Goal: Transaction & Acquisition: Purchase product/service

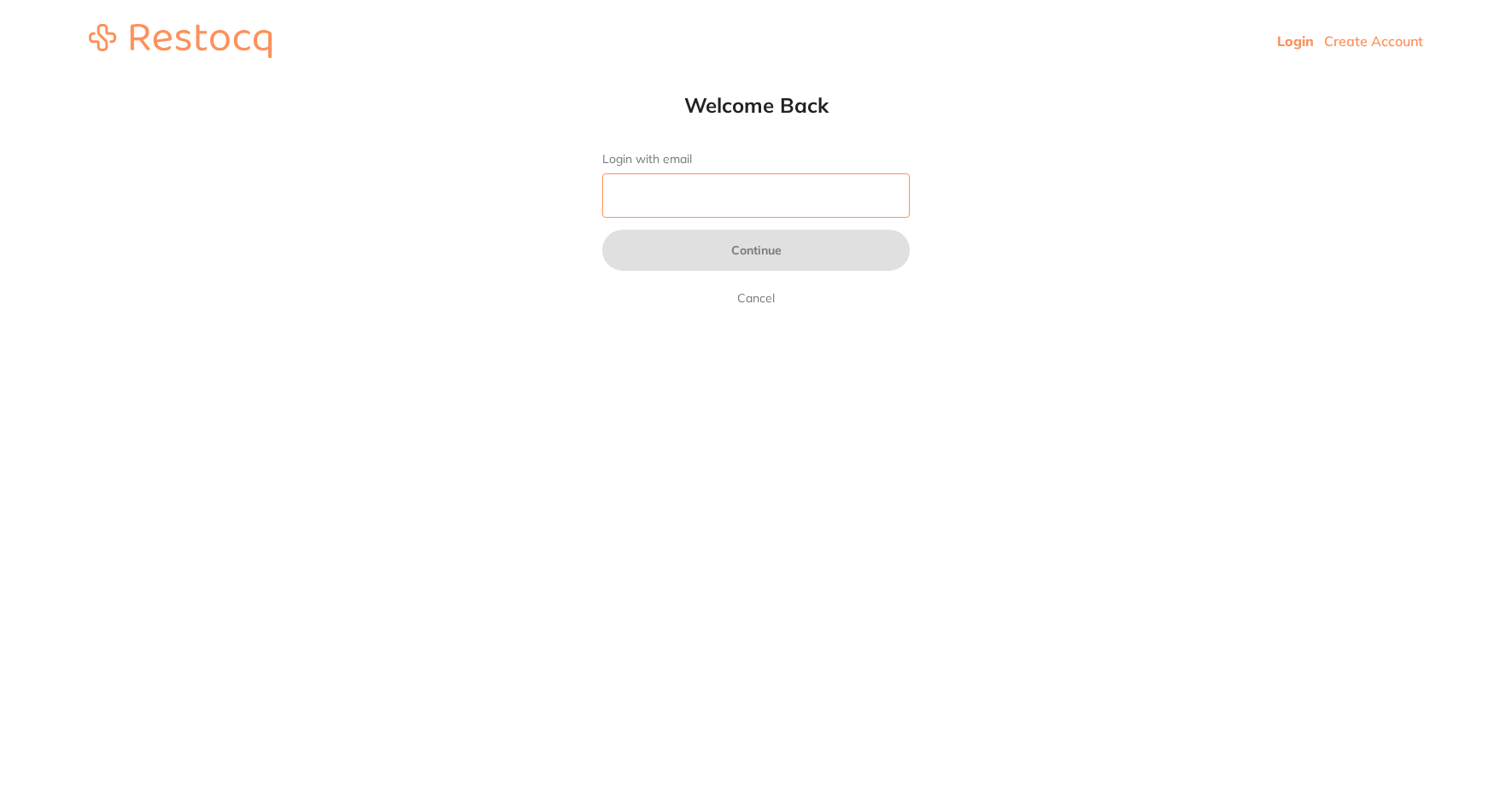
click at [657, 182] on input "Login with email" at bounding box center [756, 195] width 308 height 44
type input "[EMAIL_ADDRESS][DOMAIN_NAME]"
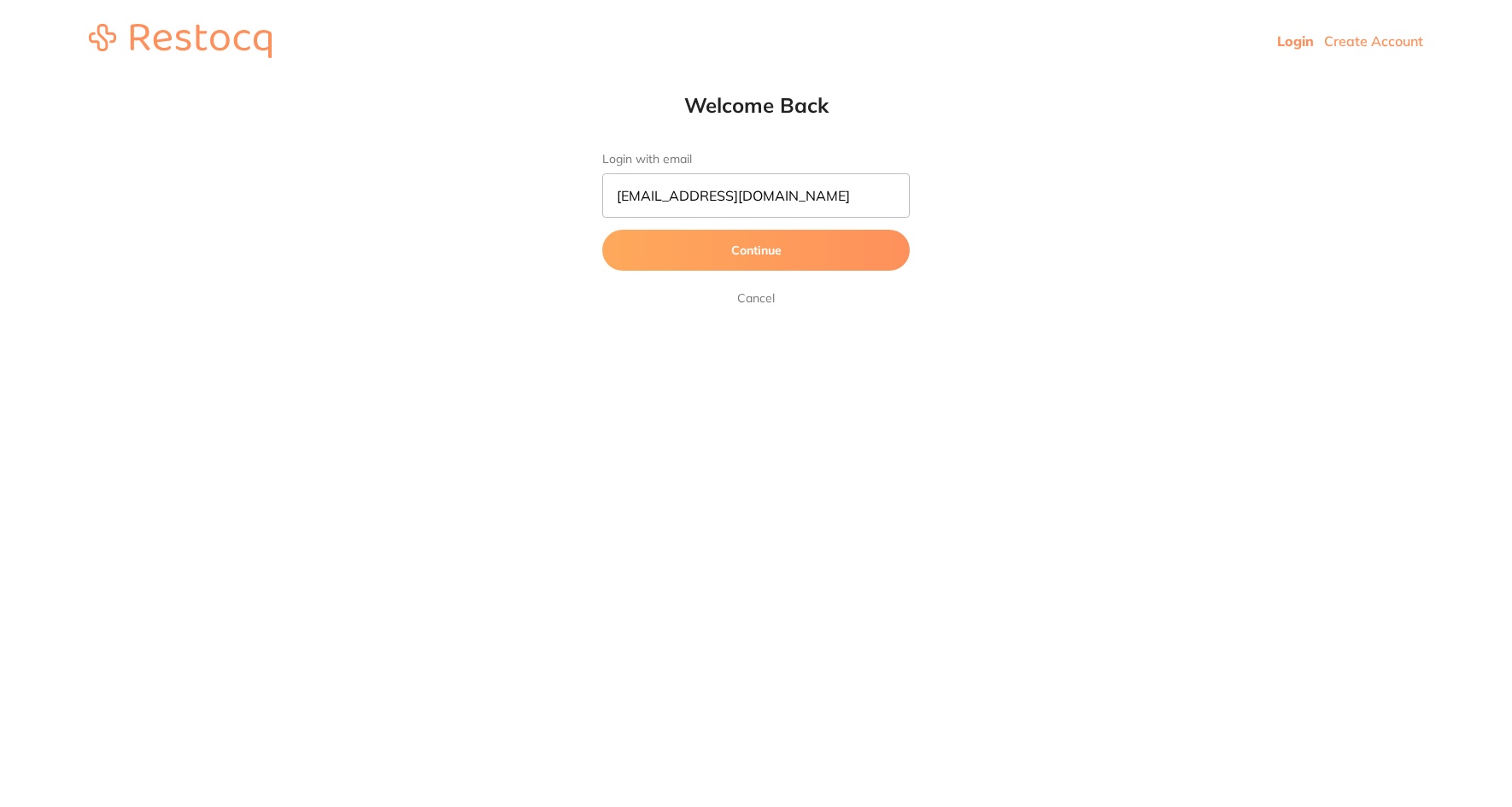
click at [761, 250] on button "Continue" at bounding box center [756, 251] width 308 height 41
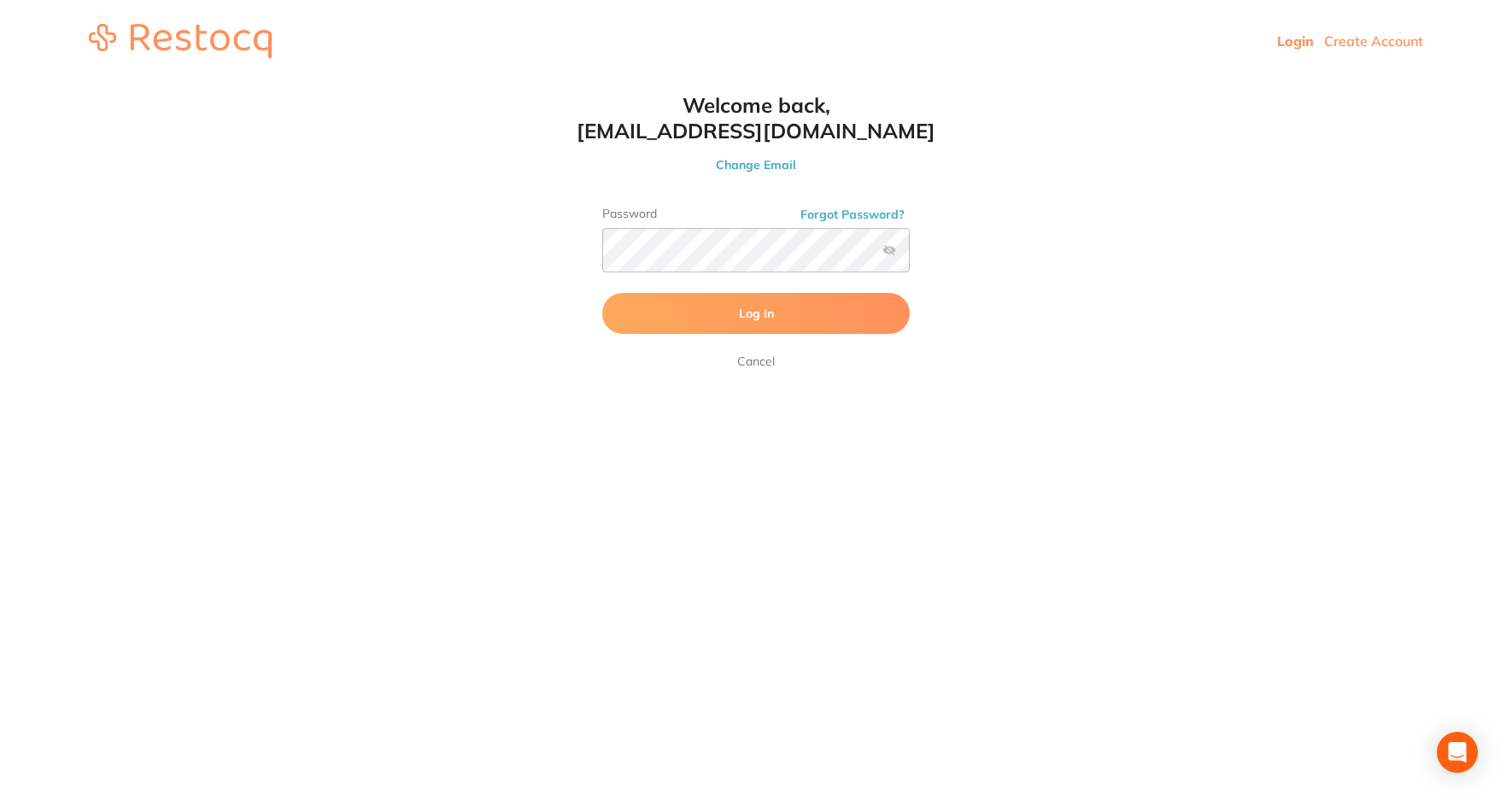
click at [767, 316] on span "Log In" at bounding box center [756, 313] width 35 height 15
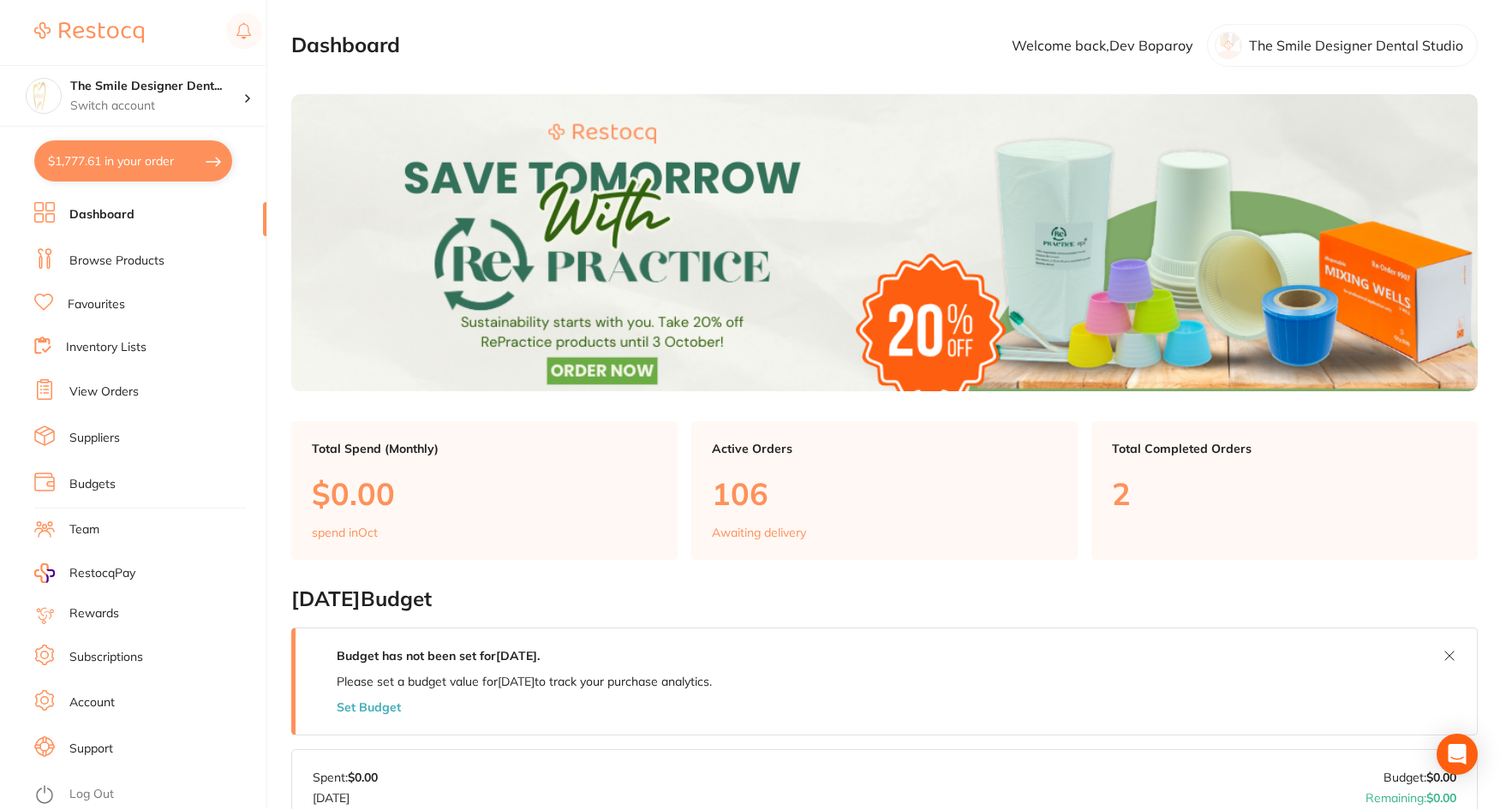
checkbox input "false"
click at [126, 260] on link "Browse Products" at bounding box center [117, 262] width 95 height 17
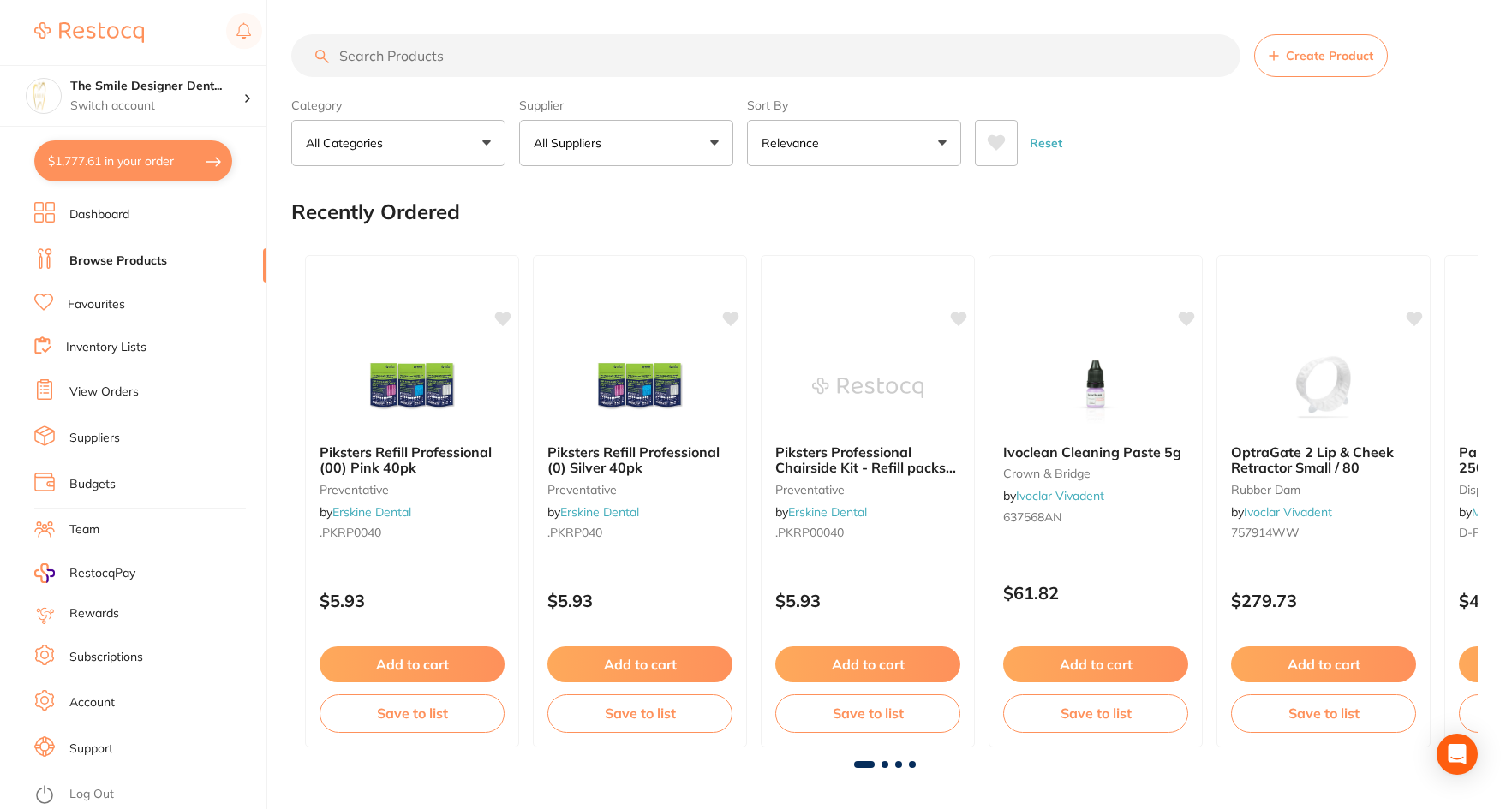
click at [346, 63] on input "search" at bounding box center [765, 56] width 949 height 43
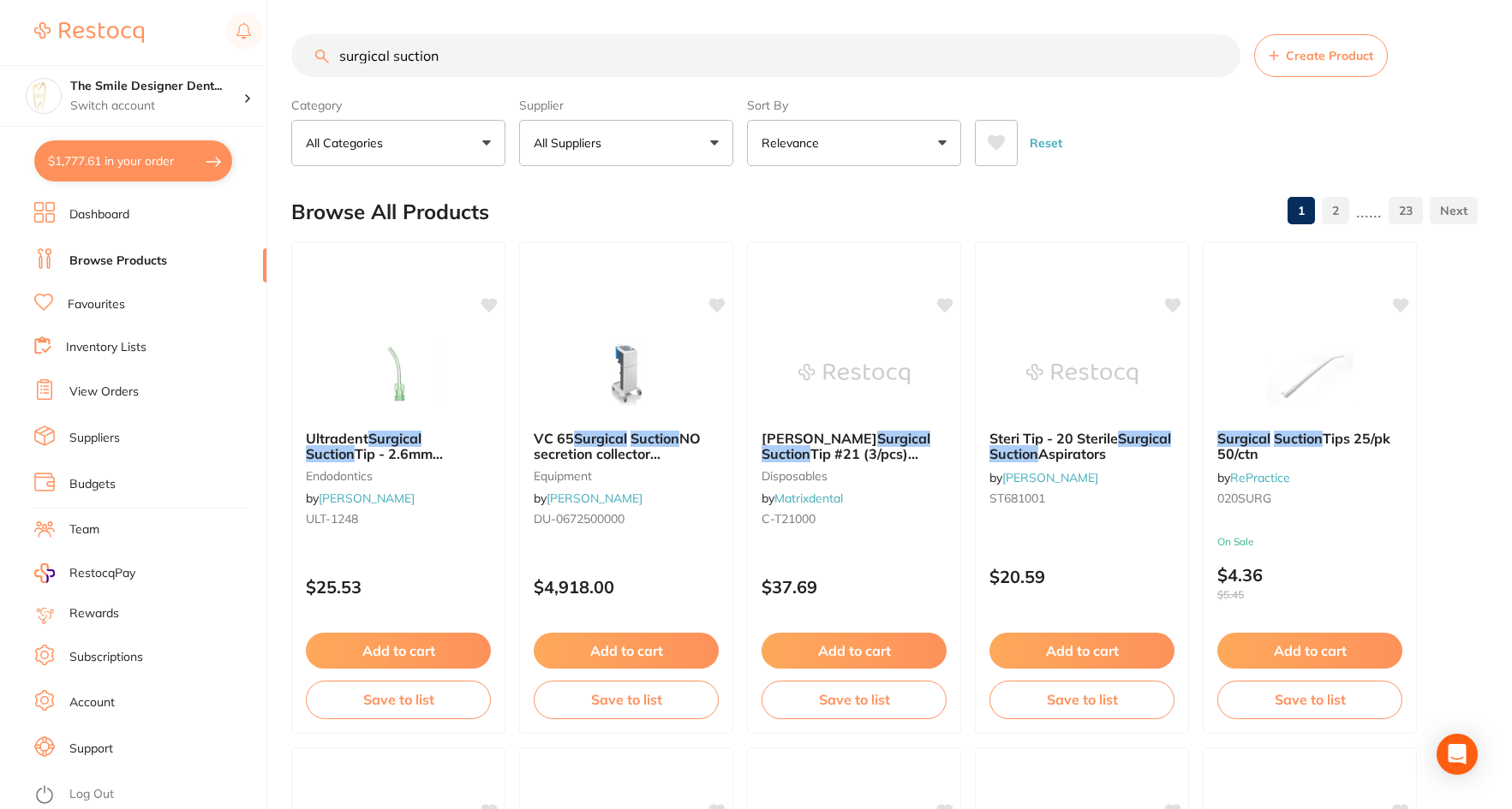
click at [685, 141] on button "All Suppliers" at bounding box center [627, 142] width 215 height 46
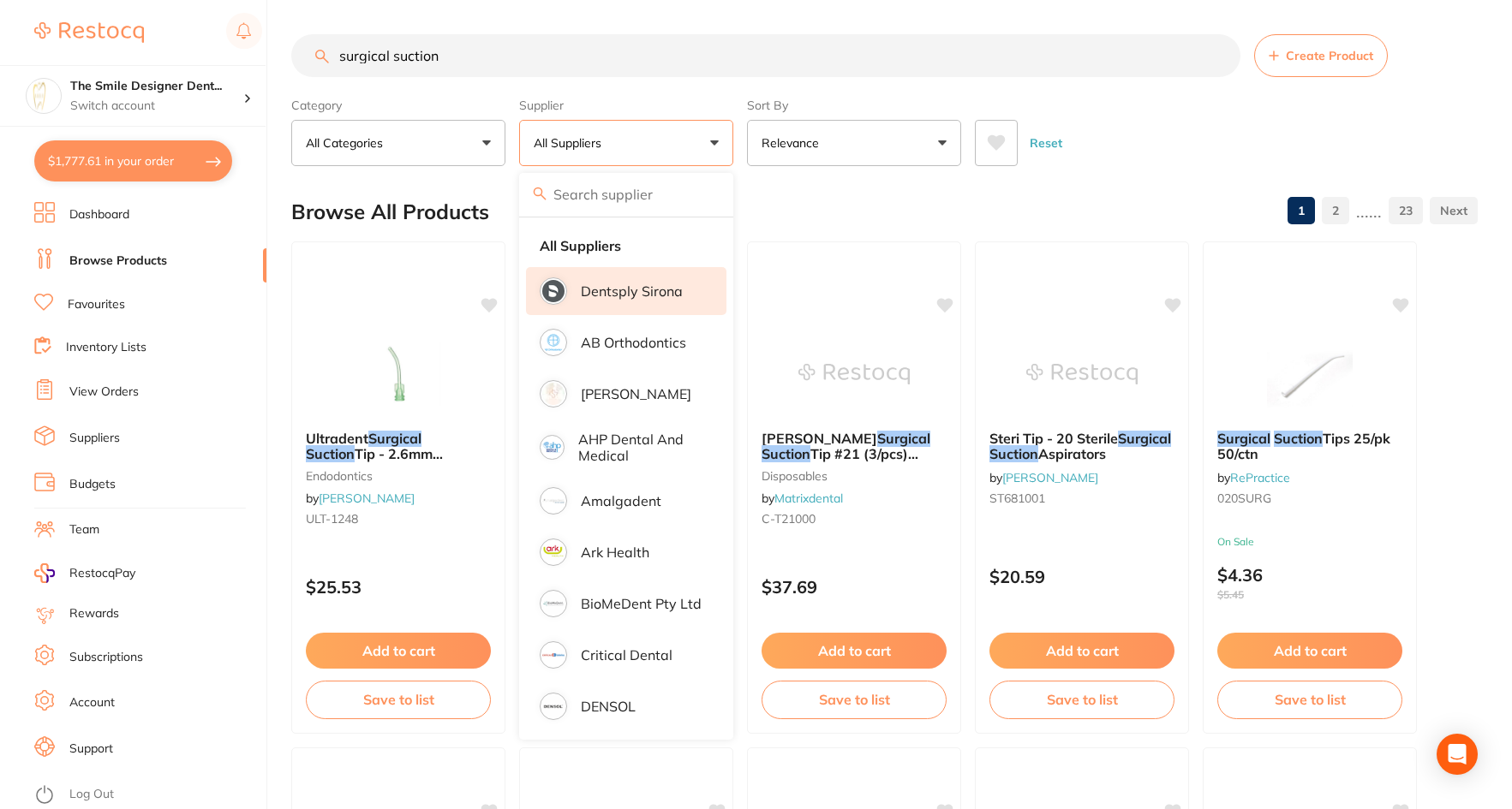
click at [645, 296] on p "Dentsply Sirona" at bounding box center [631, 291] width 102 height 15
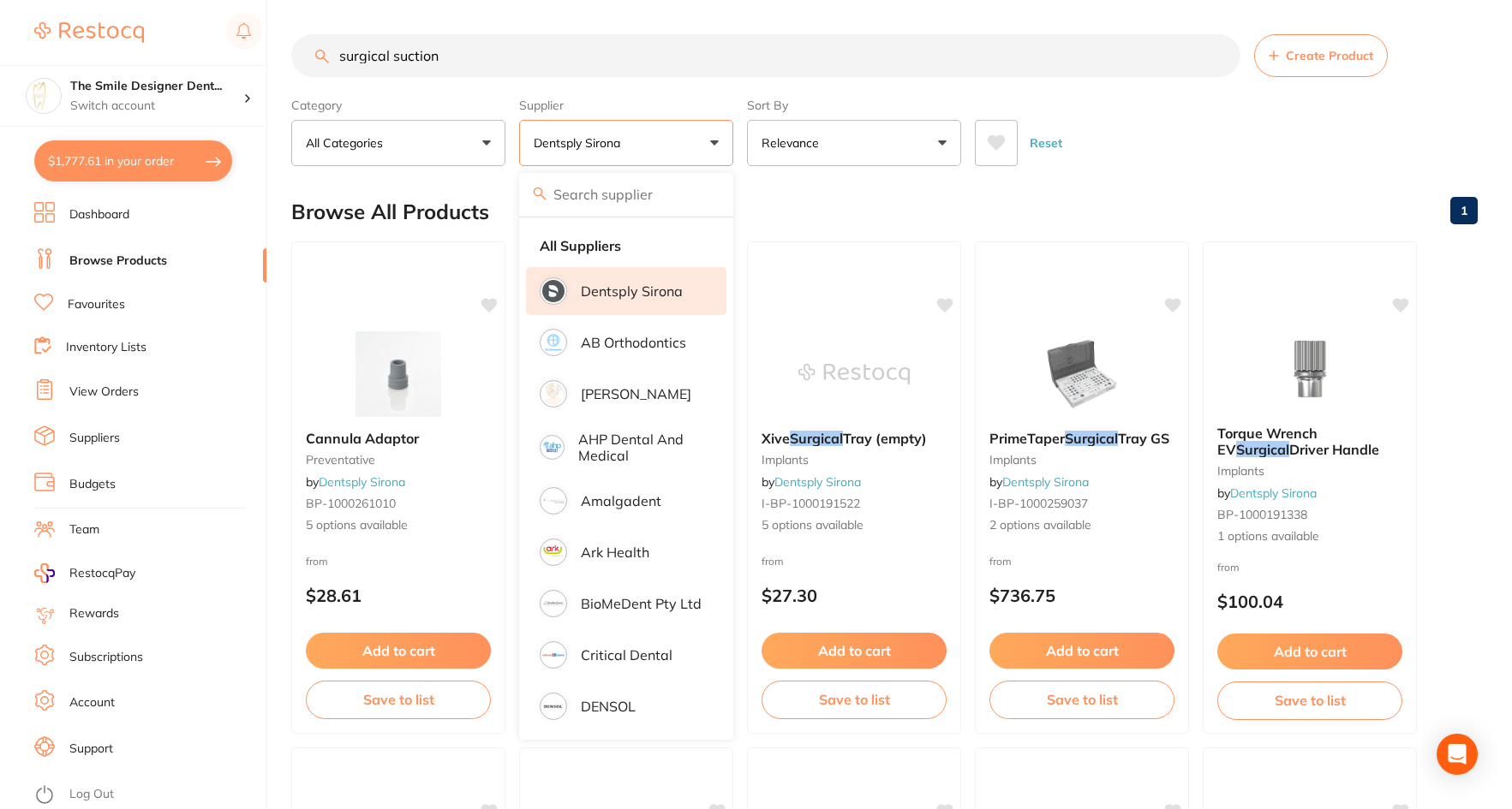
click at [692, 139] on button "Dentsply Sirona" at bounding box center [627, 142] width 215 height 46
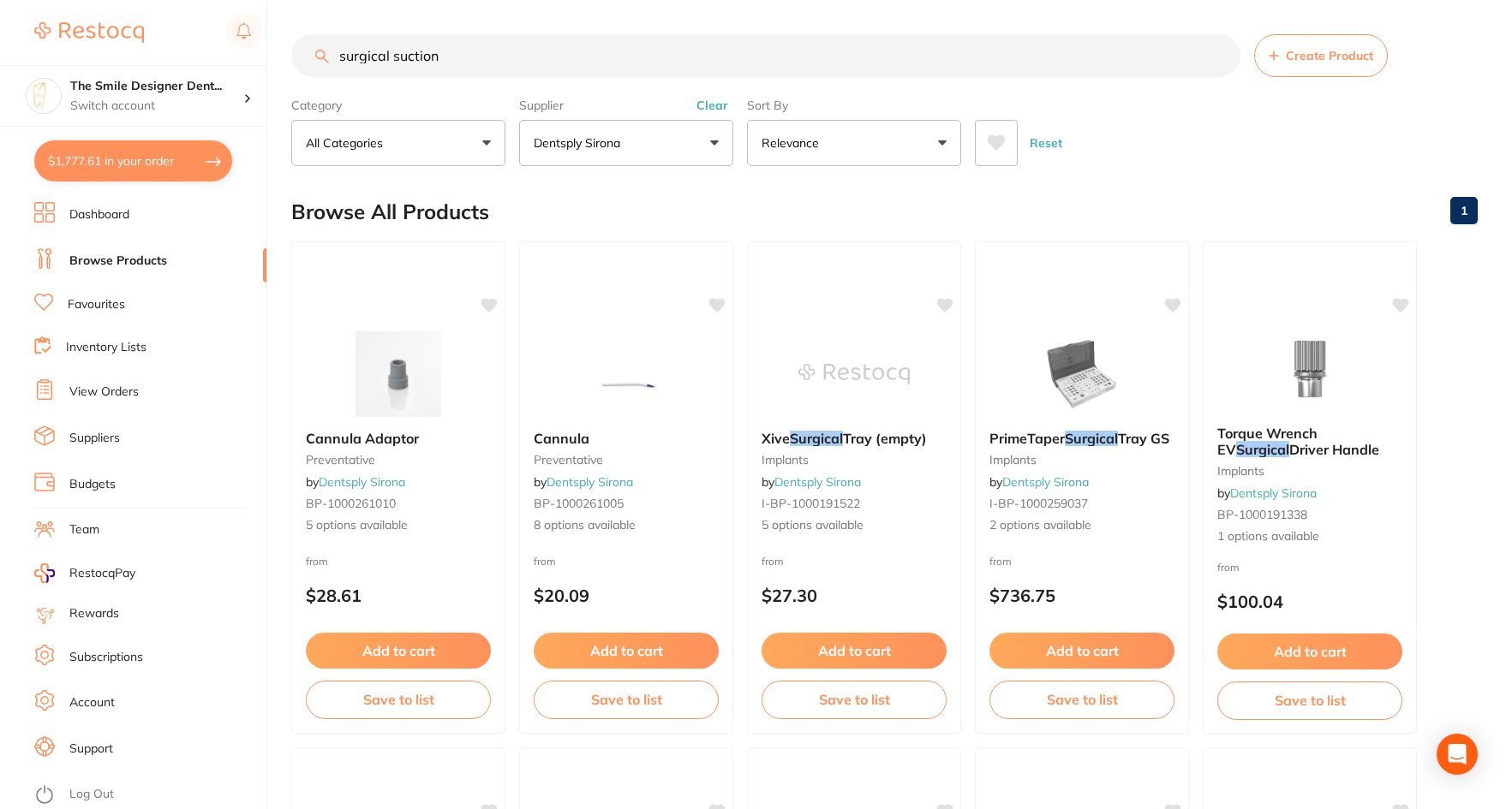
click at [692, 139] on button "Dentsply Sirona" at bounding box center [627, 142] width 215 height 46
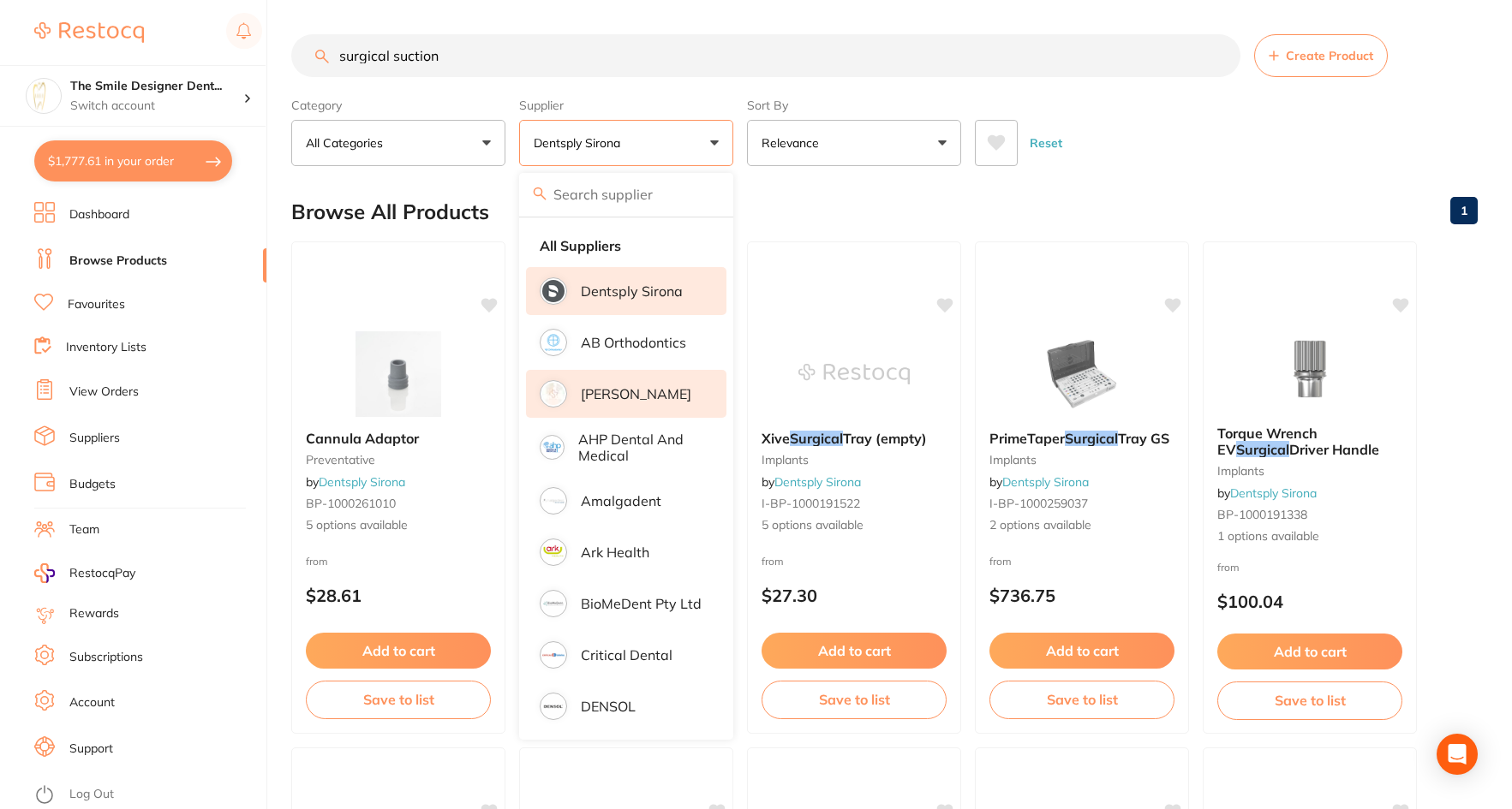
click at [642, 397] on p "[PERSON_NAME]" at bounding box center [635, 394] width 110 height 15
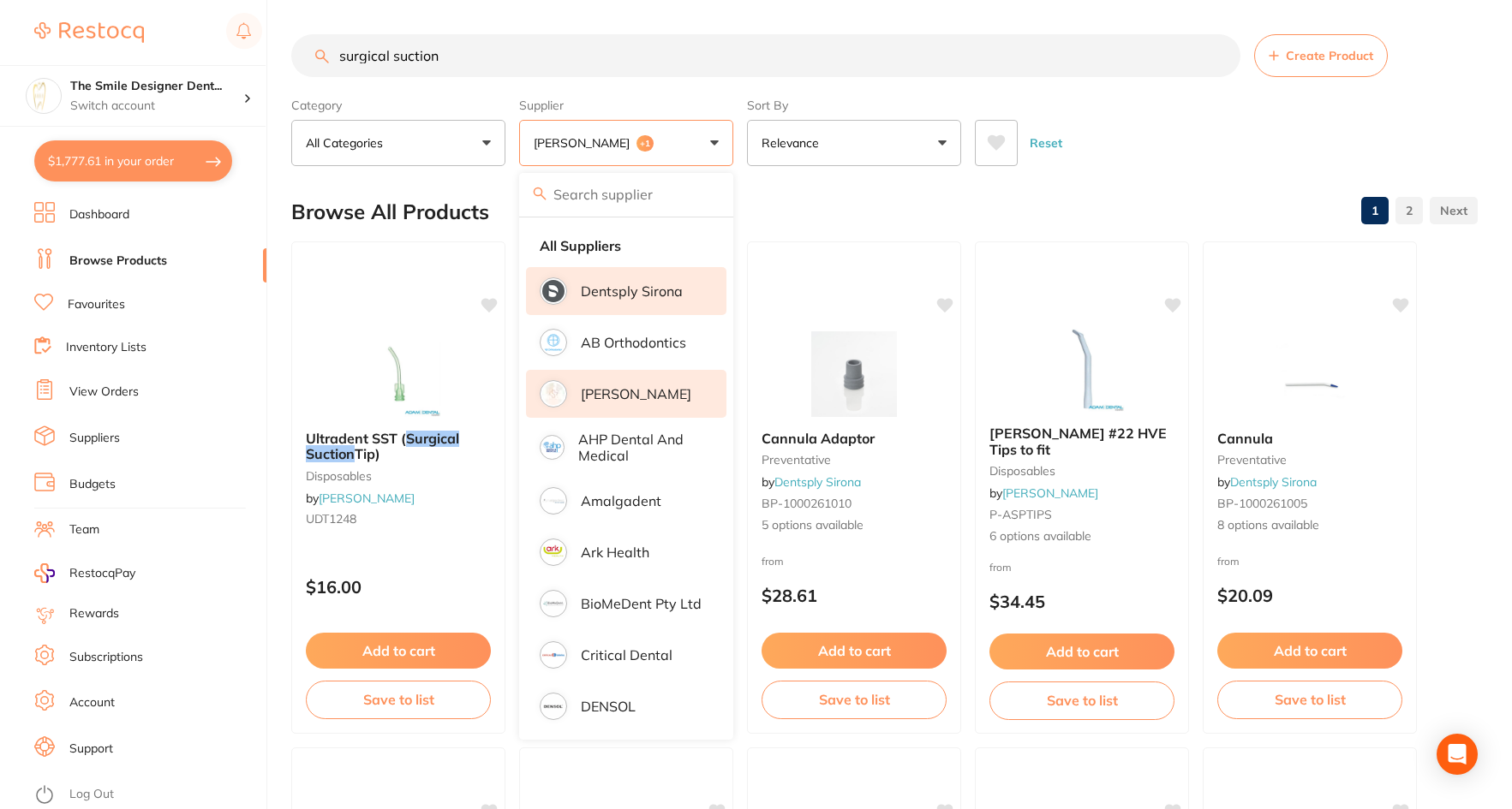
click at [692, 141] on button "Adam Dental +1" at bounding box center [627, 142] width 215 height 46
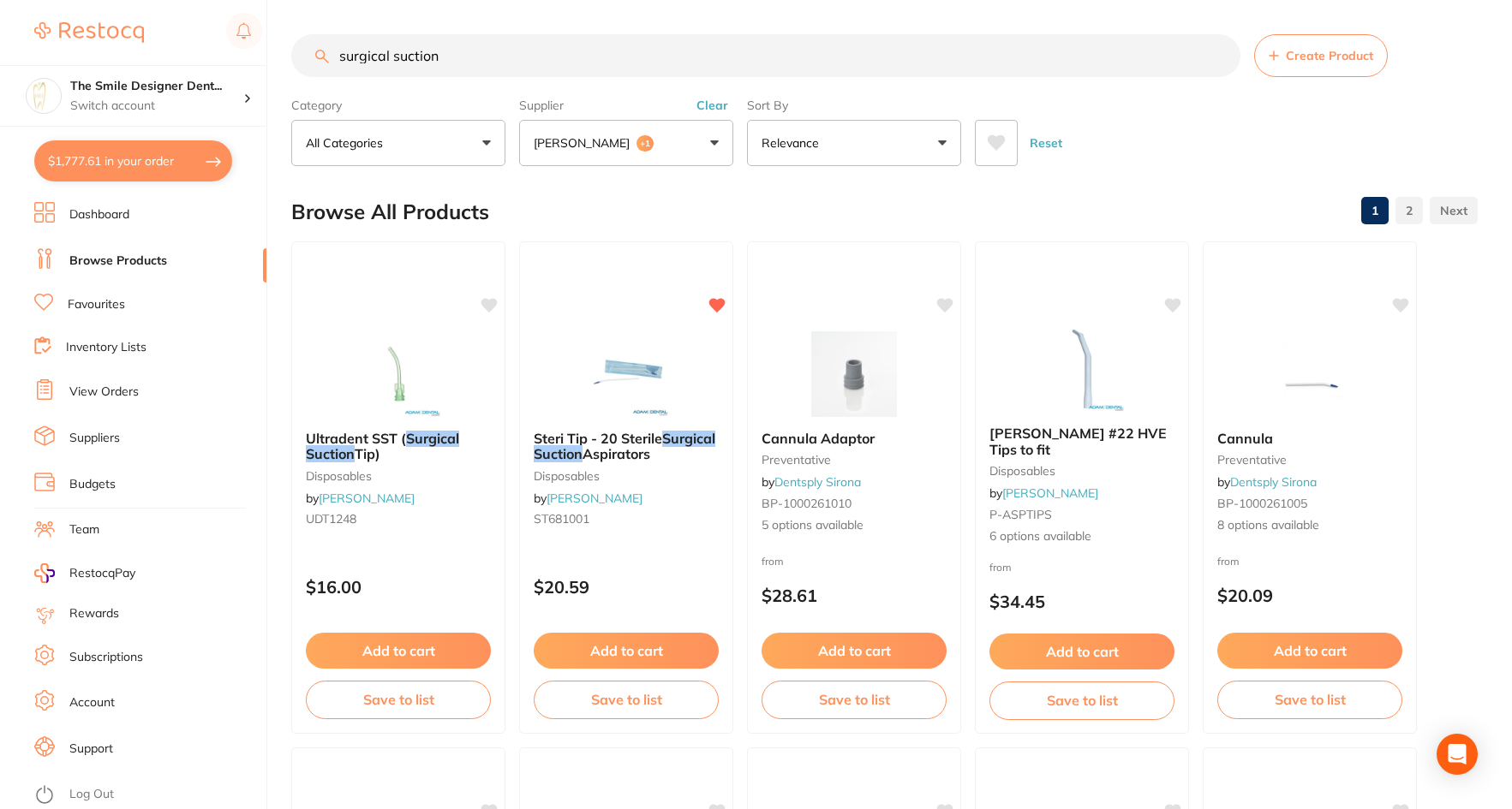
click at [692, 141] on button "Adam Dental +1" at bounding box center [627, 142] width 215 height 46
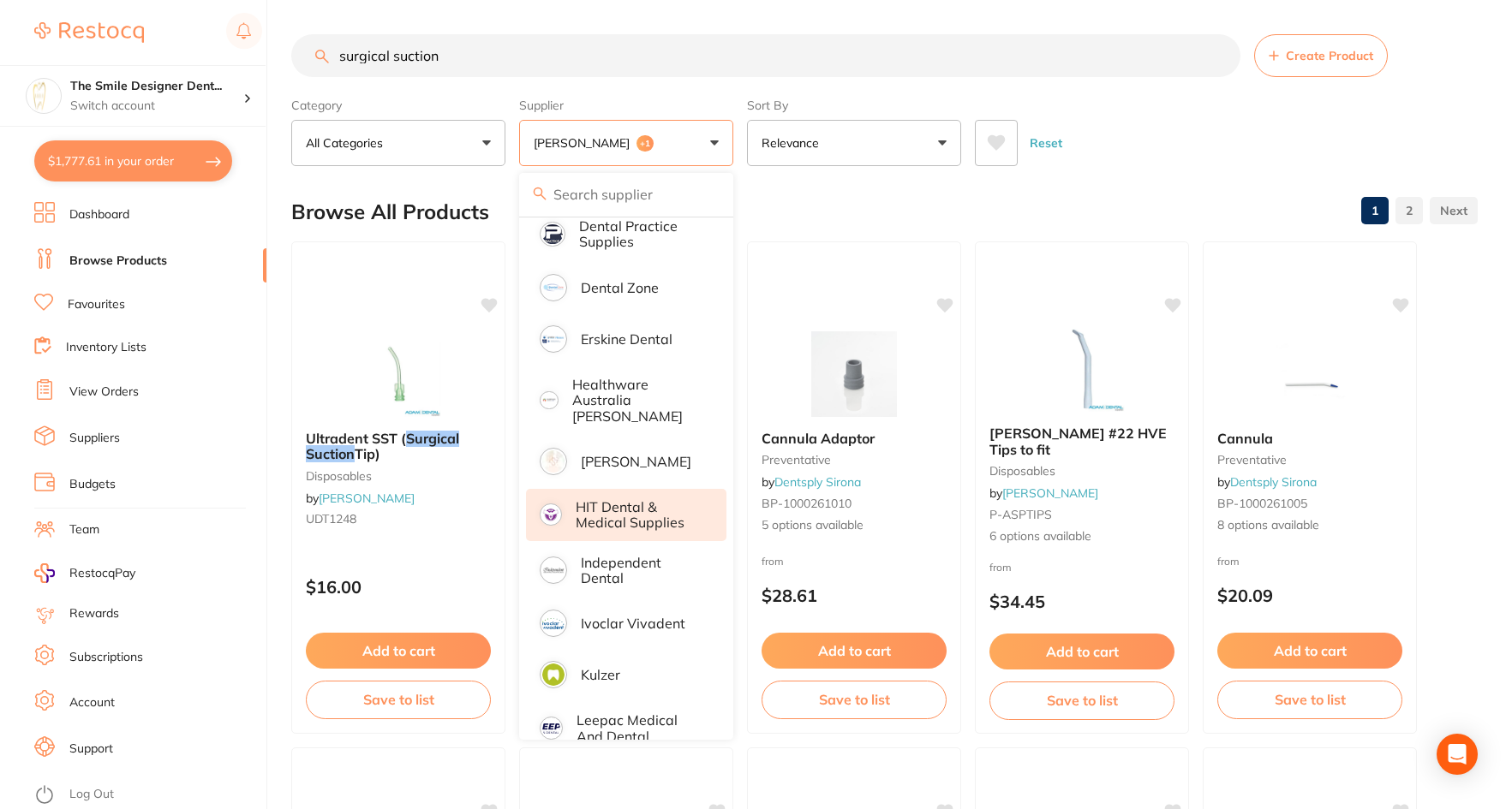
scroll to position [770, 0]
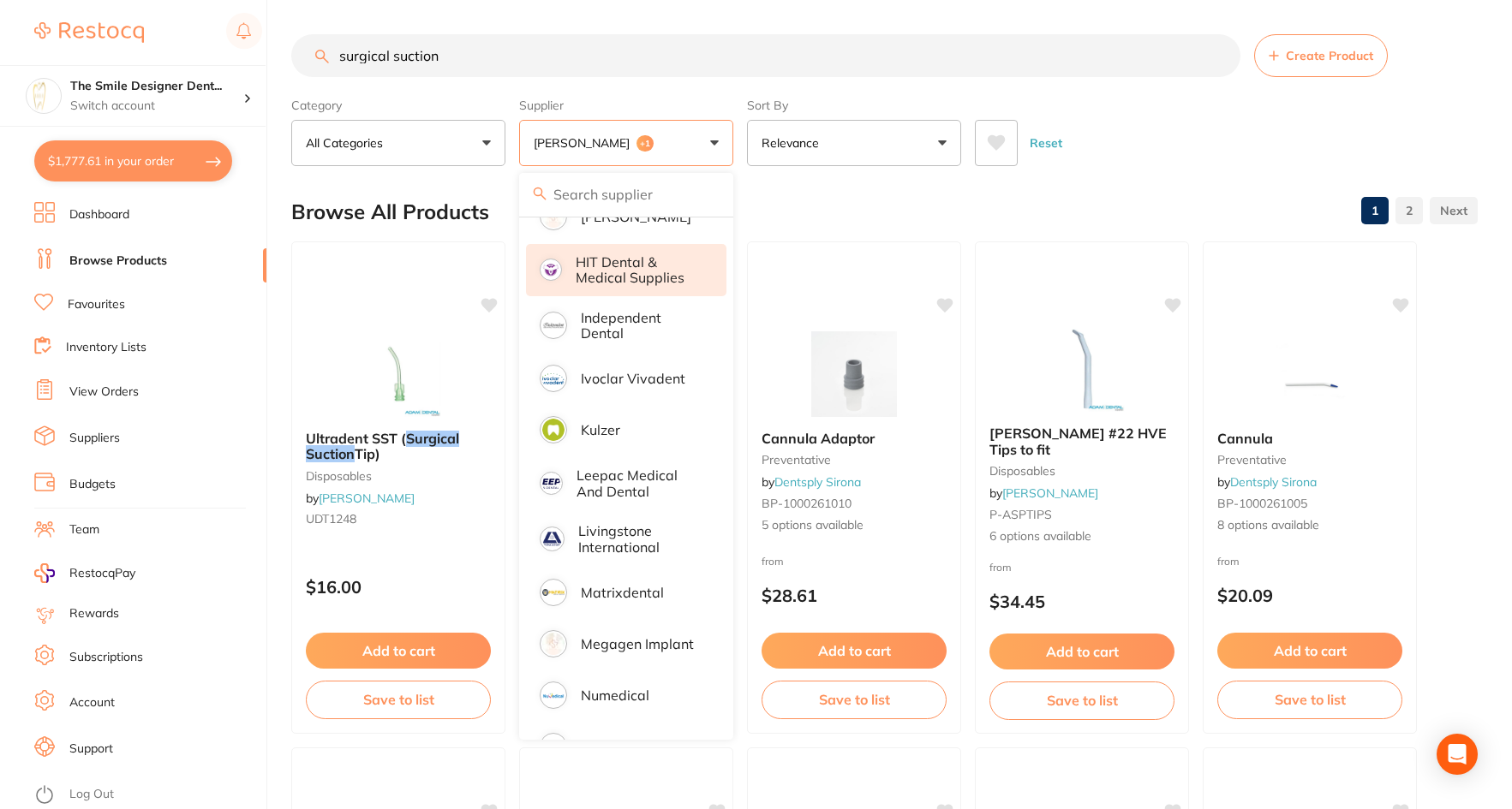
click at [651, 585] on p "Matrixdental" at bounding box center [622, 593] width 83 height 15
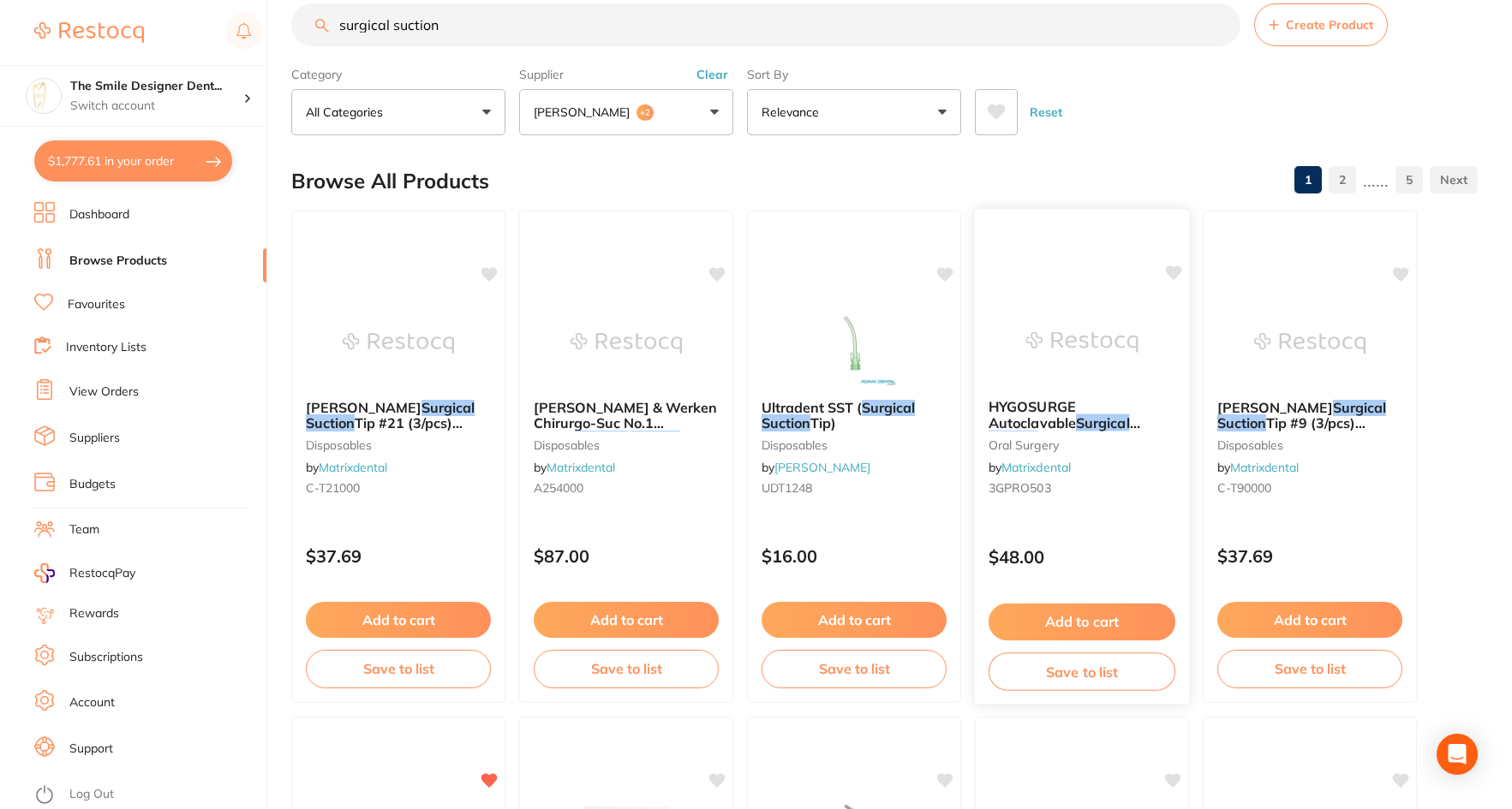
scroll to position [0, 0]
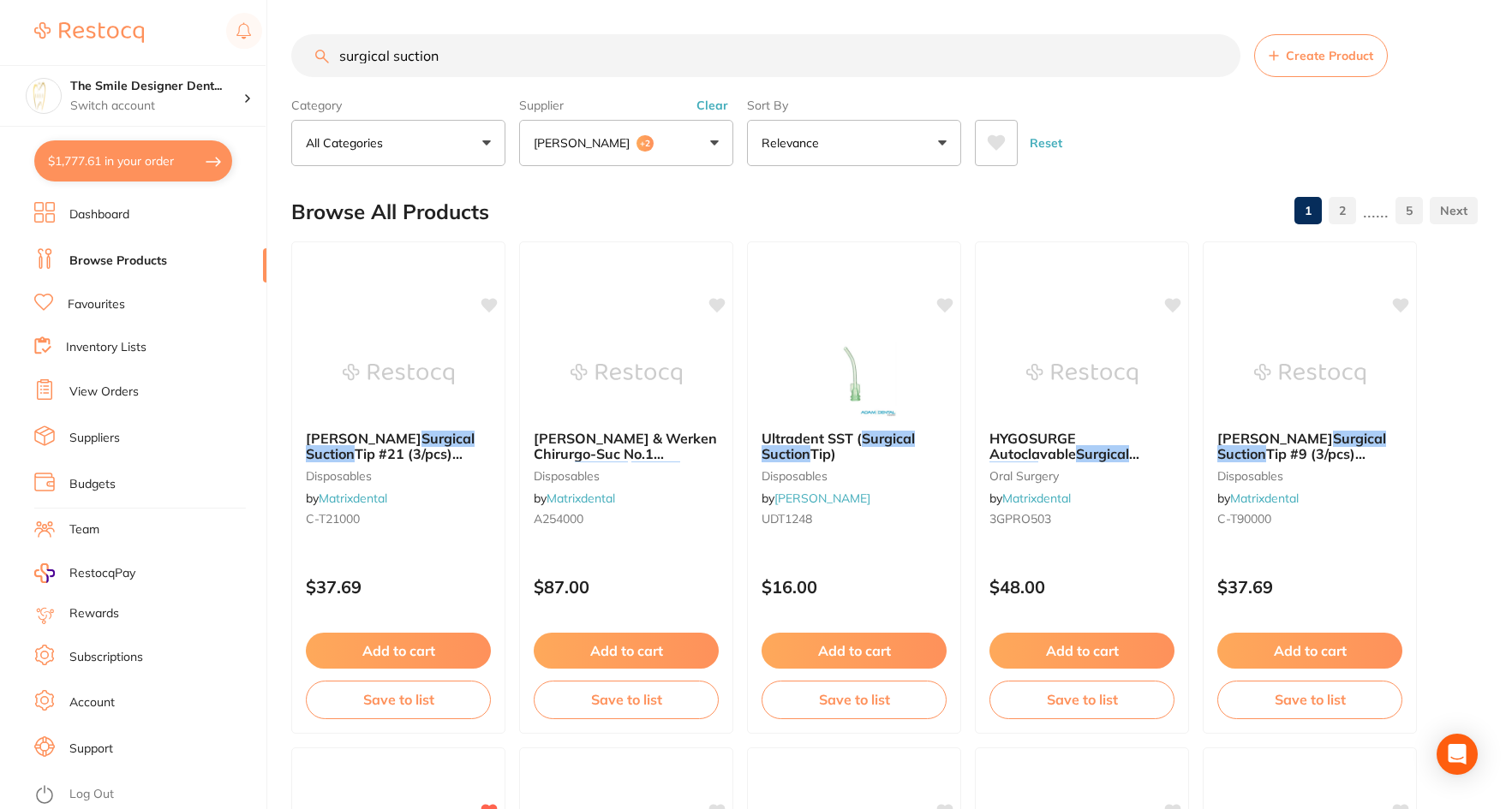
drag, startPoint x: 391, startPoint y: 54, endPoint x: 301, endPoint y: 47, distance: 90.3
click at [301, 47] on input "surgical suction" at bounding box center [765, 56] width 949 height 43
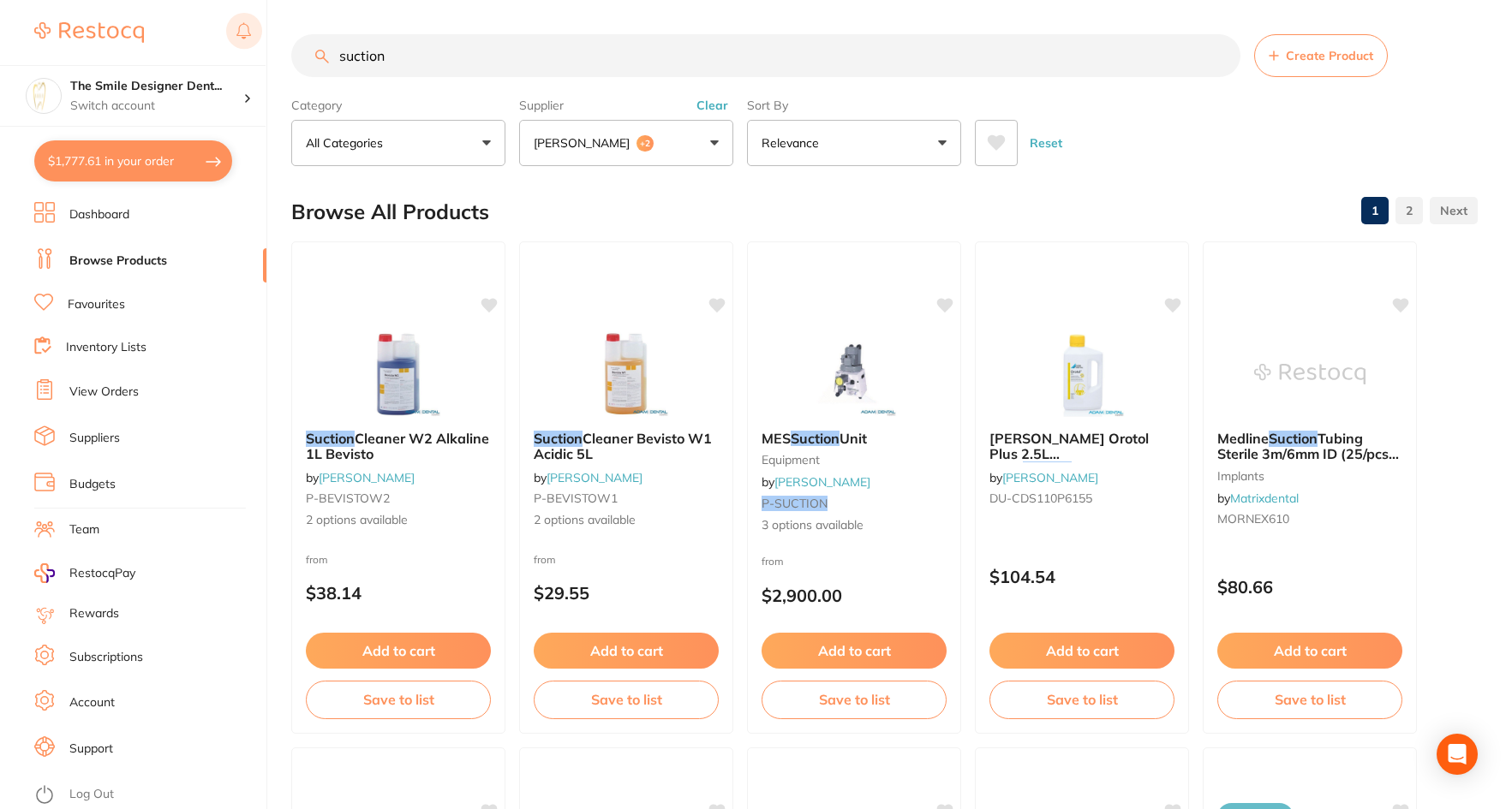
drag, startPoint x: 456, startPoint y: 62, endPoint x: 236, endPoint y: 48, distance: 220.4
click at [236, 48] on div "$1,777.61 The Smile Designer Dent... Switch account The Smile Designer Dental S…" at bounding box center [756, 404] width 1512 height 809
paste input "Surgical Aspirator"
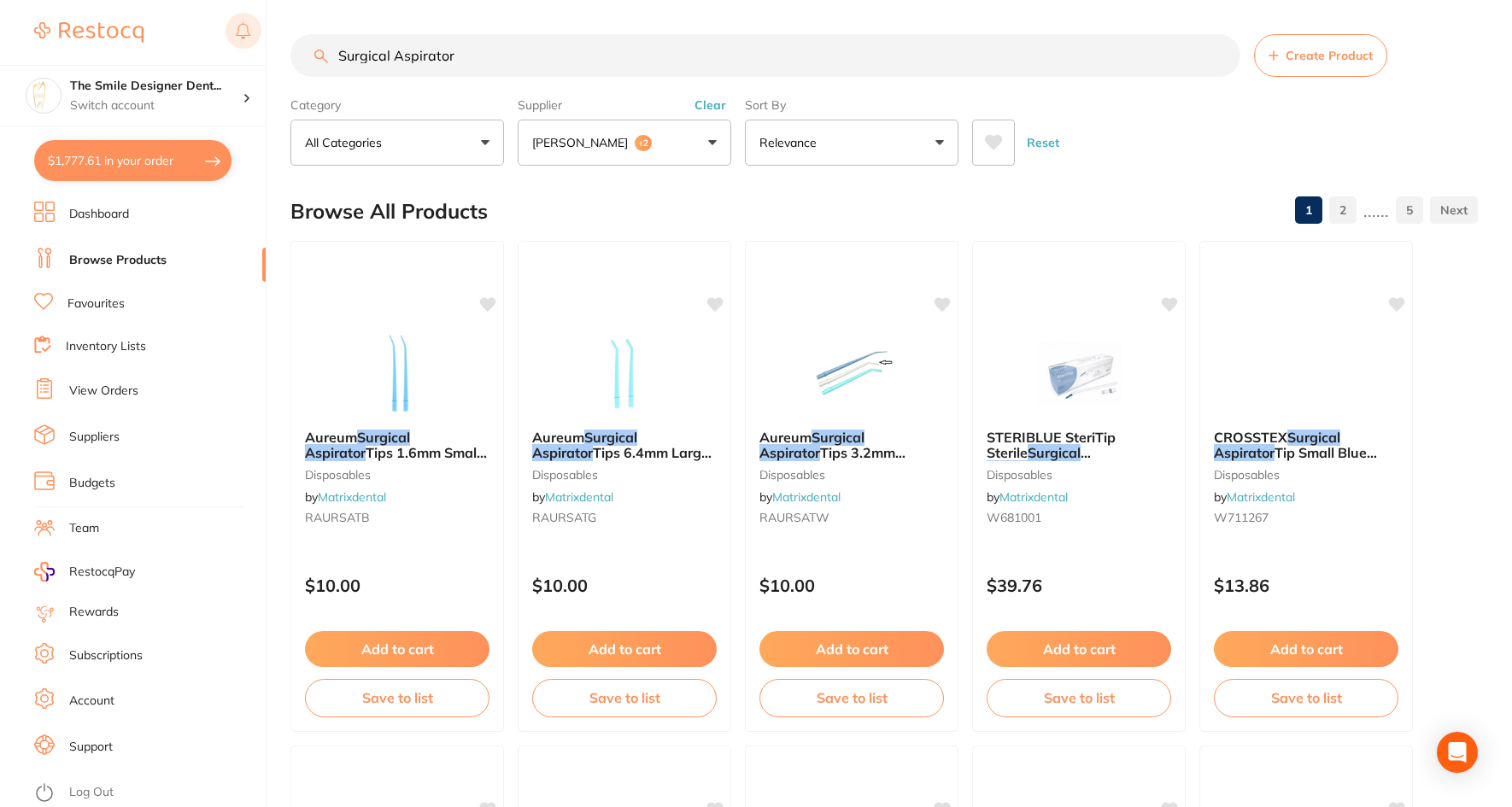
scroll to position [662, 0]
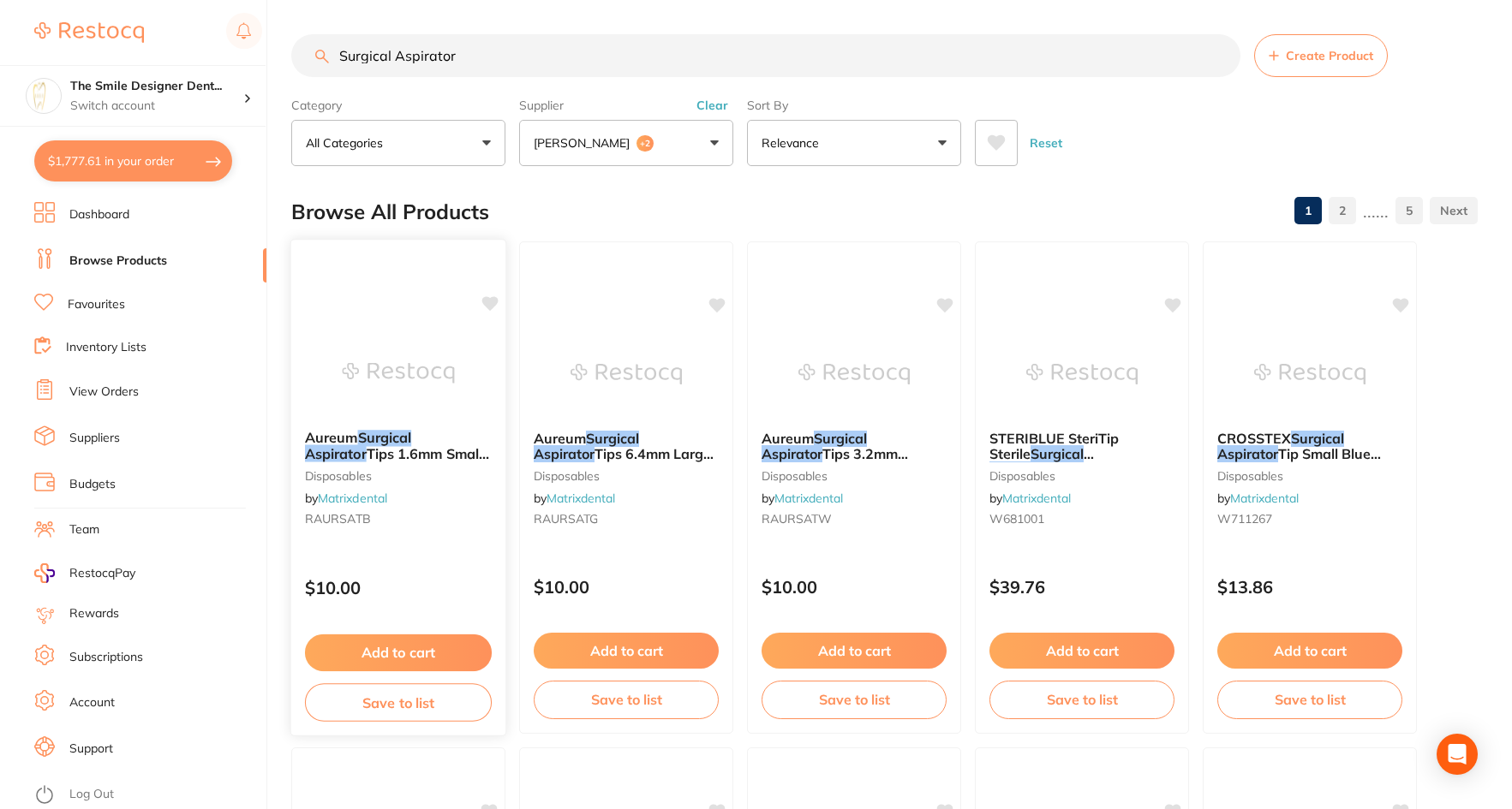
type input "Surgical Aspirator"
click at [394, 332] on img at bounding box center [397, 373] width 112 height 87
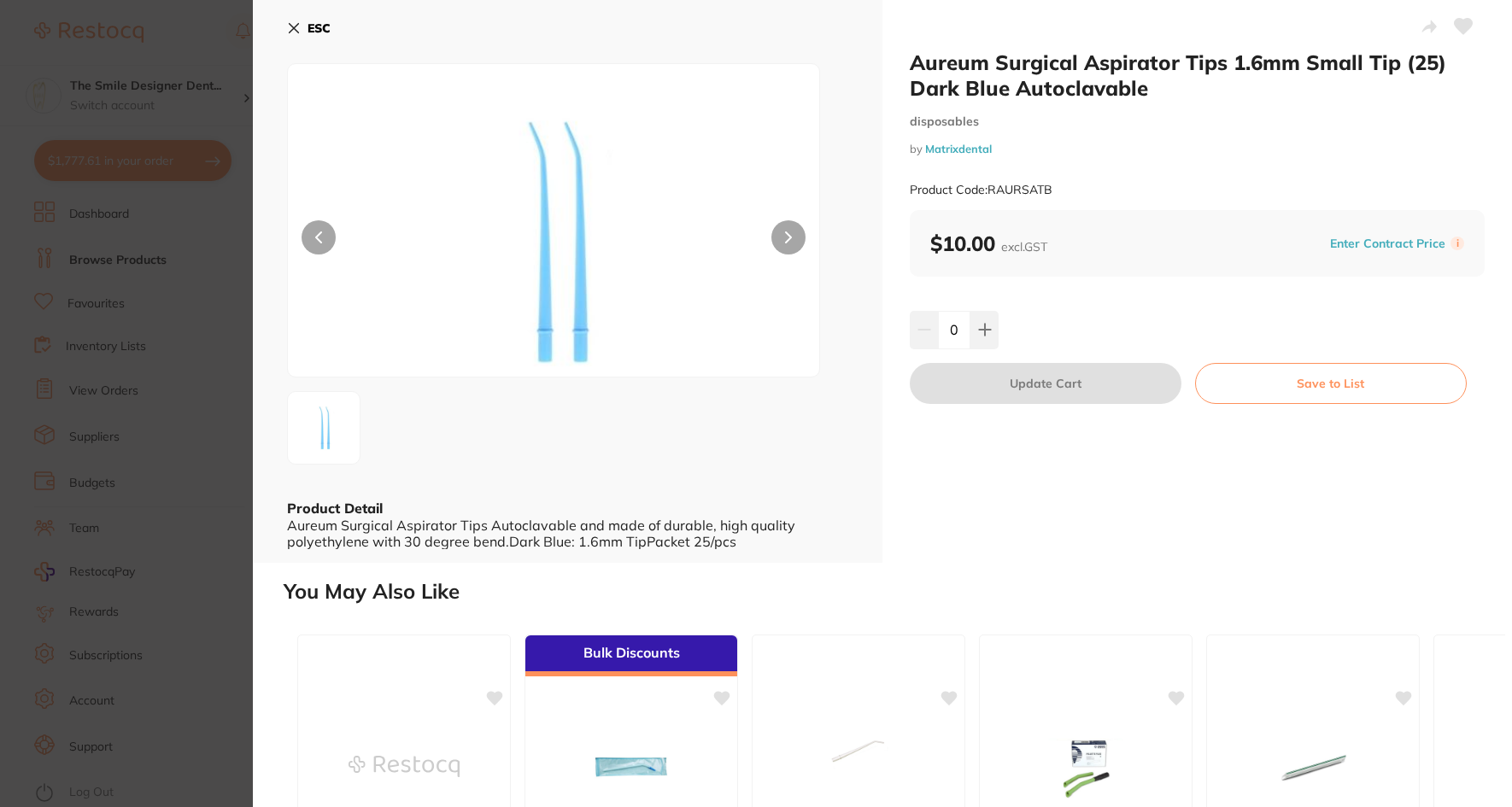
click at [313, 435] on img at bounding box center [324, 428] width 62 height 62
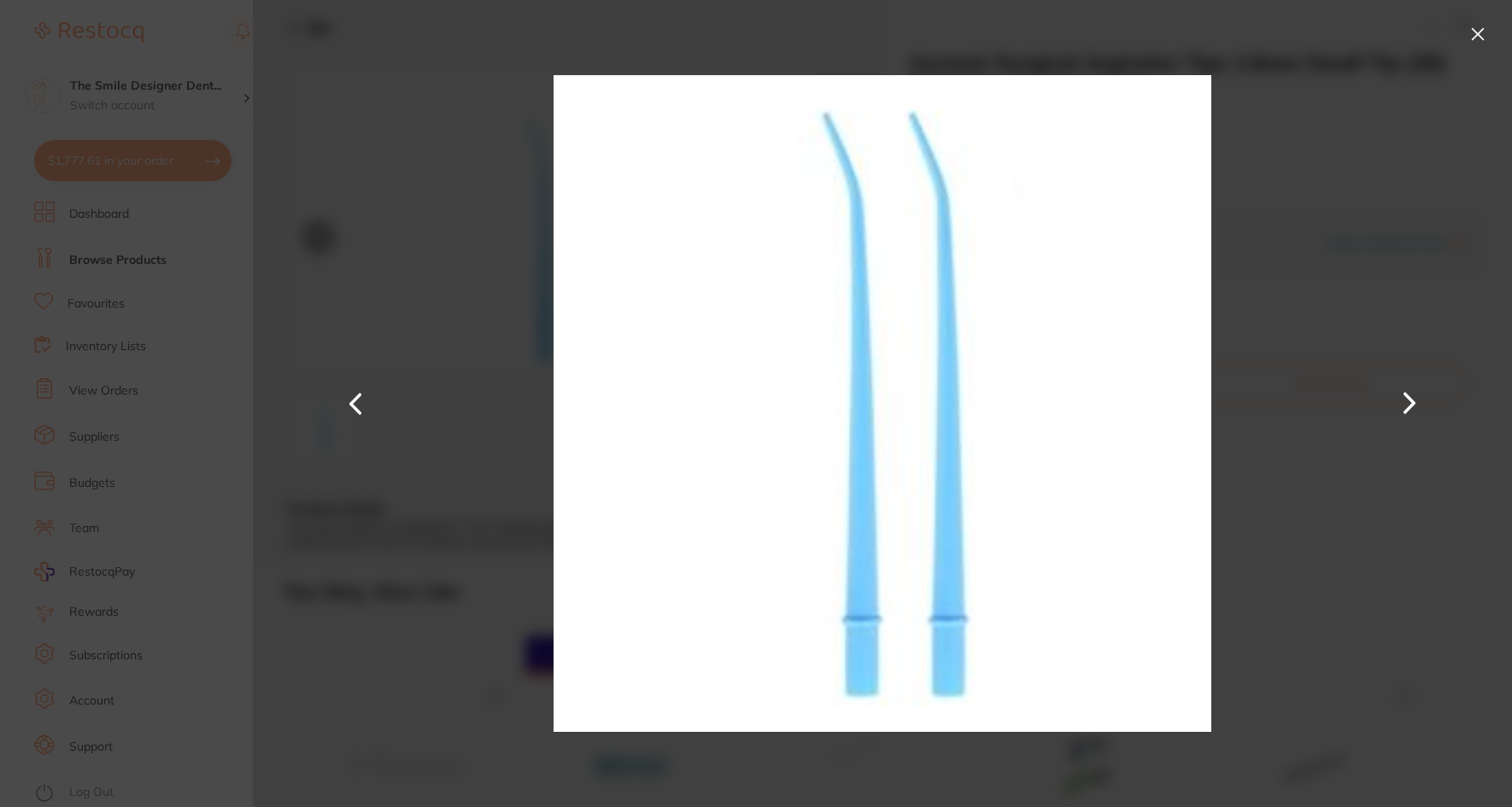
click at [176, 434] on section "Aureum Surgical Aspirator Tips 1.6mm Small Tip (25) Dark Blue Autoclavable disp…" at bounding box center [756, 404] width 1512 height 807
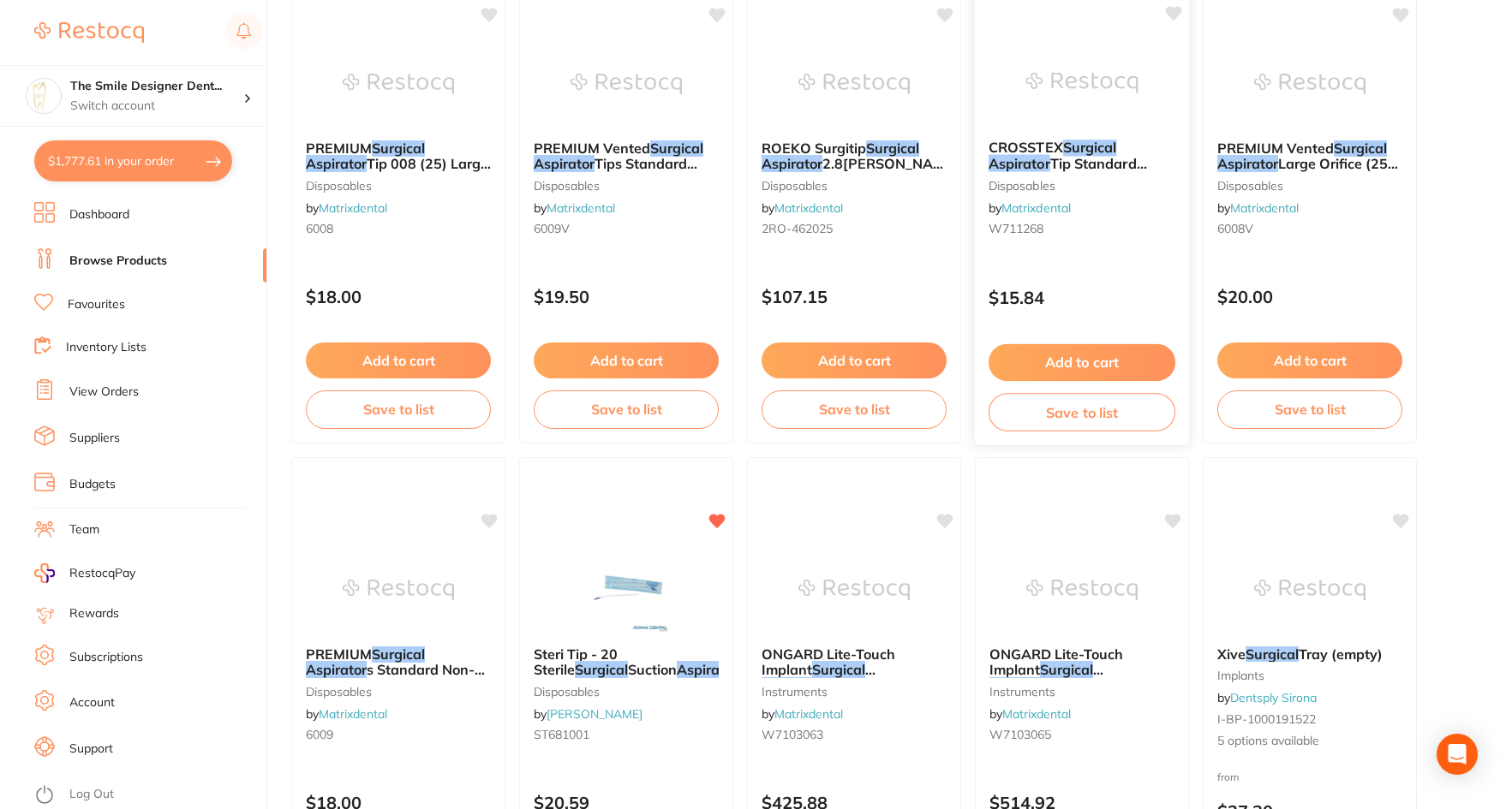
scroll to position [943, 0]
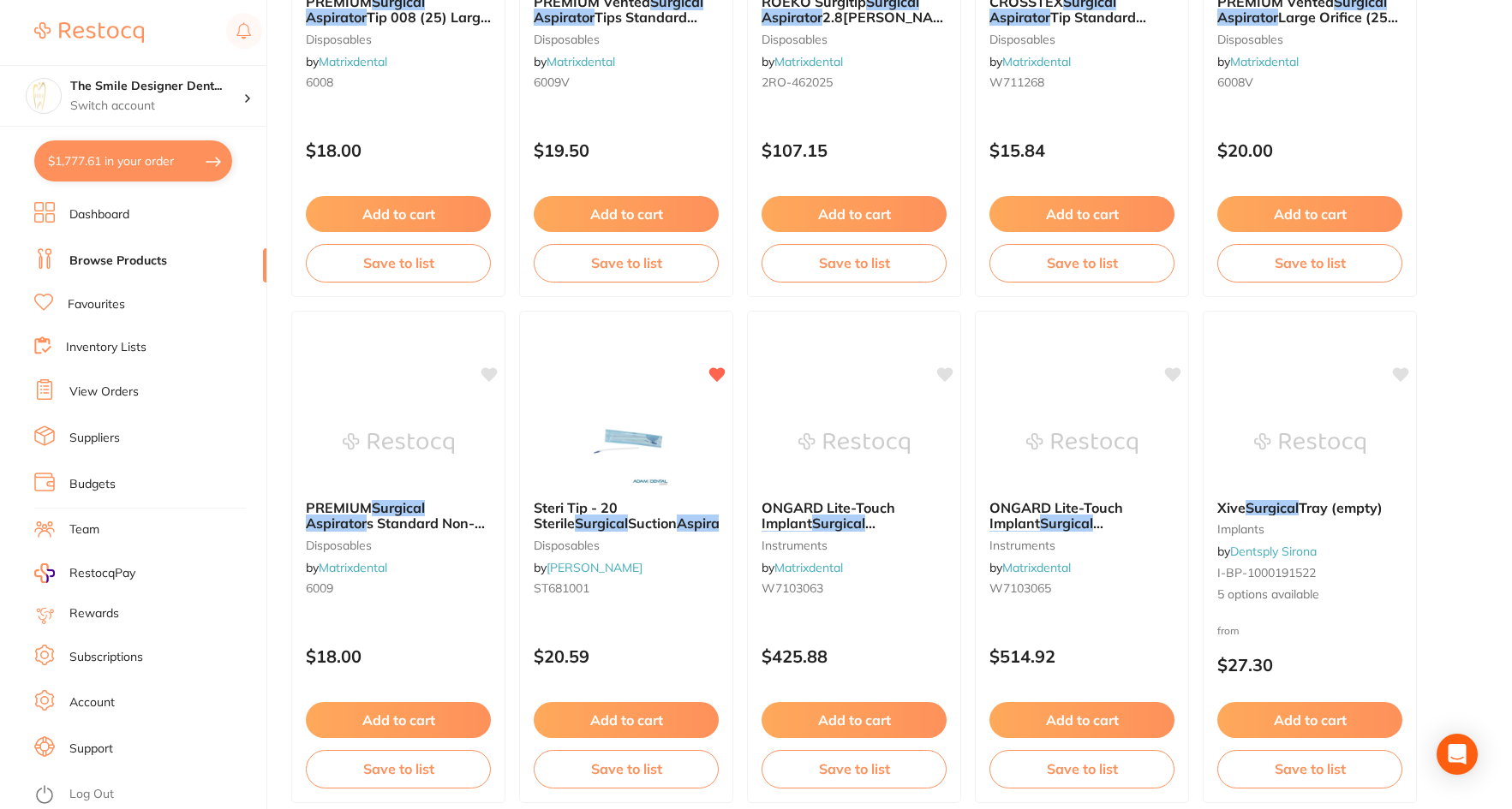
click at [136, 158] on button "$1,777.61 in your order" at bounding box center [133, 161] width 198 height 41
checkbox input "true"
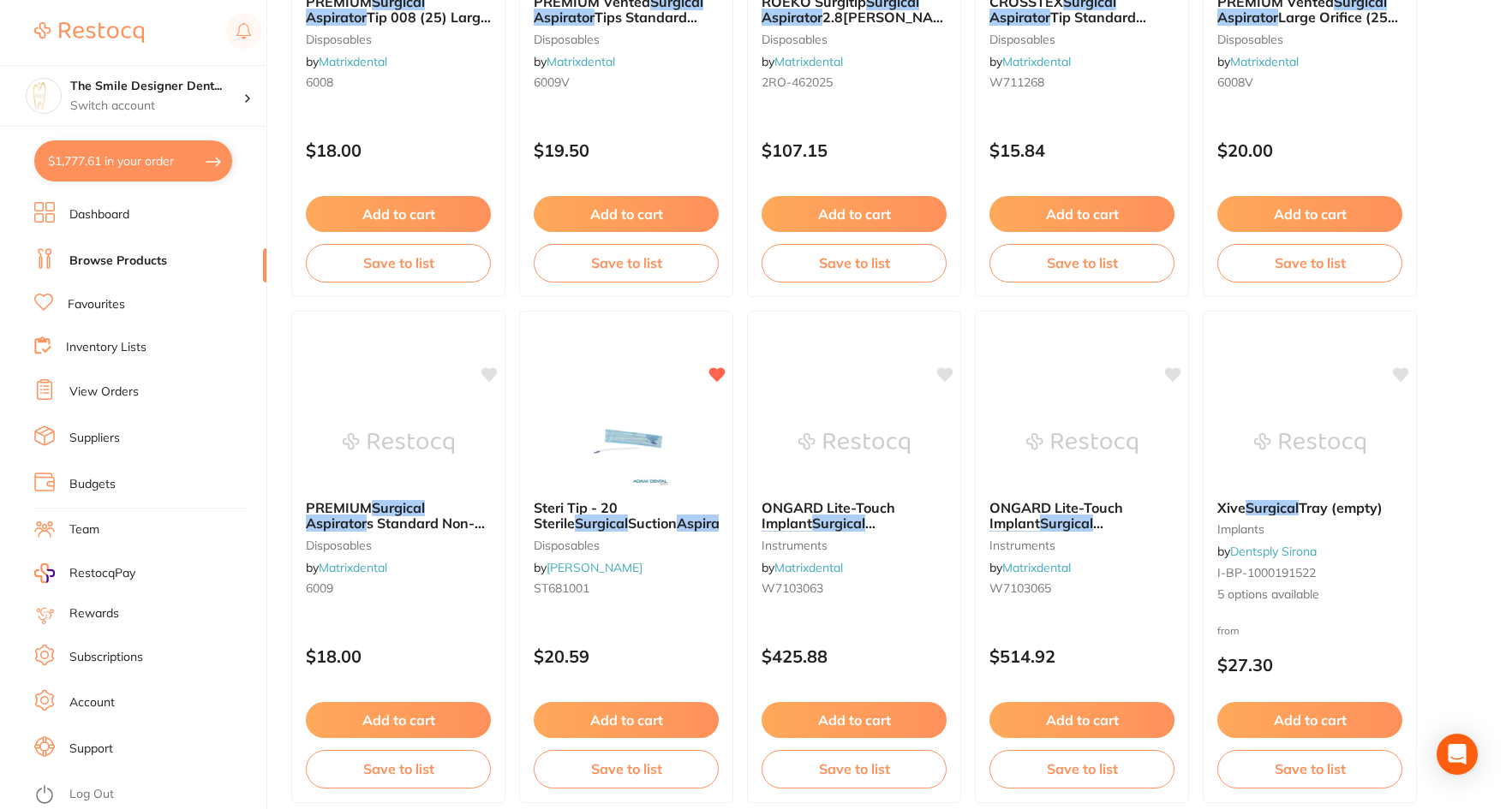
checkbox input "true"
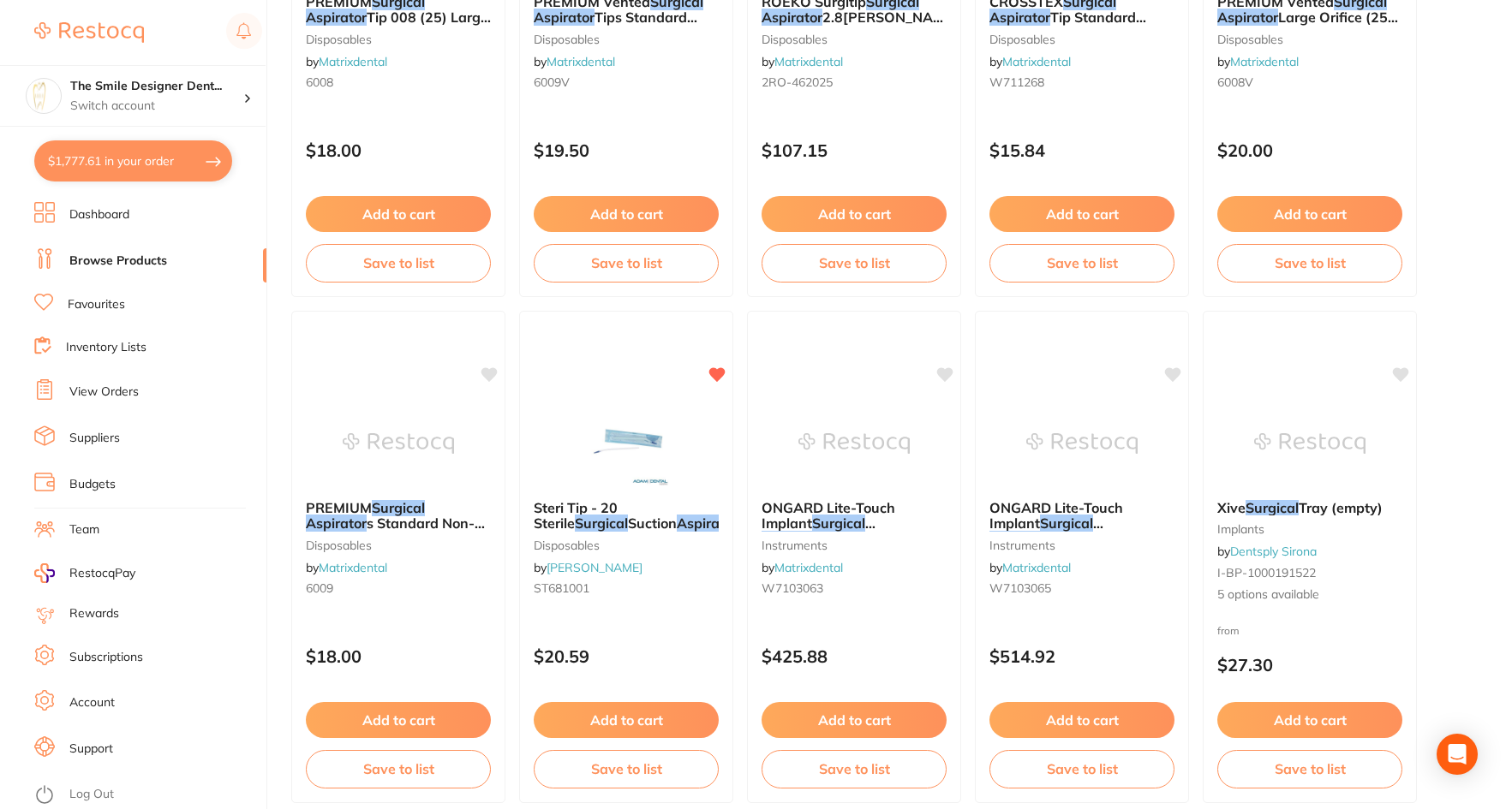
checkbox input "true"
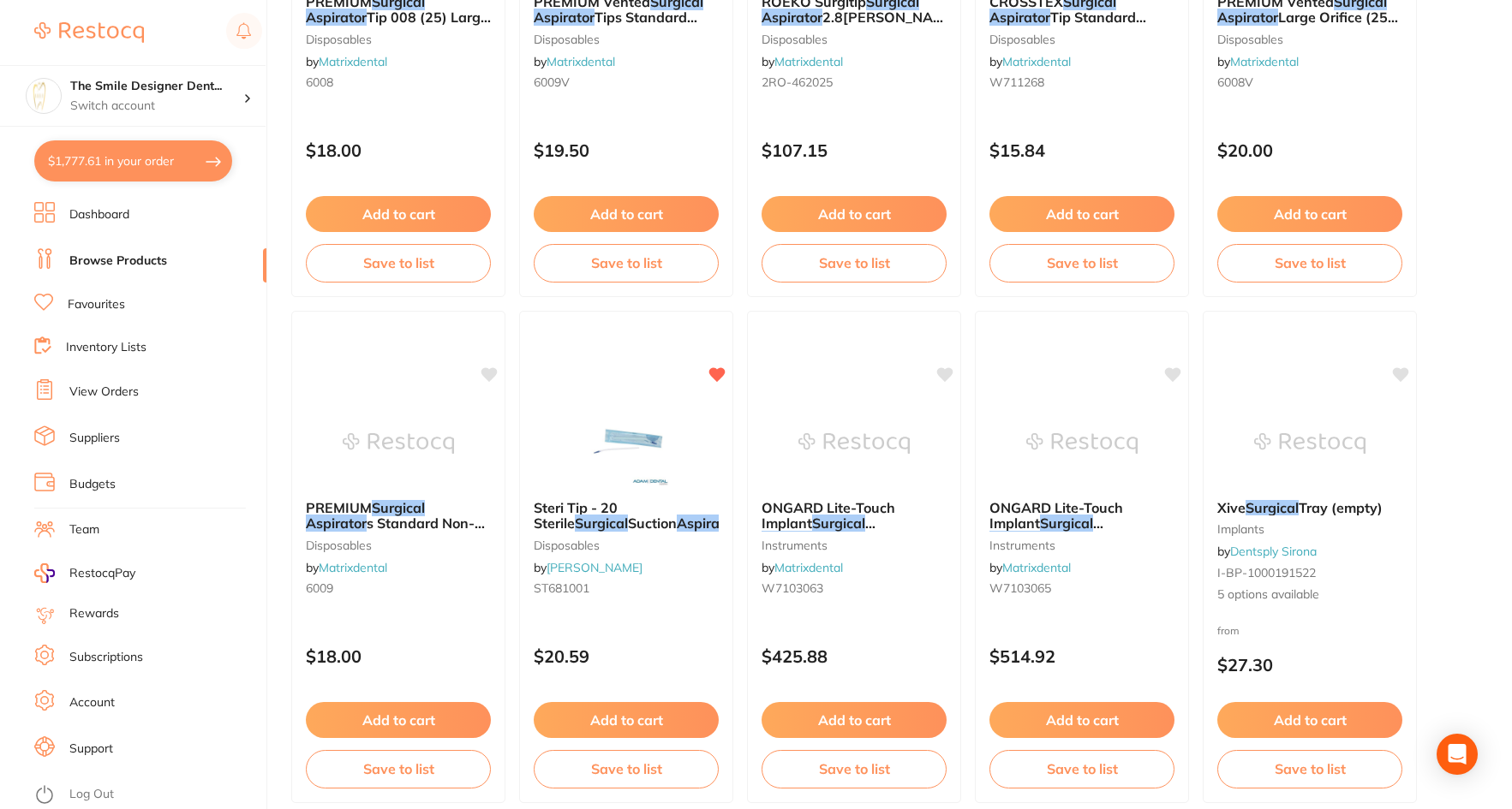
checkbox input "true"
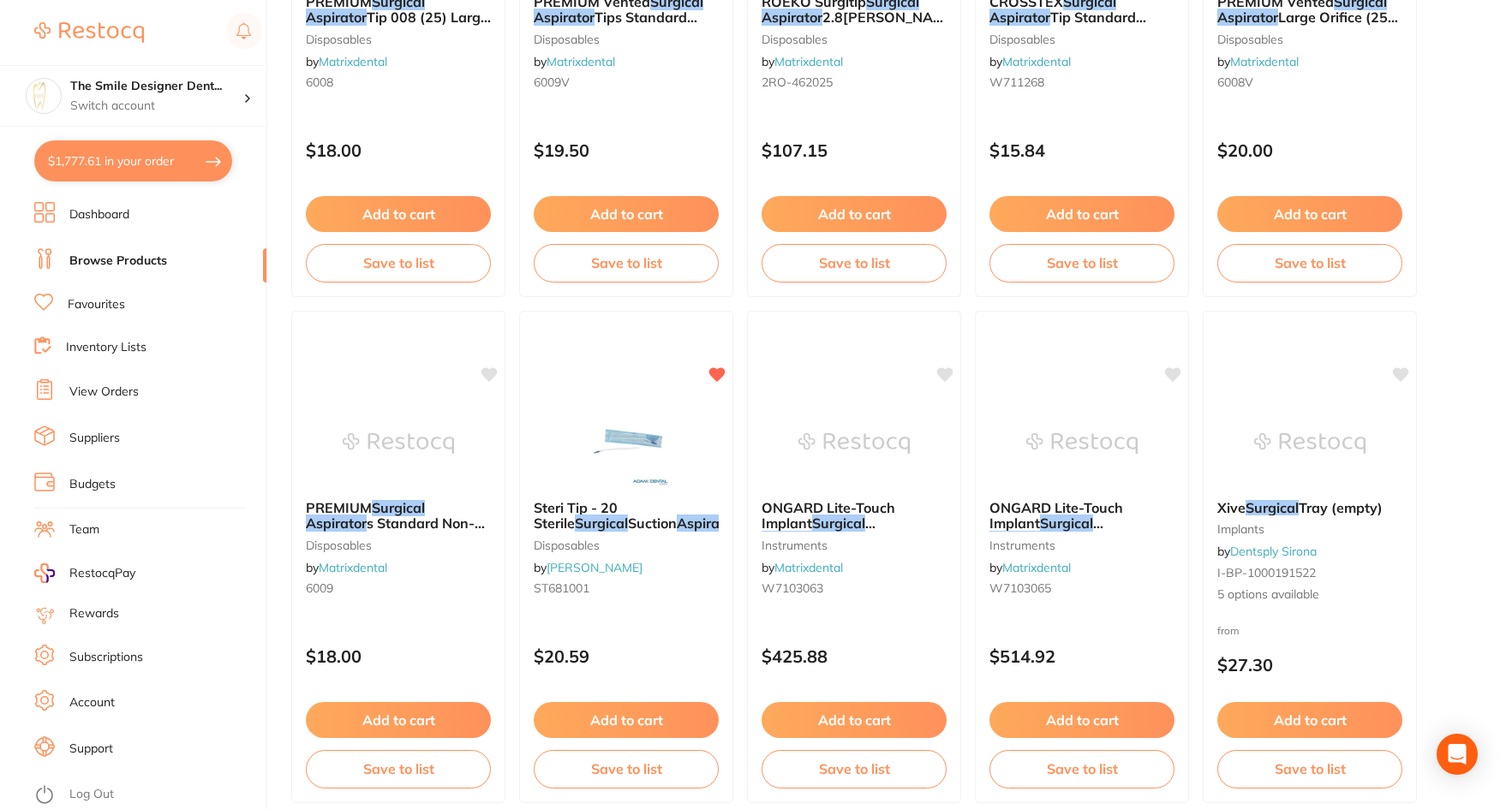
checkbox input "true"
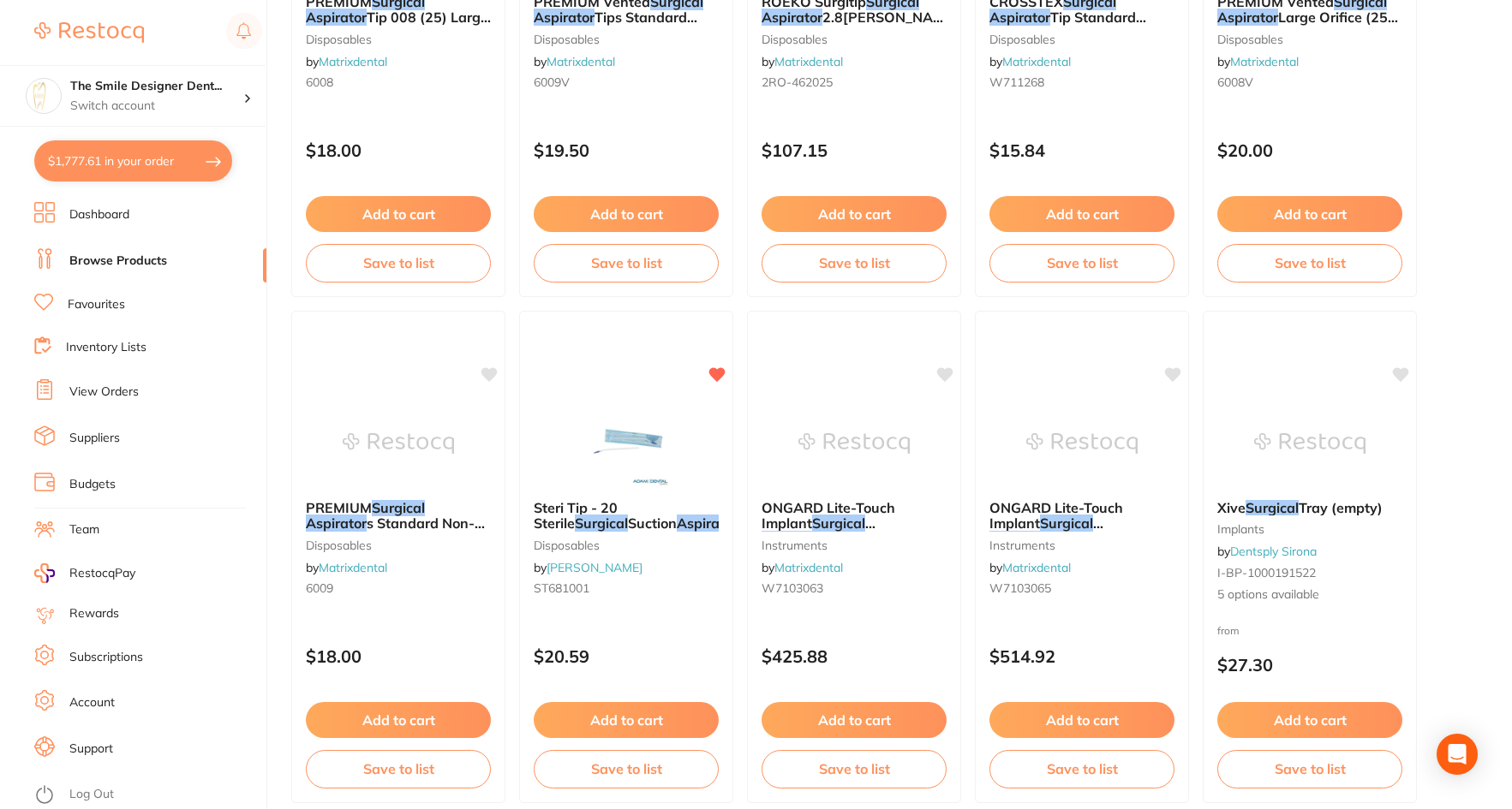
checkbox input "true"
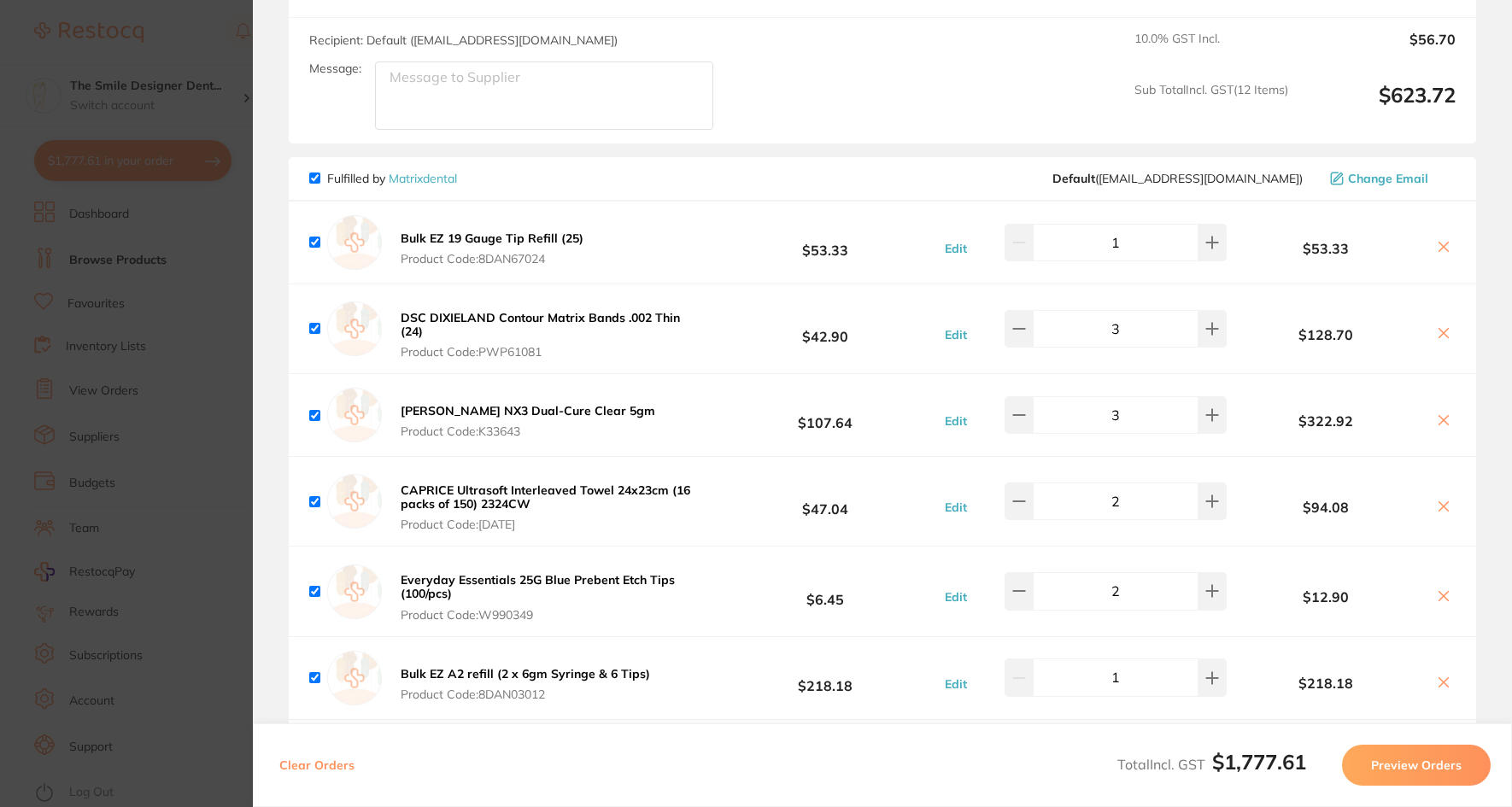
scroll to position [2050, 0]
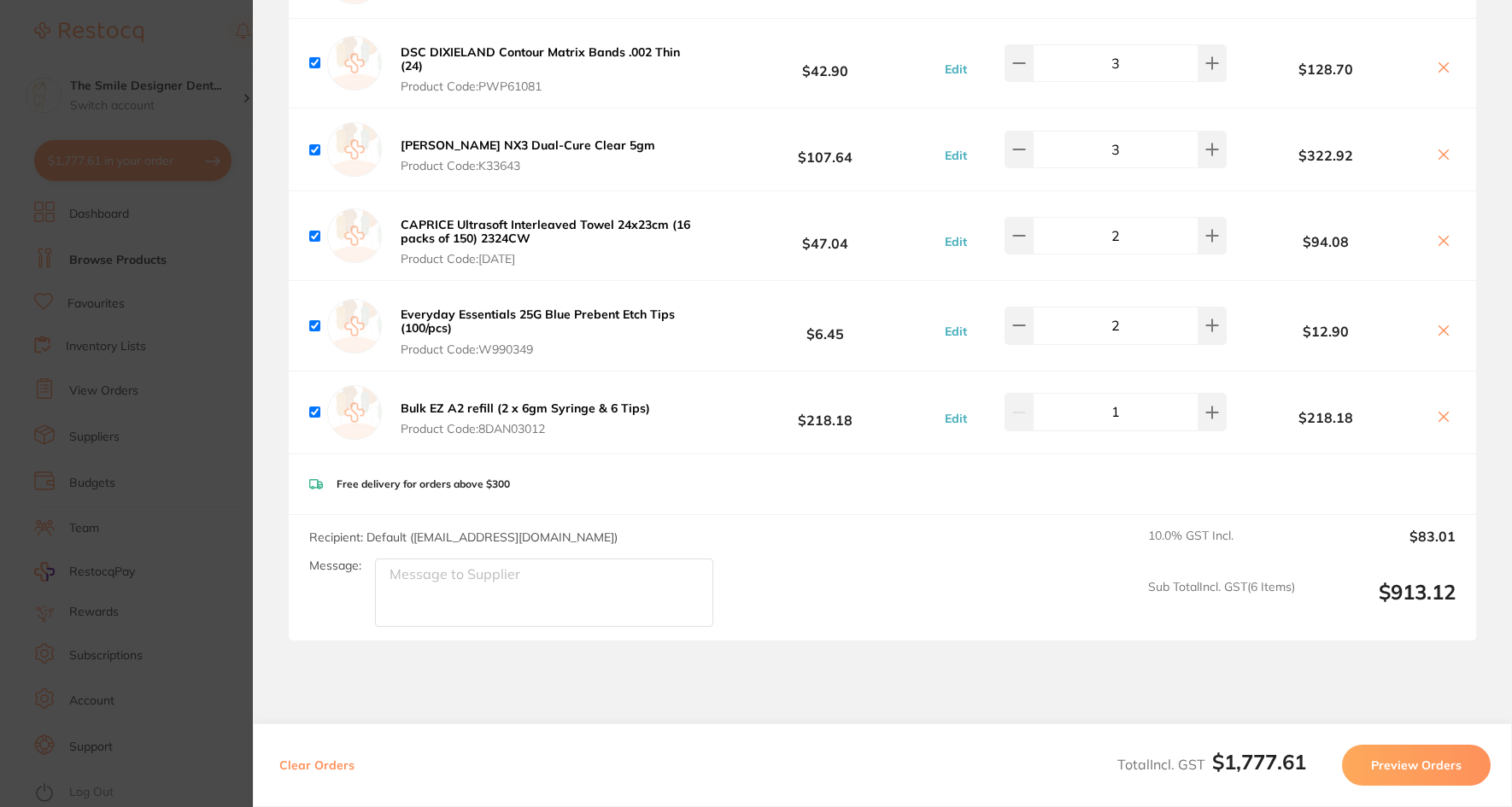
click at [151, 401] on section "Update RRP Set your pre negotiated price for this item. Item Agreed RRP (excl. …" at bounding box center [756, 404] width 1512 height 807
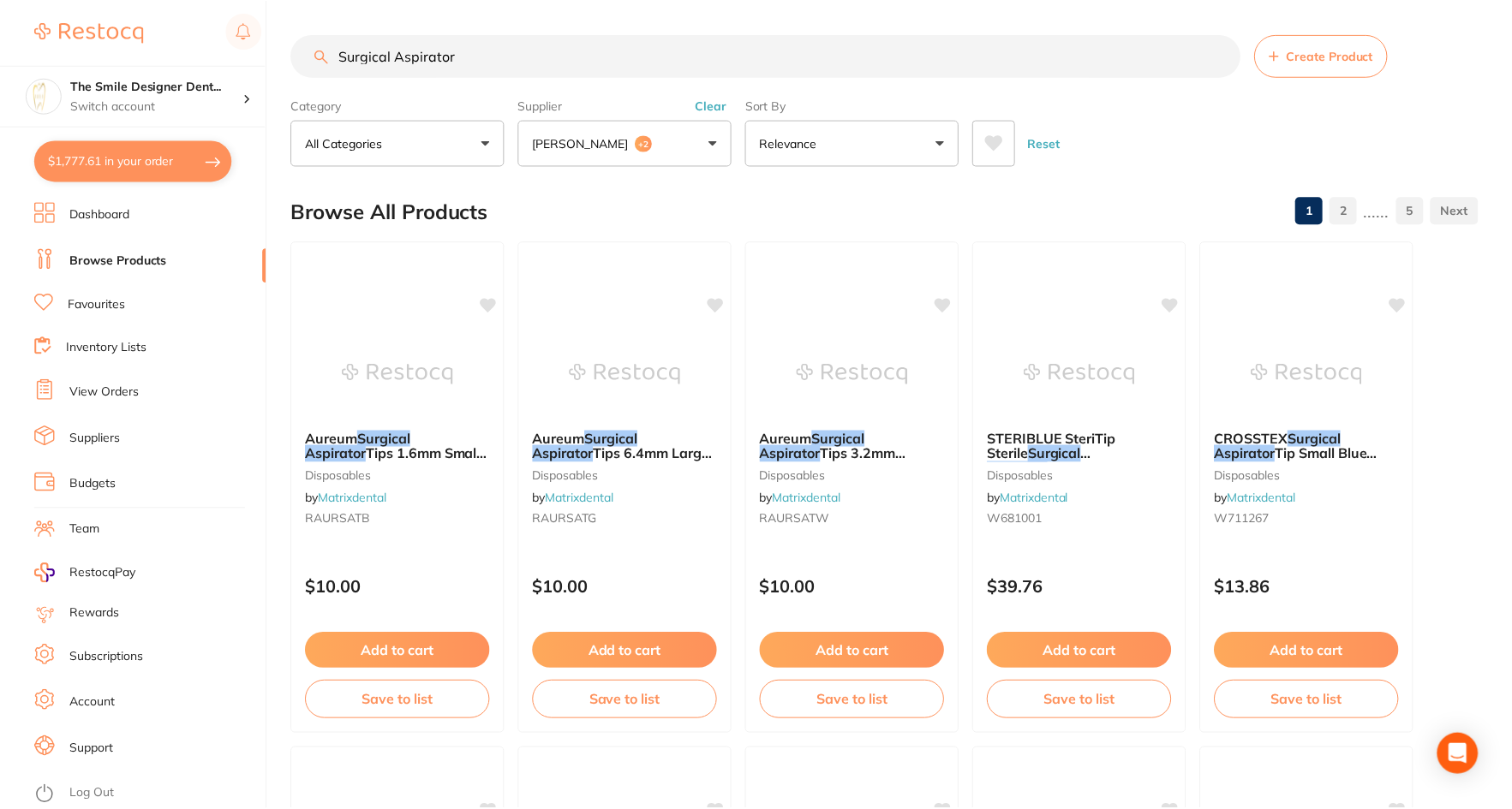
scroll to position [943, 0]
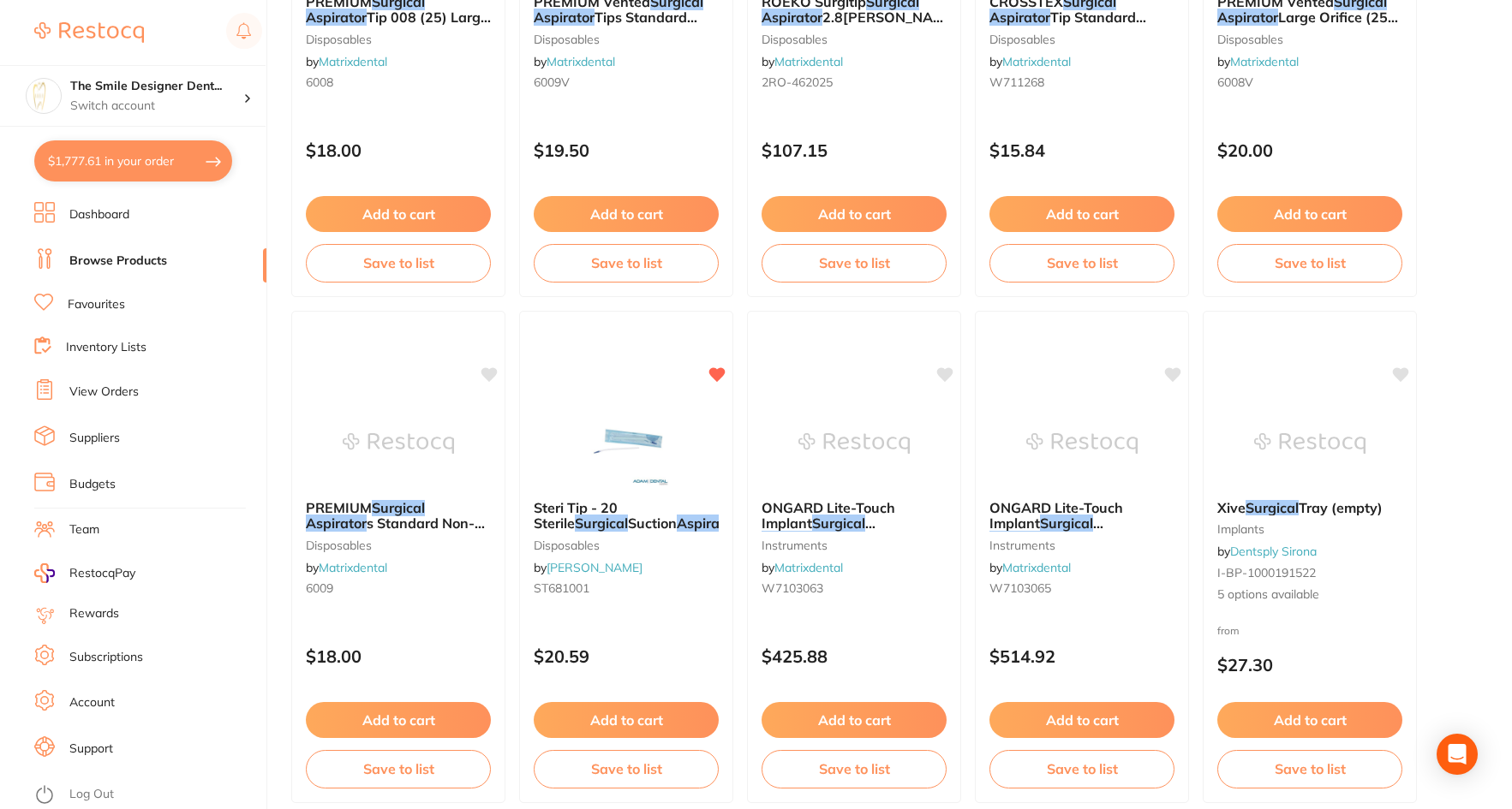
click at [150, 392] on li "View Orders" at bounding box center [150, 391] width 232 height 25
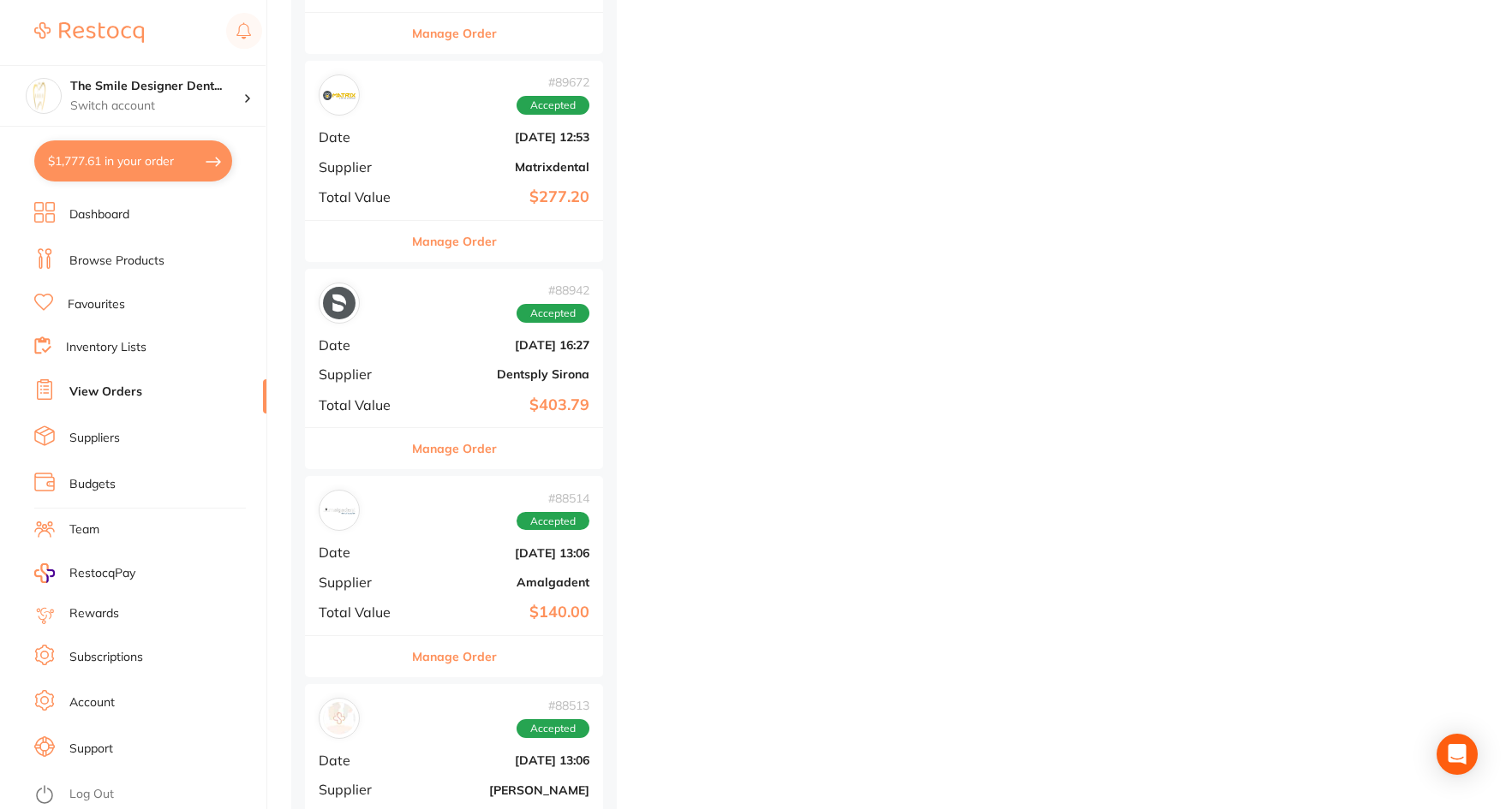
scroll to position [1970, 0]
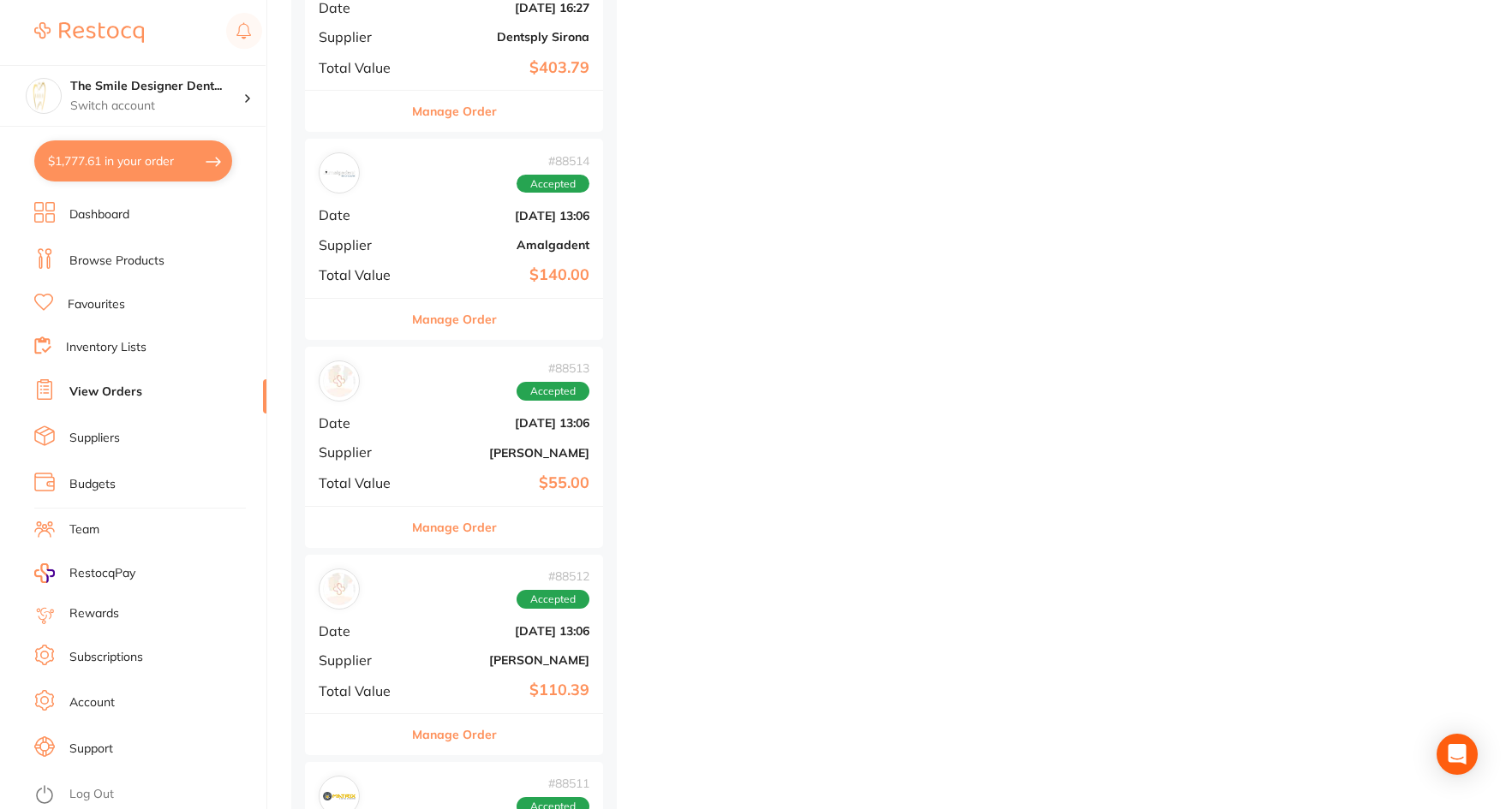
click at [475, 467] on div "# 88513 Accepted Date Aug 1 2025, 13:06 Supplier Adam Dental Total Value $55.00" at bounding box center [454, 426] width 298 height 158
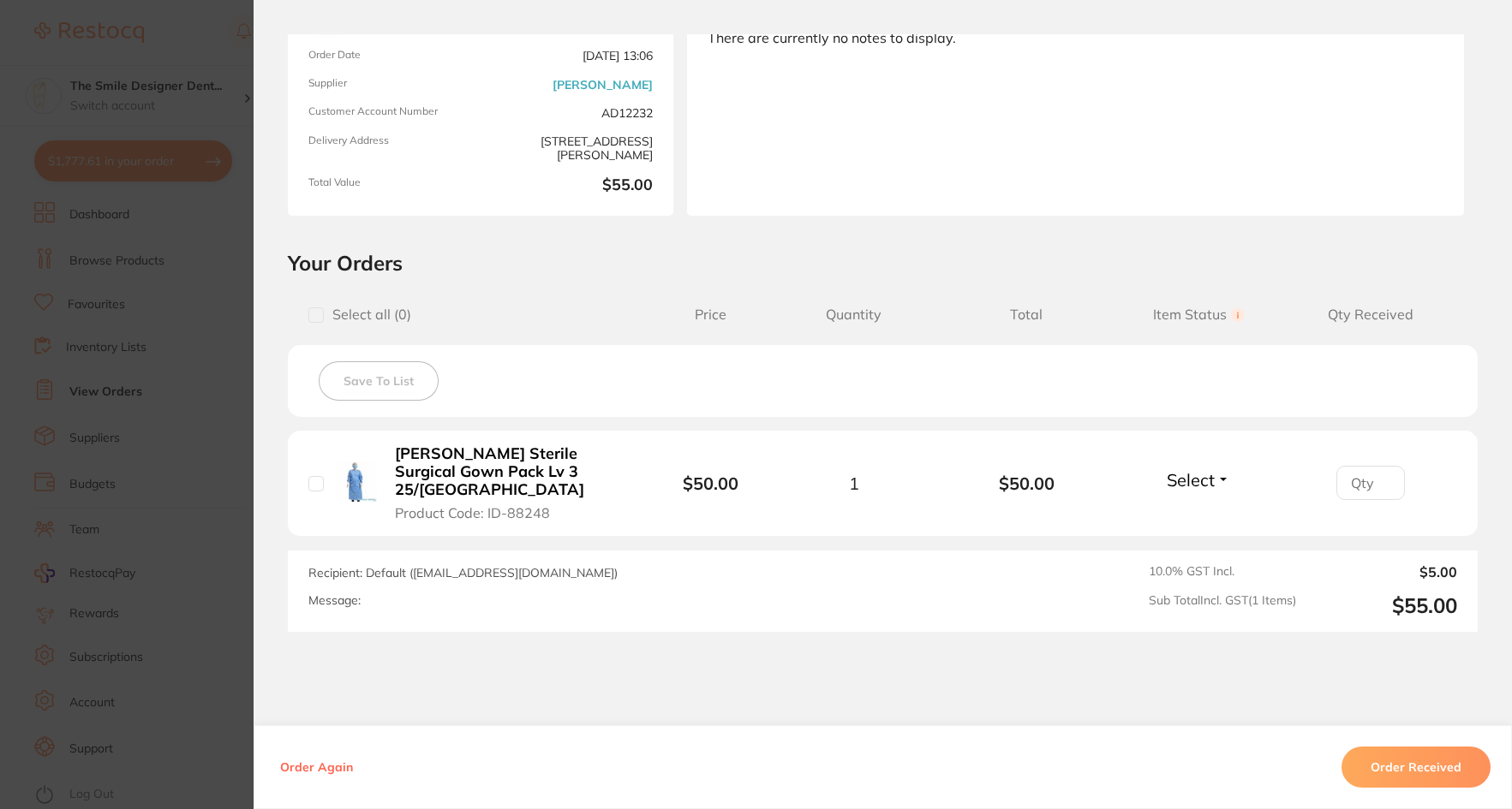
scroll to position [171, 0]
click at [133, 452] on section "Order ID: Restocq- 88513 Order Information Accepted Order Date Aug 1 2025, 13:0…" at bounding box center [756, 404] width 1512 height 809
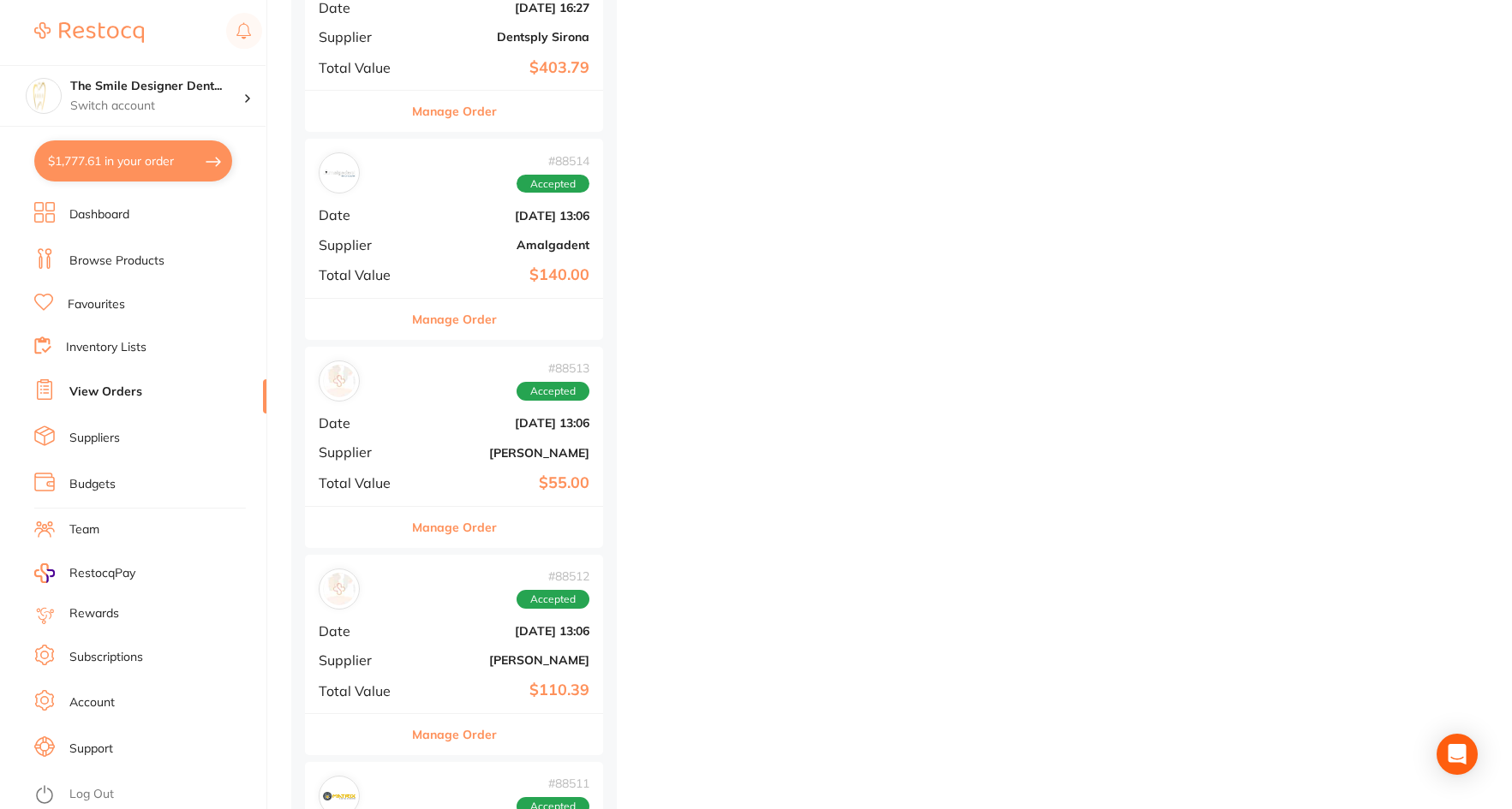
scroll to position [2483, 0]
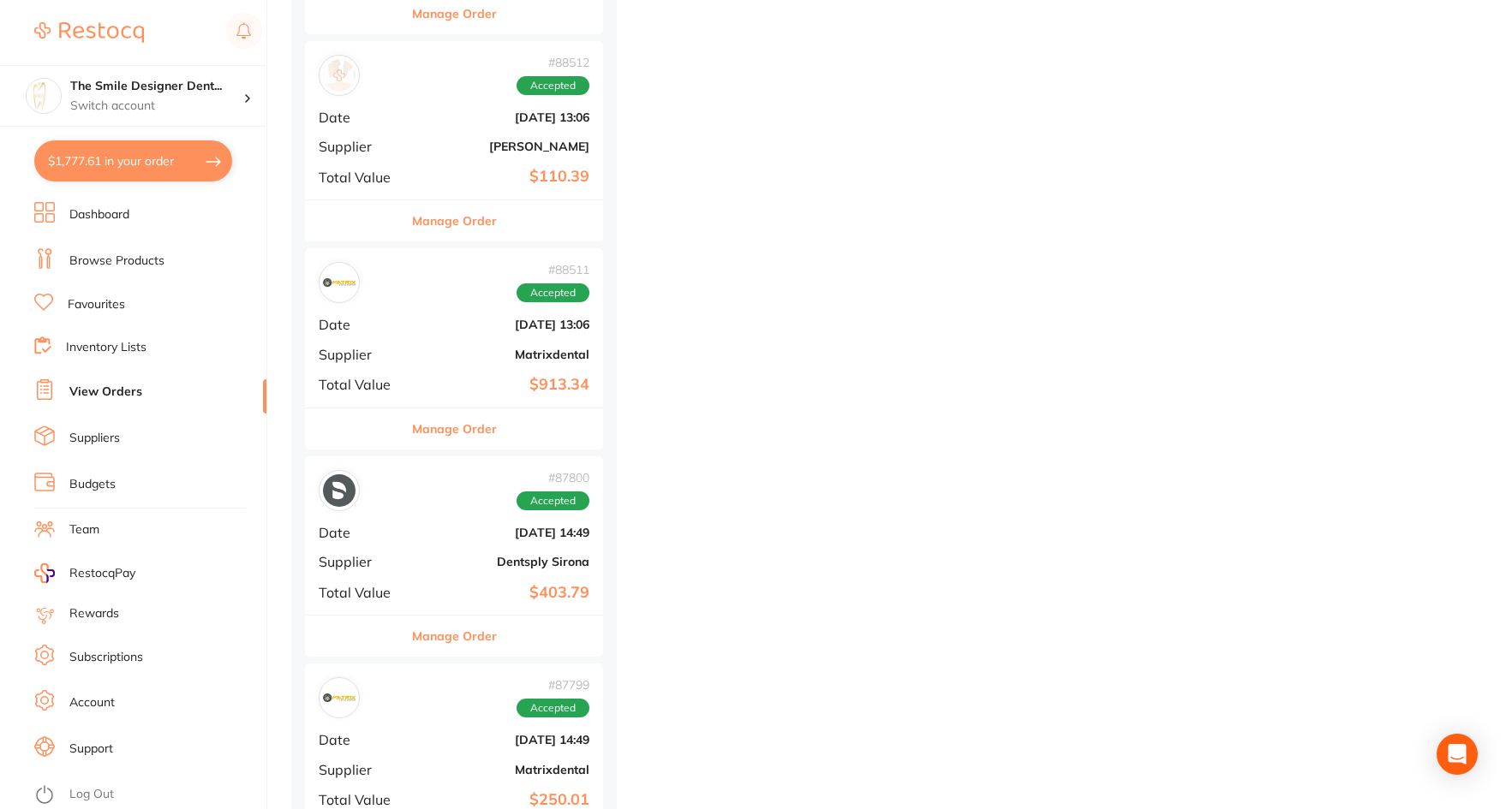
click at [453, 493] on div "# 87800 Accepted" at bounding box center [454, 491] width 271 height 41
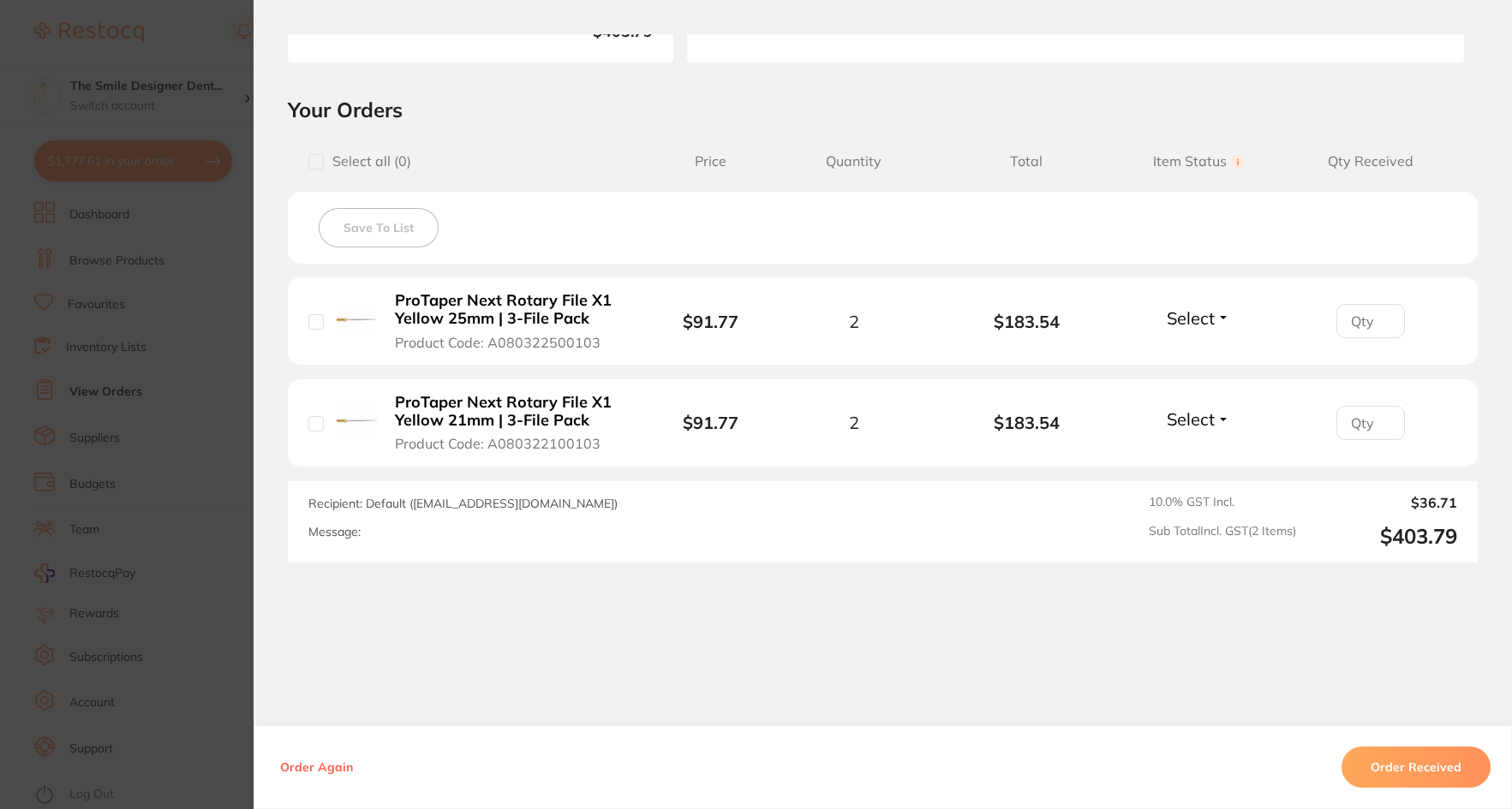
scroll to position [332, 0]
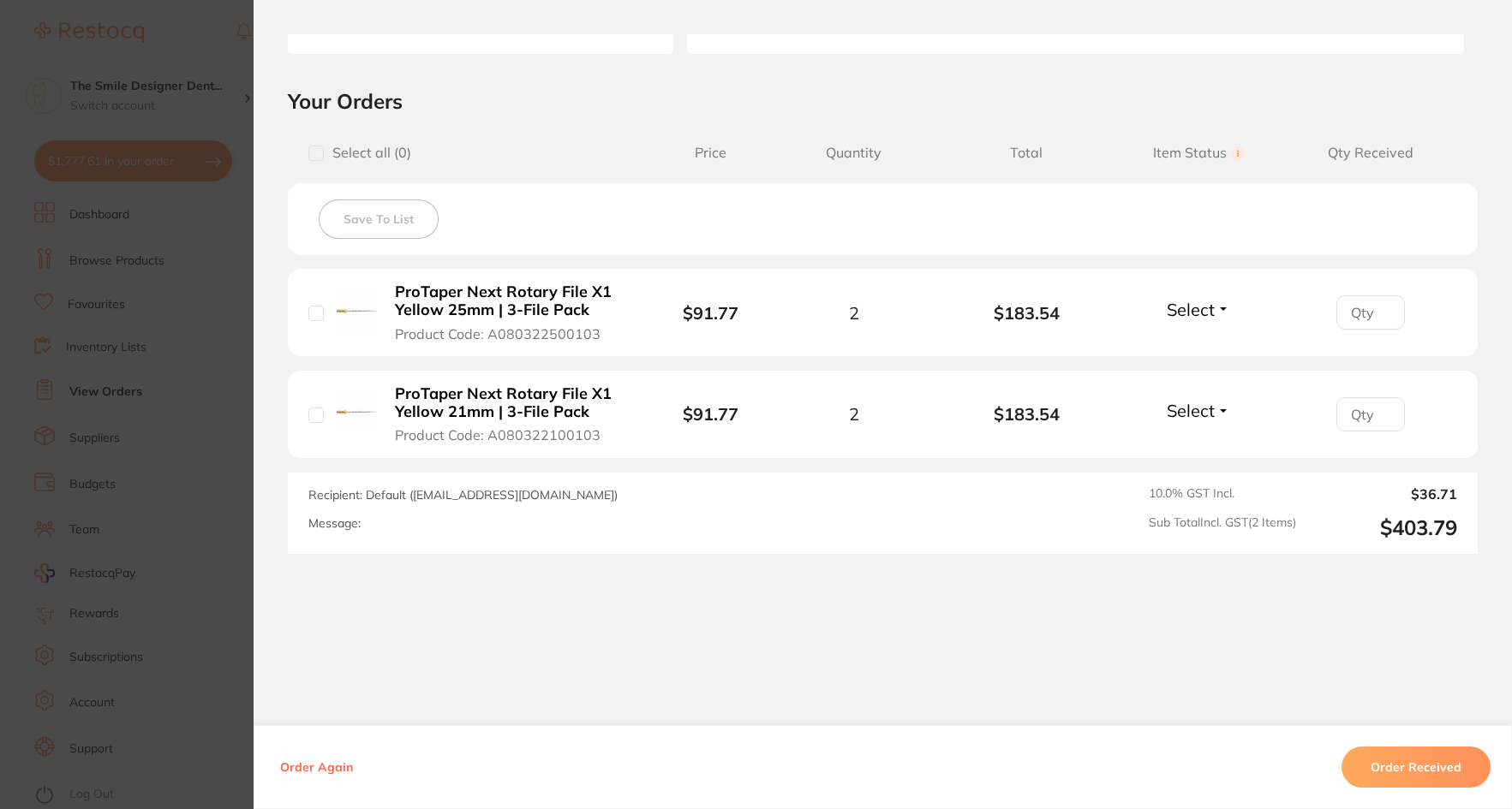
click at [185, 496] on section "Order ID: Restocq- 87800 Order Information Accepted Order Order Date Jul 28 202…" at bounding box center [756, 404] width 1512 height 809
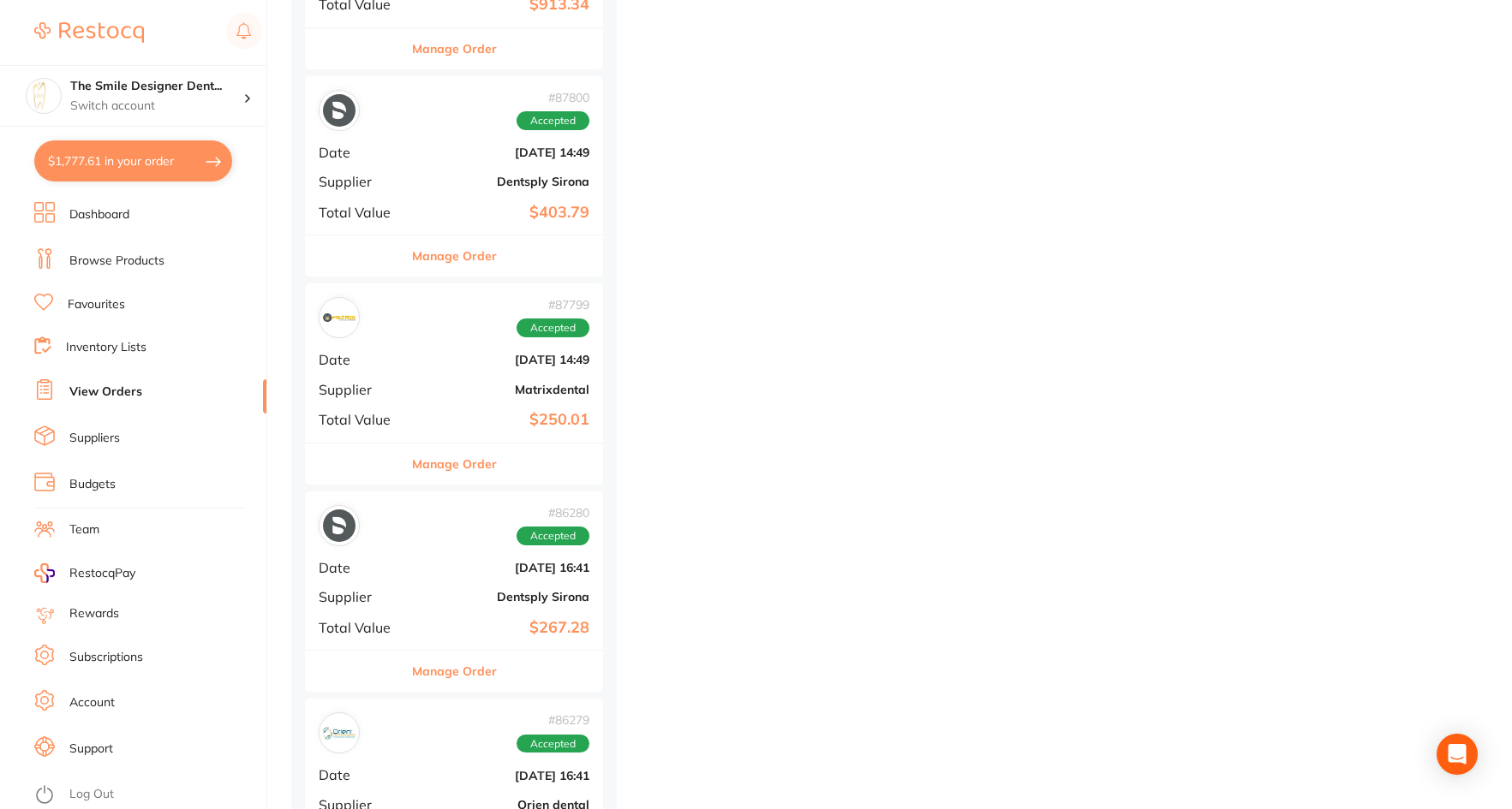
scroll to position [2911, 0]
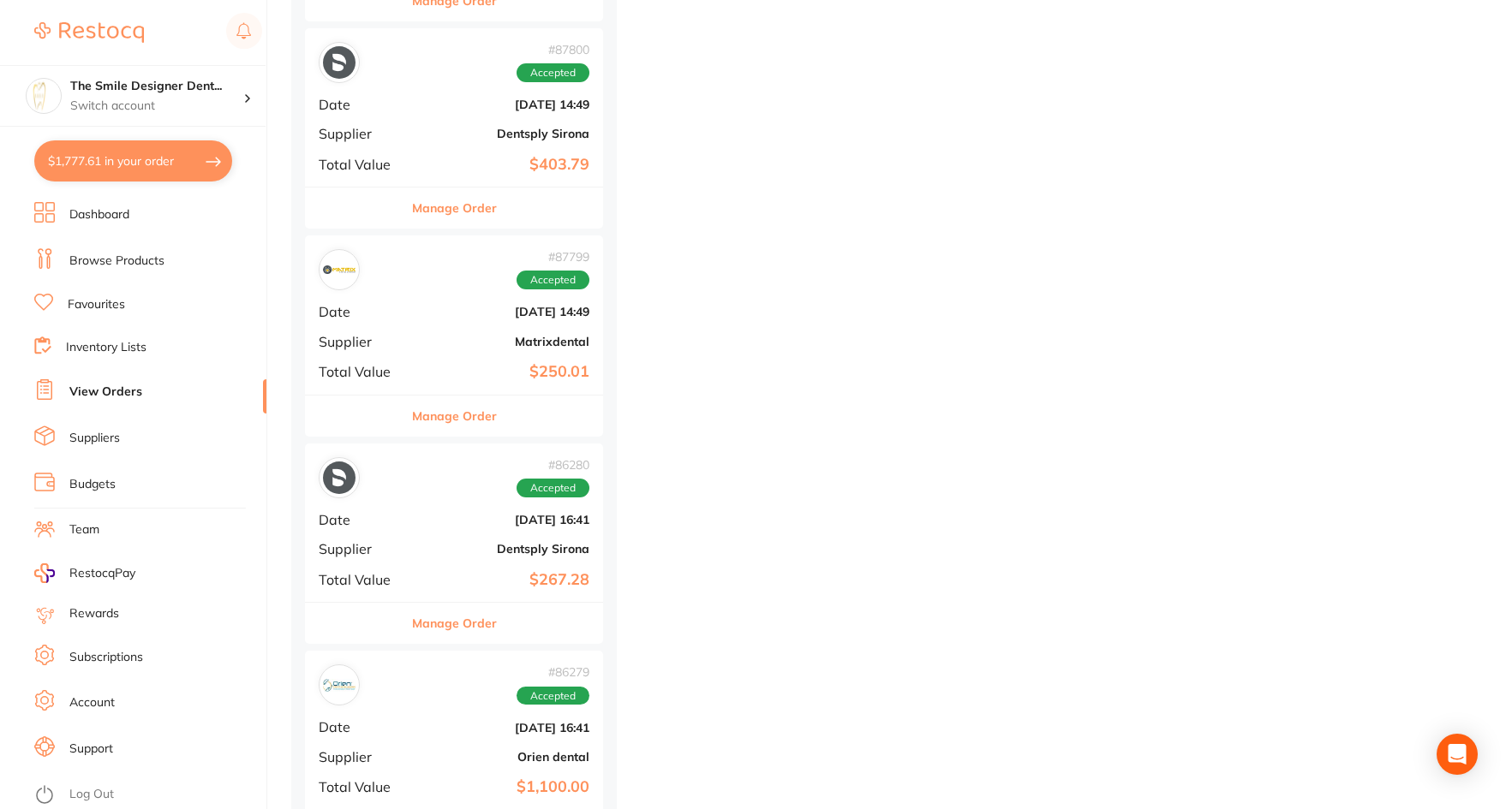
click at [458, 496] on div "# 86280 Accepted" at bounding box center [454, 478] width 271 height 41
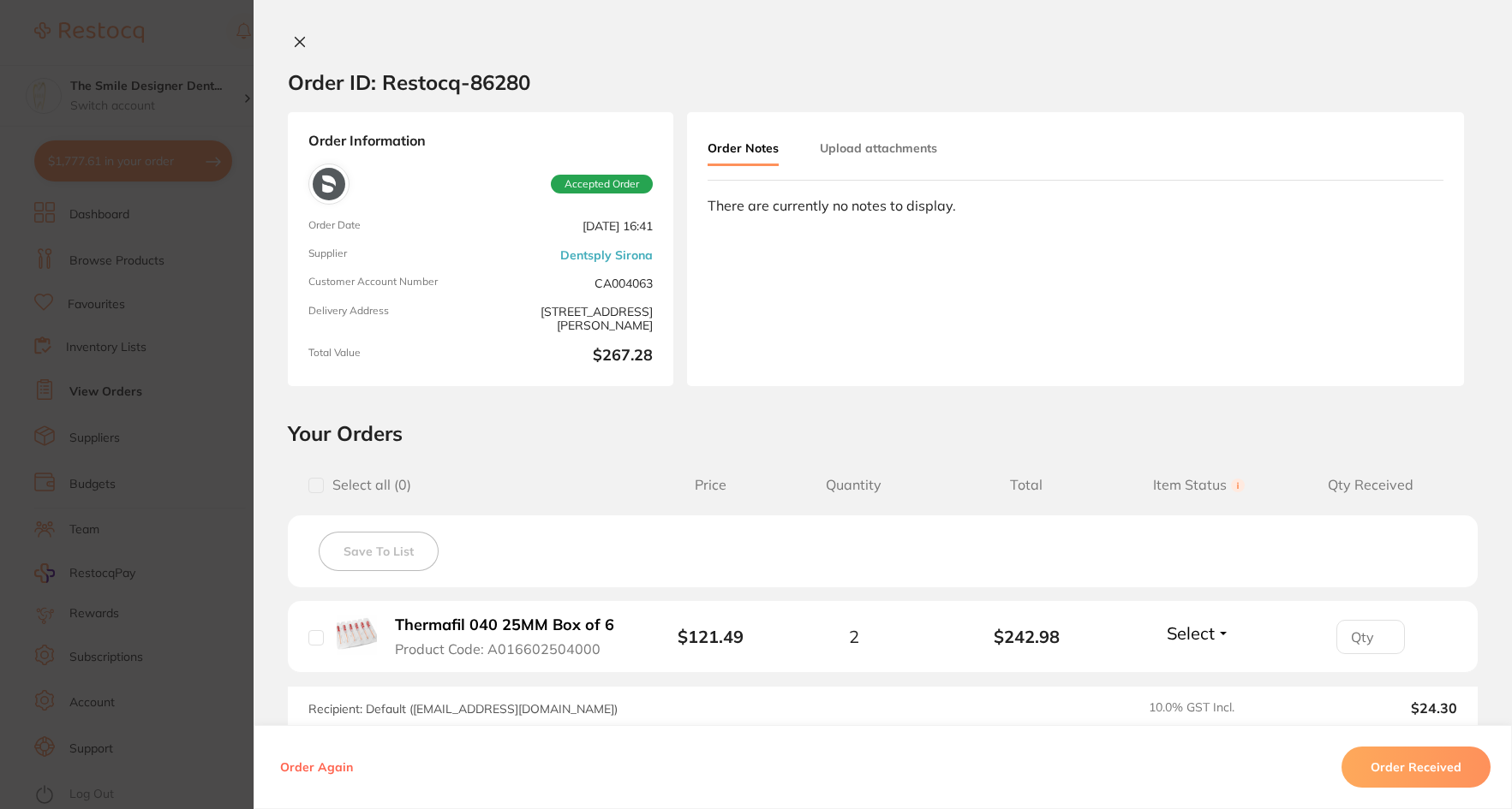
scroll to position [86, 0]
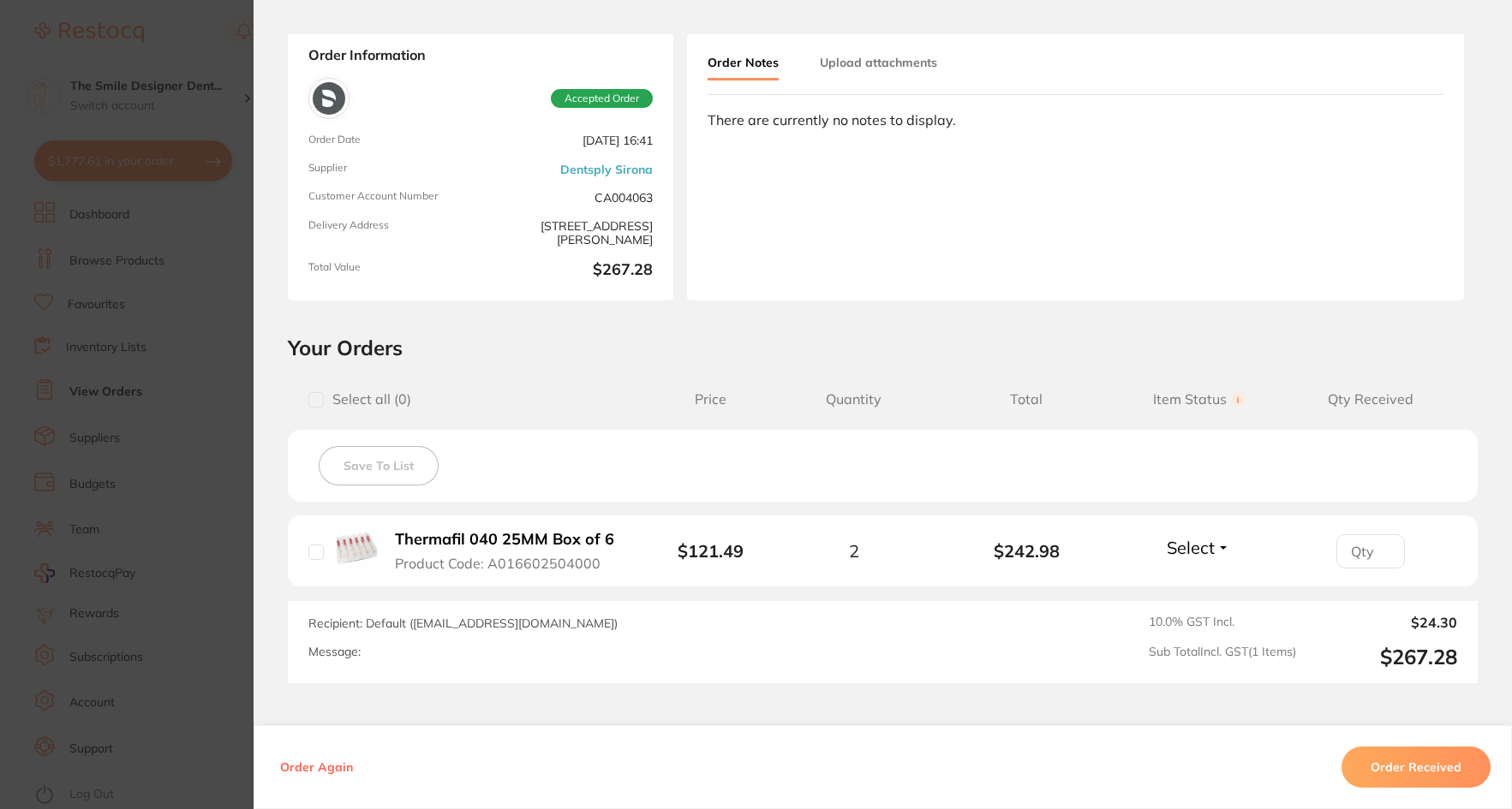
click at [153, 484] on section "Order ID: Restocq- 86280 Order Information Accepted Order Order Date Jul 10 202…" at bounding box center [756, 404] width 1512 height 809
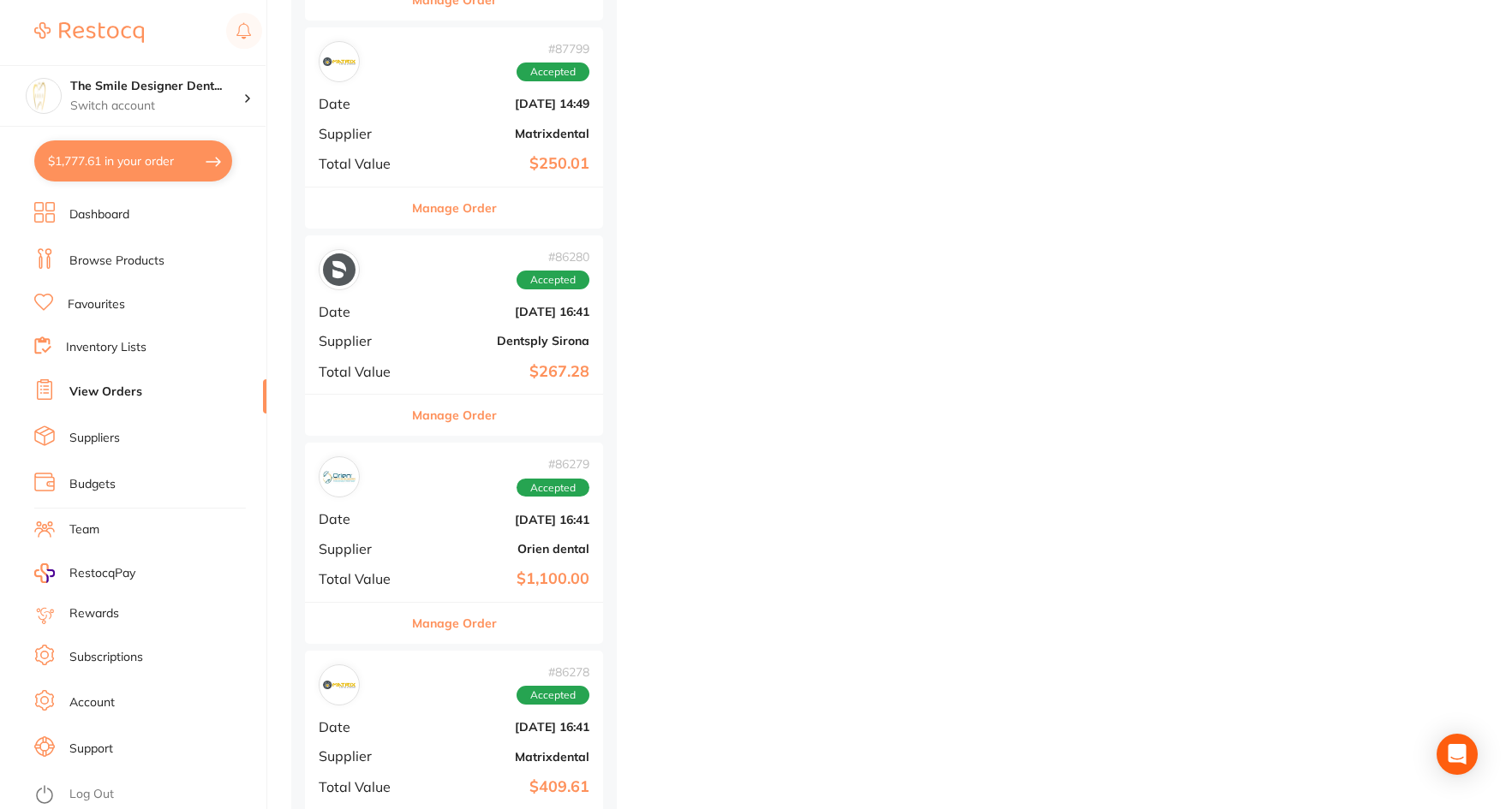
scroll to position [3339, 0]
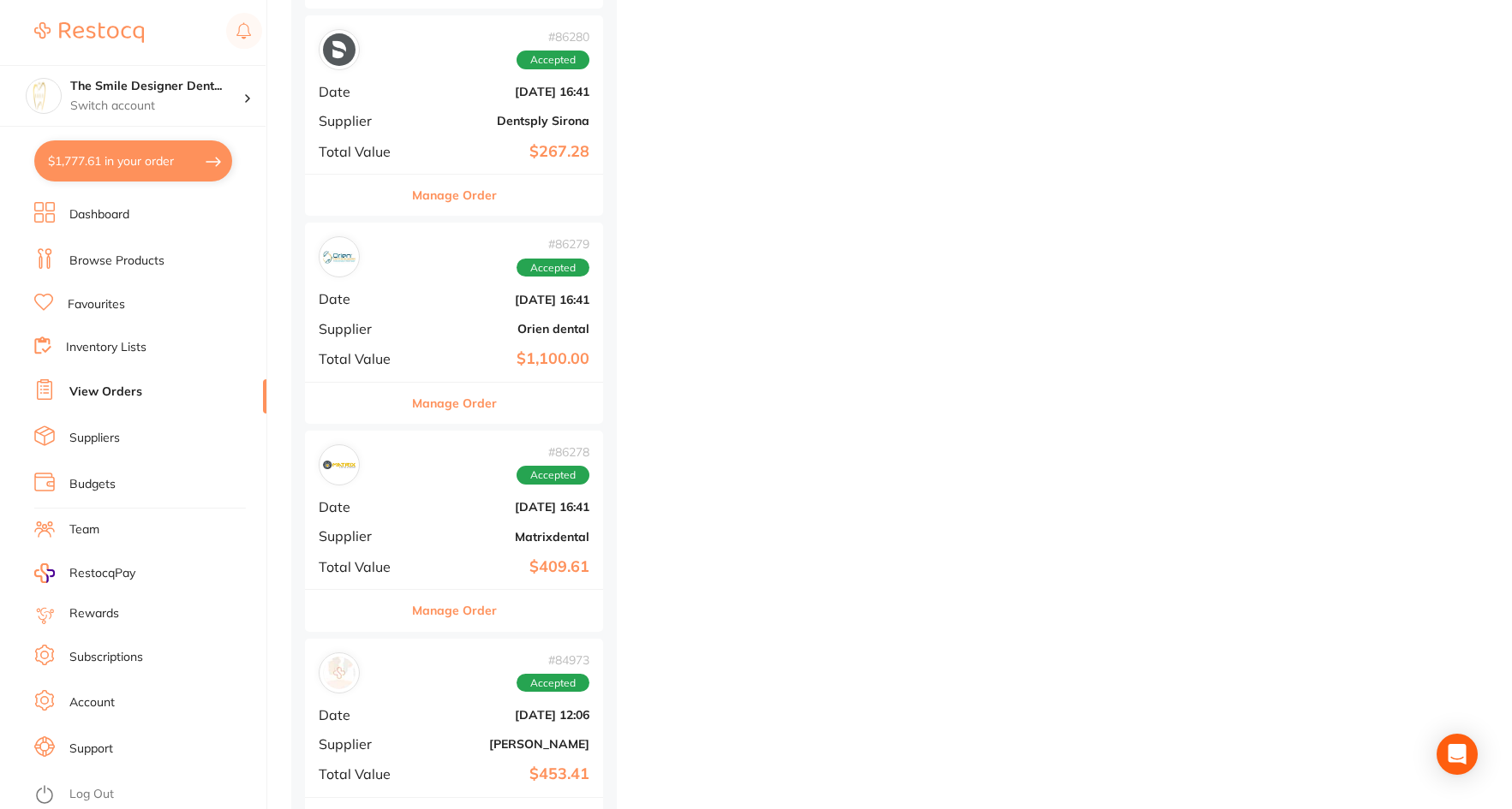
click at [422, 322] on b "Orien dental" at bounding box center [503, 328] width 171 height 14
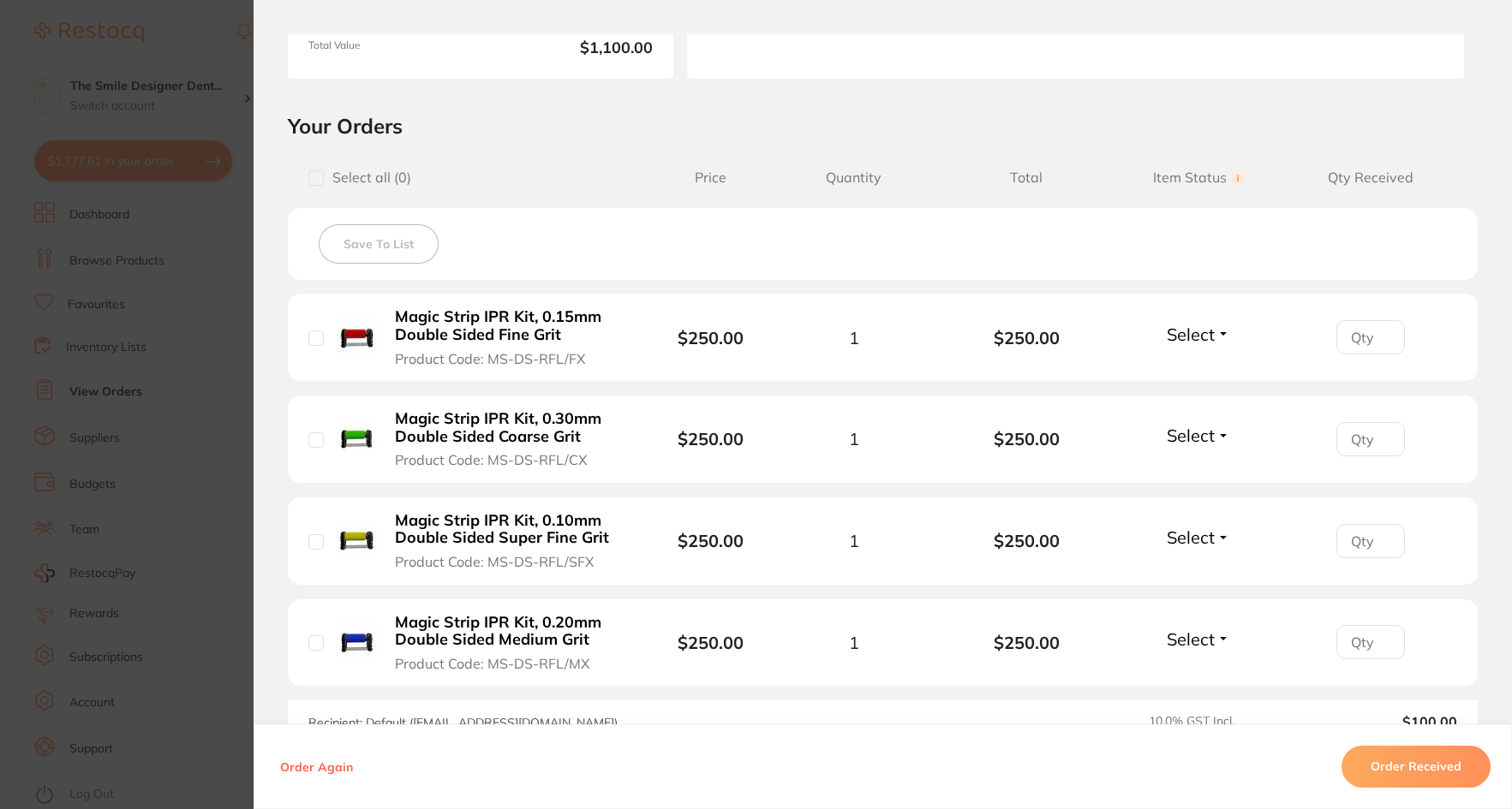
scroll to position [342, 0]
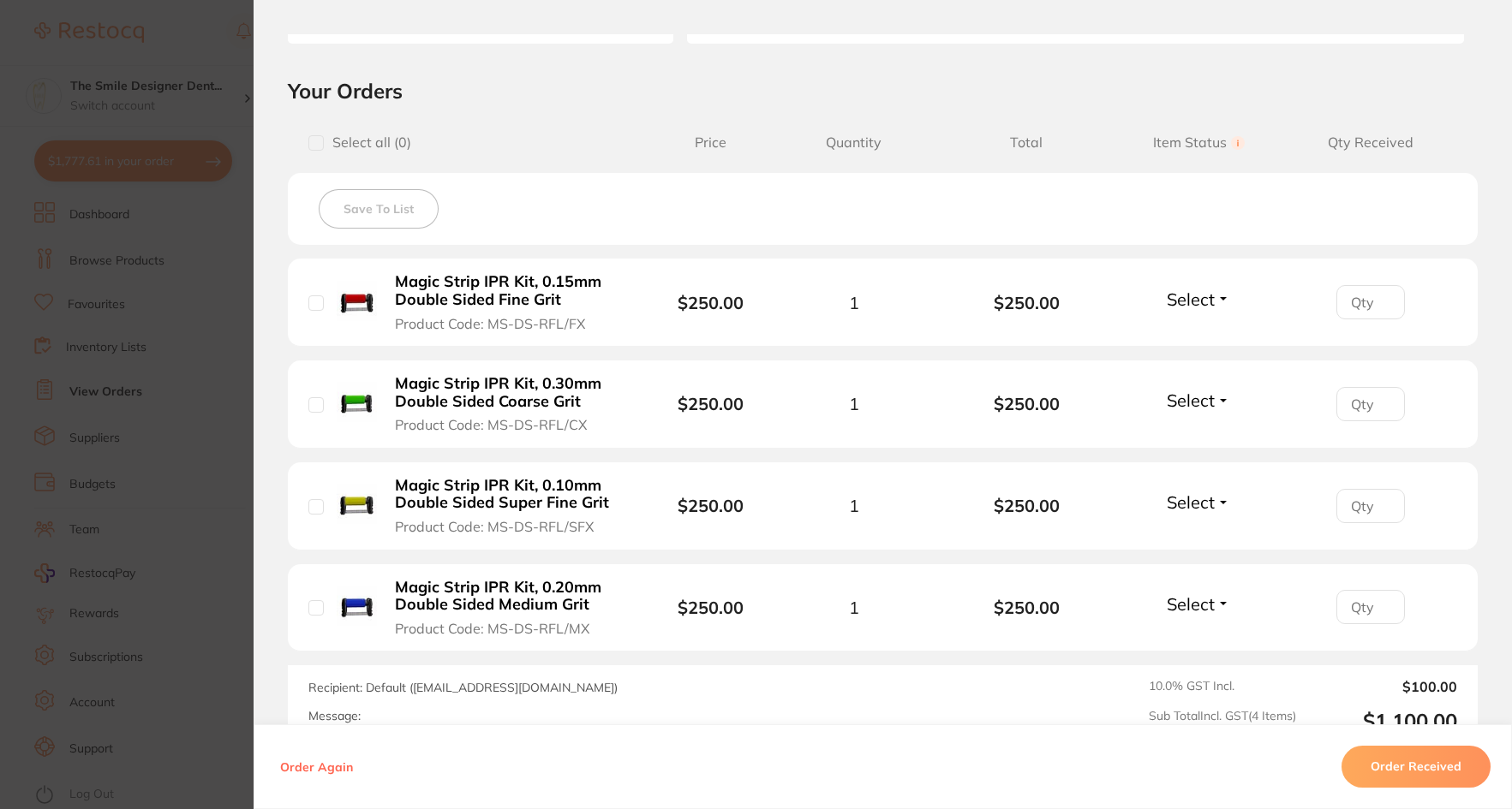
click at [215, 380] on section "Order ID: Restocq- 86279 Order Information Accepted Order Order Date Jul 10 202…" at bounding box center [756, 404] width 1512 height 809
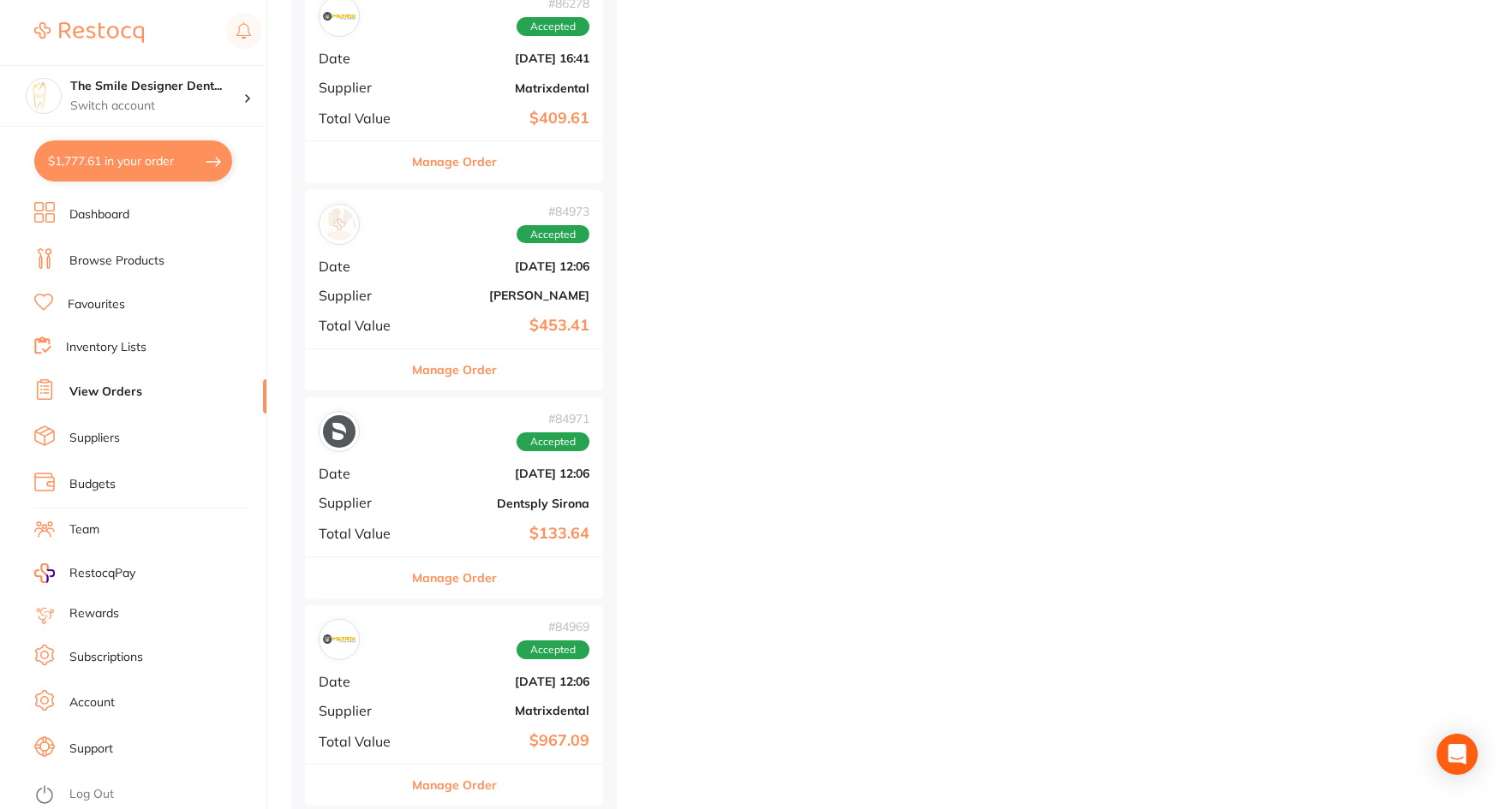
scroll to position [3939, 0]
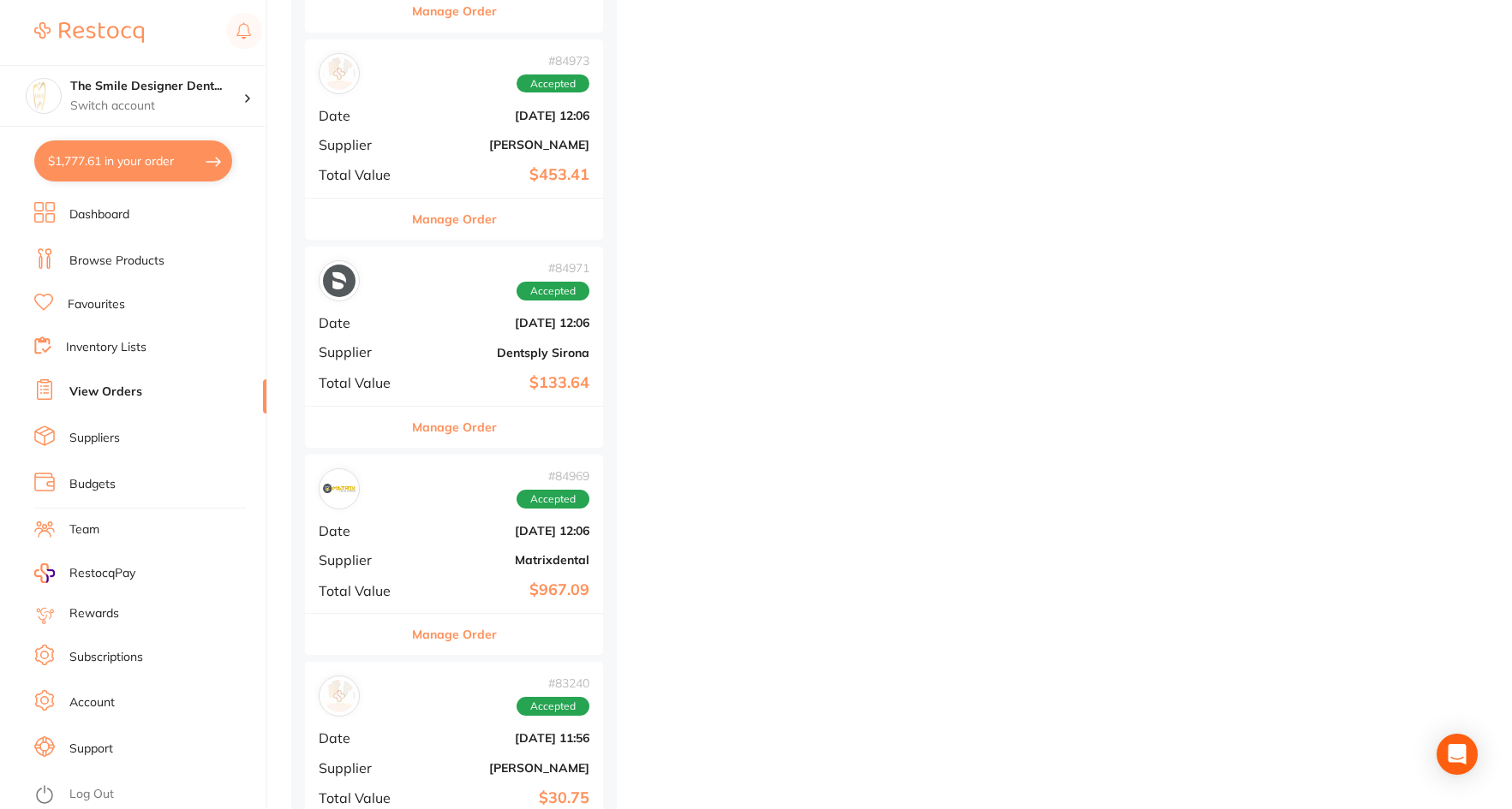
click at [443, 389] on b "$133.64" at bounding box center [503, 383] width 171 height 18
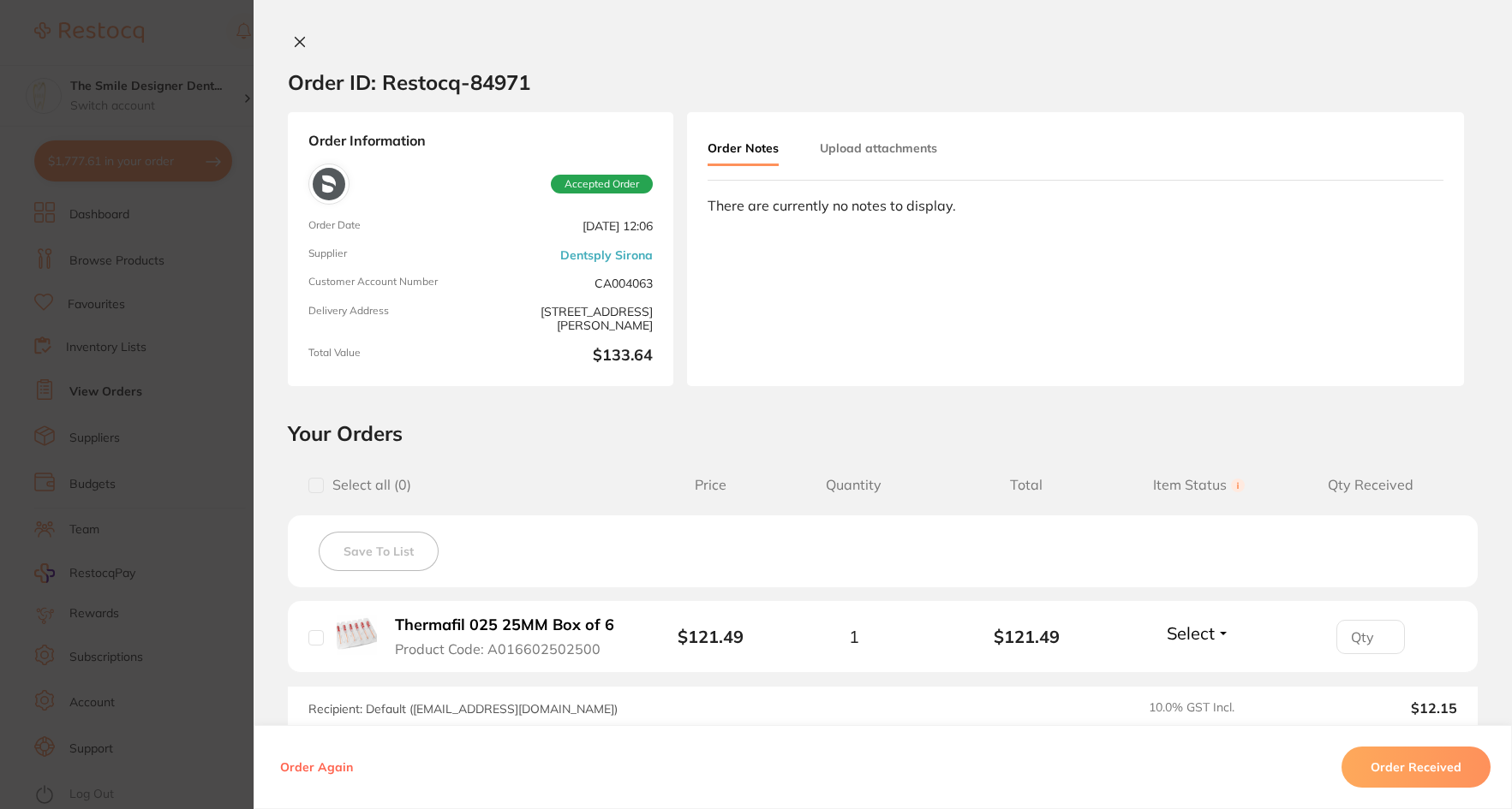
scroll to position [214, 0]
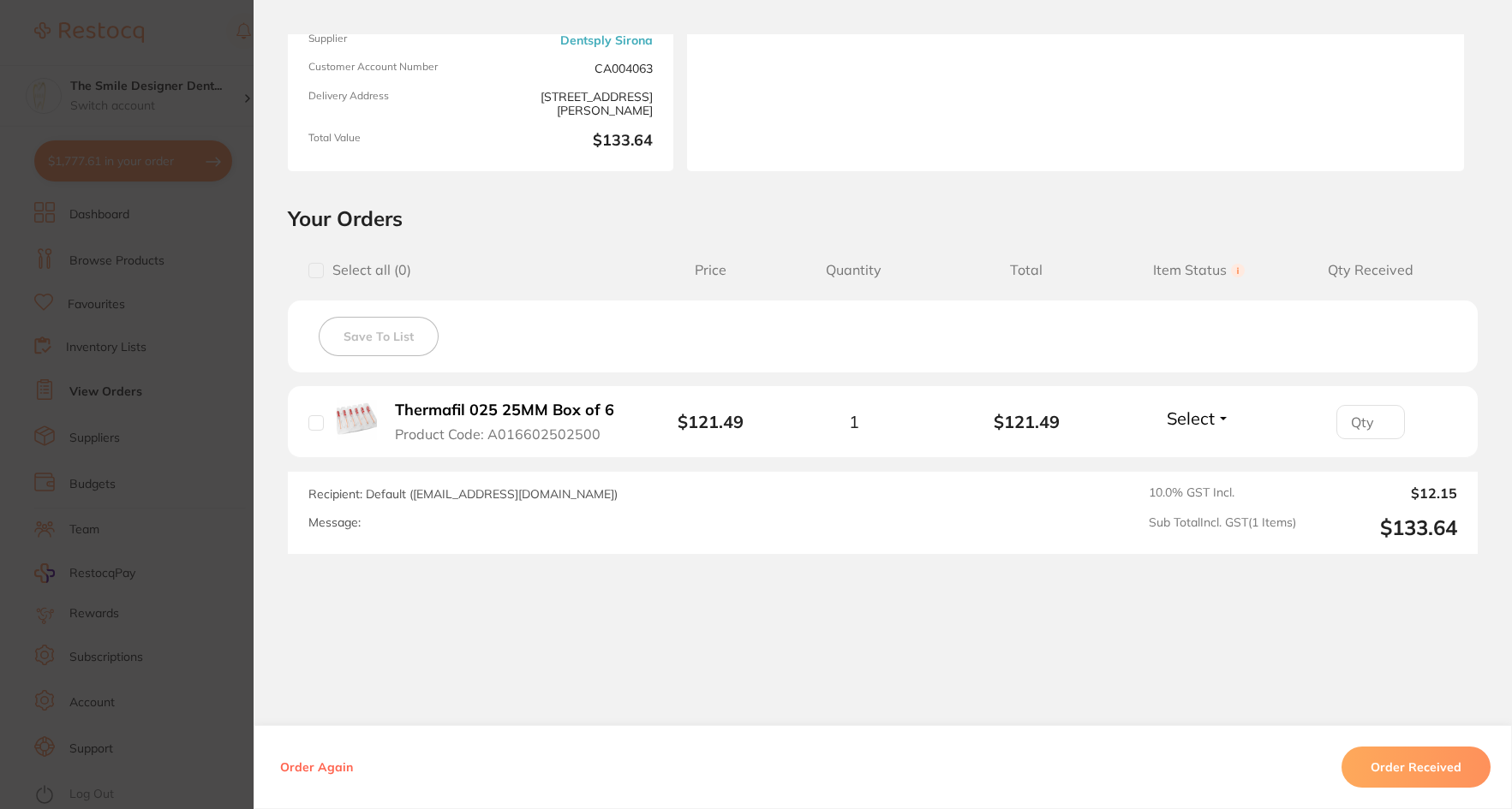
click at [148, 392] on section "Order ID: Restocq- 84971 Order Information Accepted Order Order Date Jul 1 2025…" at bounding box center [756, 404] width 1512 height 809
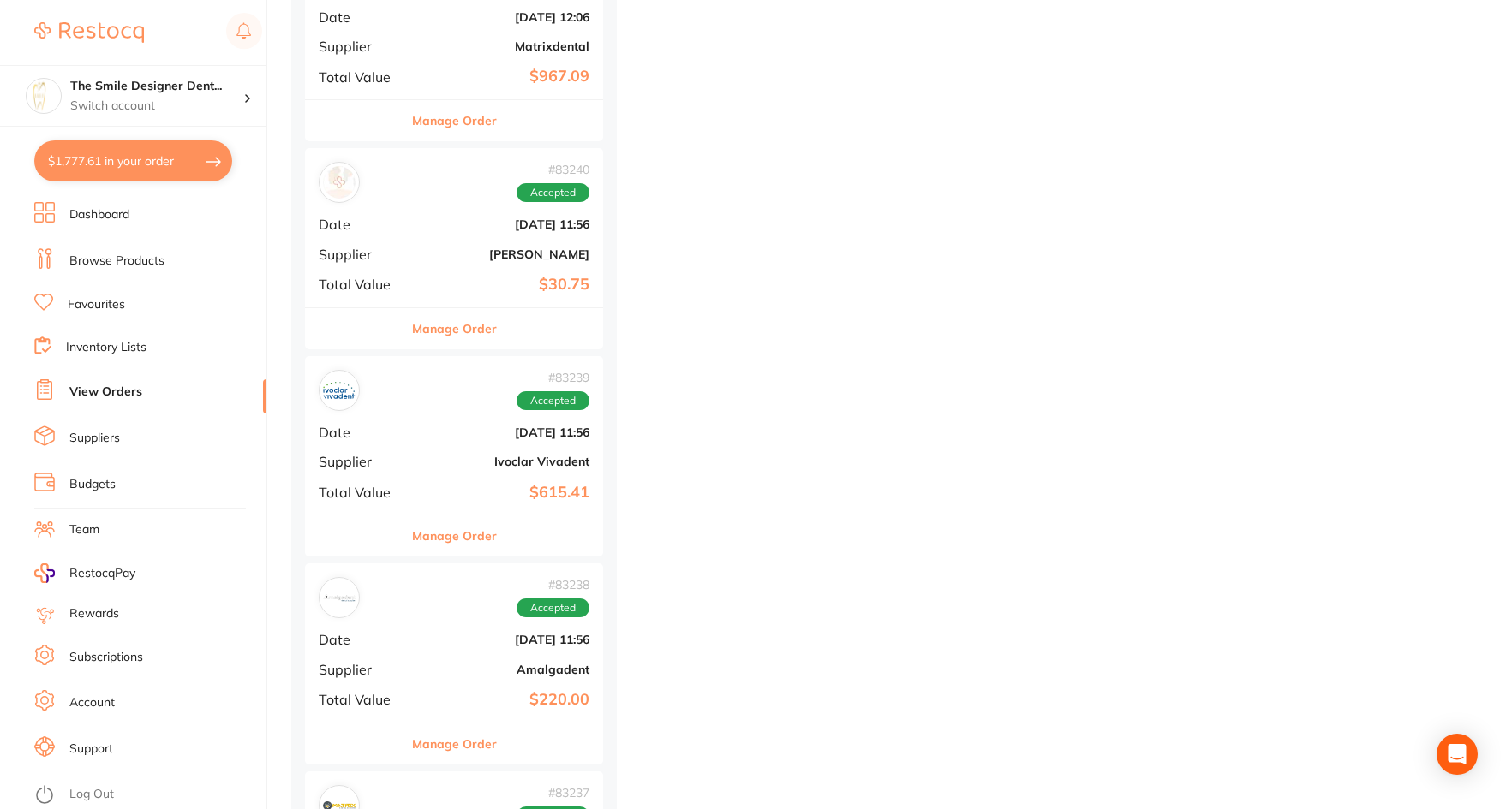
scroll to position [4881, 0]
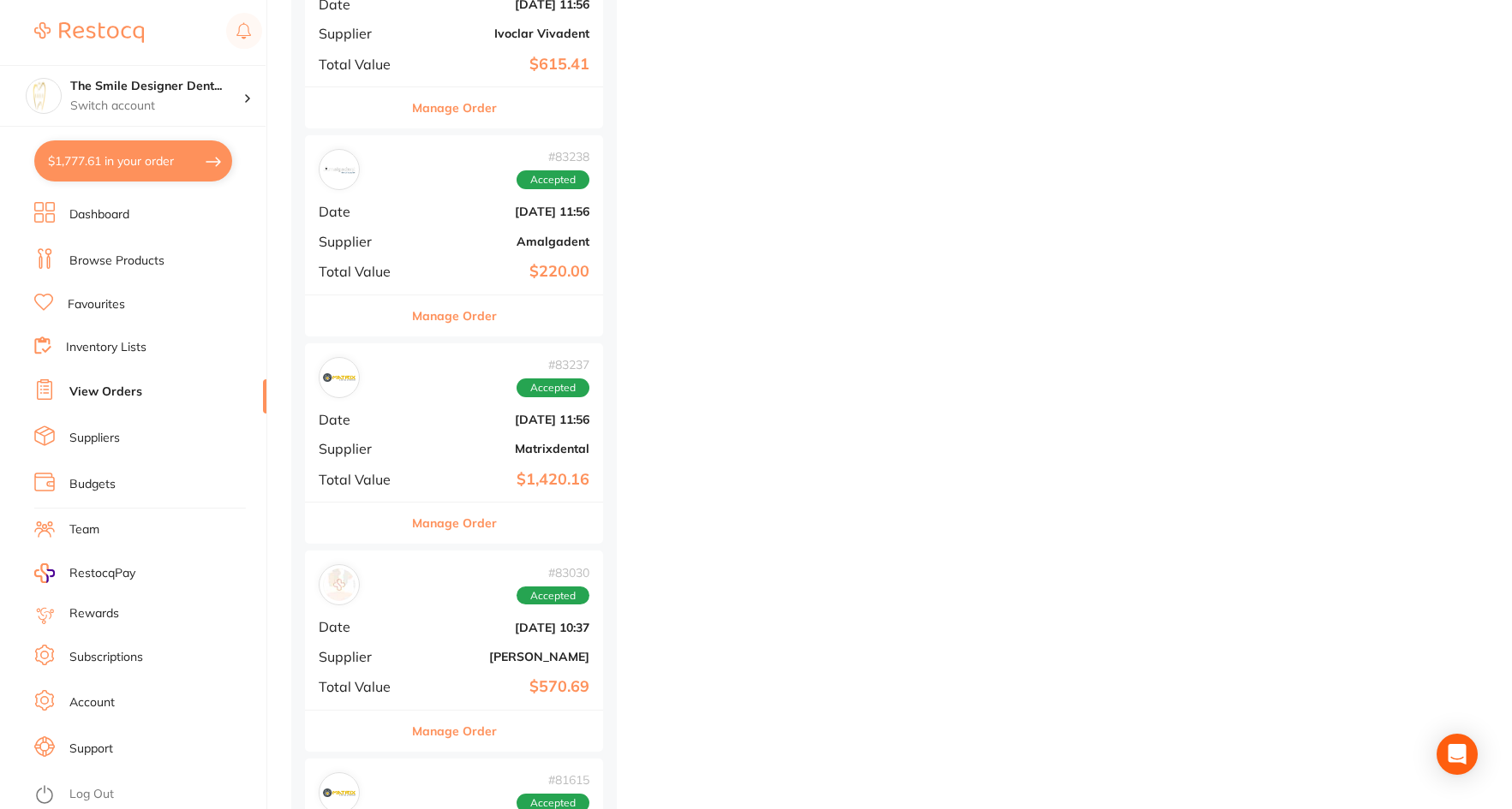
click at [468, 272] on b "$220.00" at bounding box center [503, 271] width 171 height 18
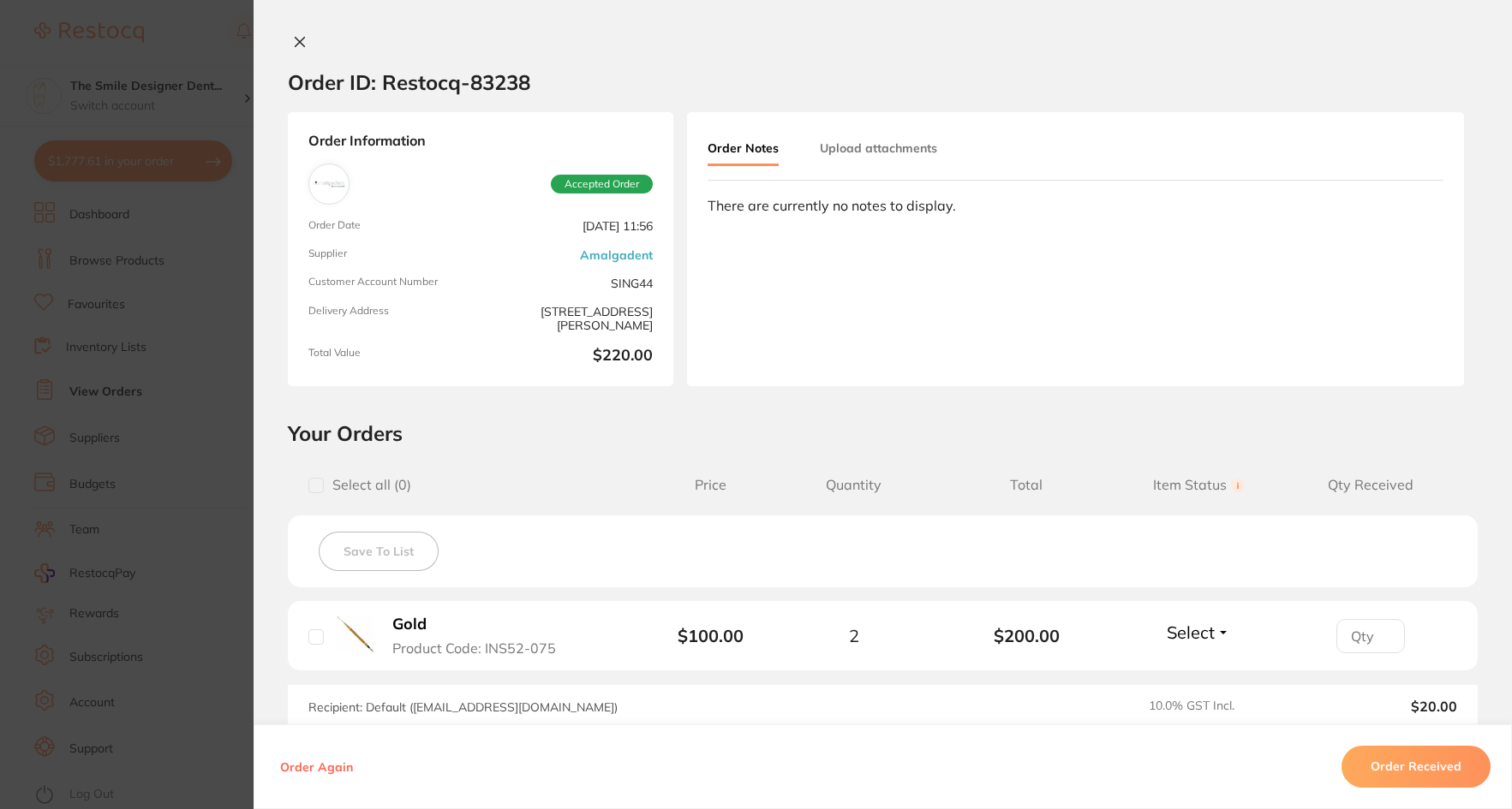
click at [85, 309] on section "Order ID: Restocq- 83238 Order Information Accepted Order Order Date Jun 13 202…" at bounding box center [756, 404] width 1512 height 809
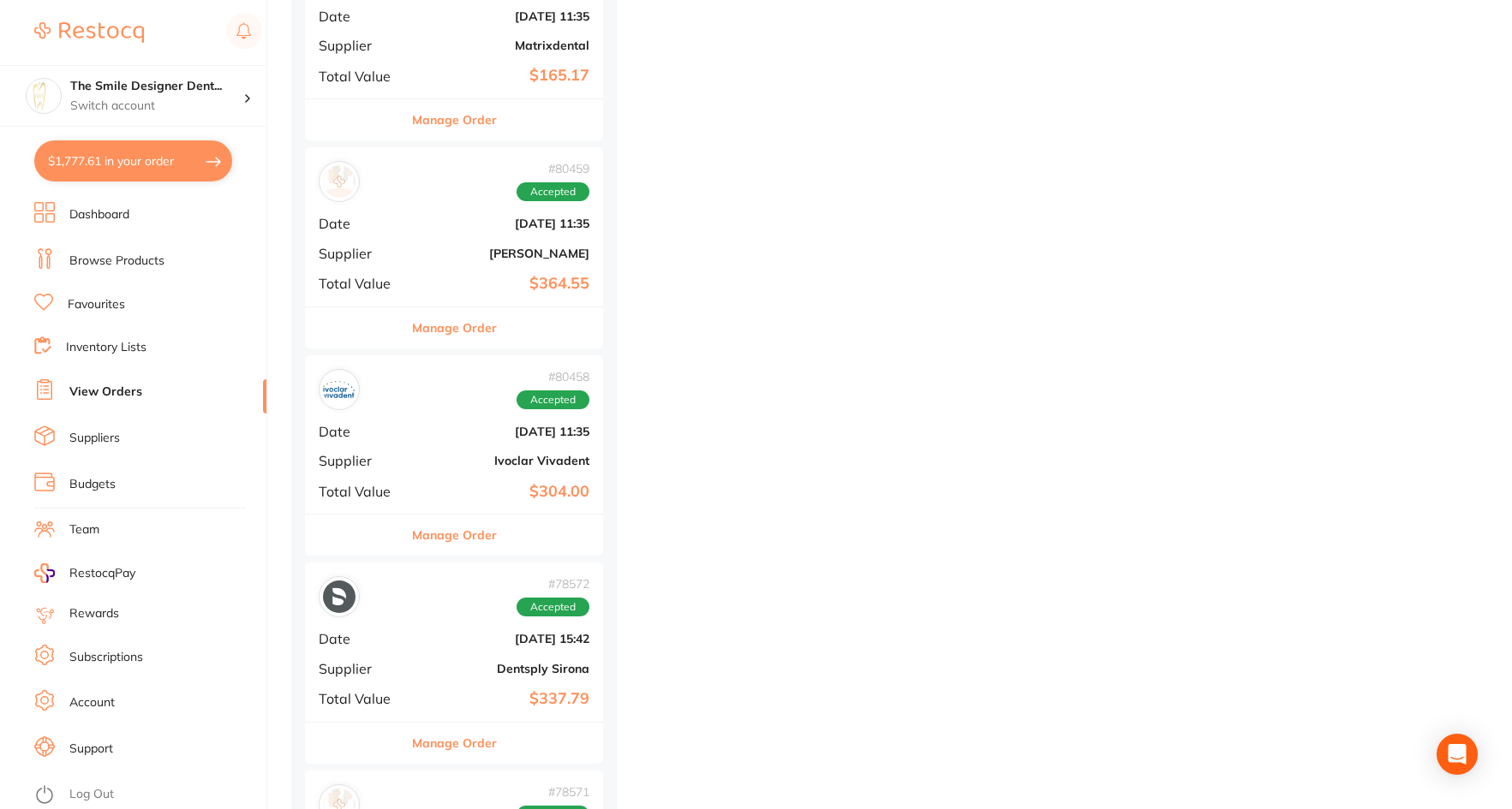
scroll to position [5909, 0]
click at [413, 420] on div "# 80458 Accepted Date May 22 2025, 11:35 Supplier Ivoclar Vivadent Total Value …" at bounding box center [454, 434] width 298 height 158
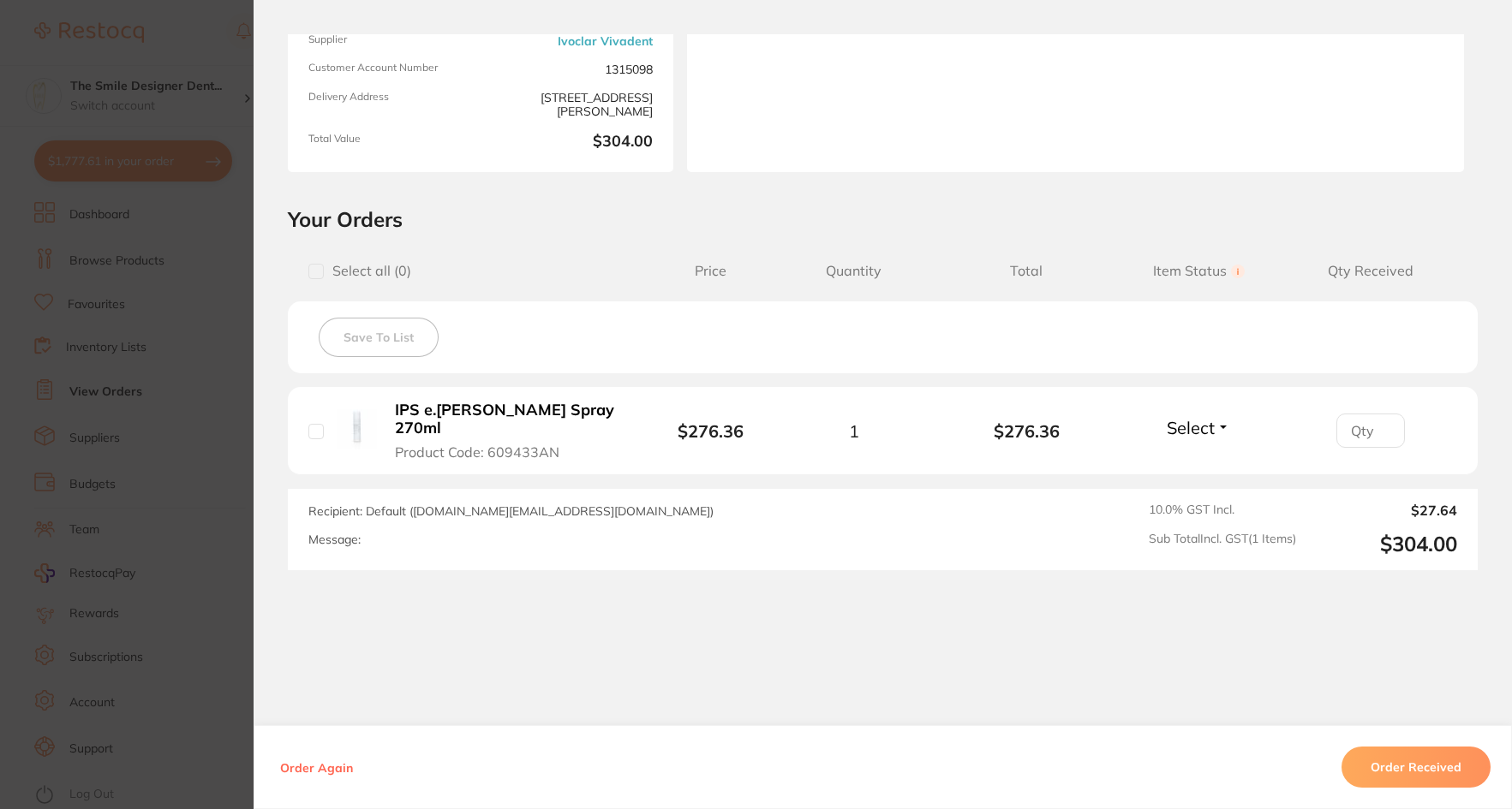
scroll to position [230, 0]
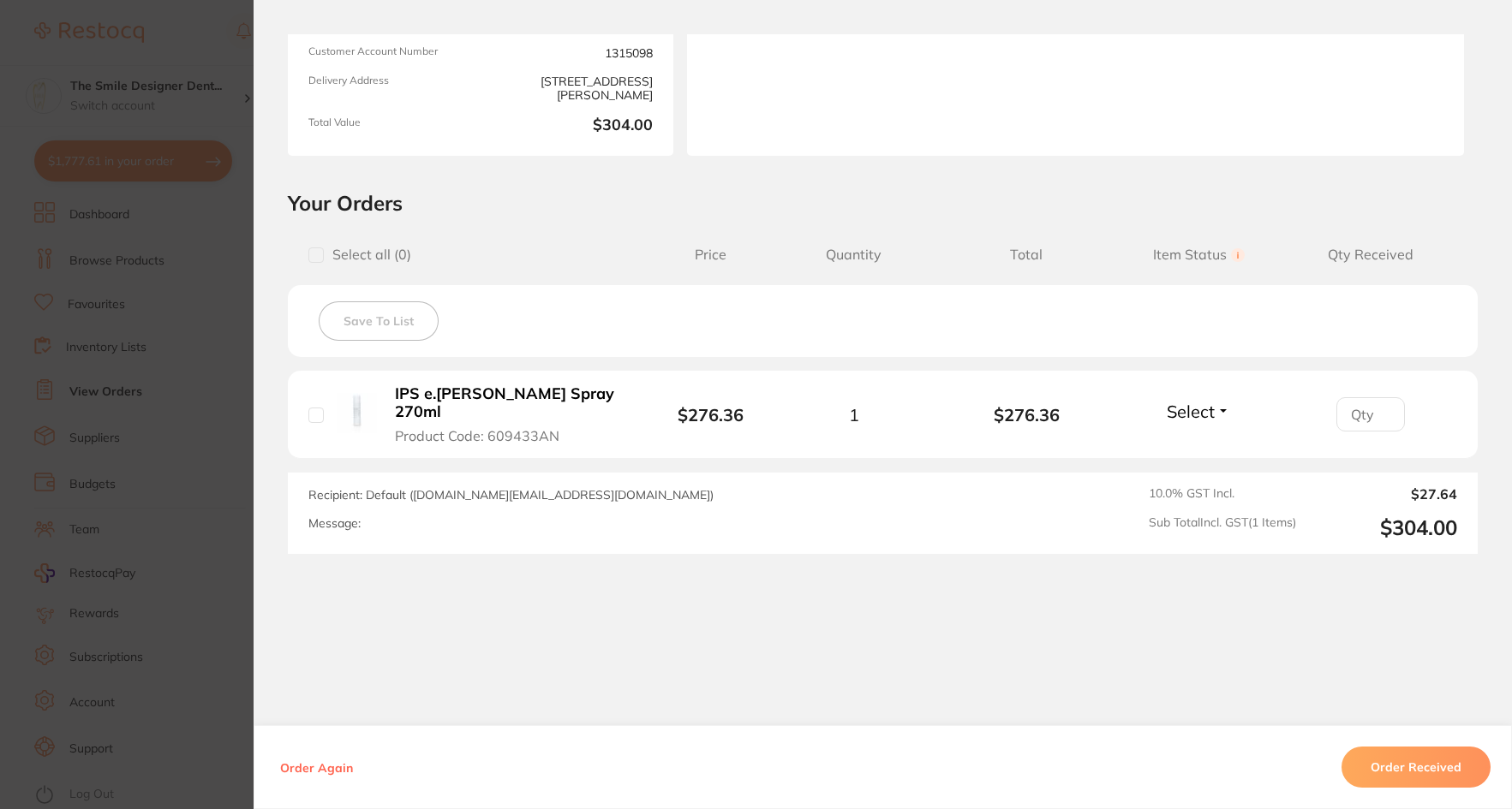
click at [218, 434] on section "Order ID: Restocq- 80458 Order Information Accepted Order Order Date May 22 202…" at bounding box center [756, 404] width 1512 height 809
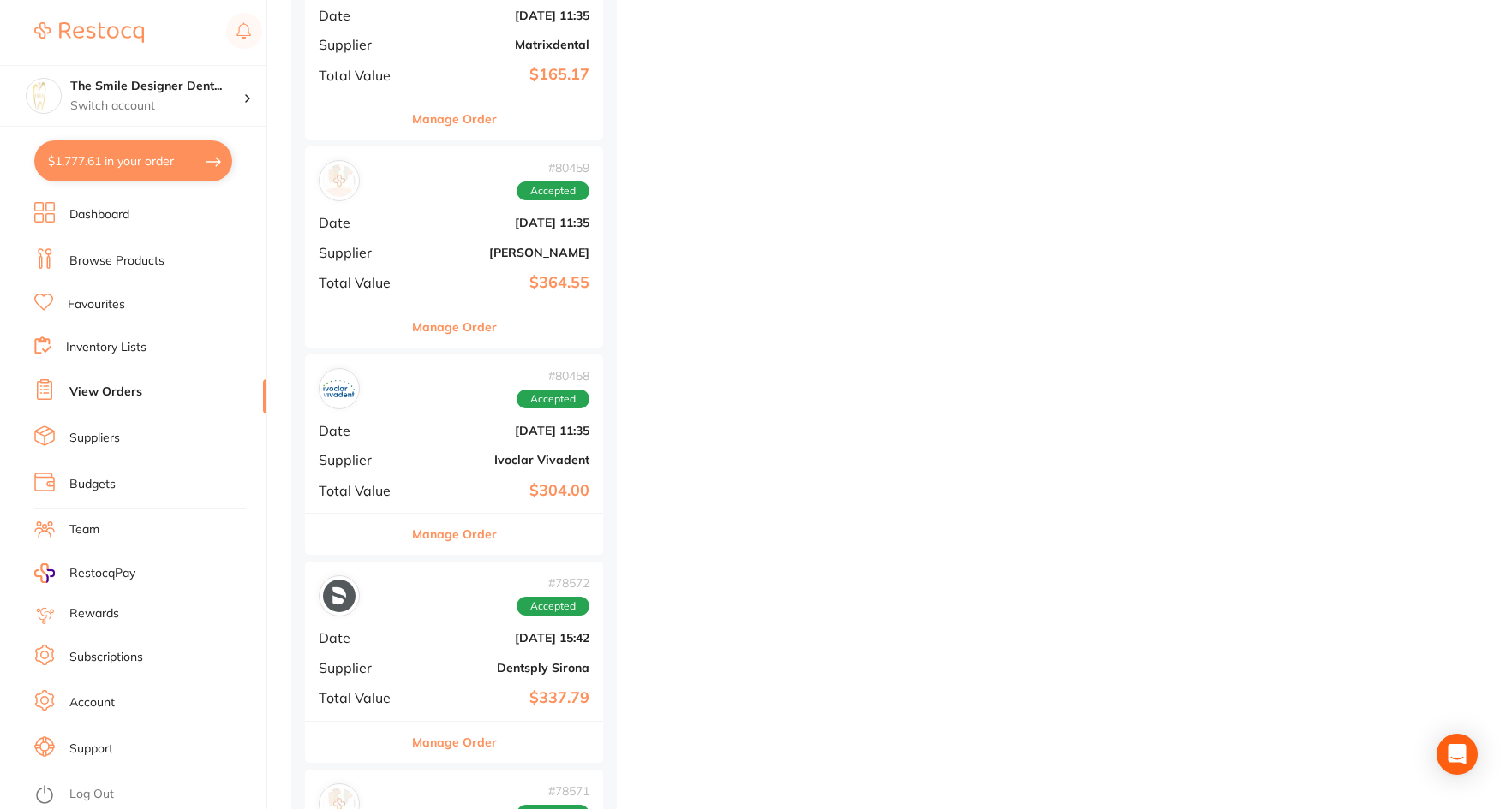
click at [437, 434] on b "[DATE] 11:35" at bounding box center [503, 431] width 171 height 14
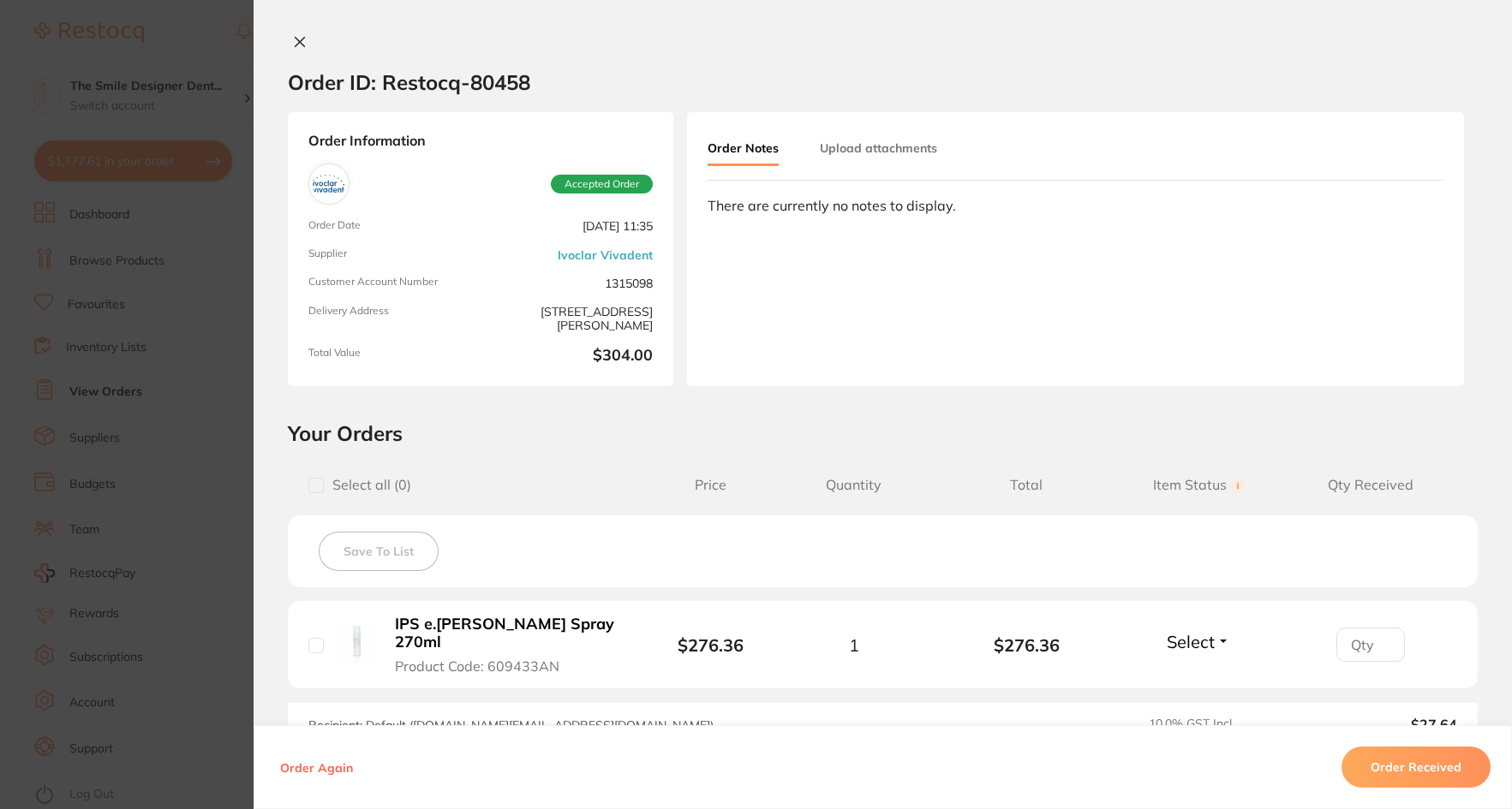
scroll to position [171, 0]
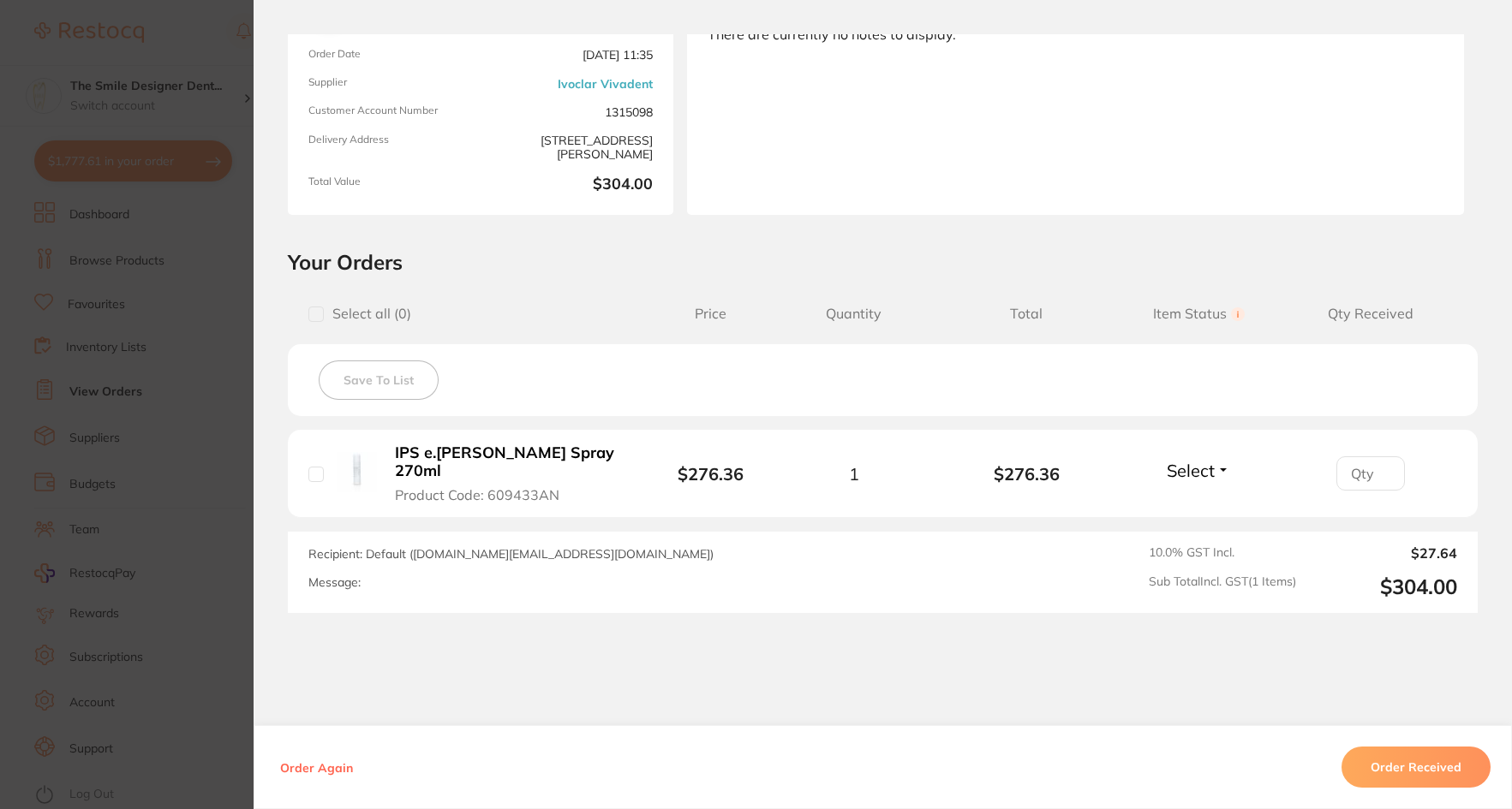
click at [187, 442] on section "Order ID: Restocq- 80458 Order Information Accepted Order Order Date May 22 202…" at bounding box center [756, 404] width 1512 height 809
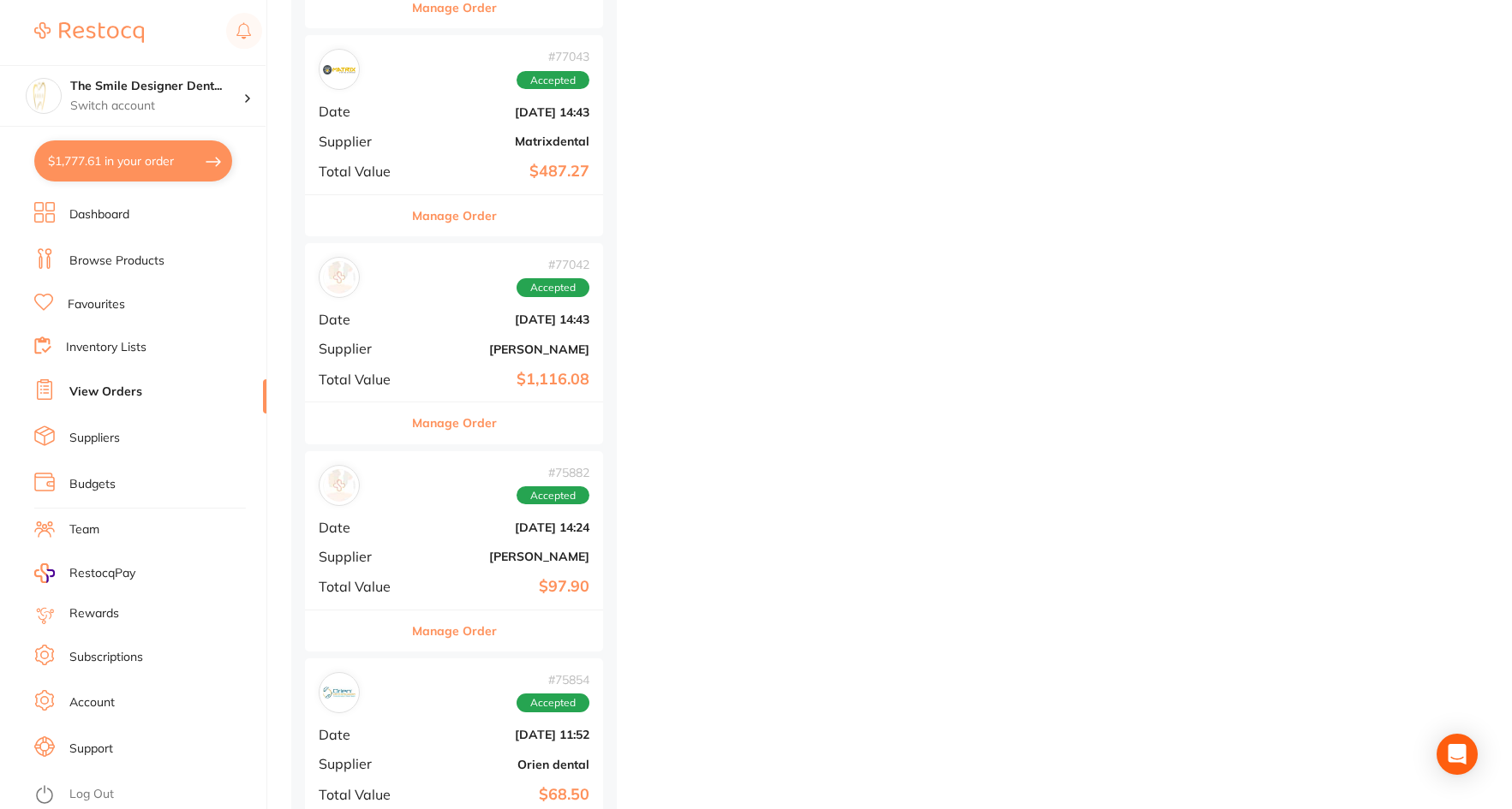
scroll to position [7278, 0]
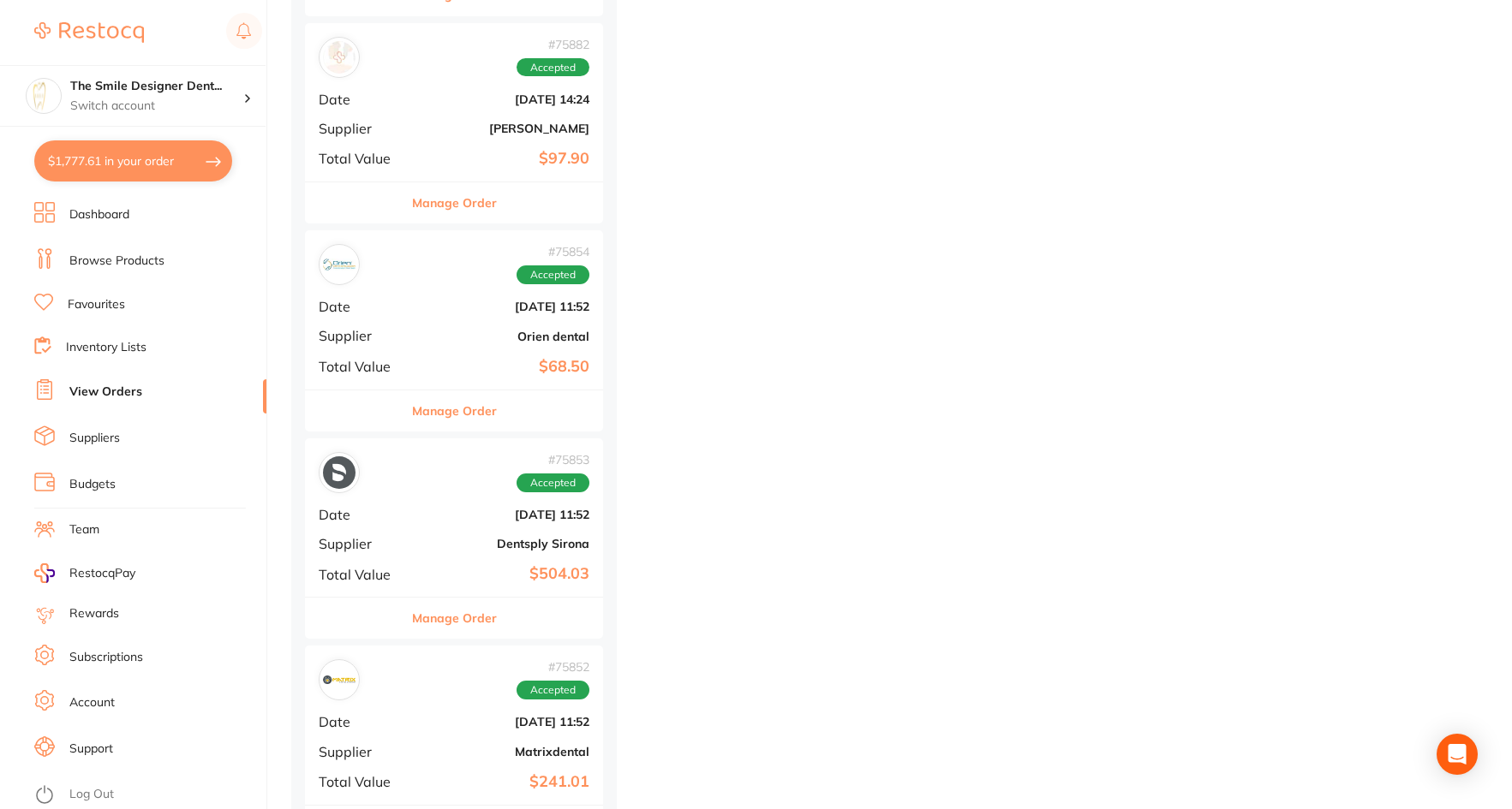
click at [452, 348] on div "# 75854 Accepted Date Apr 4 2025, 11:52 Supplier Orien dental Total Value $68.50" at bounding box center [454, 309] width 298 height 158
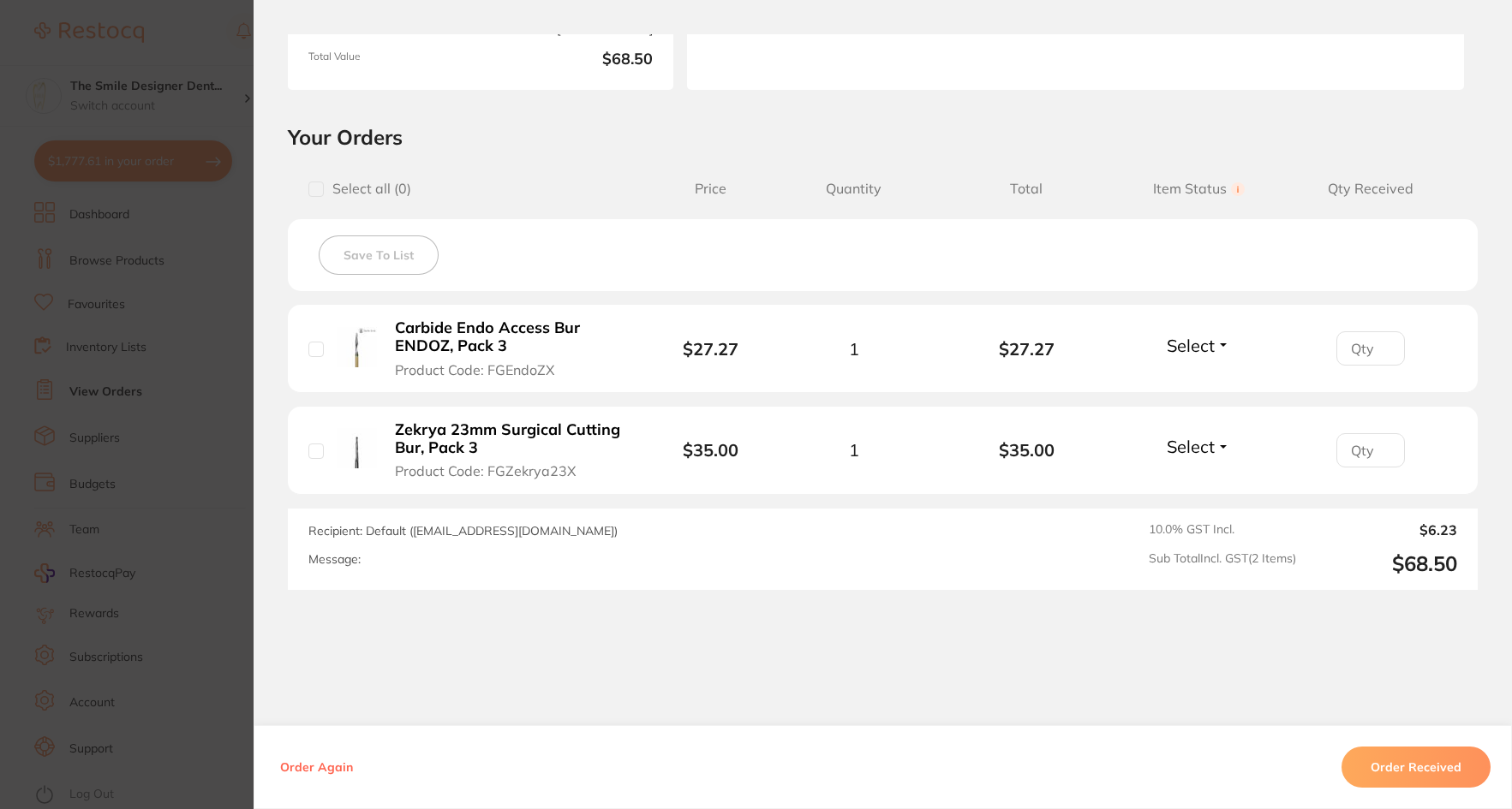
scroll to position [332, 0]
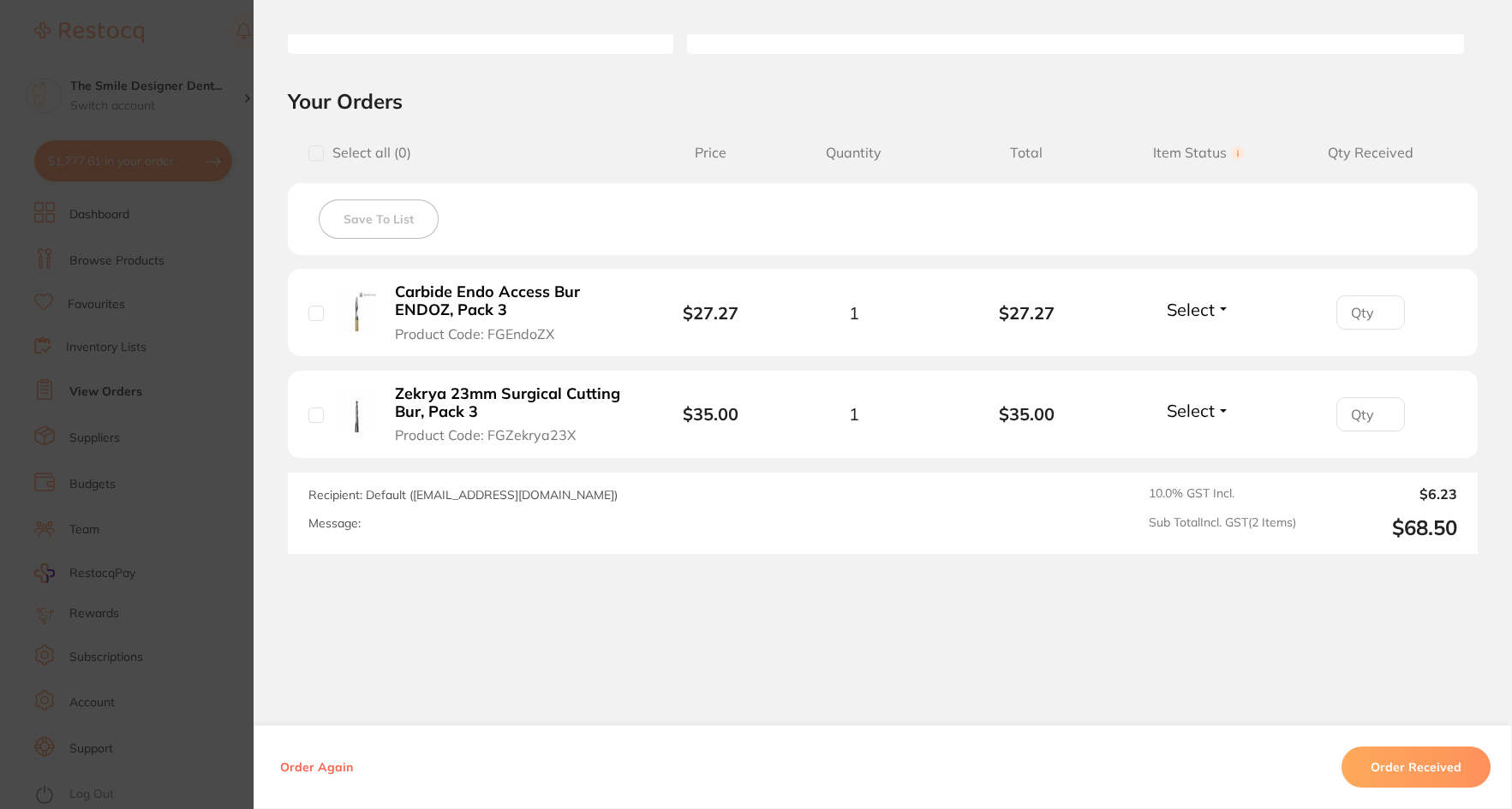
click at [181, 254] on section "Order ID: Restocq- 75854 Order Information Accepted Order Order Date Apr 4 2025…" at bounding box center [756, 404] width 1512 height 809
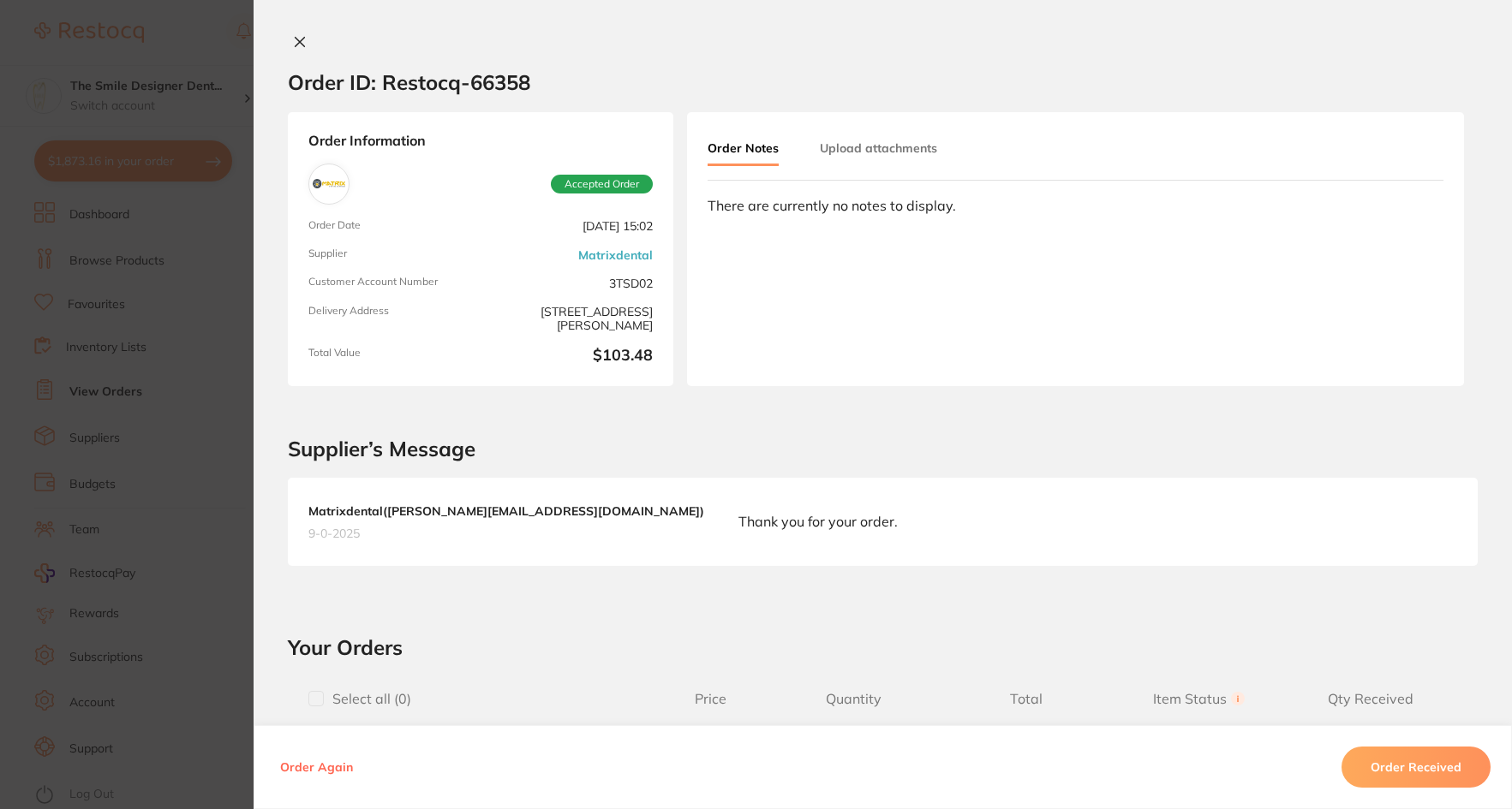
scroll to position [2055, 0]
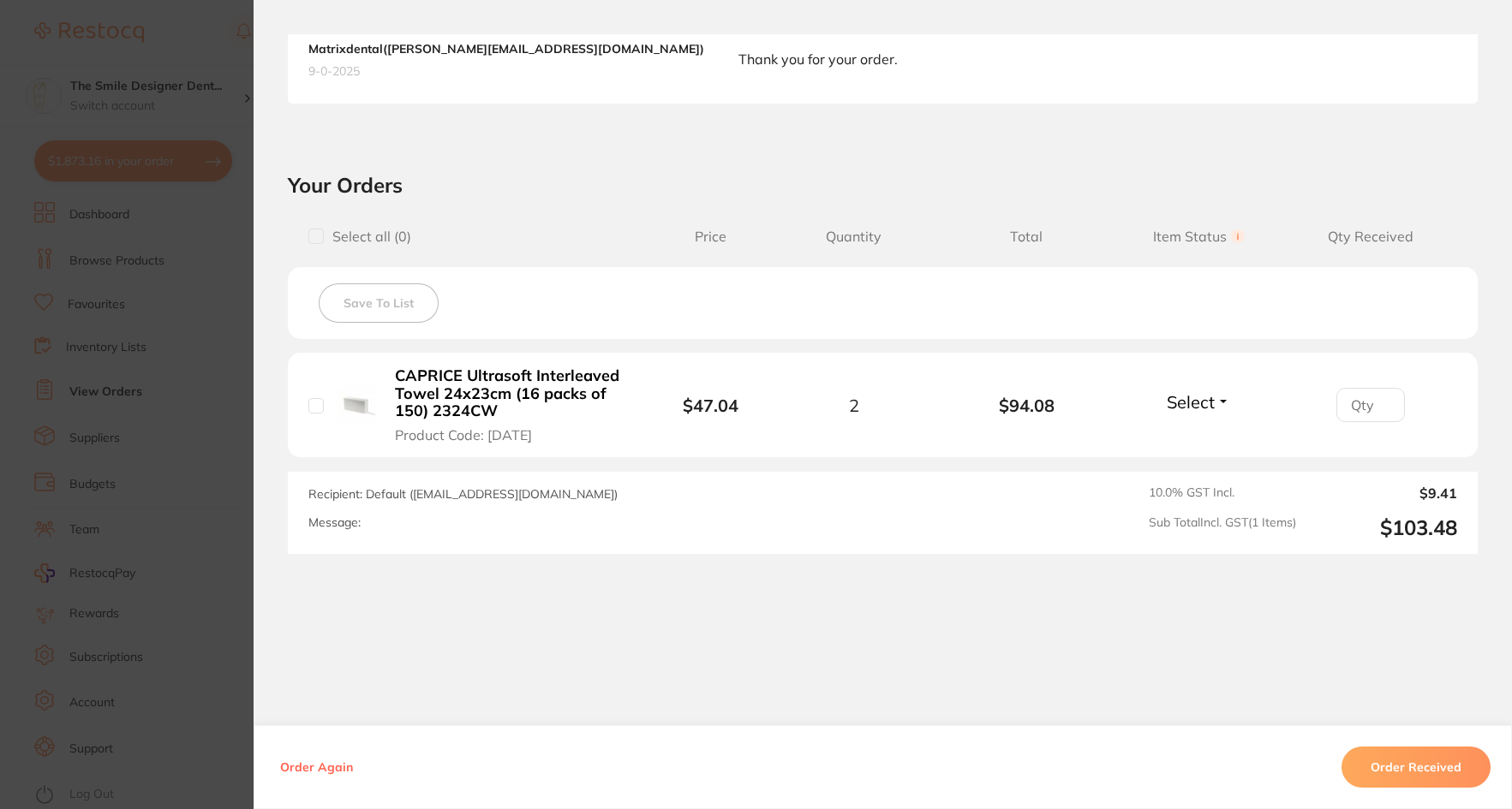
click at [159, 350] on section "Order ID: Restocq- 66358 Order Information Accepted Order Order Date [DATE] 15:…" at bounding box center [756, 404] width 1512 height 809
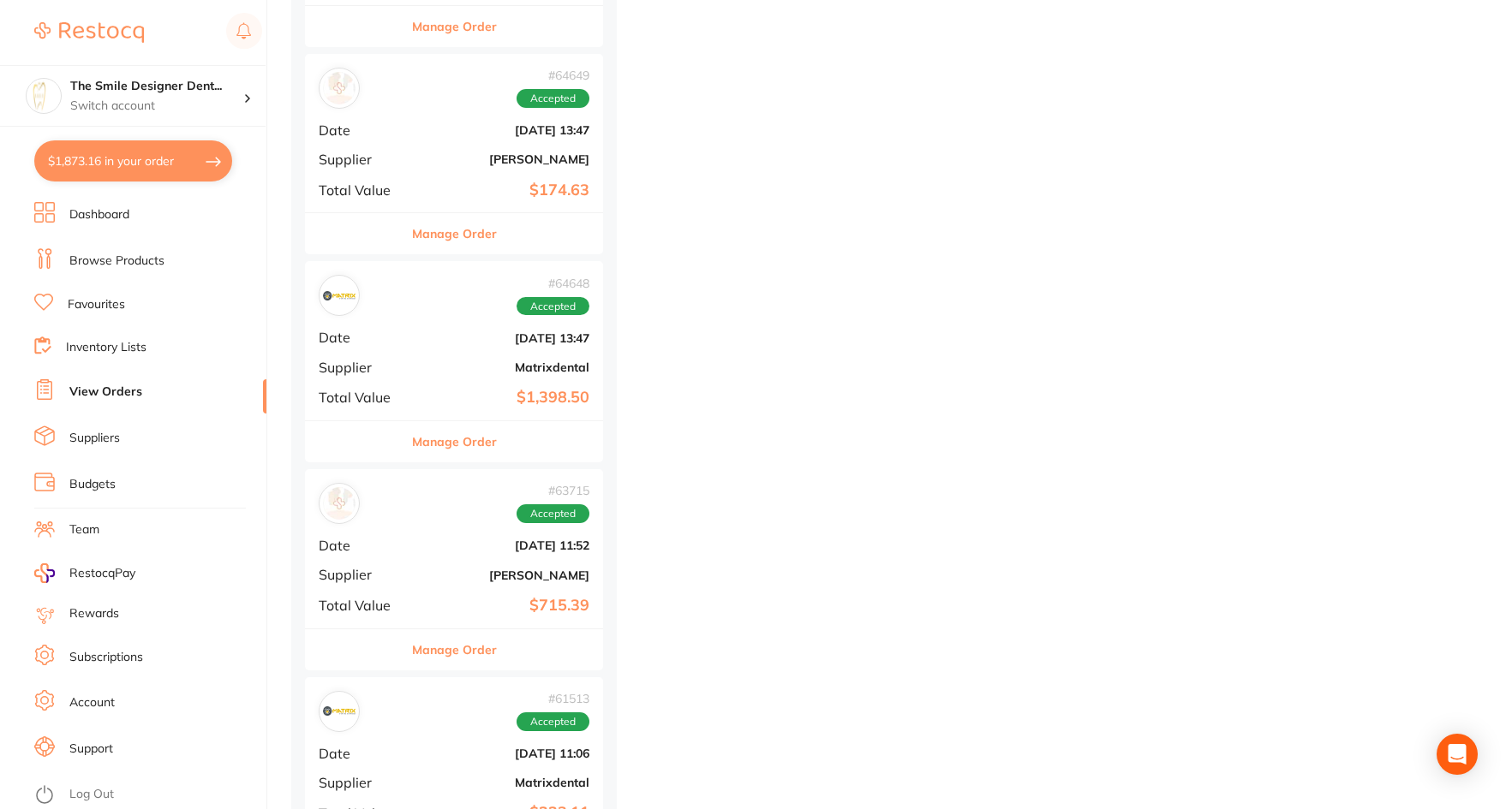
scroll to position [11475, 0]
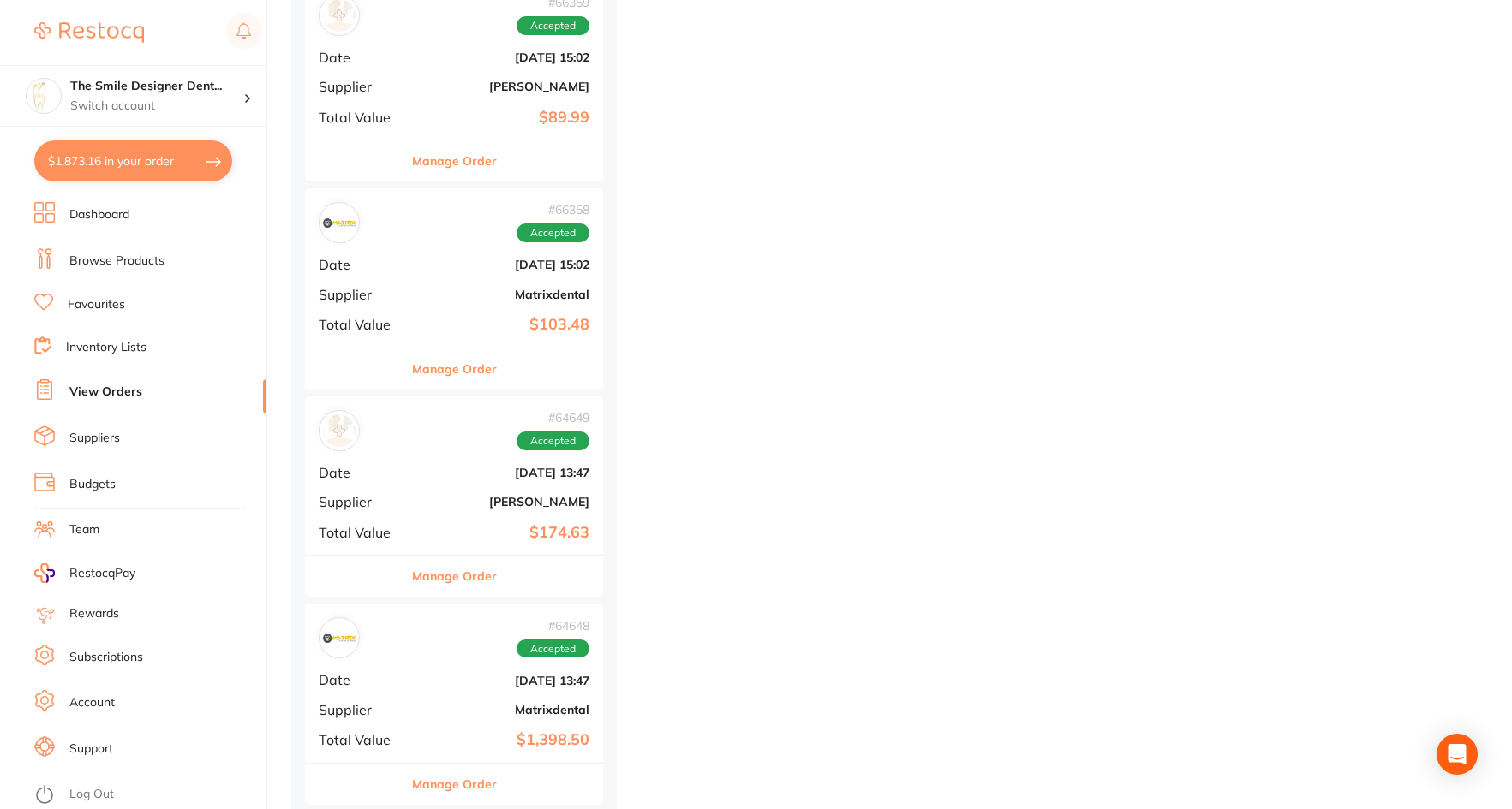
click at [463, 303] on div "# 66358 Accepted Date [DATE] 15:02 Supplier Matrixdental Total Value $103.48" at bounding box center [454, 267] width 298 height 158
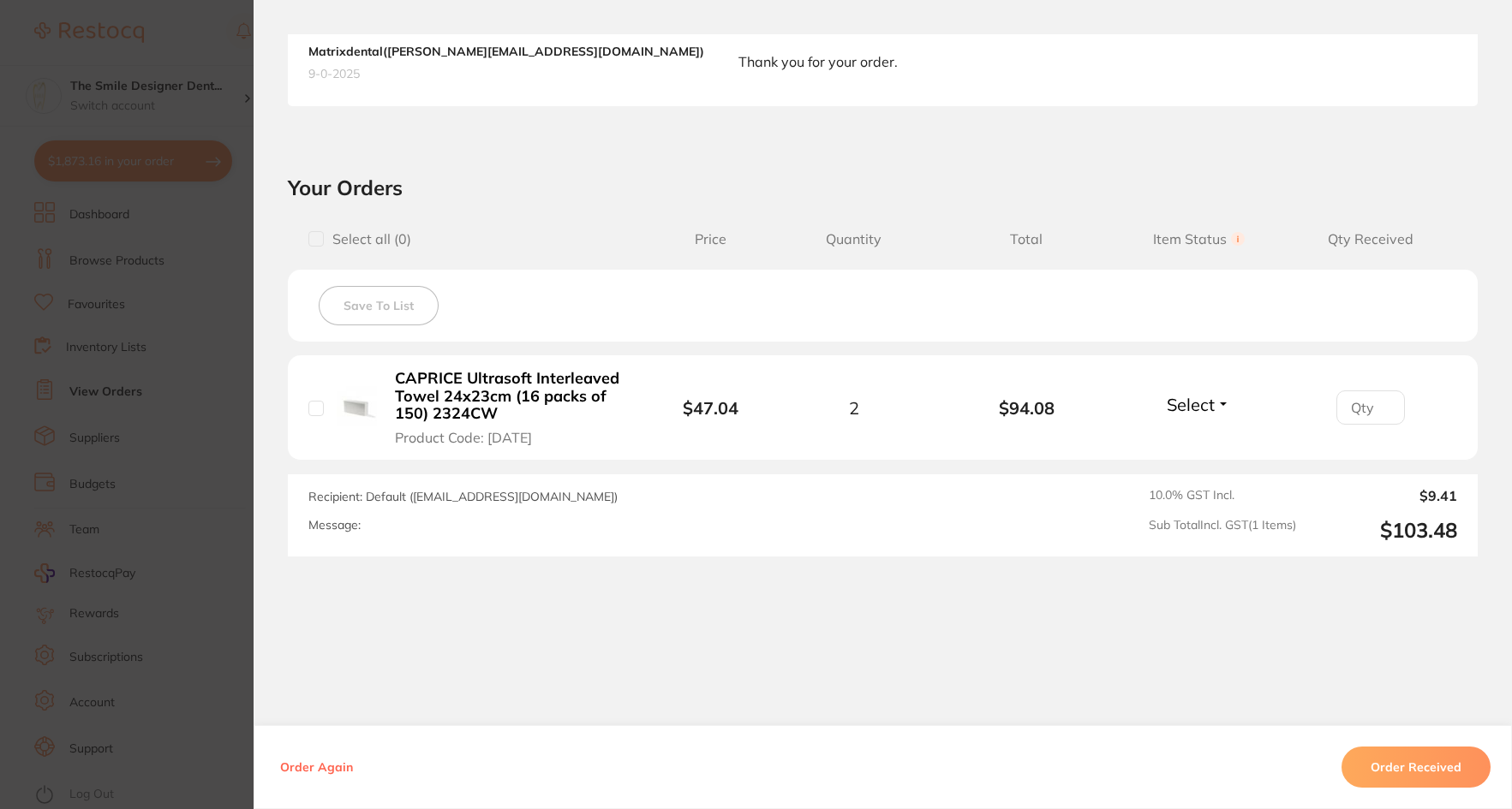
scroll to position [463, 0]
click at [610, 408] on b "CAPRICE Ultrasoft Interleaved Towel 24x23cm (16 packs of 150) 2324CW" at bounding box center [508, 394] width 227 height 53
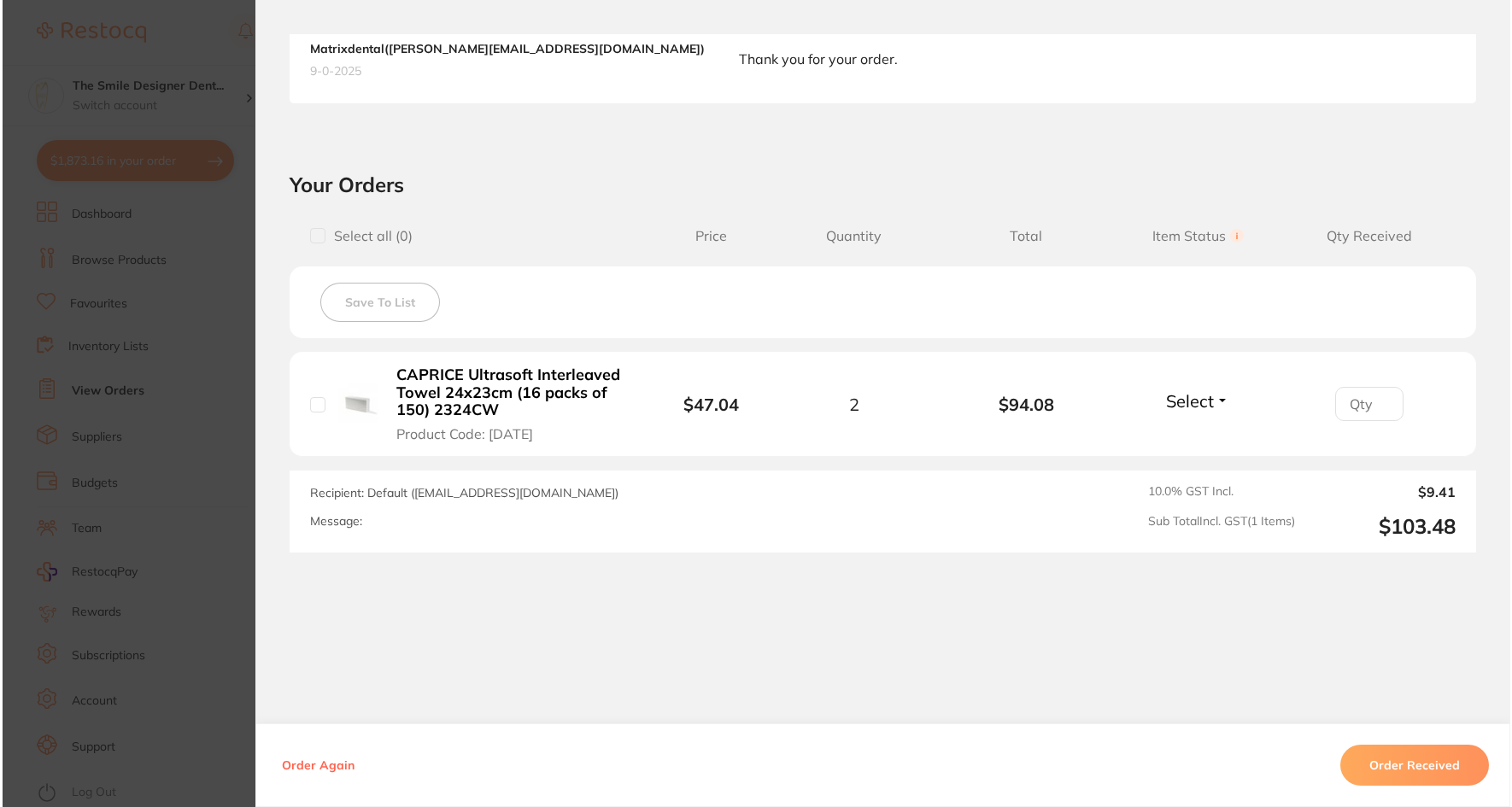
scroll to position [0, 0]
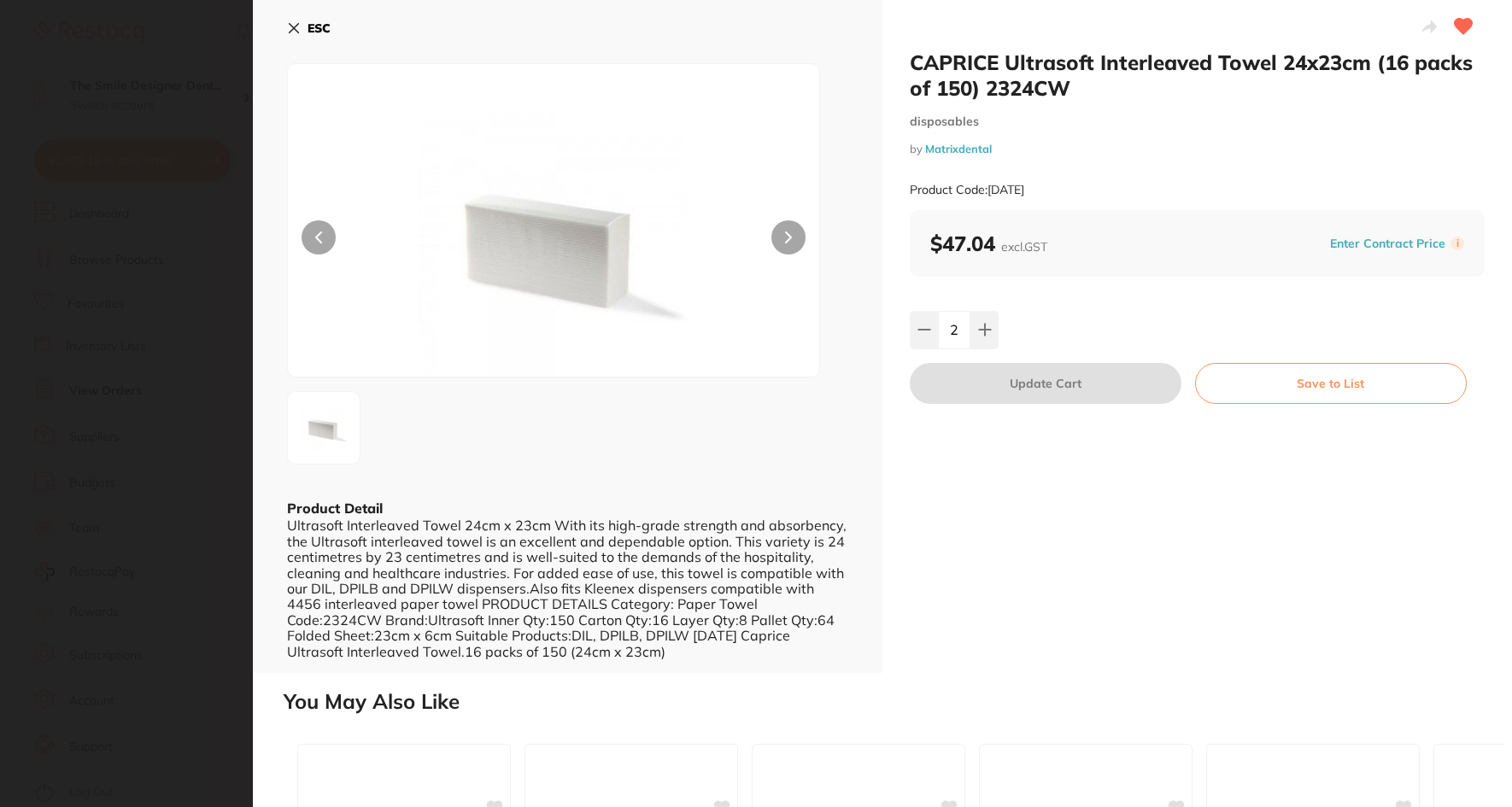
click at [250, 389] on section "CAPRICE Ultrasoft Interleaved Towel 24x23cm (16 packs of 150) 2324CW disposable…" at bounding box center [756, 404] width 1512 height 807
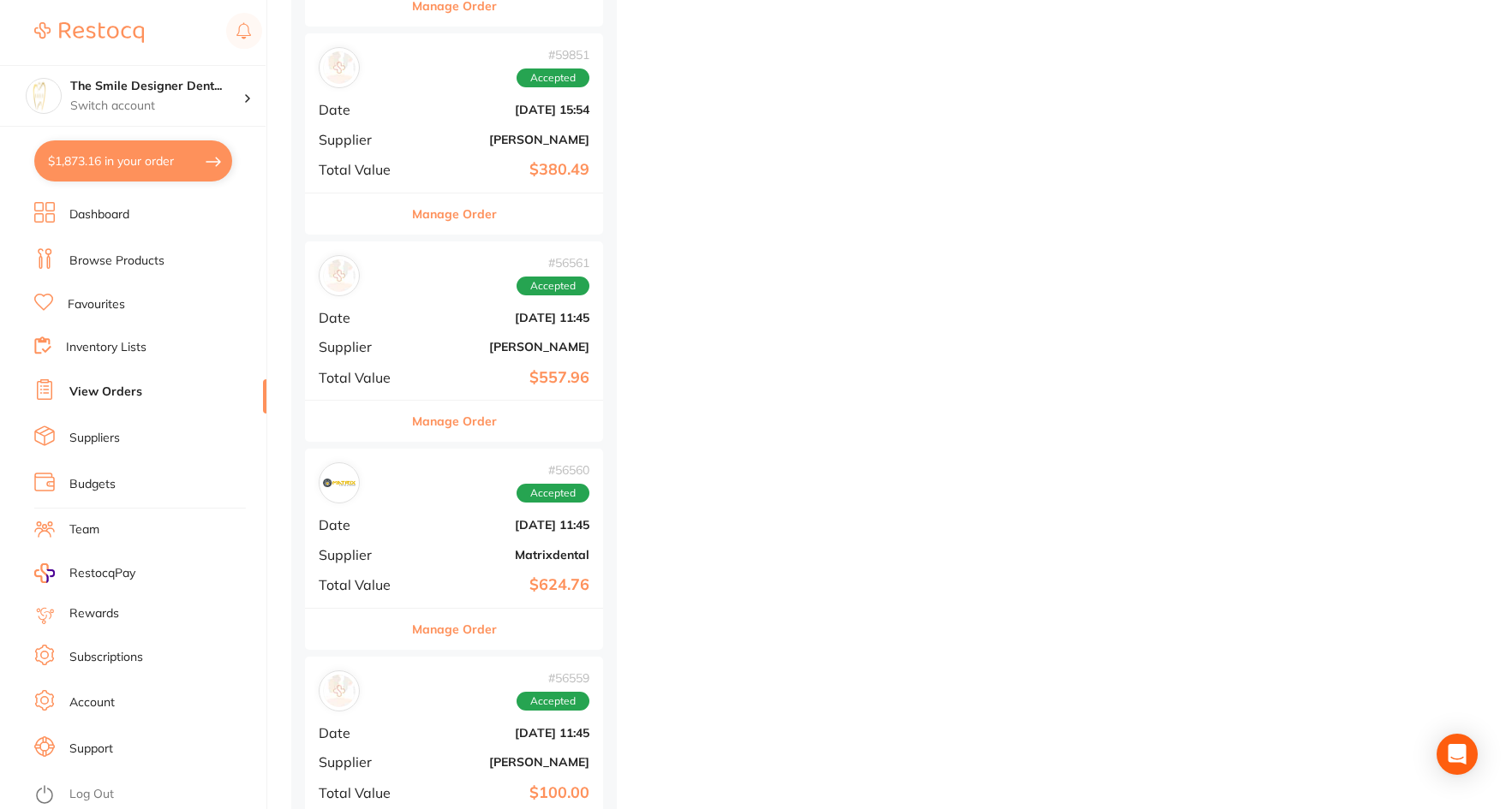
scroll to position [12673, 0]
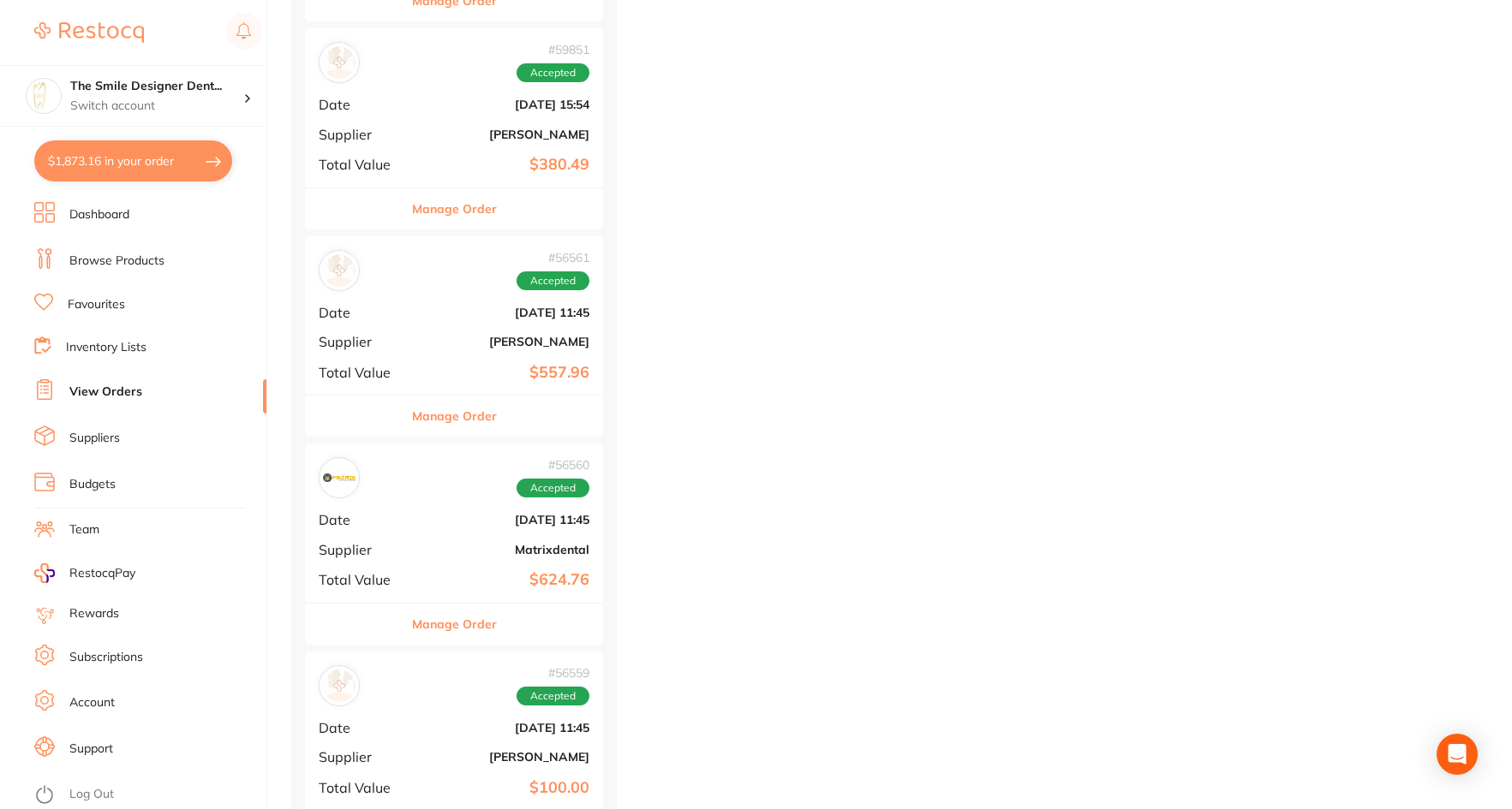
click at [461, 459] on div "# 56560 Accepted" at bounding box center [454, 478] width 271 height 41
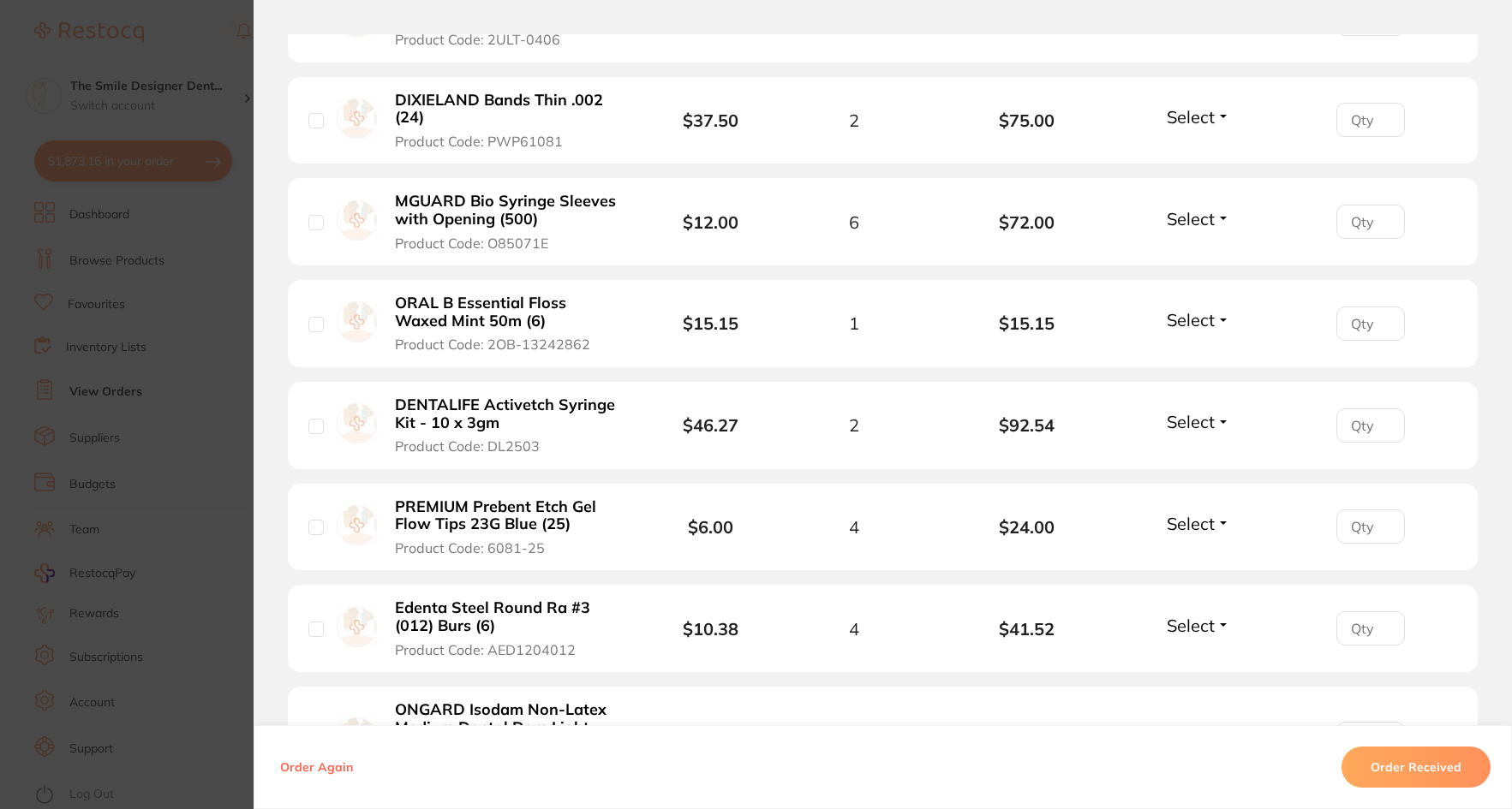
scroll to position [1276, 0]
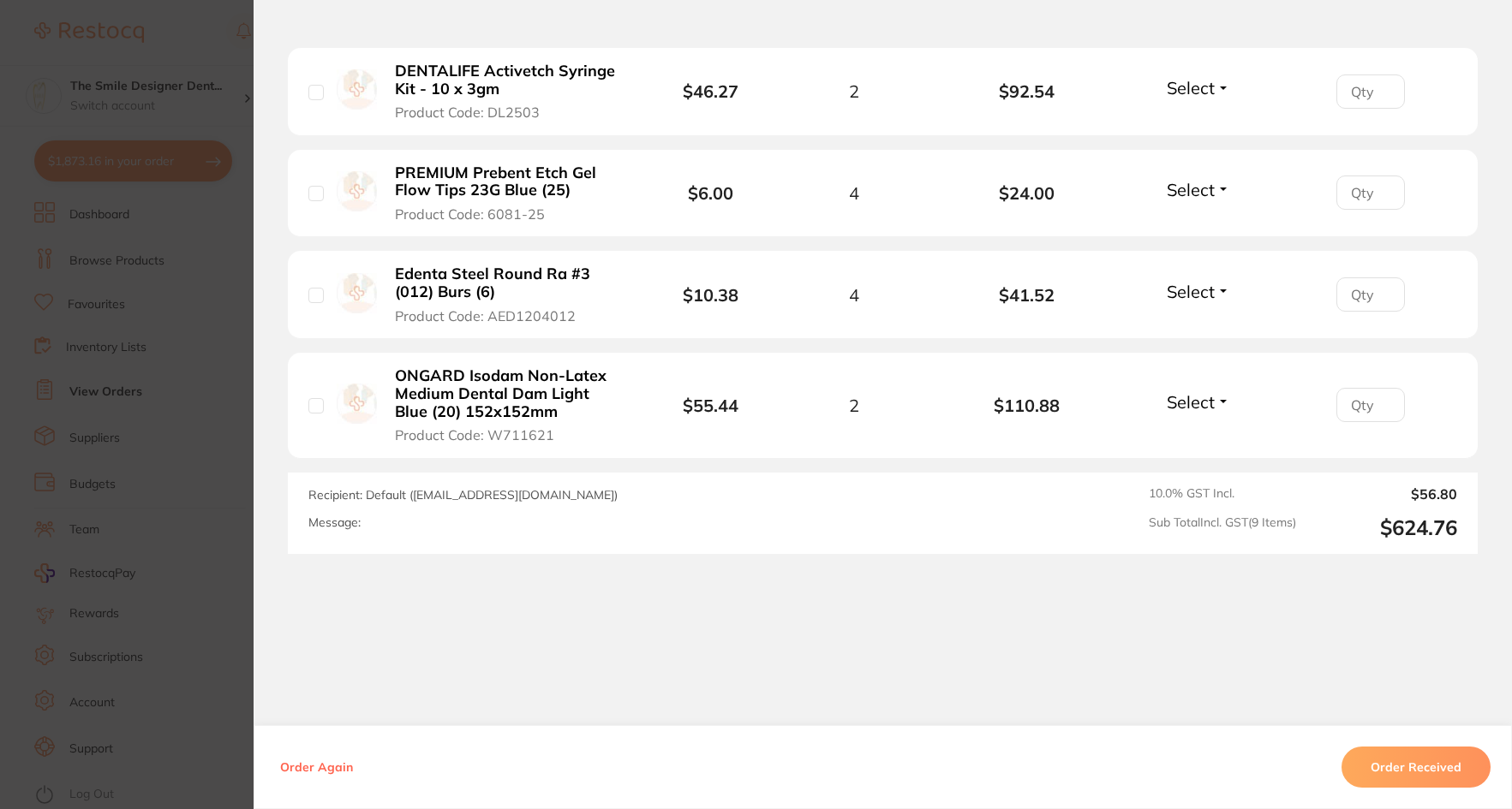
click at [146, 446] on section "Order ID: Restocq- 56560 Order Information Accepted Order Order Date [DATE] 11:…" at bounding box center [756, 404] width 1512 height 809
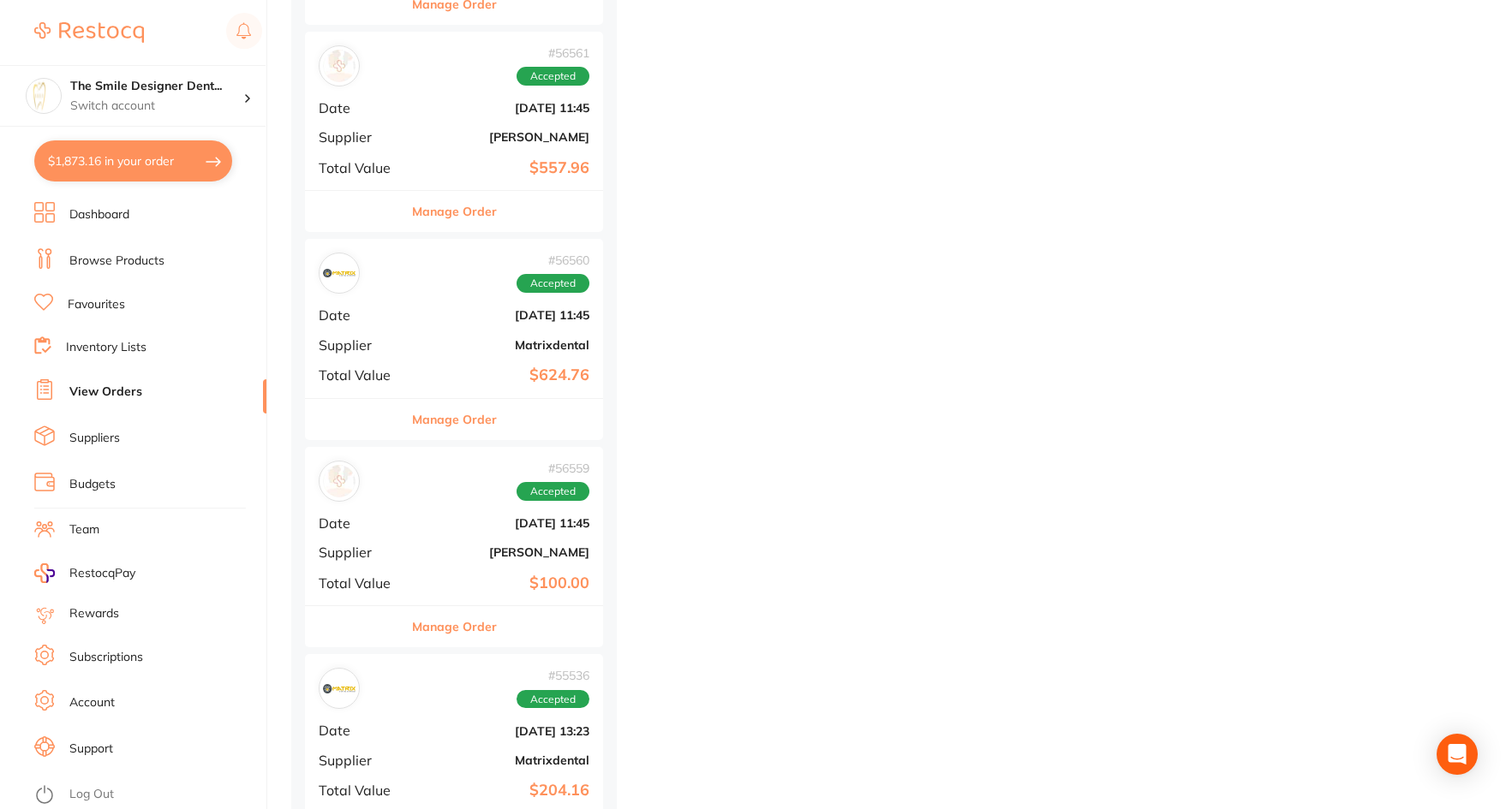
scroll to position [13101, 0]
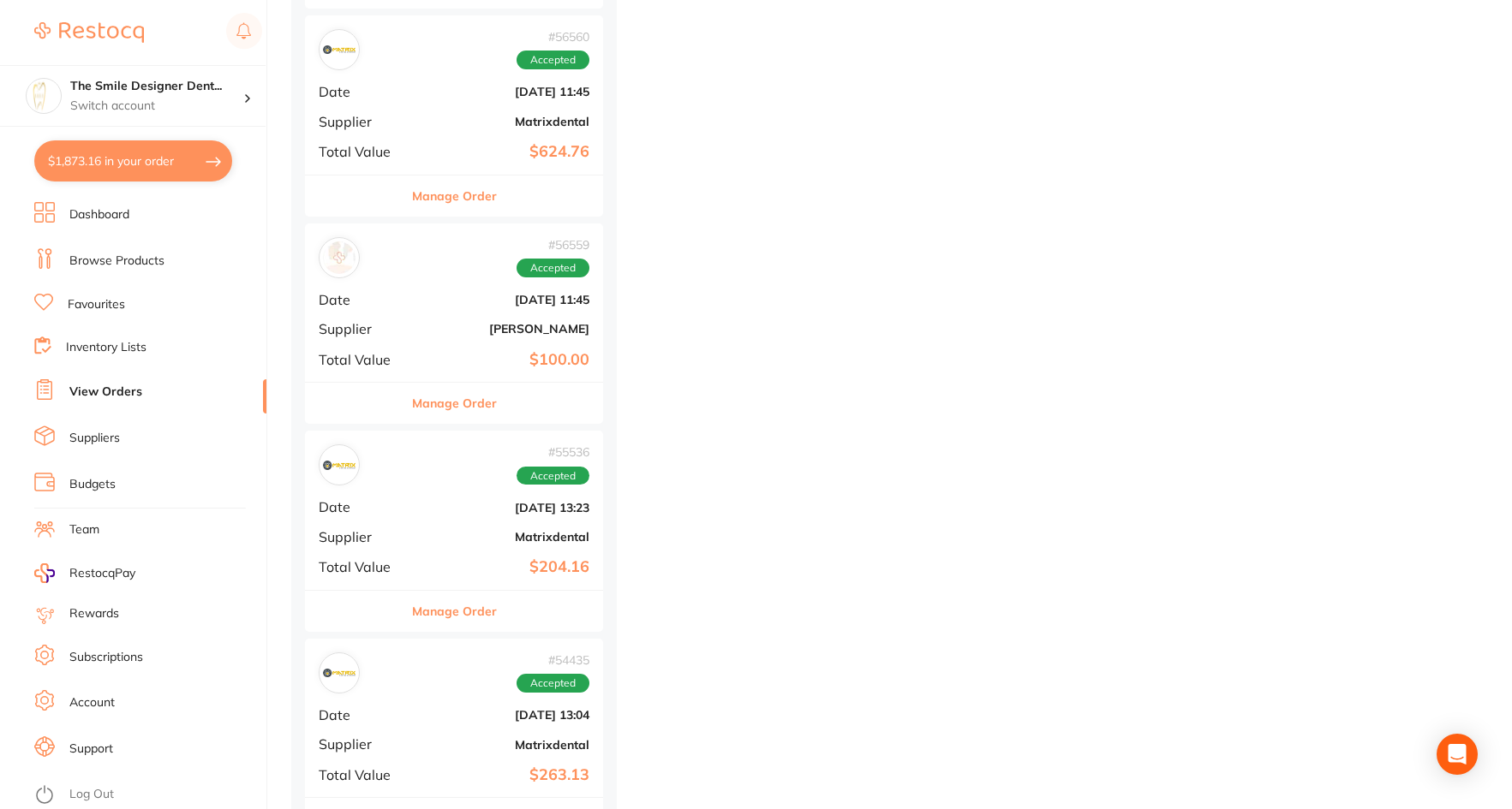
click at [444, 510] on b "[DATE] 13:23" at bounding box center [503, 508] width 171 height 14
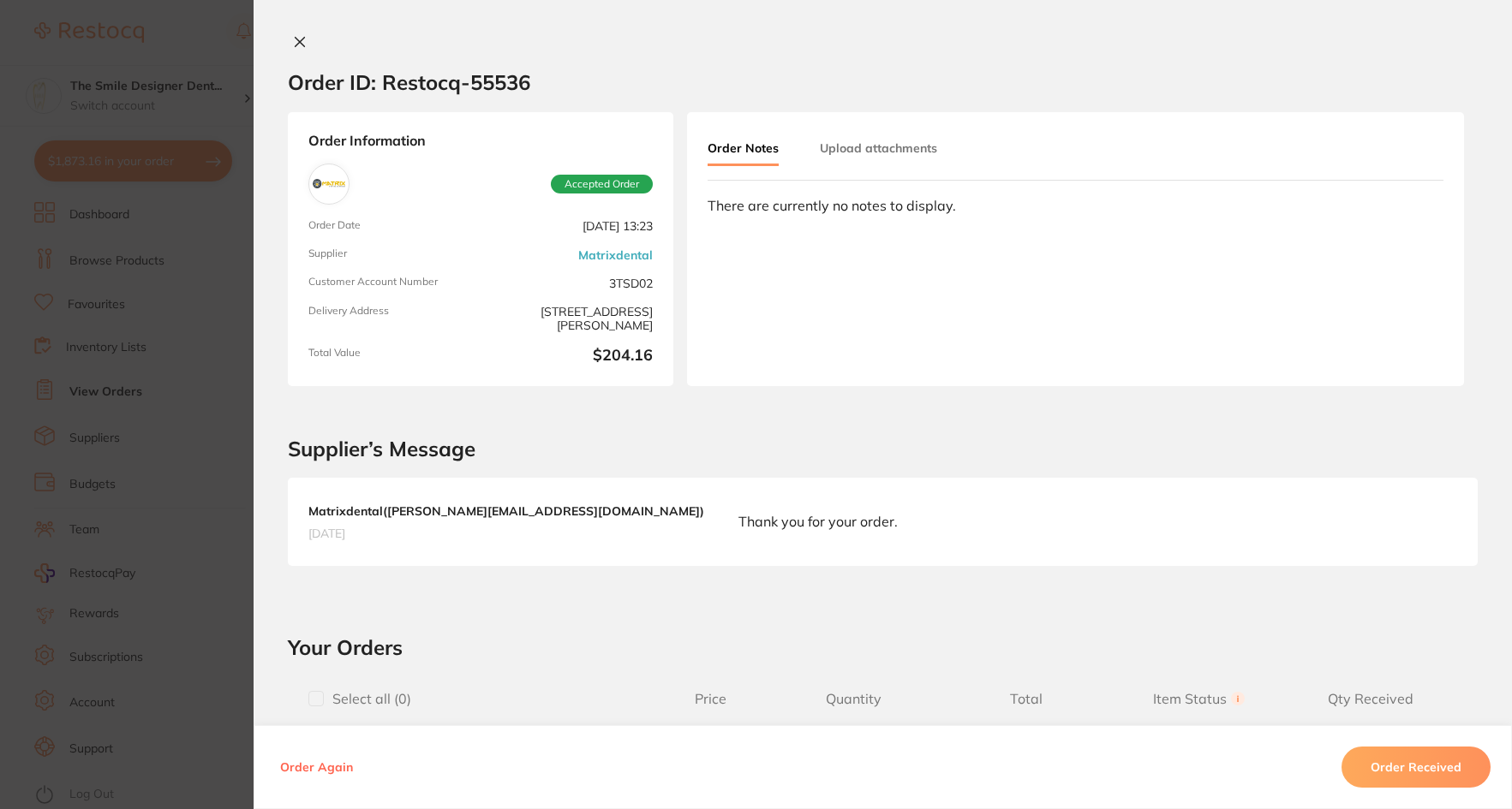
scroll to position [428, 0]
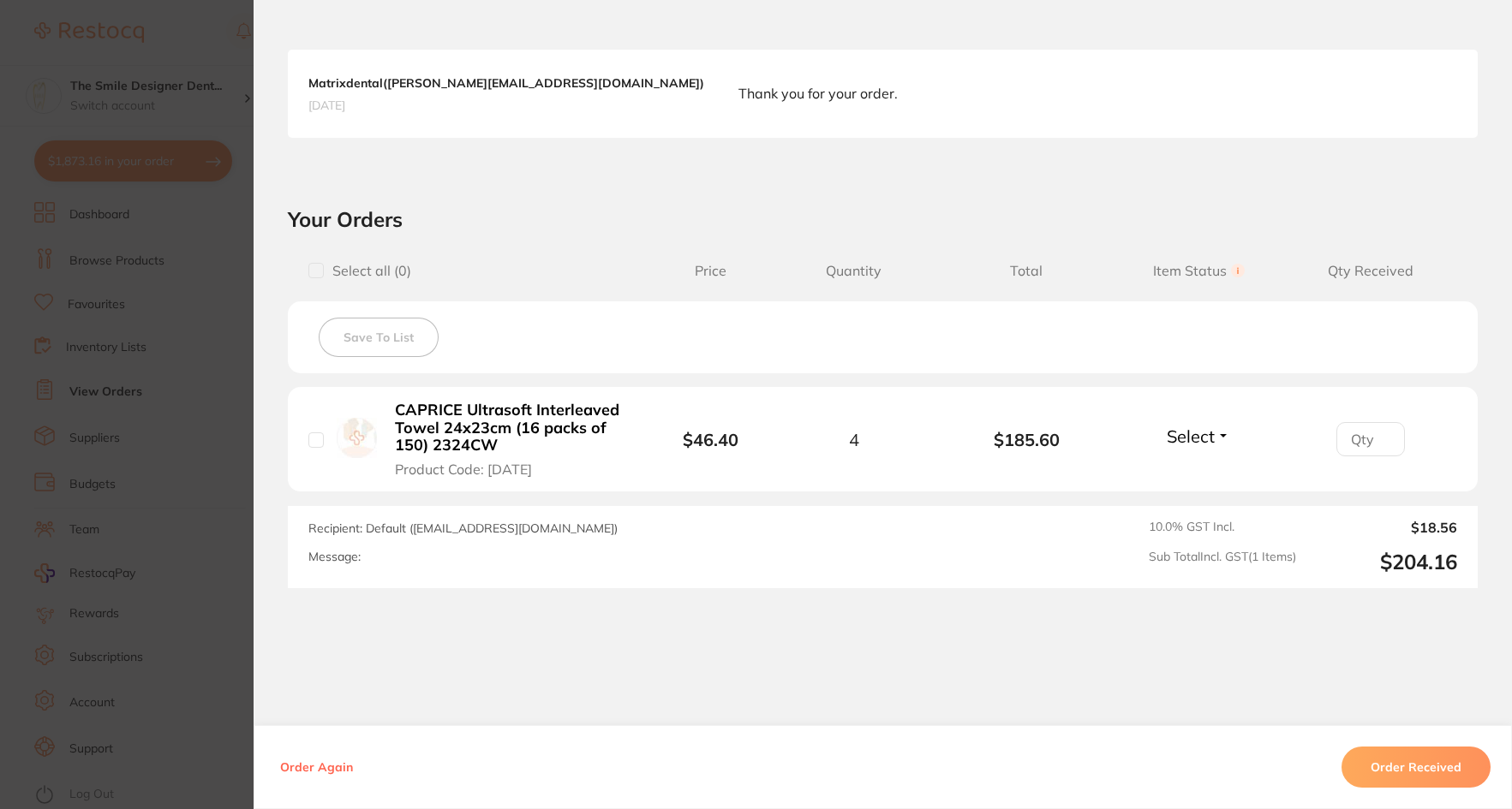
click at [192, 496] on section "Order ID: Restocq- 55536 Order Information Accepted Order Order Date [DATE] 13:…" at bounding box center [756, 404] width 1512 height 809
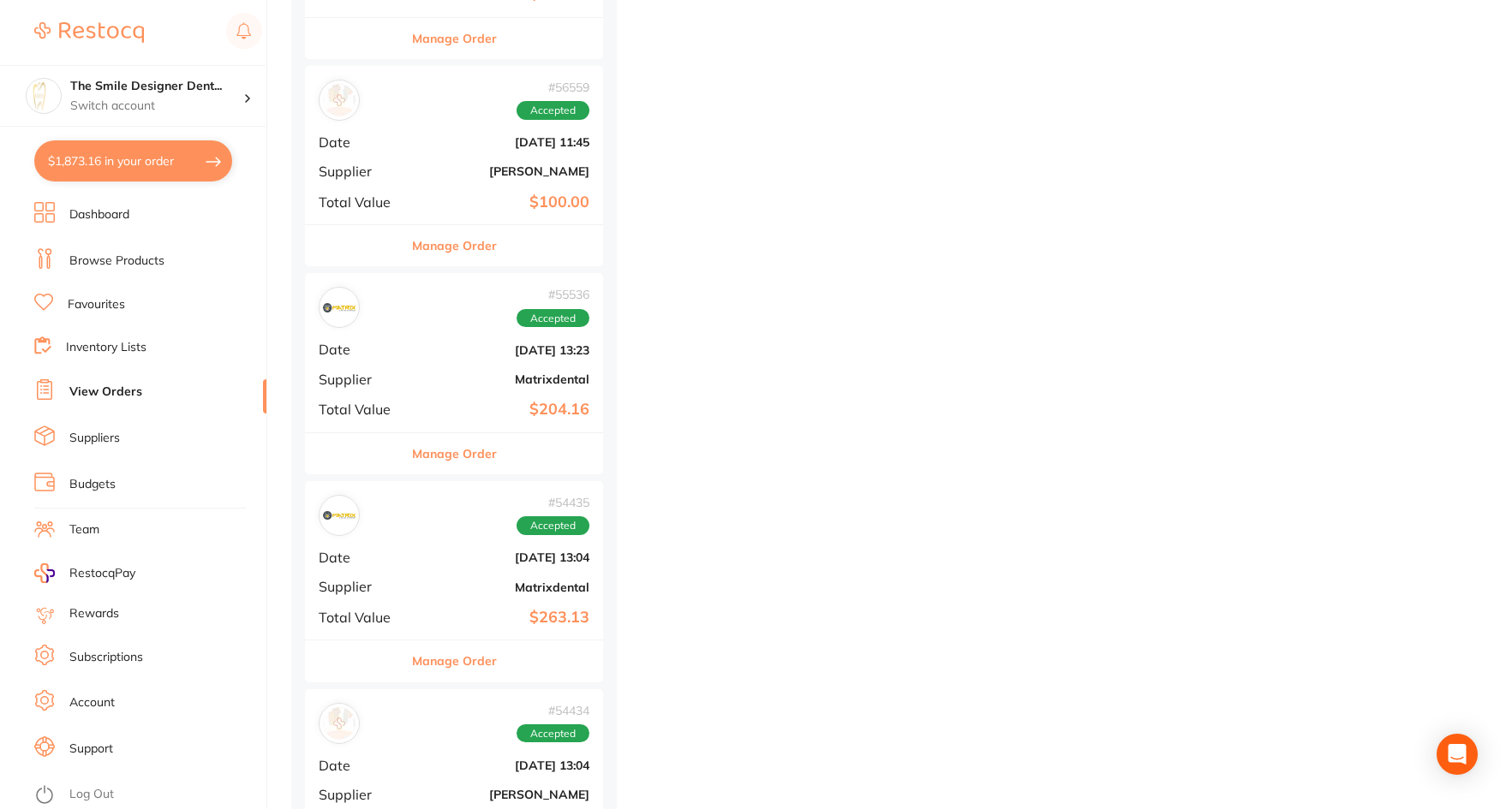
scroll to position [13615, 0]
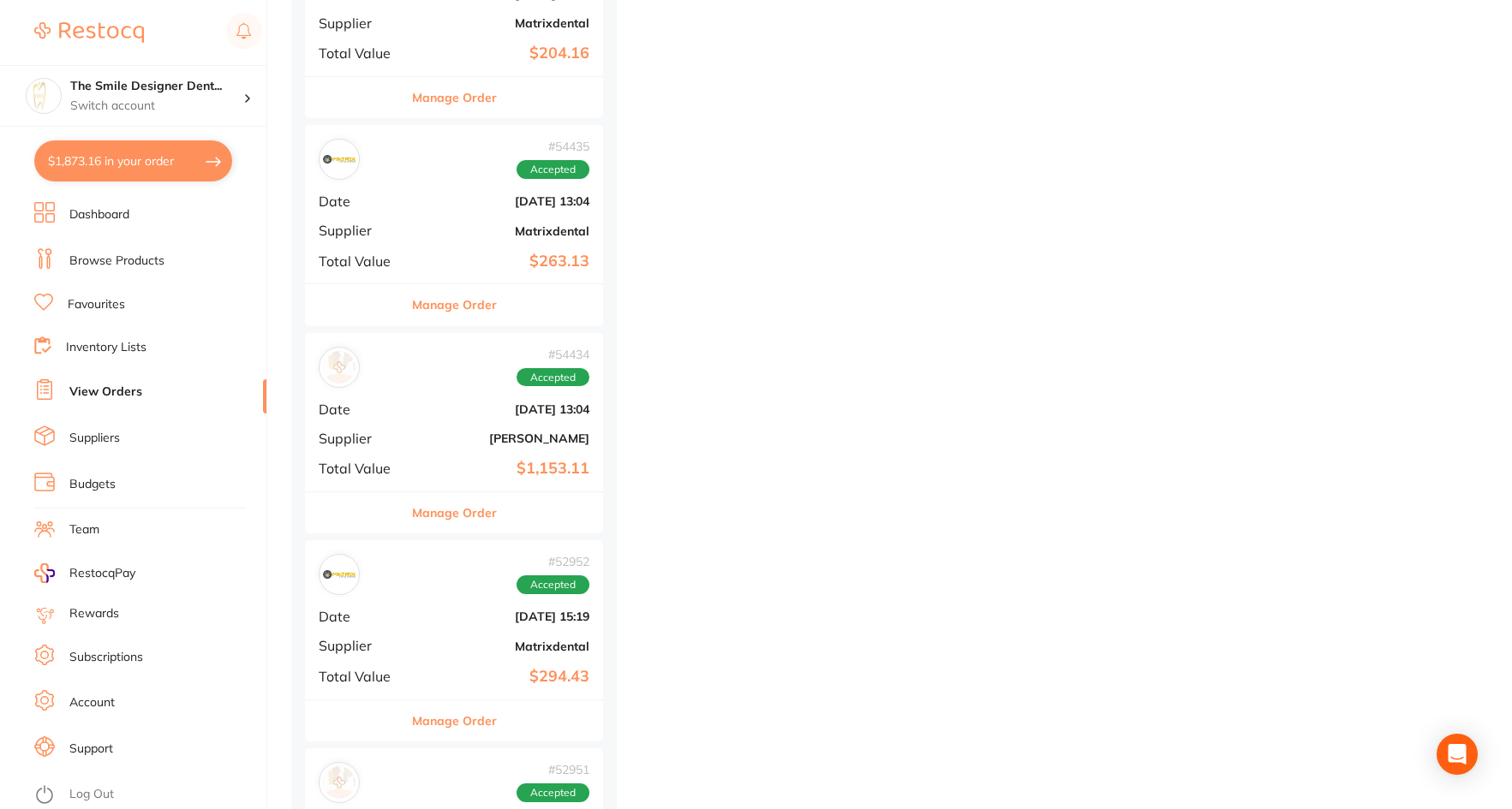
click at [407, 472] on div "# 54434 Accepted Date [DATE] 13:04 Supplier [PERSON_NAME] Total Value $1,153.11" at bounding box center [454, 412] width 298 height 158
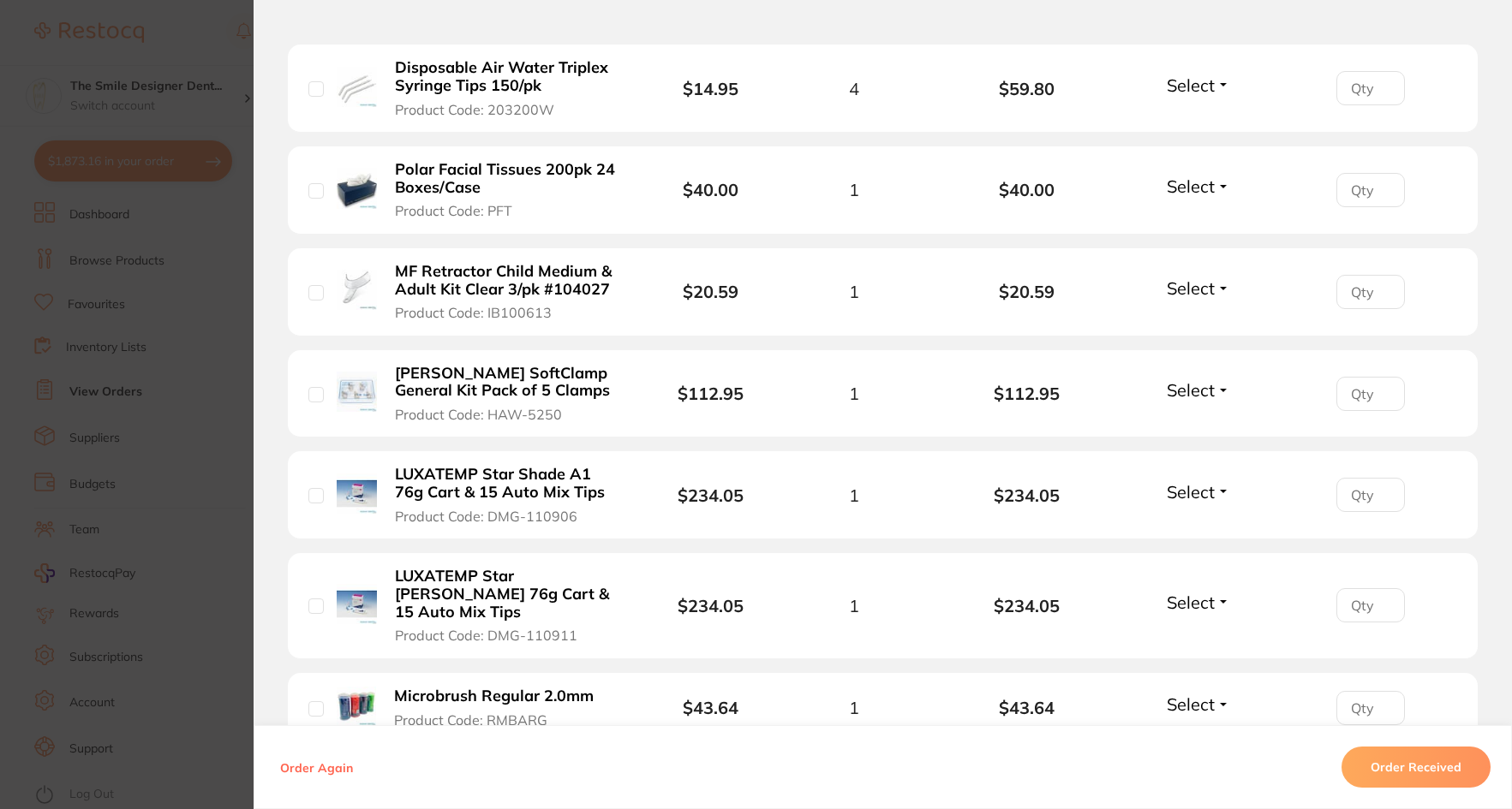
scroll to position [1541, 0]
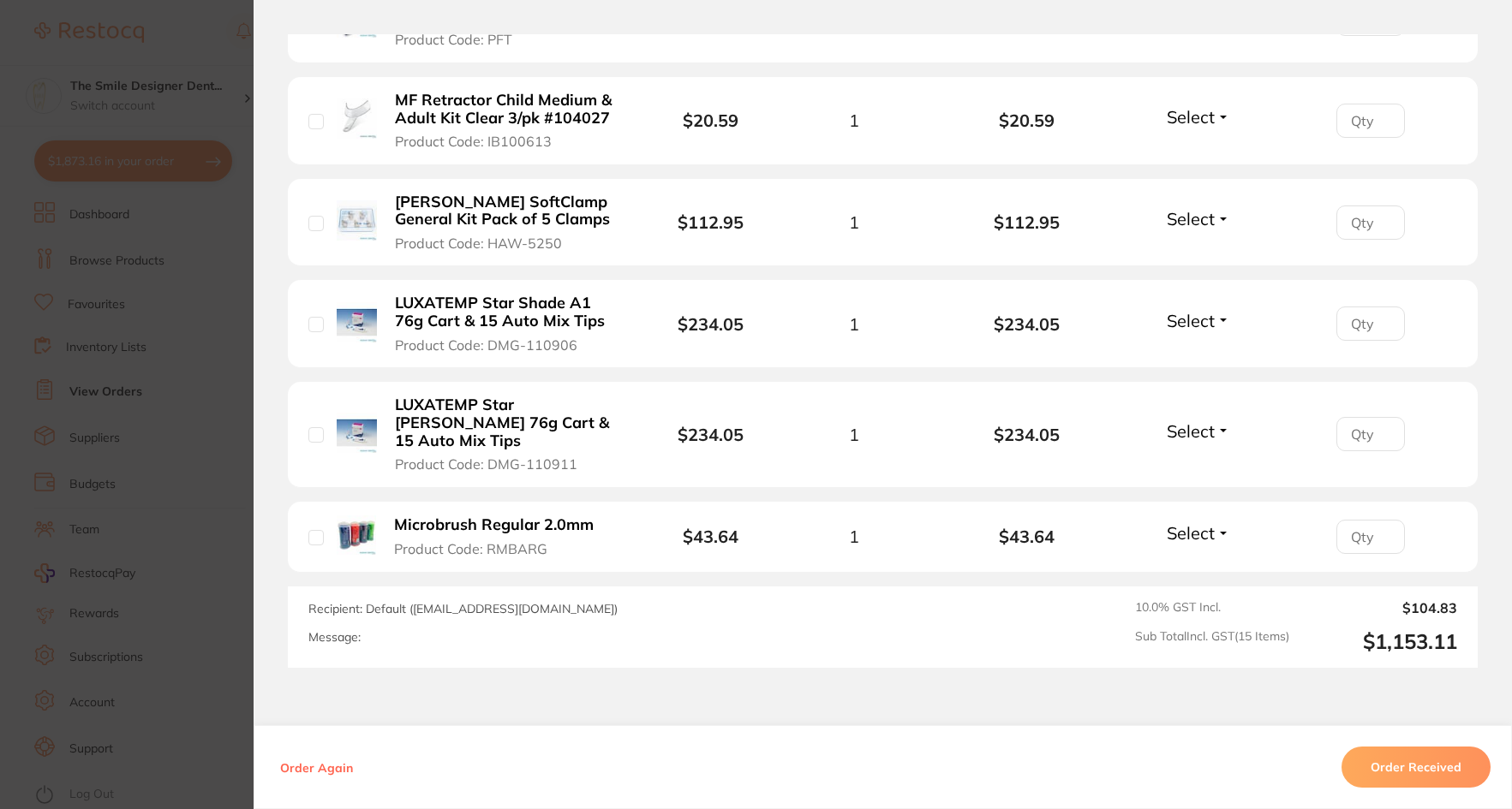
click at [147, 458] on section "Order ID: Restocq- 54434 Order Information Accepted Order Date [DATE] 13:04 Sup…" at bounding box center [756, 404] width 1512 height 809
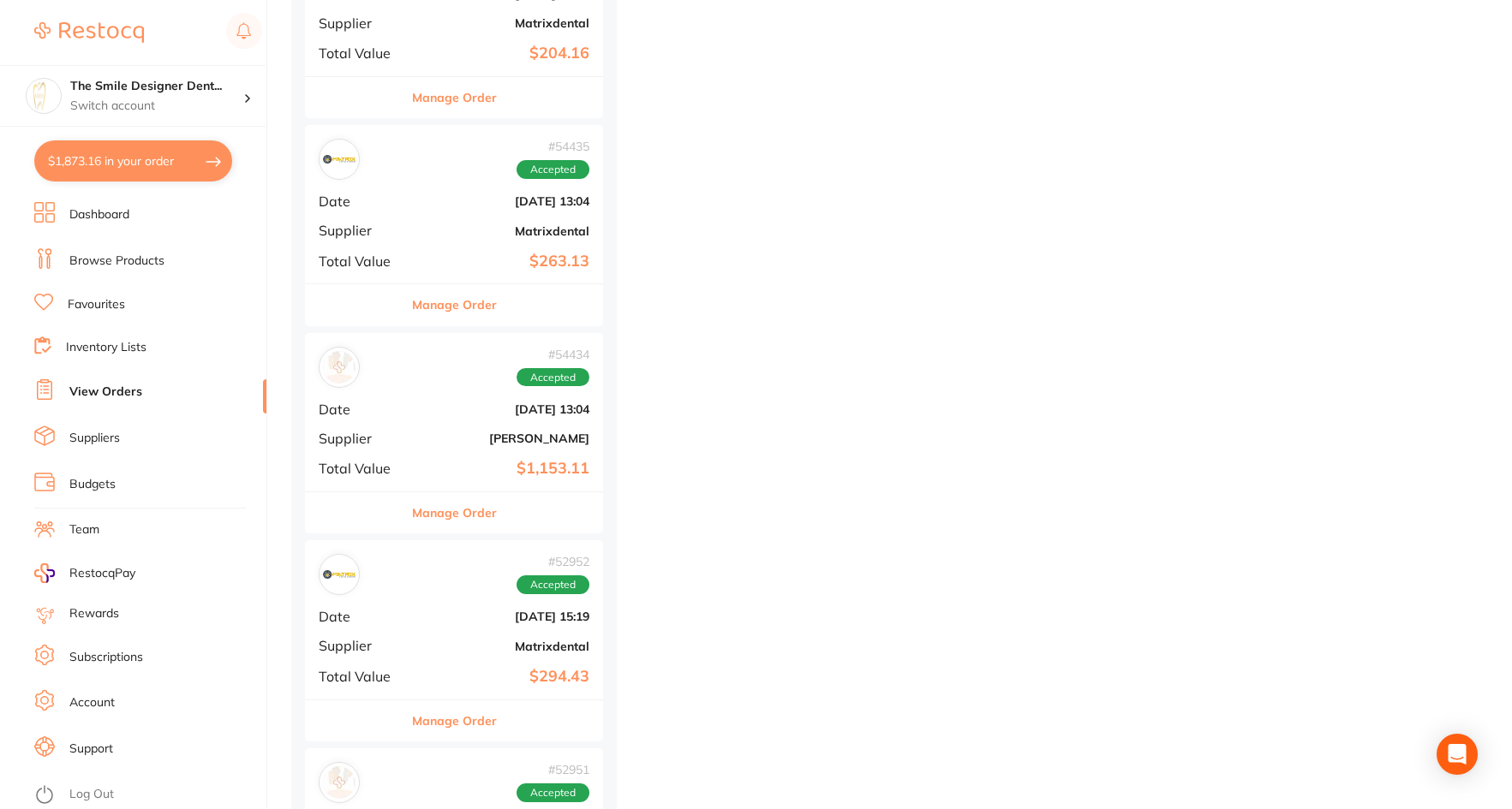
scroll to position [14128, 0]
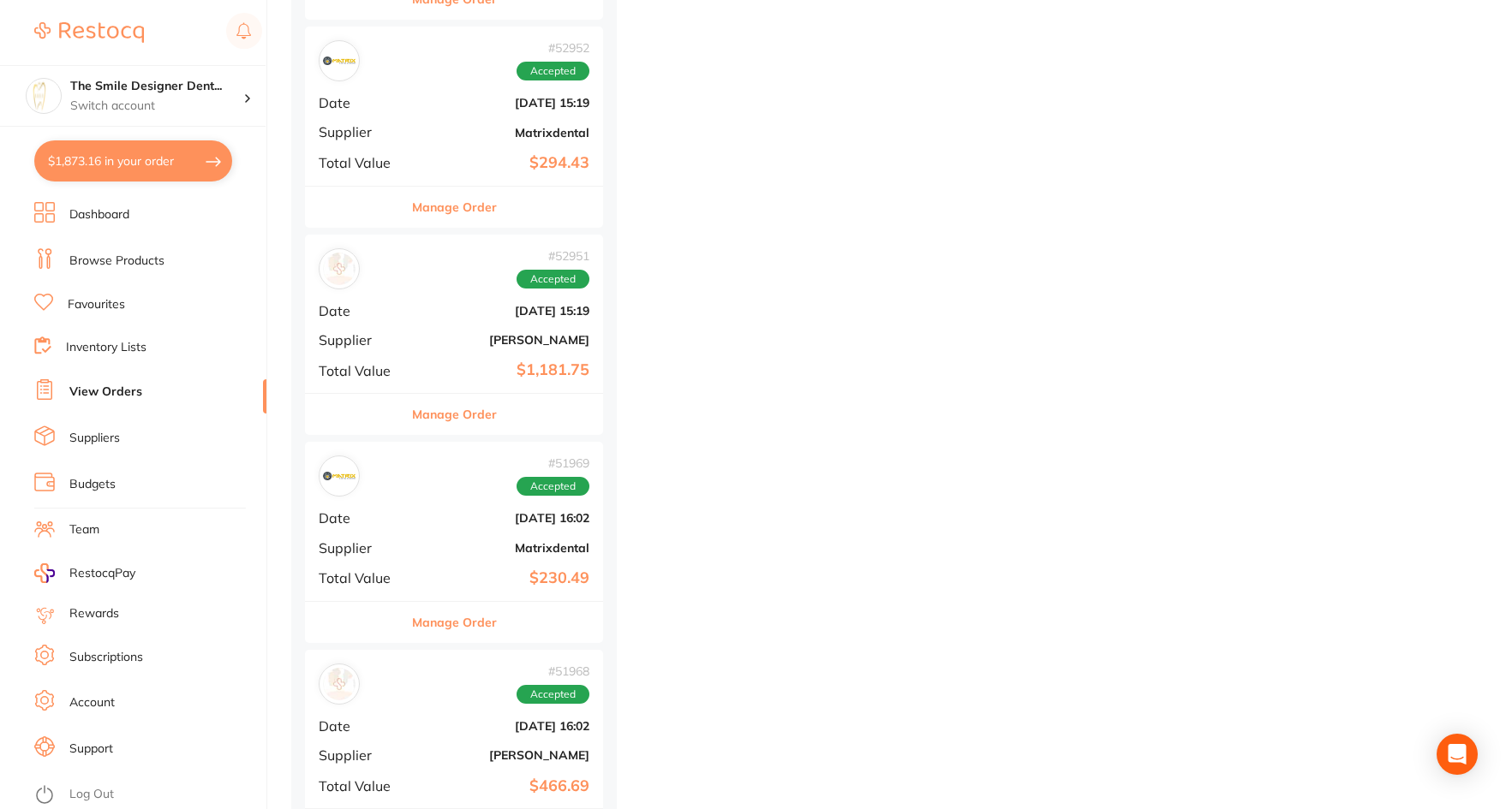
click at [427, 485] on div "# 51969 Accepted" at bounding box center [454, 476] width 271 height 41
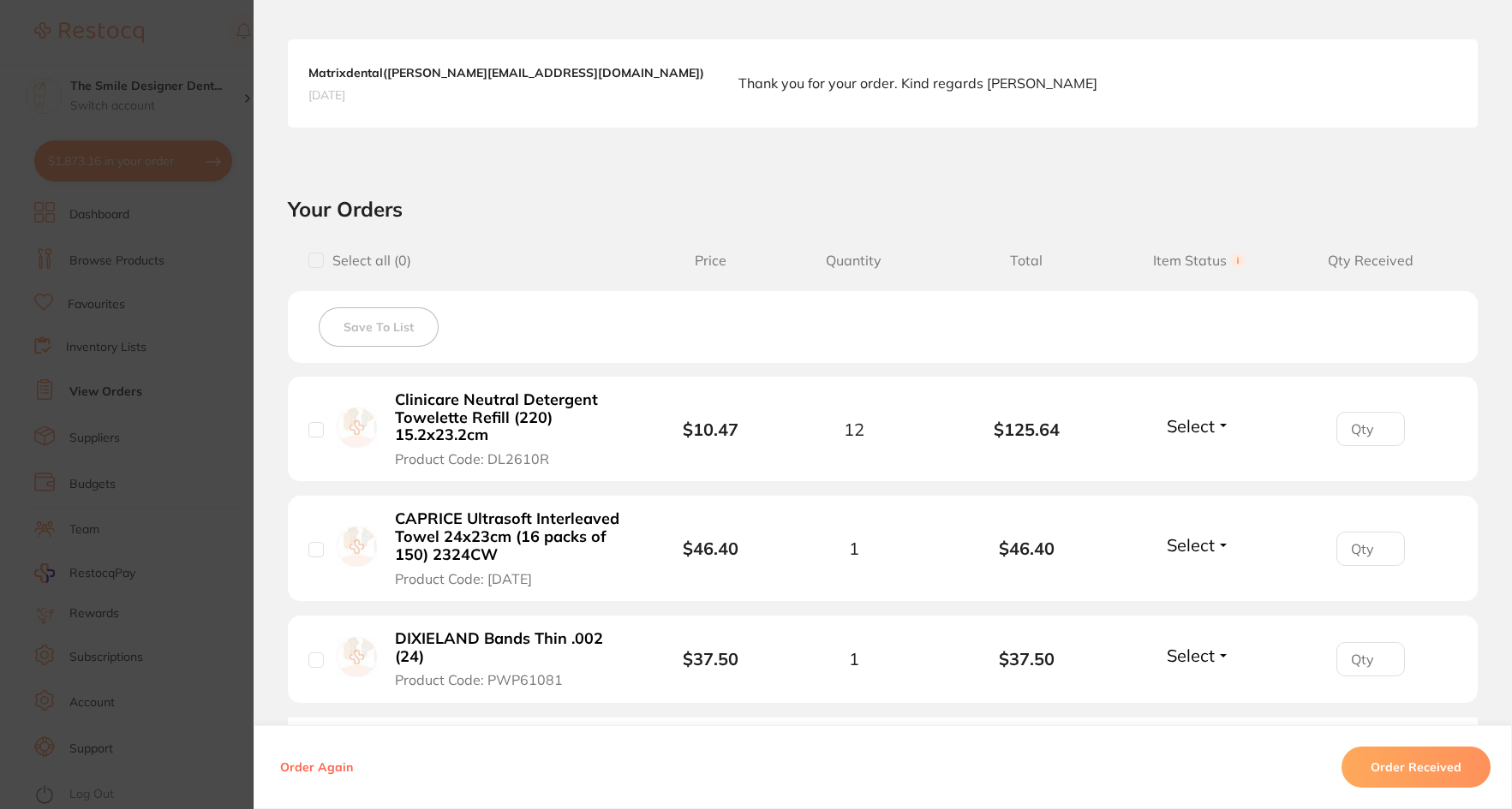
scroll to position [599, 0]
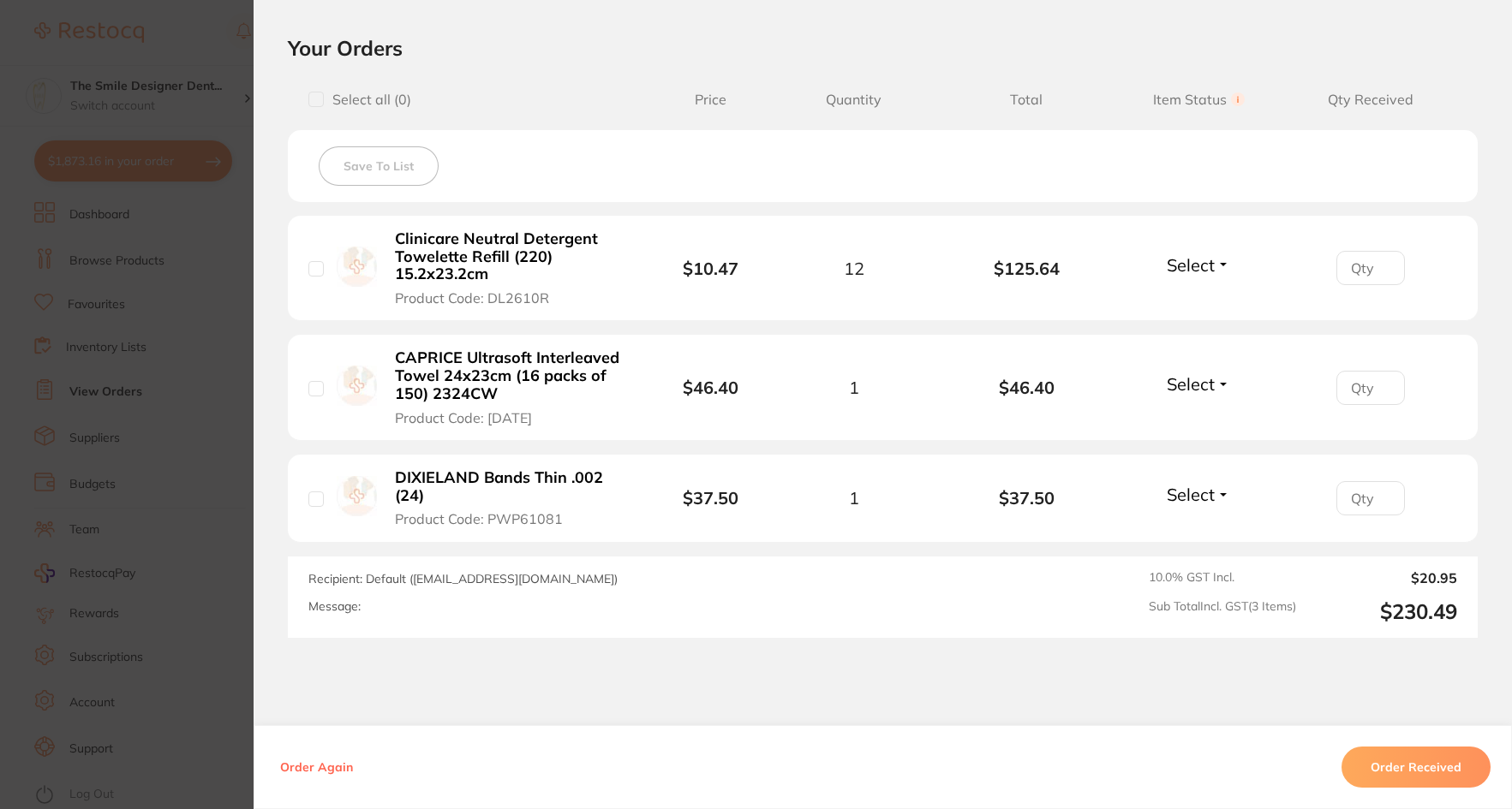
click at [114, 453] on section "Order ID: Restocq- 51969 Order Information Accepted Order Order Date [DATE] 16:…" at bounding box center [756, 404] width 1512 height 809
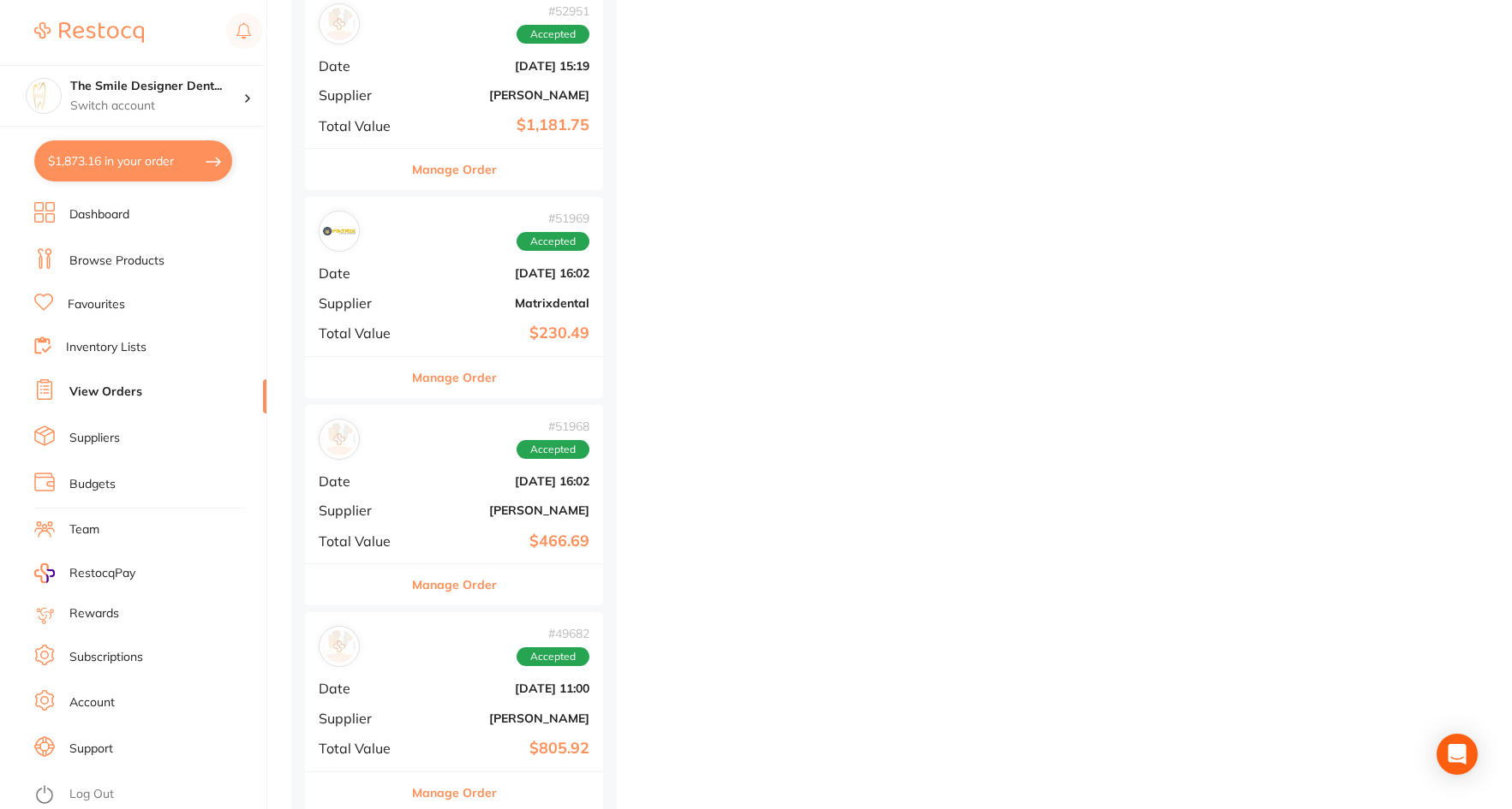
scroll to position [14643, 0]
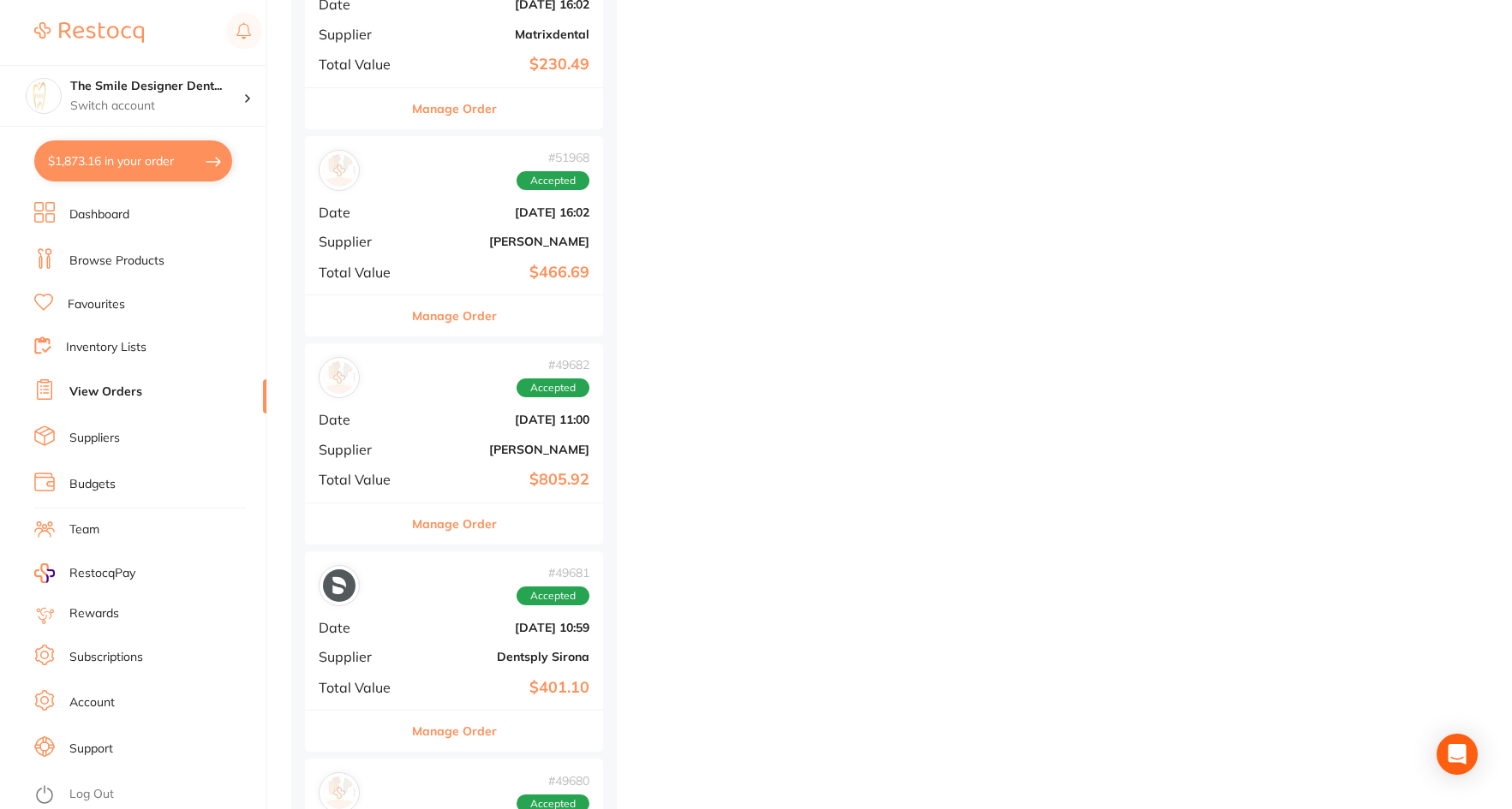
click at [406, 452] on div "# 49682 Accepted Date [DATE] 11:00 Supplier [PERSON_NAME] Total Value $805.92" at bounding box center [454, 422] width 298 height 158
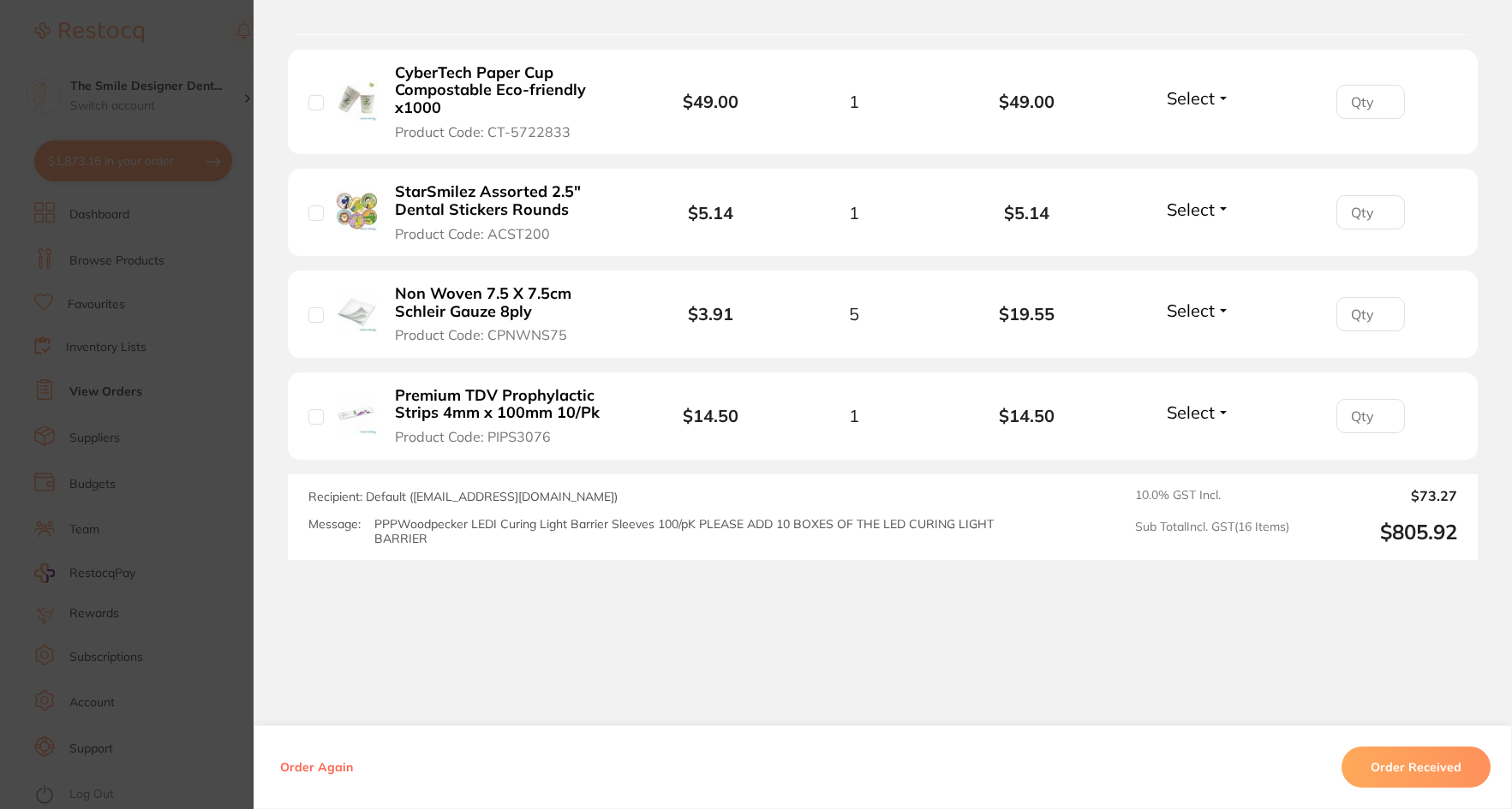
scroll to position [1814, 0]
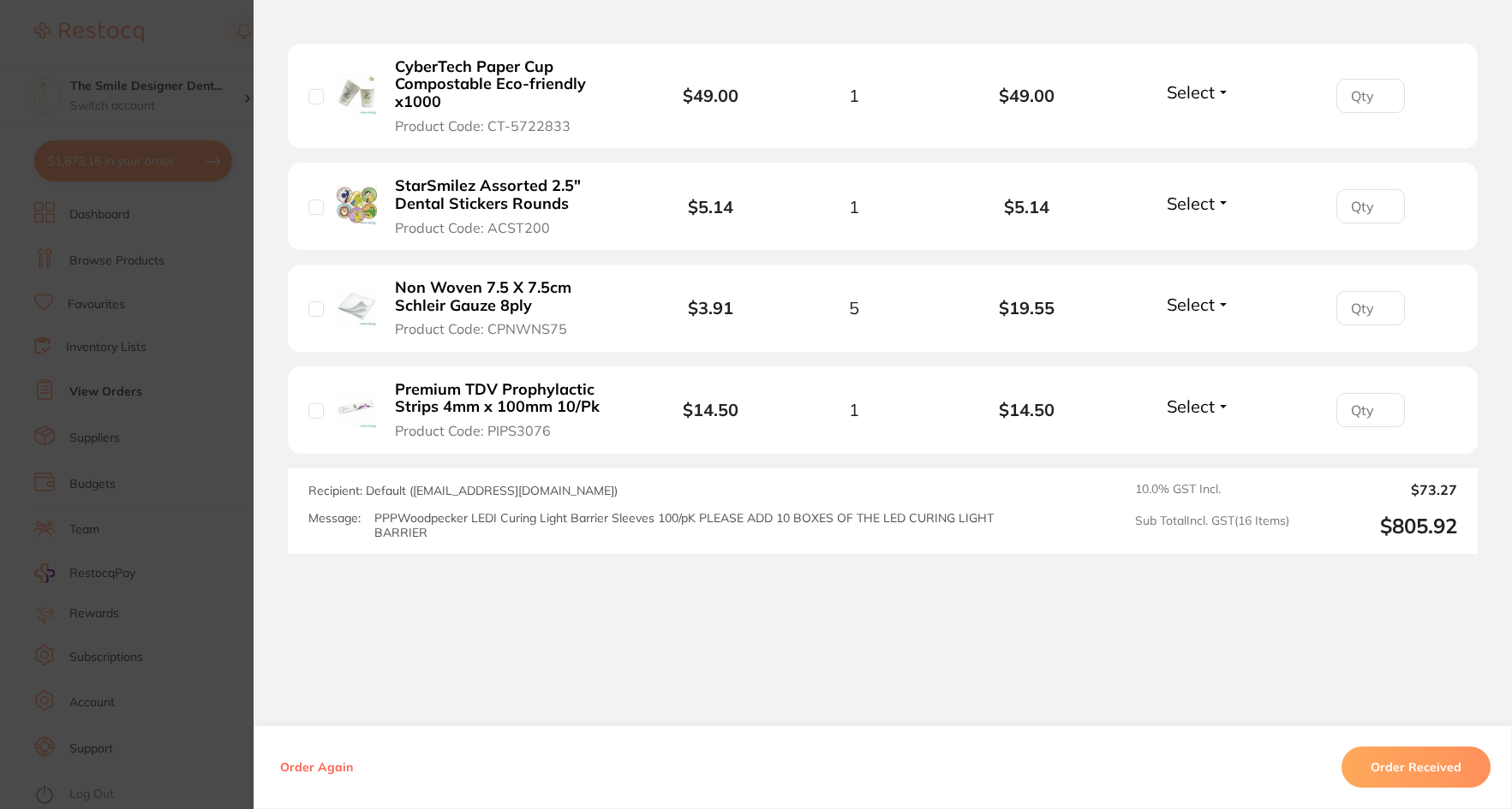
click at [210, 324] on section "Order ID: Restocq- 49682 Order Information Accepted Order Date [DATE] 11:00 Sup…" at bounding box center [756, 404] width 1512 height 809
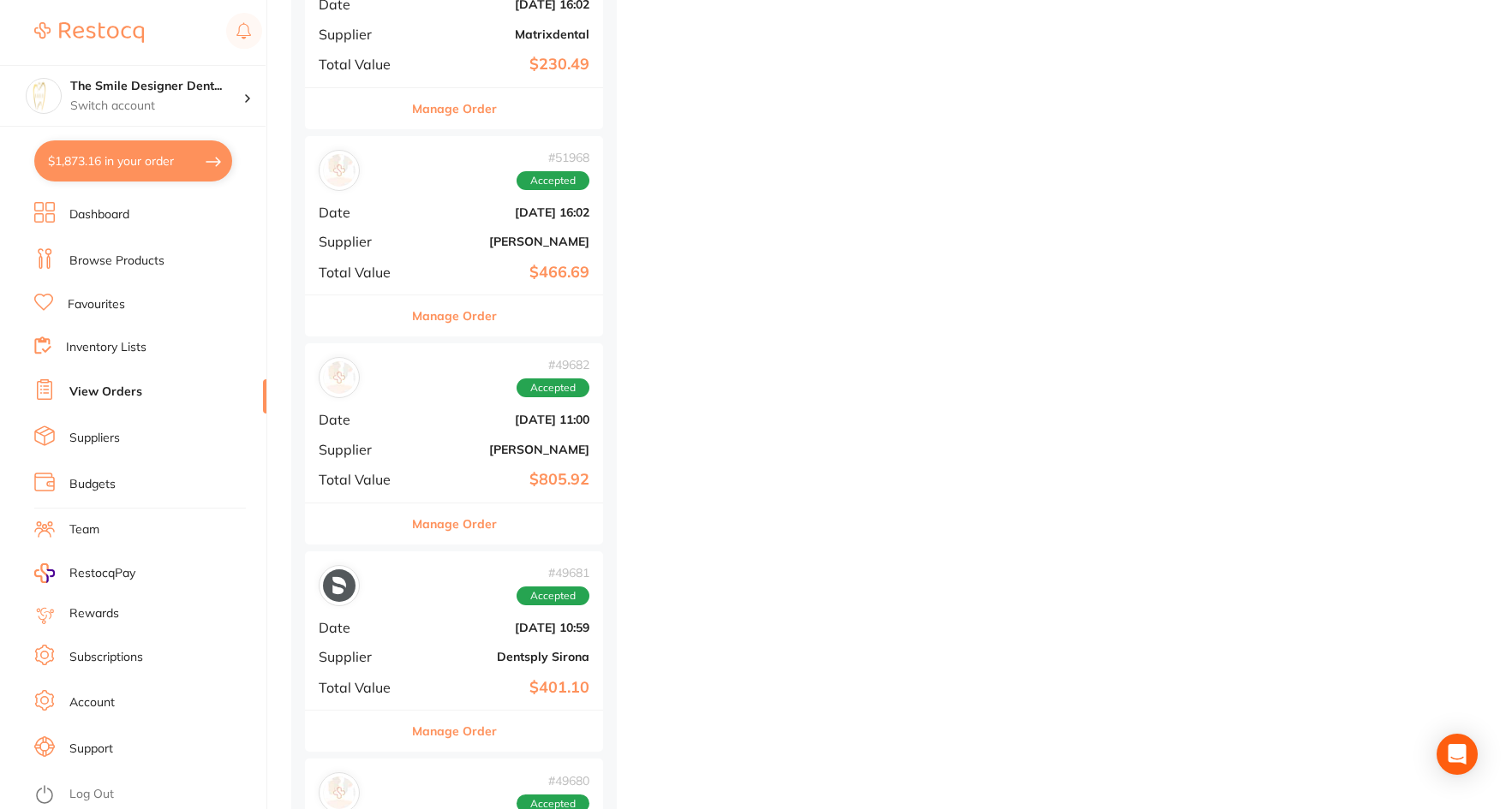
click at [142, 159] on button "$1,873.16 in your order" at bounding box center [133, 161] width 198 height 41
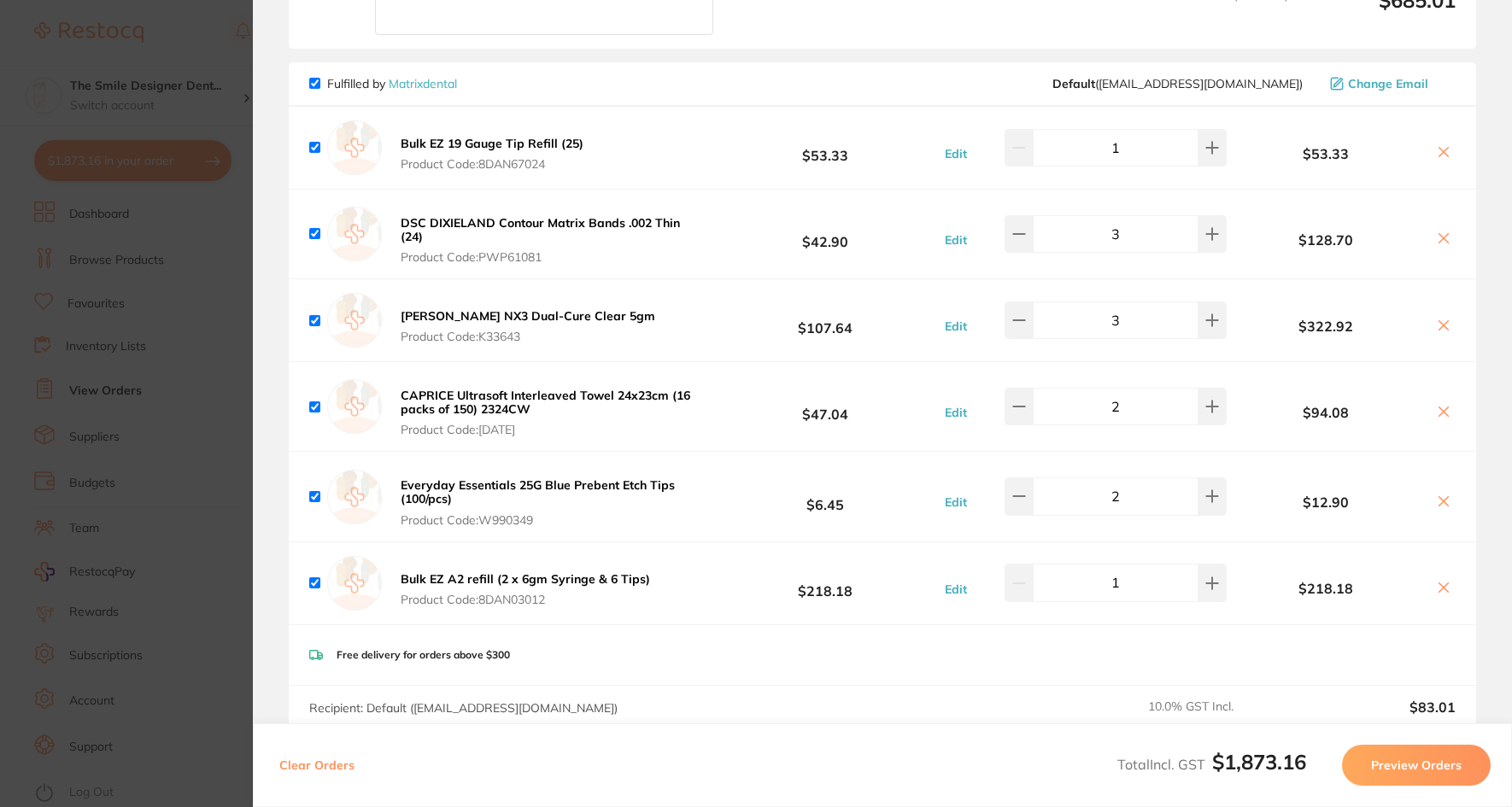
scroll to position [1794, 0]
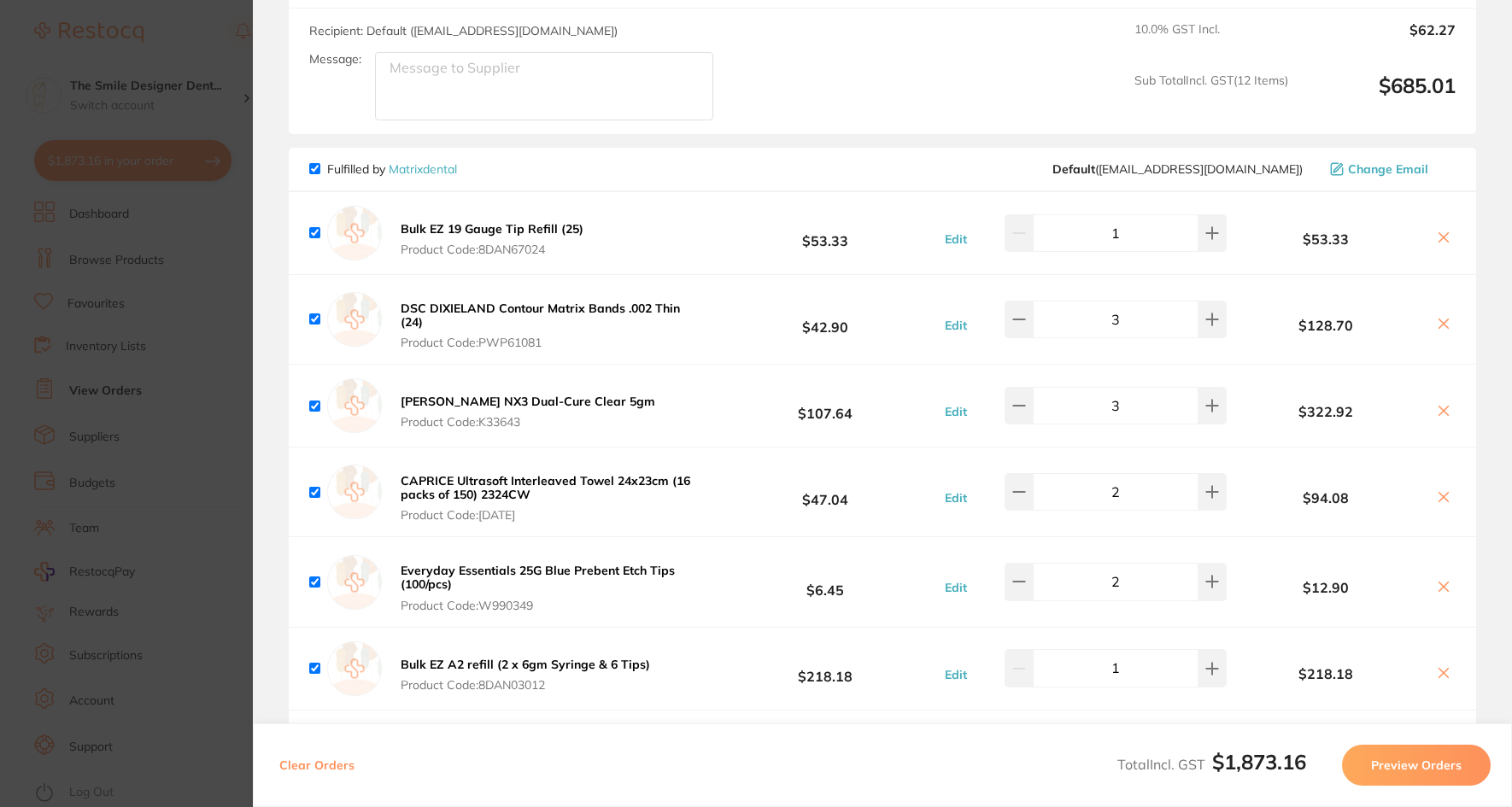
click at [71, 321] on section "Update RRP Set your pre negotiated price for this item. Item Agreed RRP (excl. …" at bounding box center [756, 404] width 1512 height 807
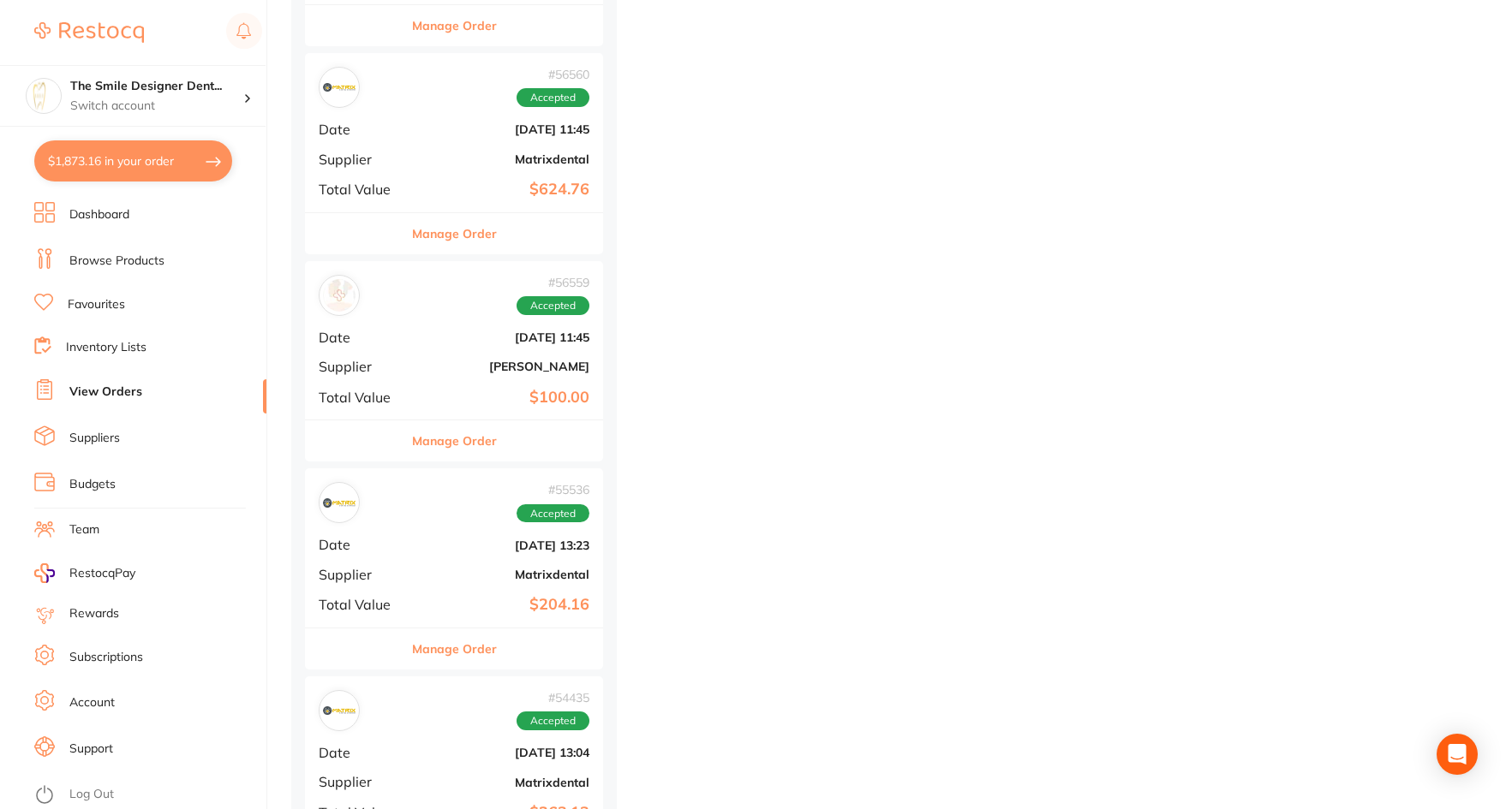
scroll to position [12930, 0]
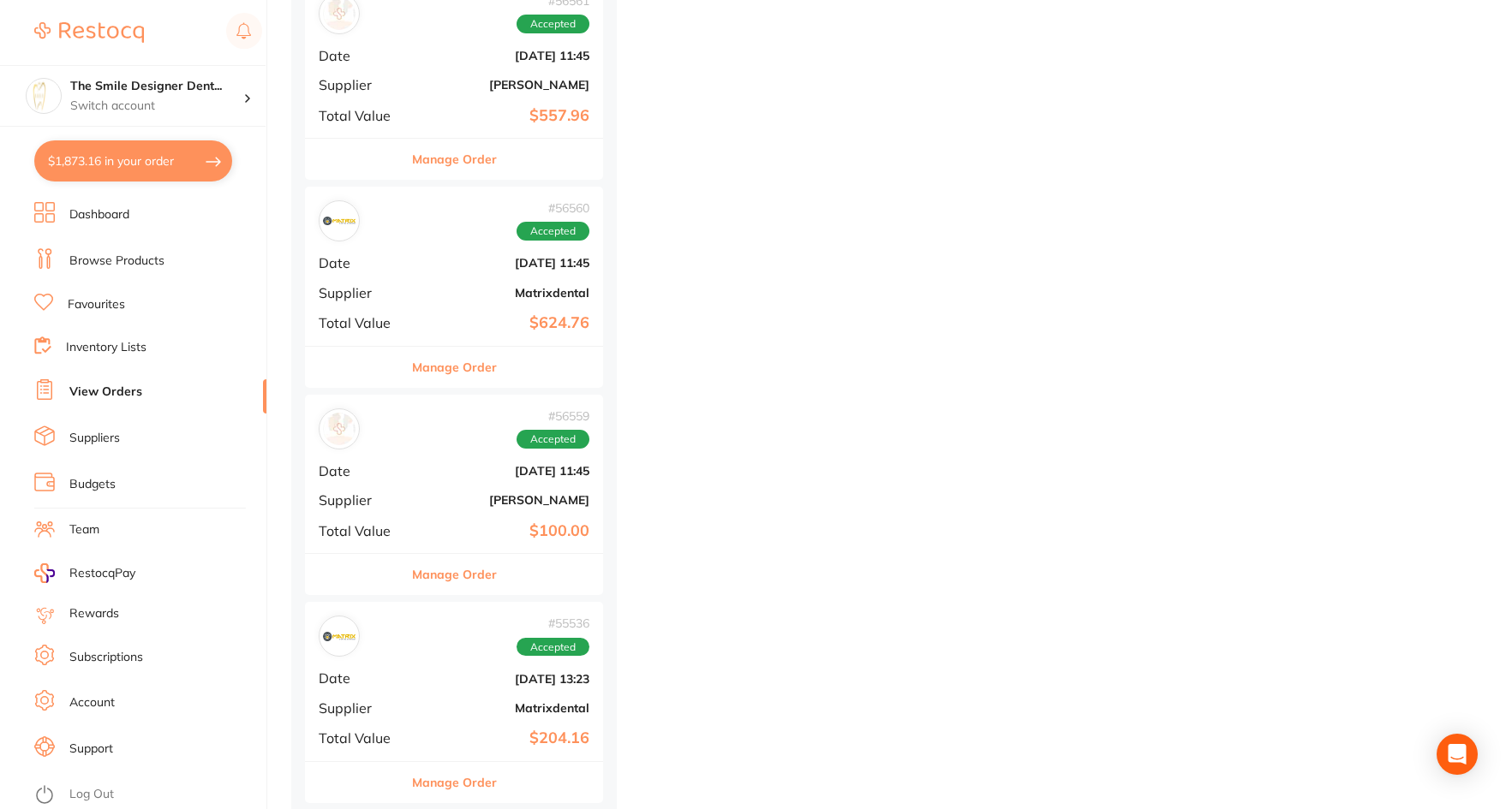
click at [102, 264] on link "Browse Products" at bounding box center [117, 262] width 95 height 17
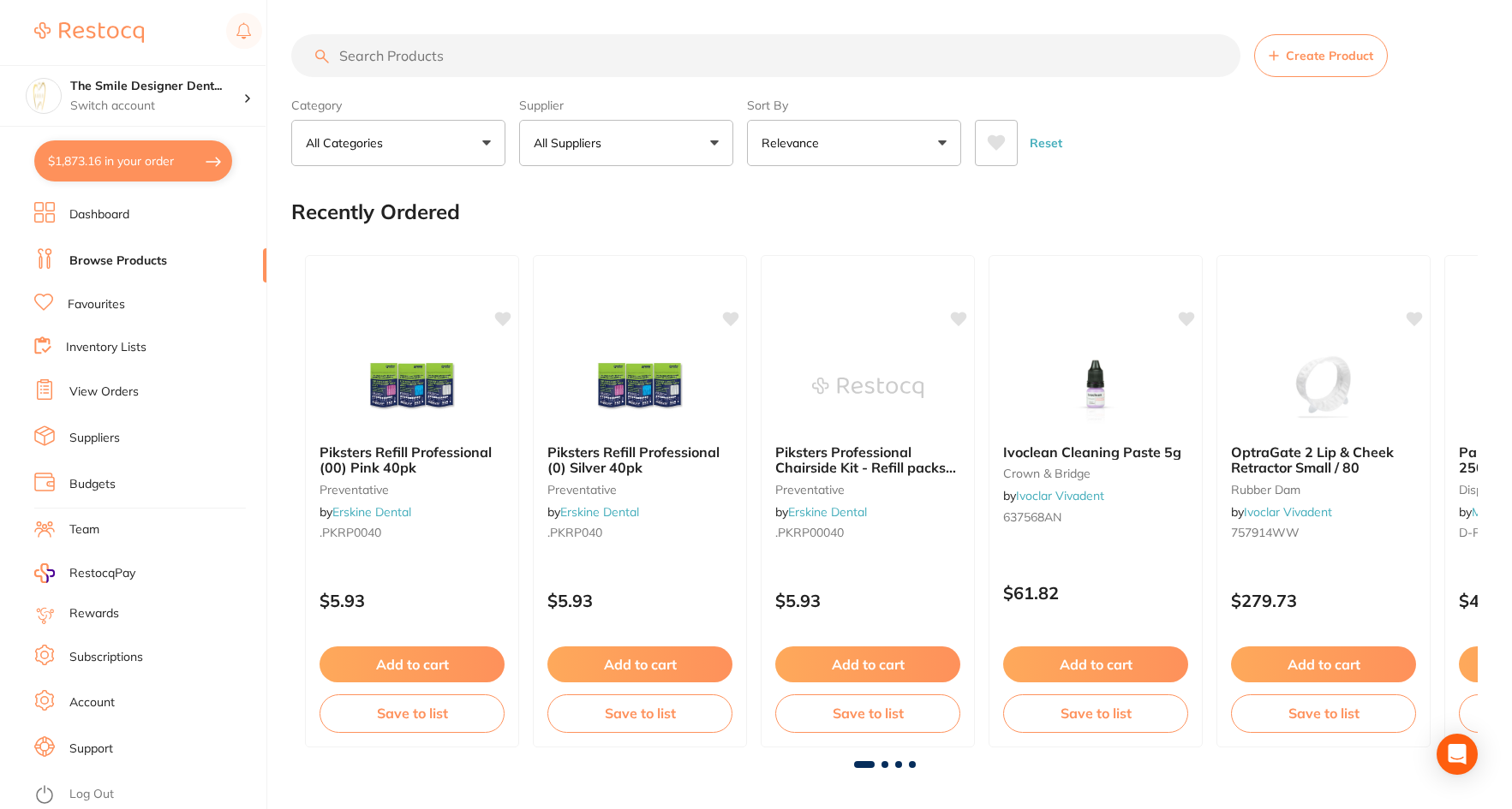
click at [153, 167] on button "$1,873.16 in your order" at bounding box center [133, 161] width 198 height 41
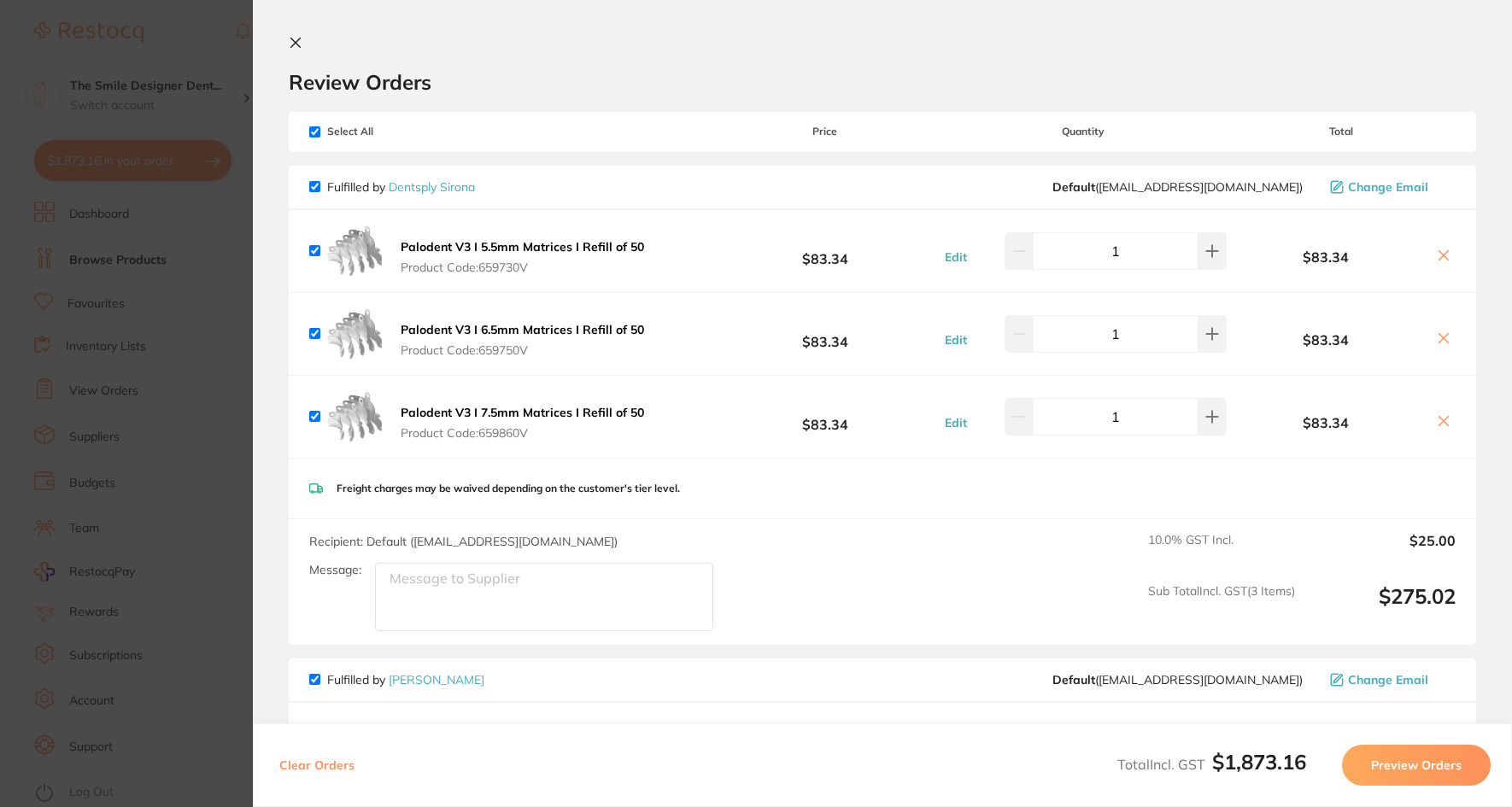
click at [206, 399] on section "Update RRP Set your pre negotiated price for this item. Item Agreed RRP (excl. …" at bounding box center [756, 404] width 1512 height 807
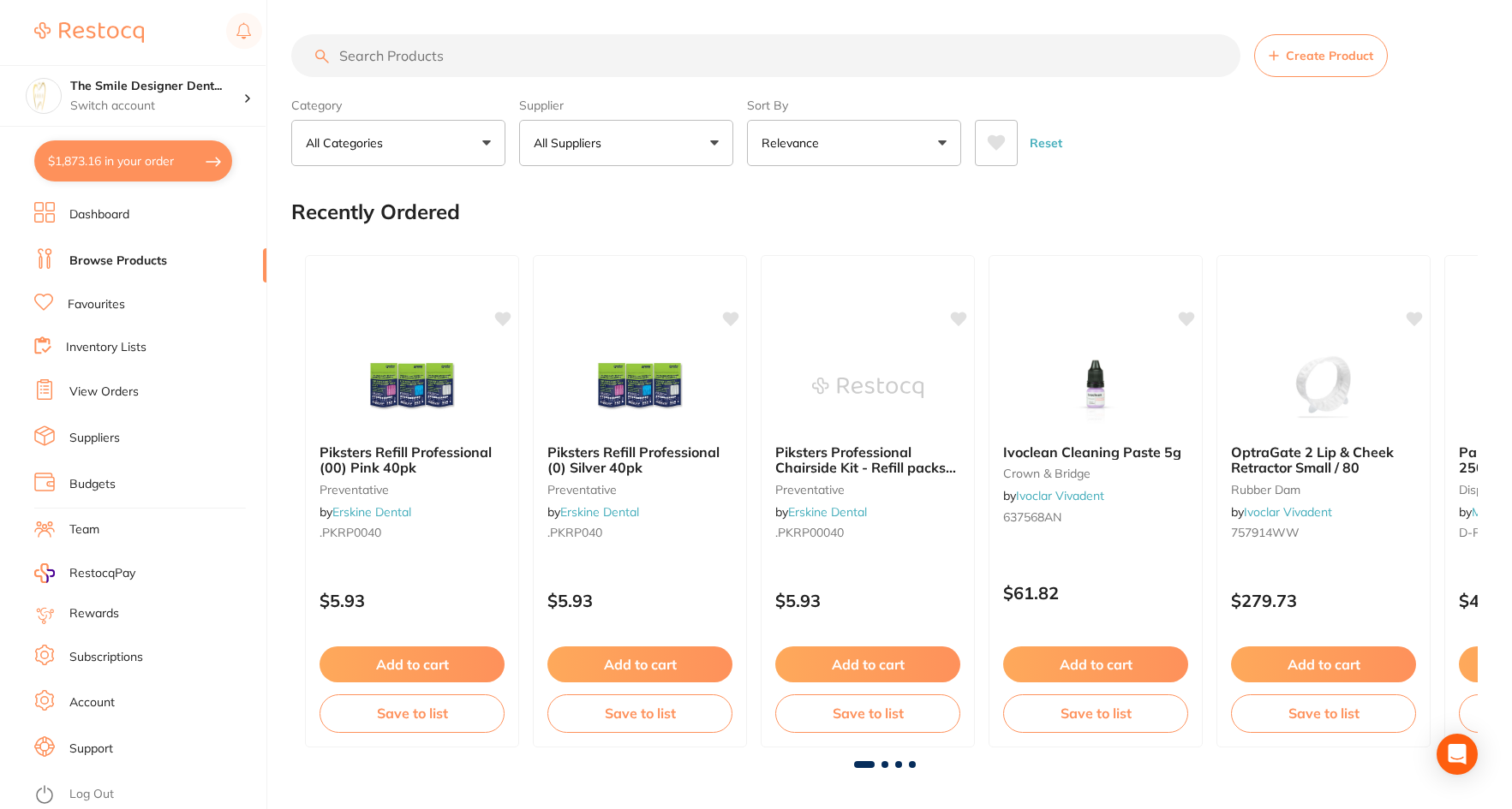
click at [387, 53] on input "search" at bounding box center [765, 56] width 949 height 43
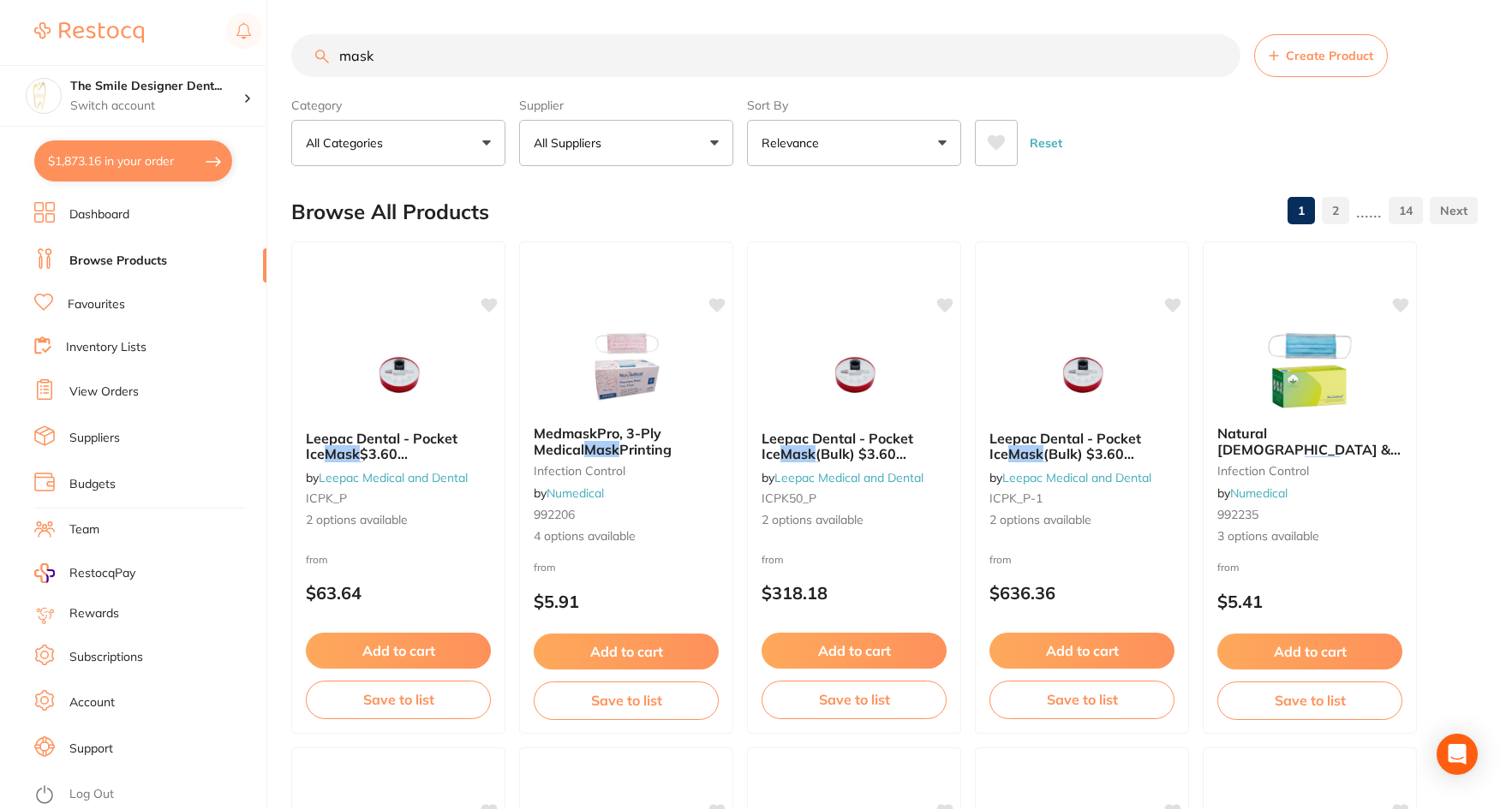
type input "mask"
click at [555, 143] on p "All Suppliers" at bounding box center [570, 143] width 74 height 17
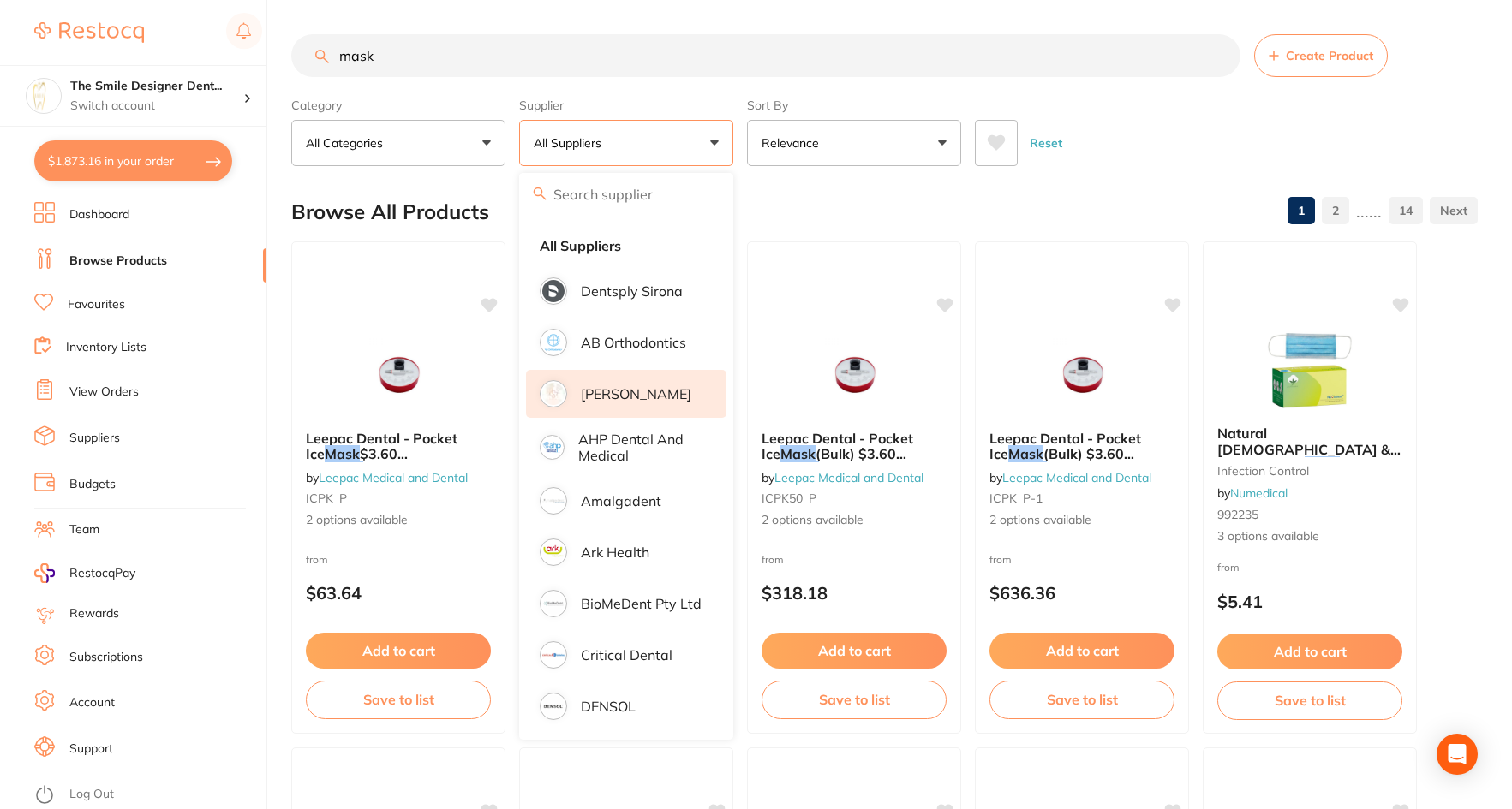
click at [661, 399] on p "[PERSON_NAME]" at bounding box center [635, 394] width 110 height 15
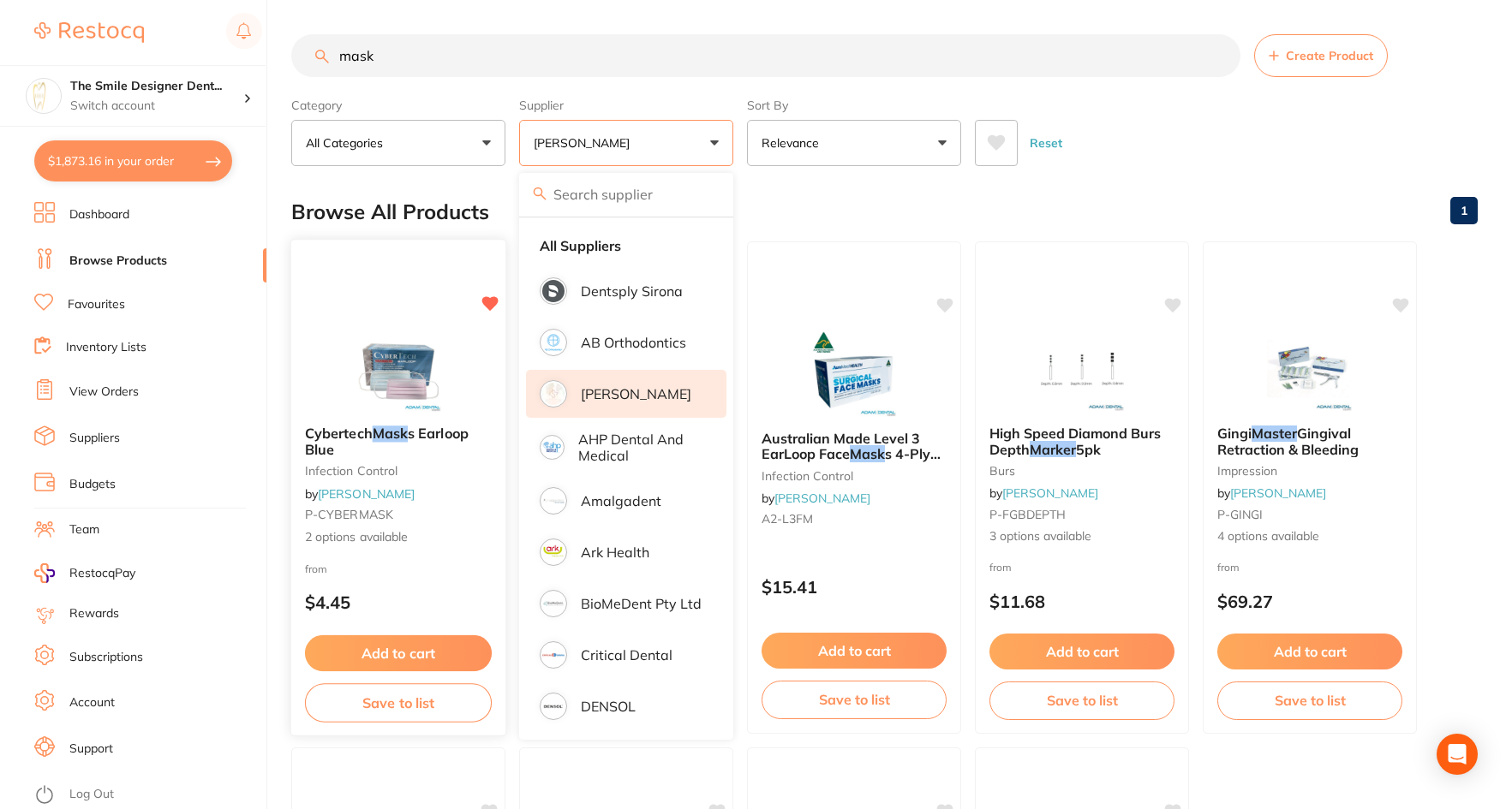
click at [401, 357] on img at bounding box center [397, 369] width 112 height 87
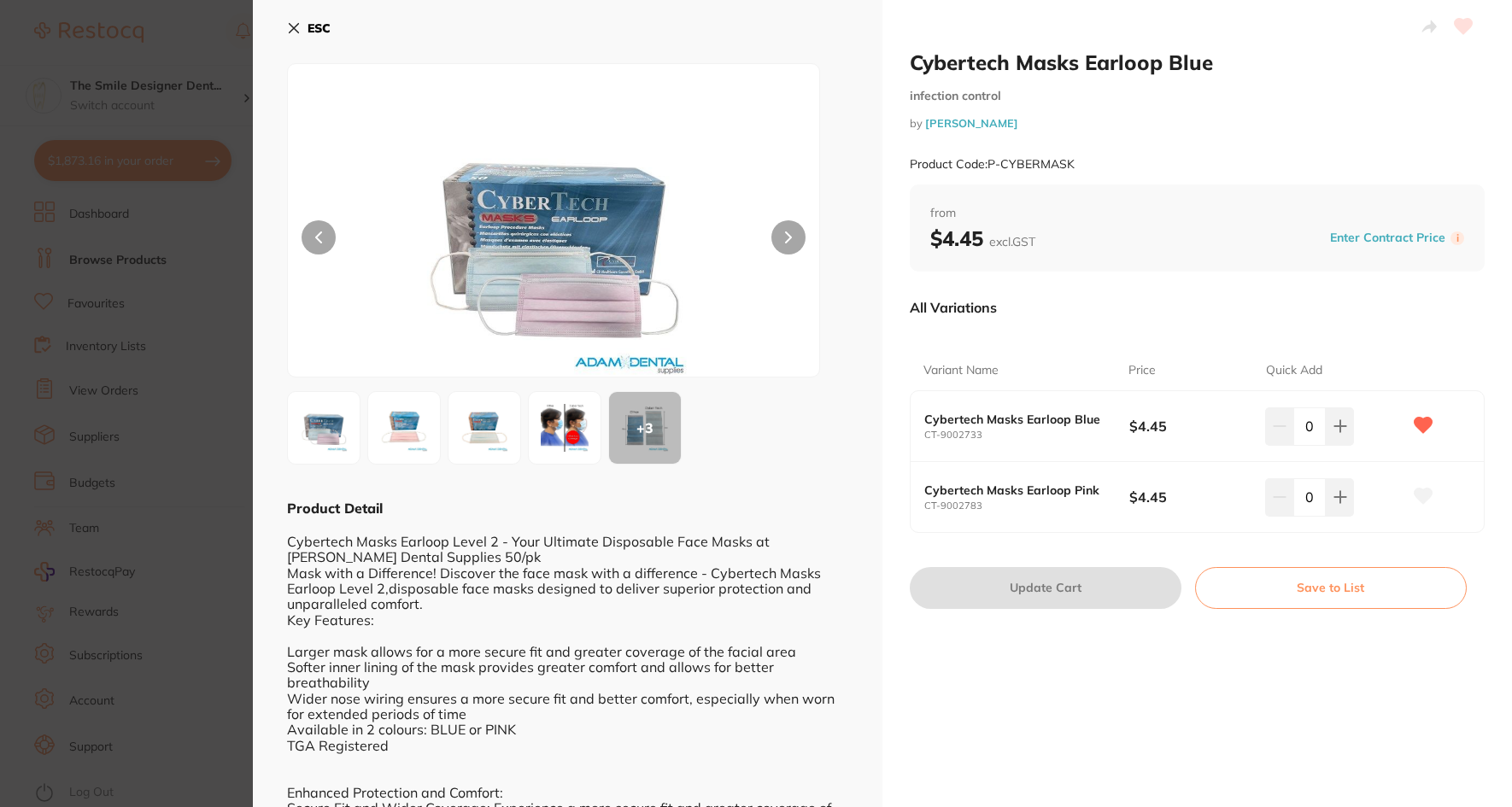
click at [420, 450] on img at bounding box center [405, 428] width 62 height 62
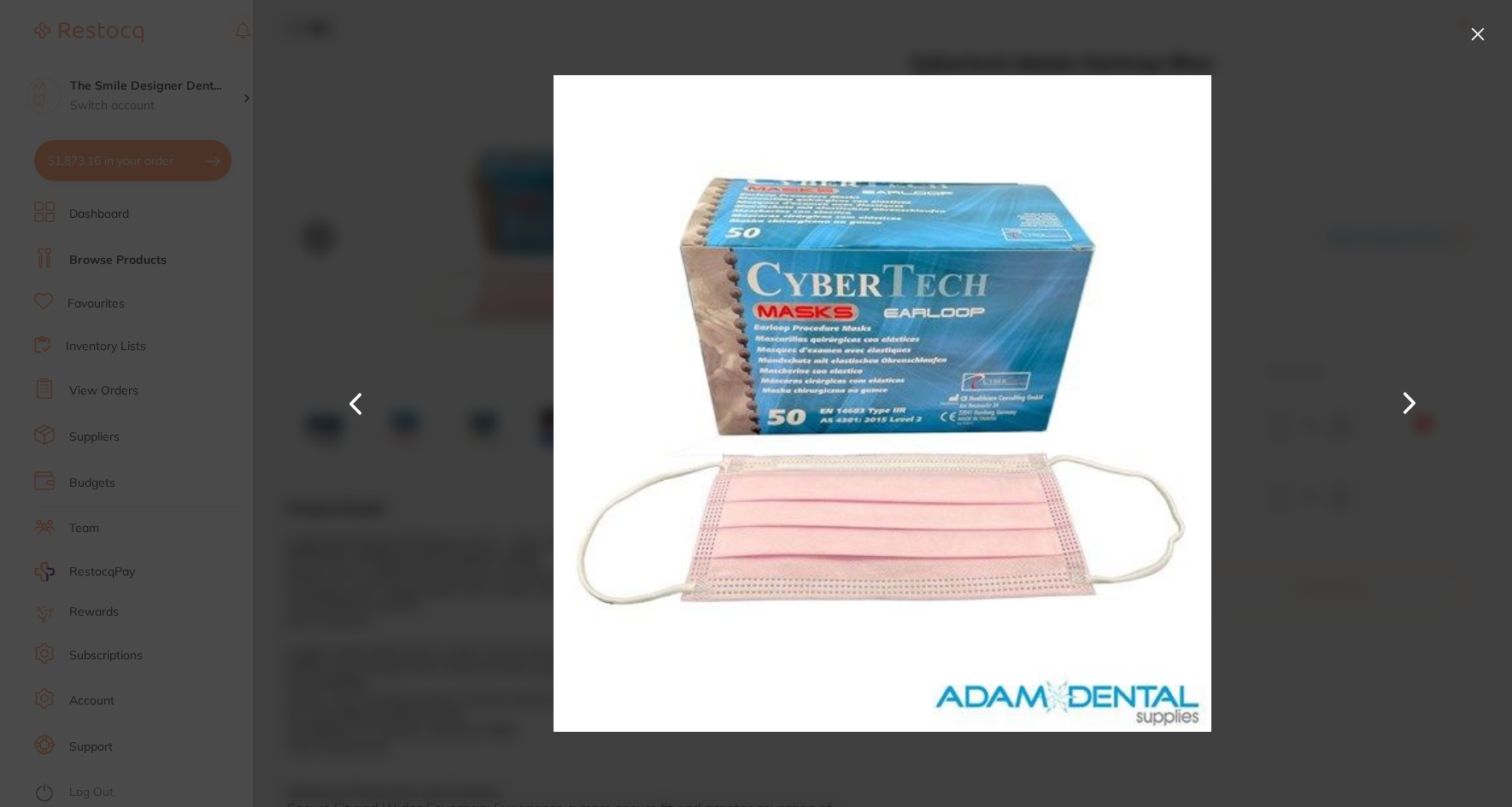
click at [1297, 244] on div at bounding box center [882, 404] width 1260 height 807
click at [1486, 40] on button at bounding box center [1477, 34] width 27 height 27
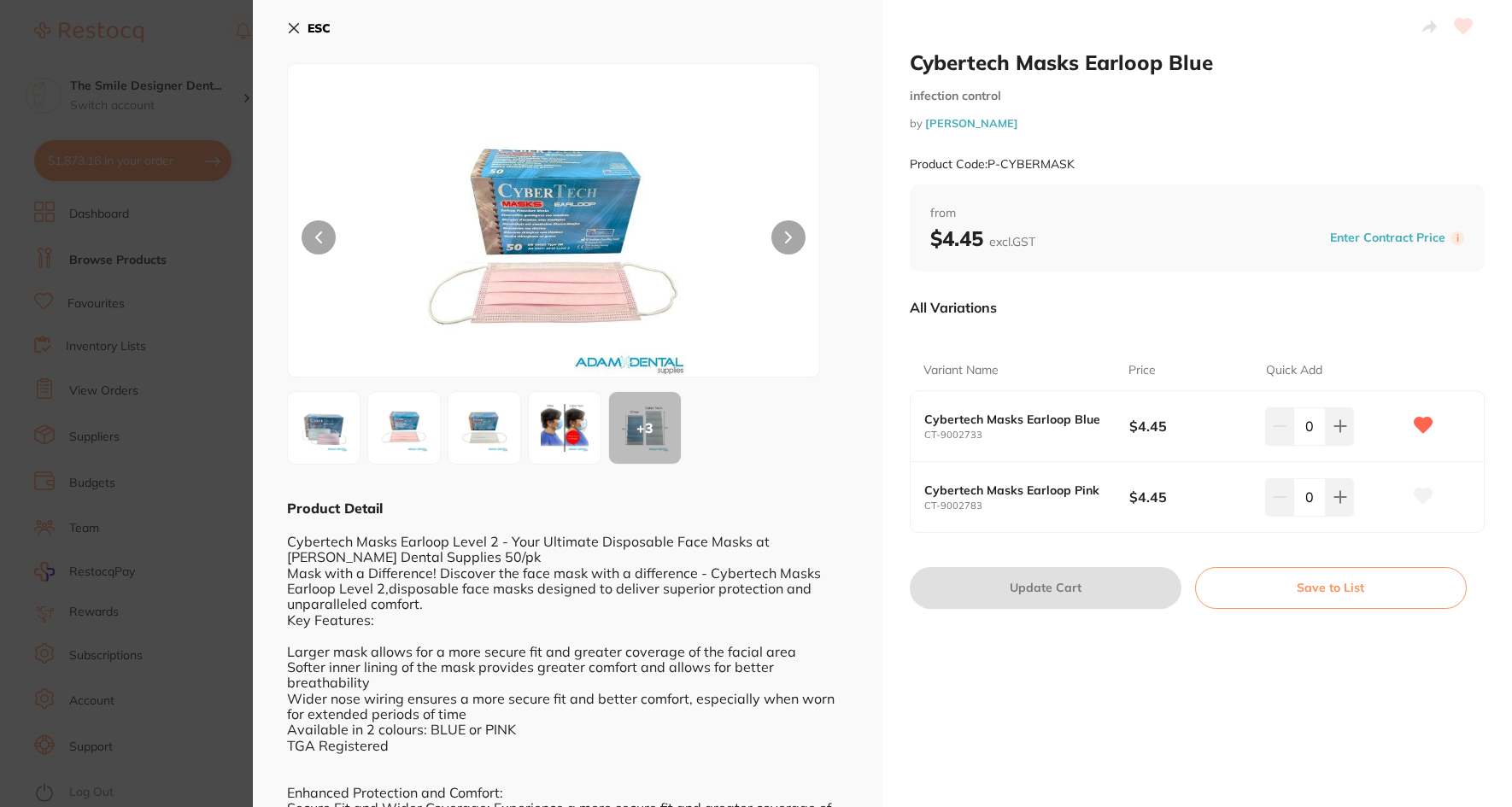
click at [677, 429] on div "+ 3" at bounding box center [645, 428] width 71 height 71
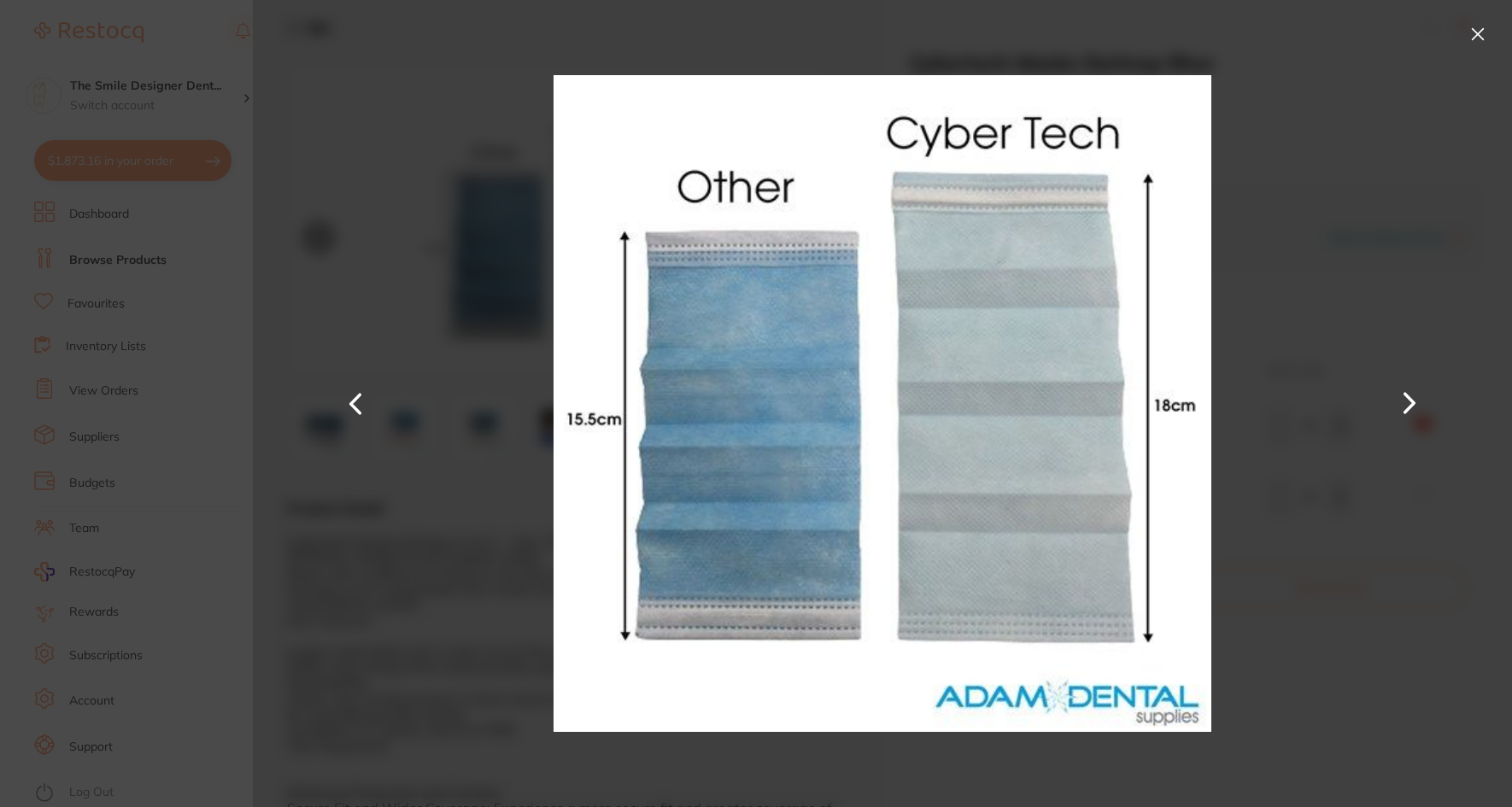
click at [1229, 322] on div at bounding box center [882, 404] width 1260 height 807
click at [1489, 41] on button at bounding box center [1477, 34] width 27 height 27
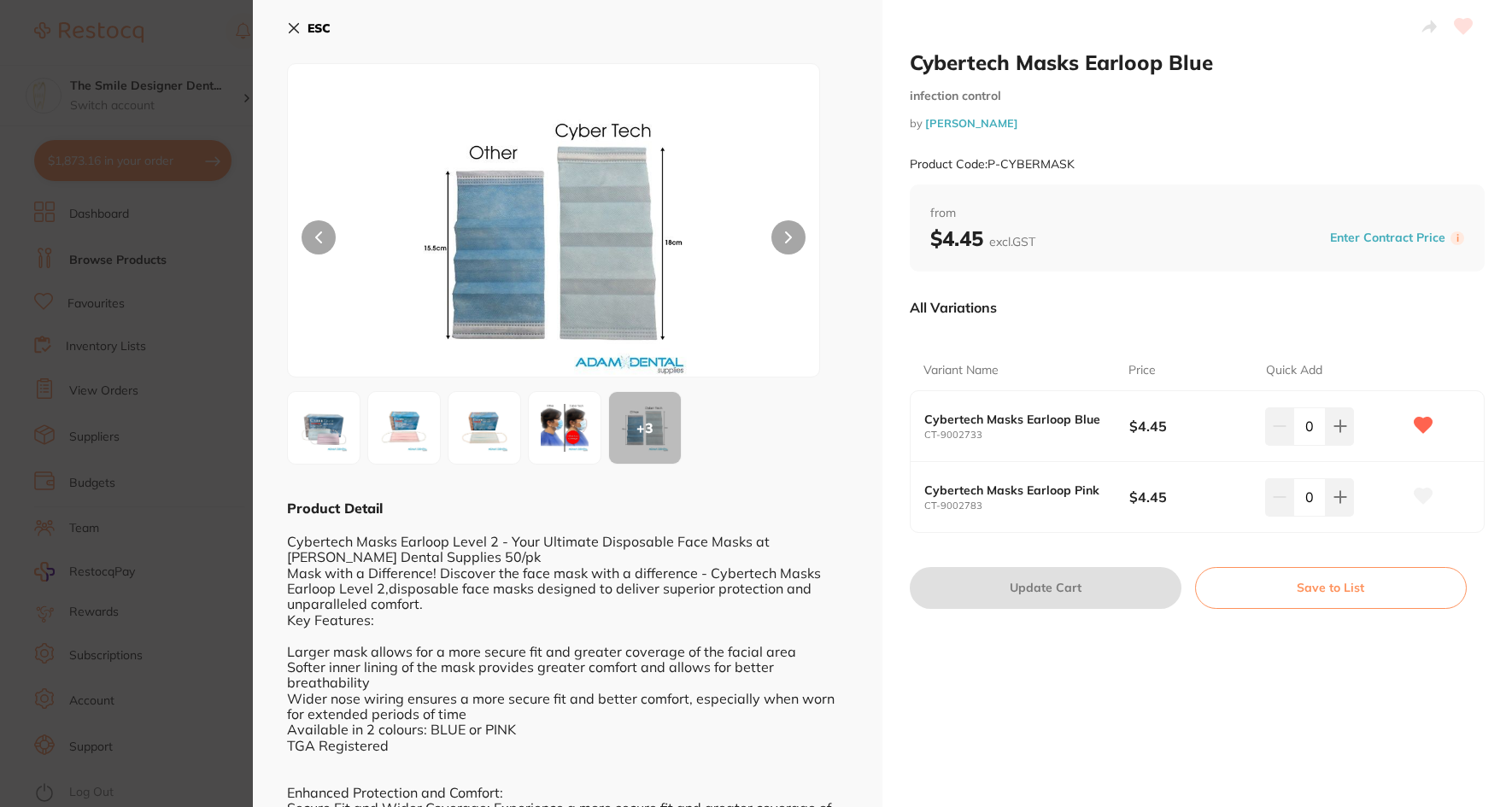
click at [340, 426] on img at bounding box center [324, 428] width 62 height 62
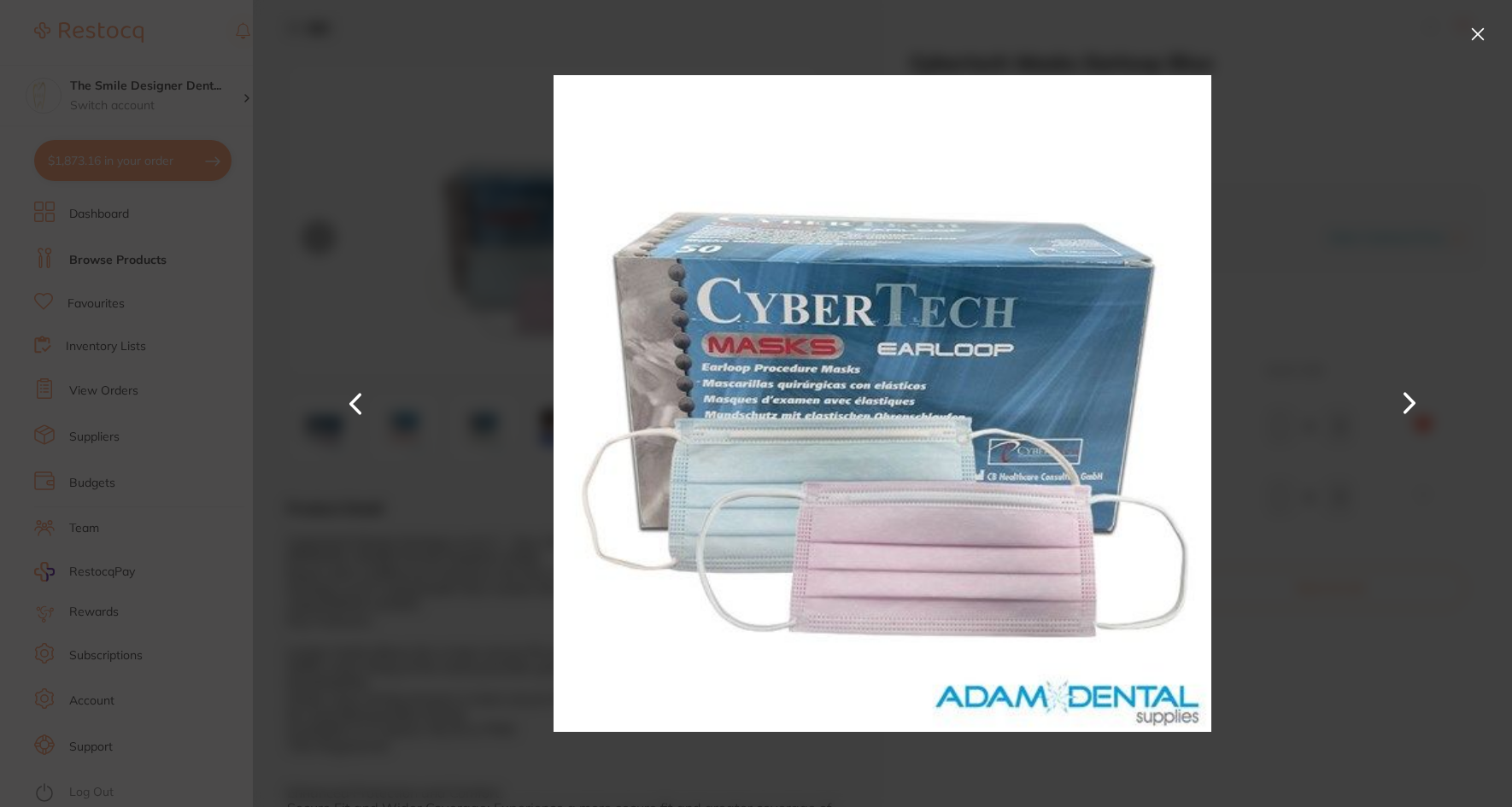
click at [1412, 410] on button at bounding box center [1410, 404] width 41 height 404
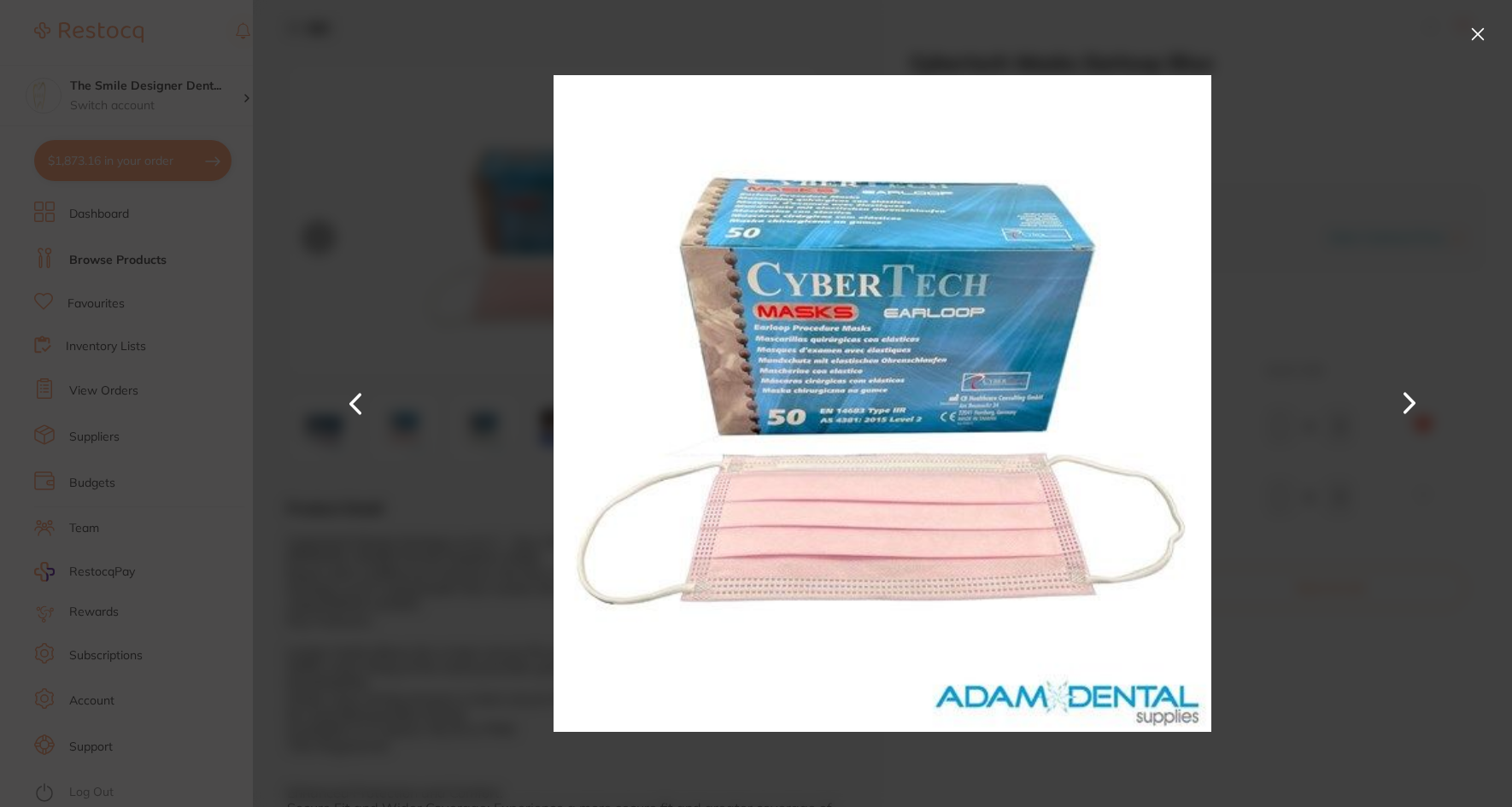
click at [1412, 410] on button at bounding box center [1410, 404] width 41 height 404
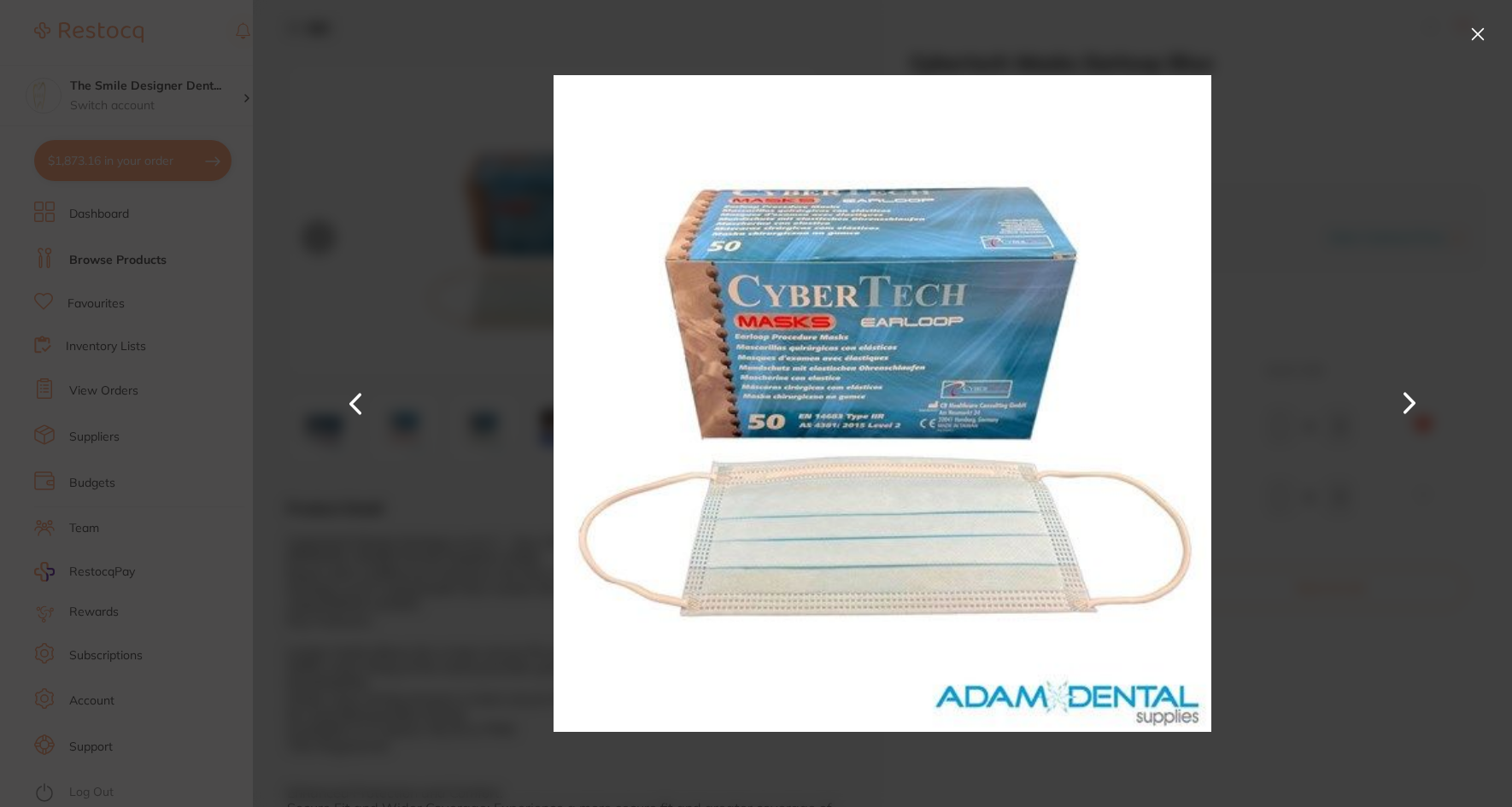
click at [1411, 410] on button at bounding box center [1410, 404] width 41 height 404
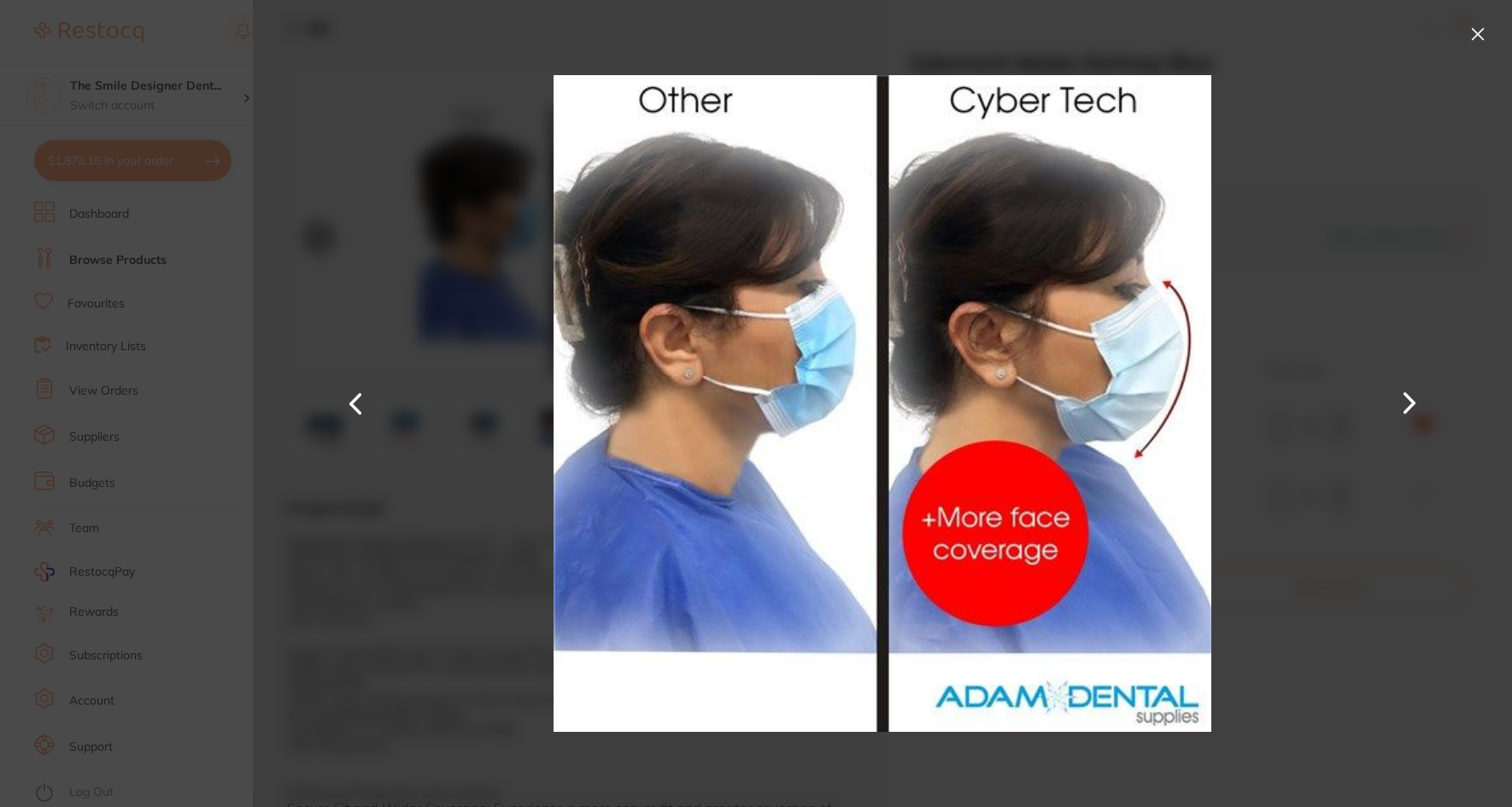
click at [1411, 410] on button at bounding box center [1410, 404] width 41 height 404
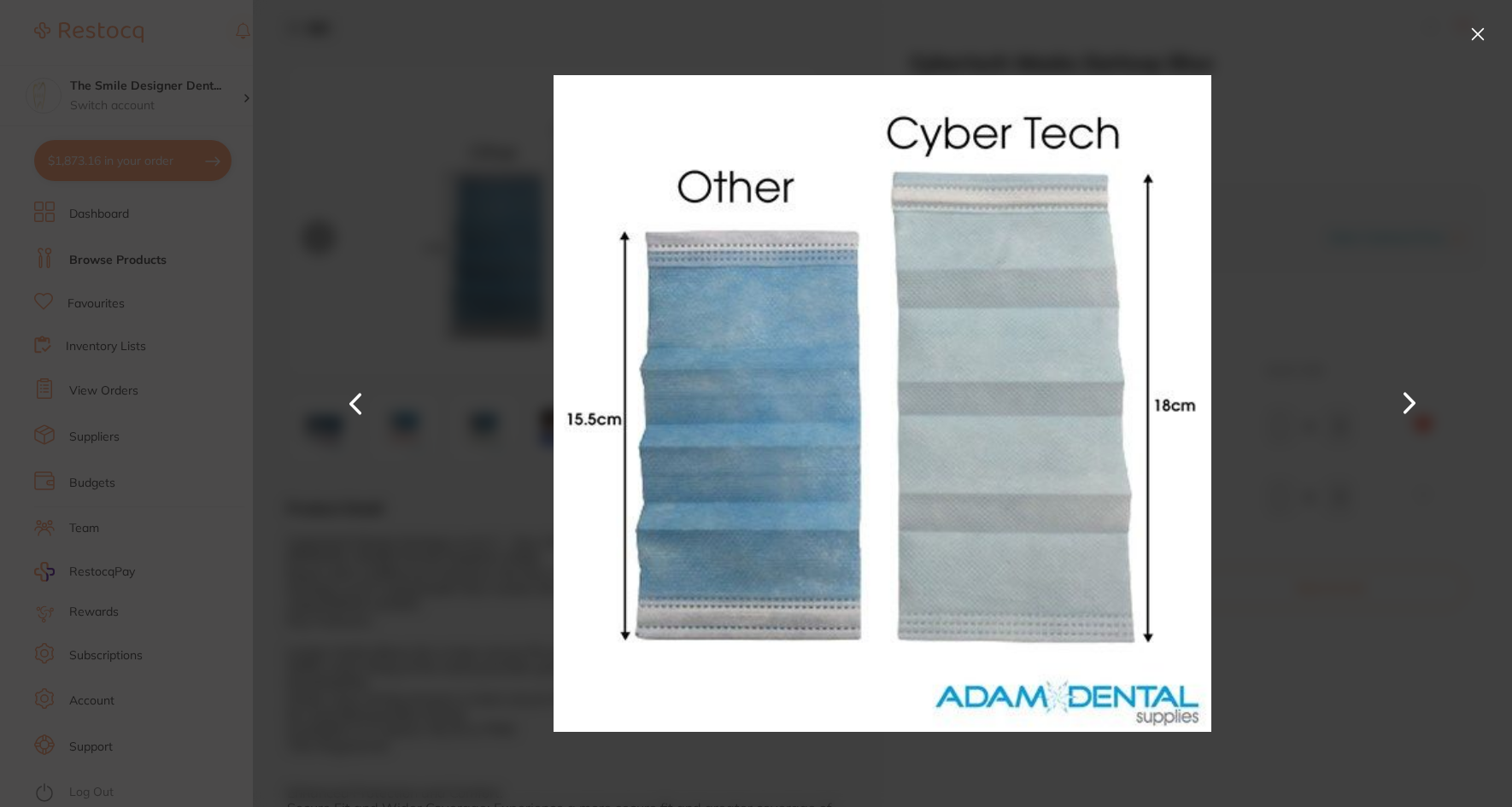
click at [179, 438] on section "Cybertech Masks Earloop Blue infection control by [PERSON_NAME] Product Code: P…" at bounding box center [756, 404] width 1512 height 807
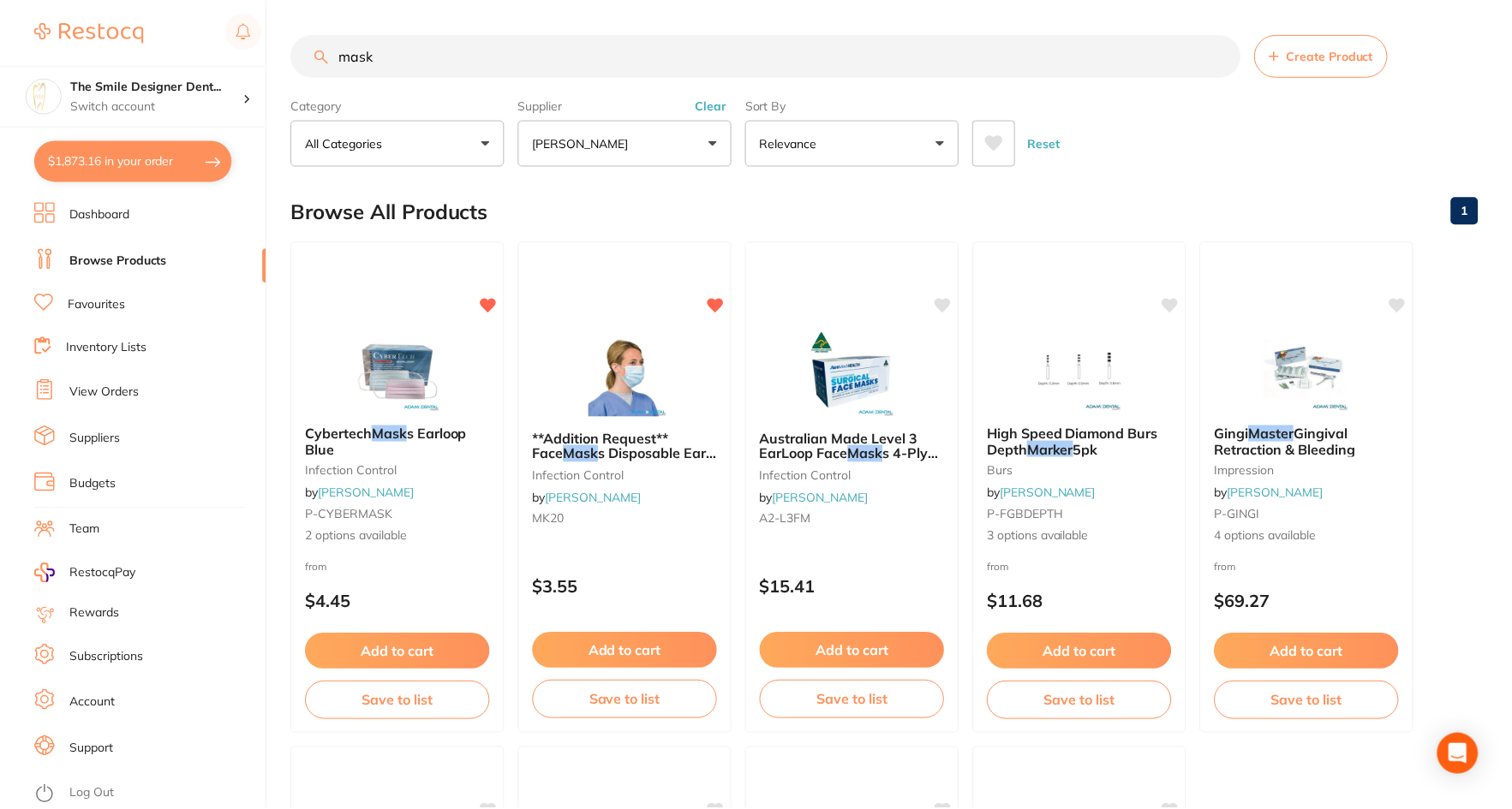
scroll to position [1, 0]
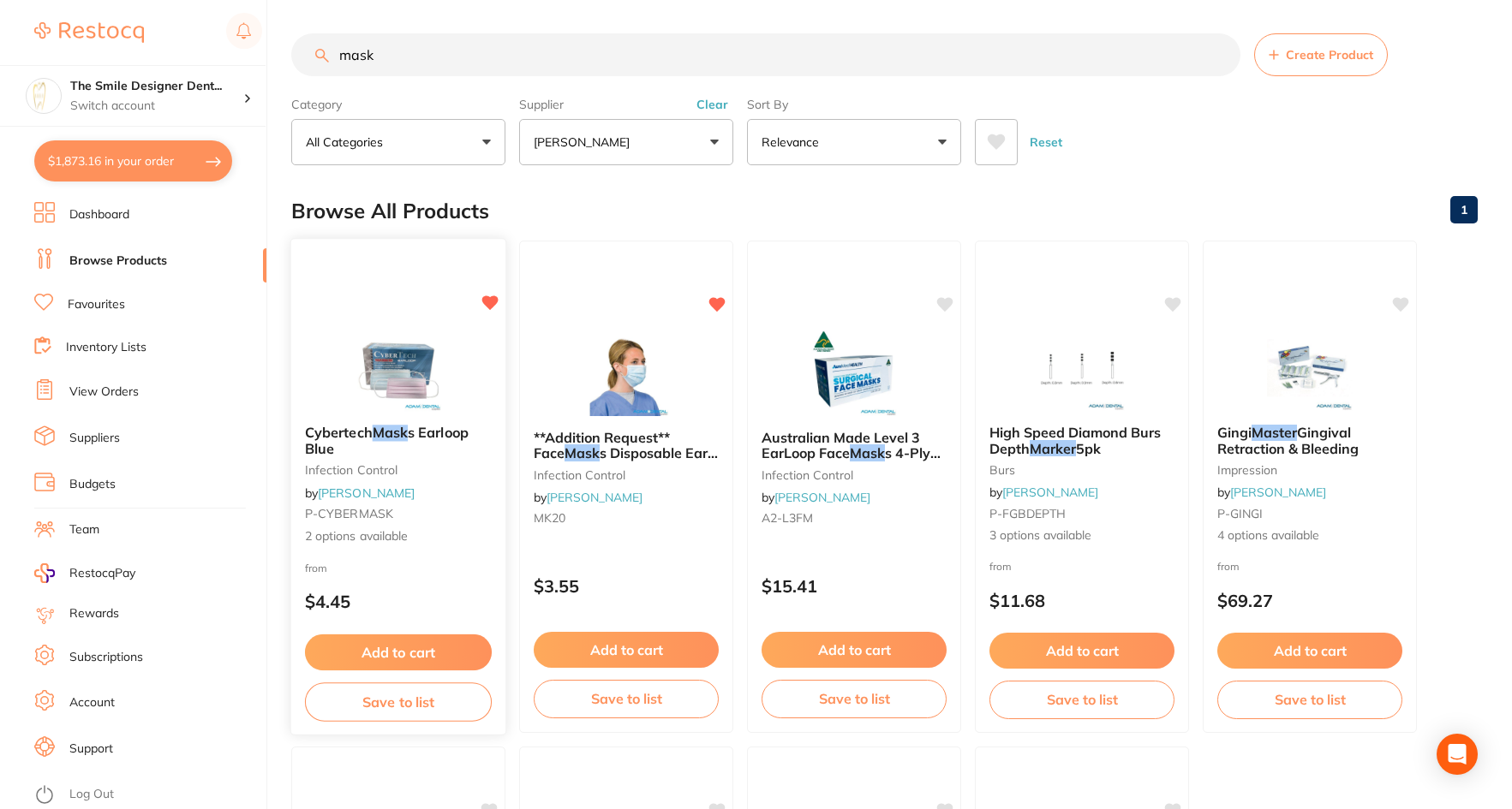
click at [446, 427] on span "s Earloop Blue" at bounding box center [387, 441] width 164 height 34
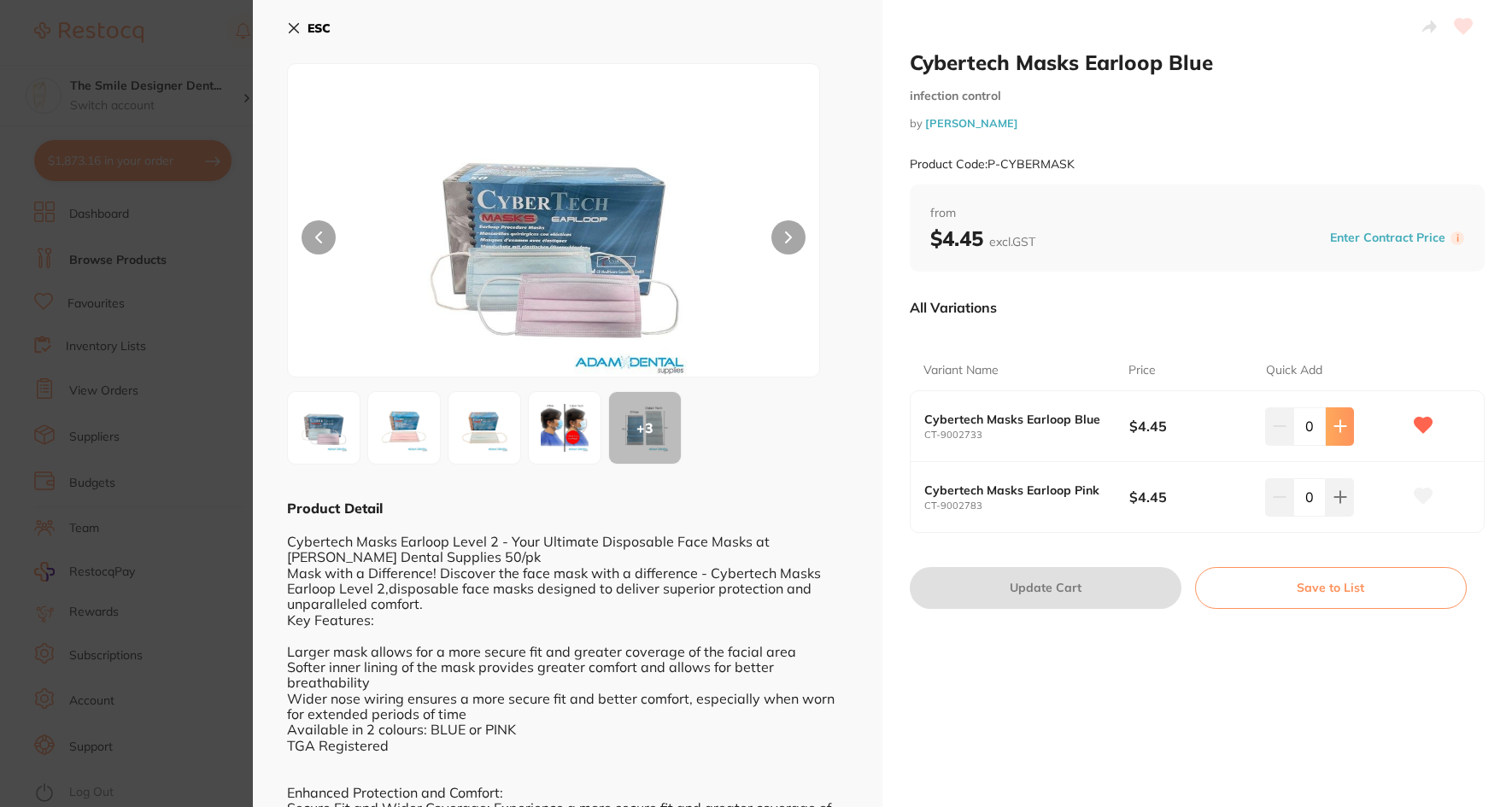
click at [1337, 429] on icon at bounding box center [1340, 426] width 14 height 14
click at [1337, 430] on icon at bounding box center [1340, 426] width 14 height 14
click at [1337, 430] on icon at bounding box center [1340, 427] width 11 height 11
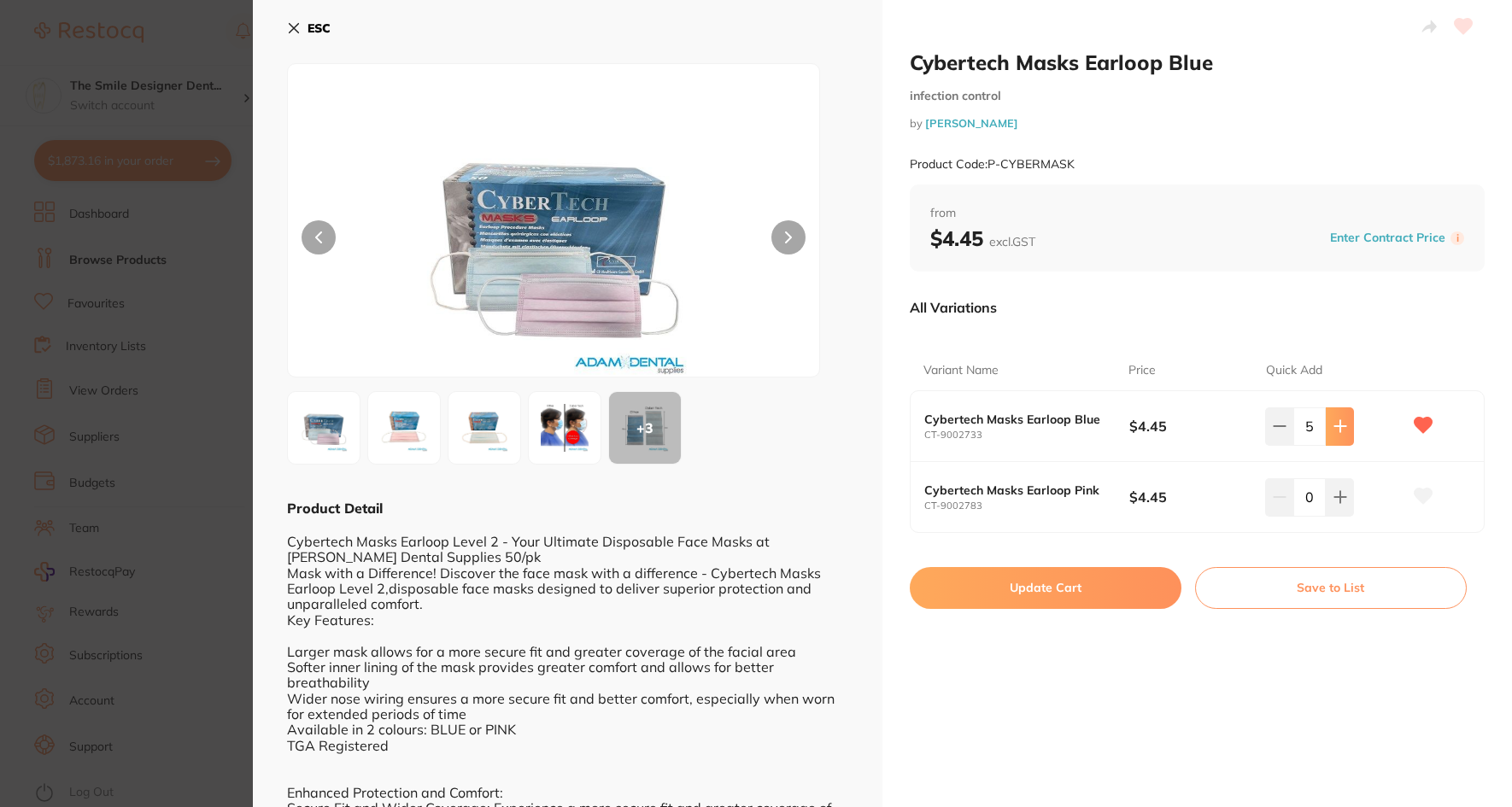
click at [1337, 430] on icon at bounding box center [1340, 427] width 11 height 11
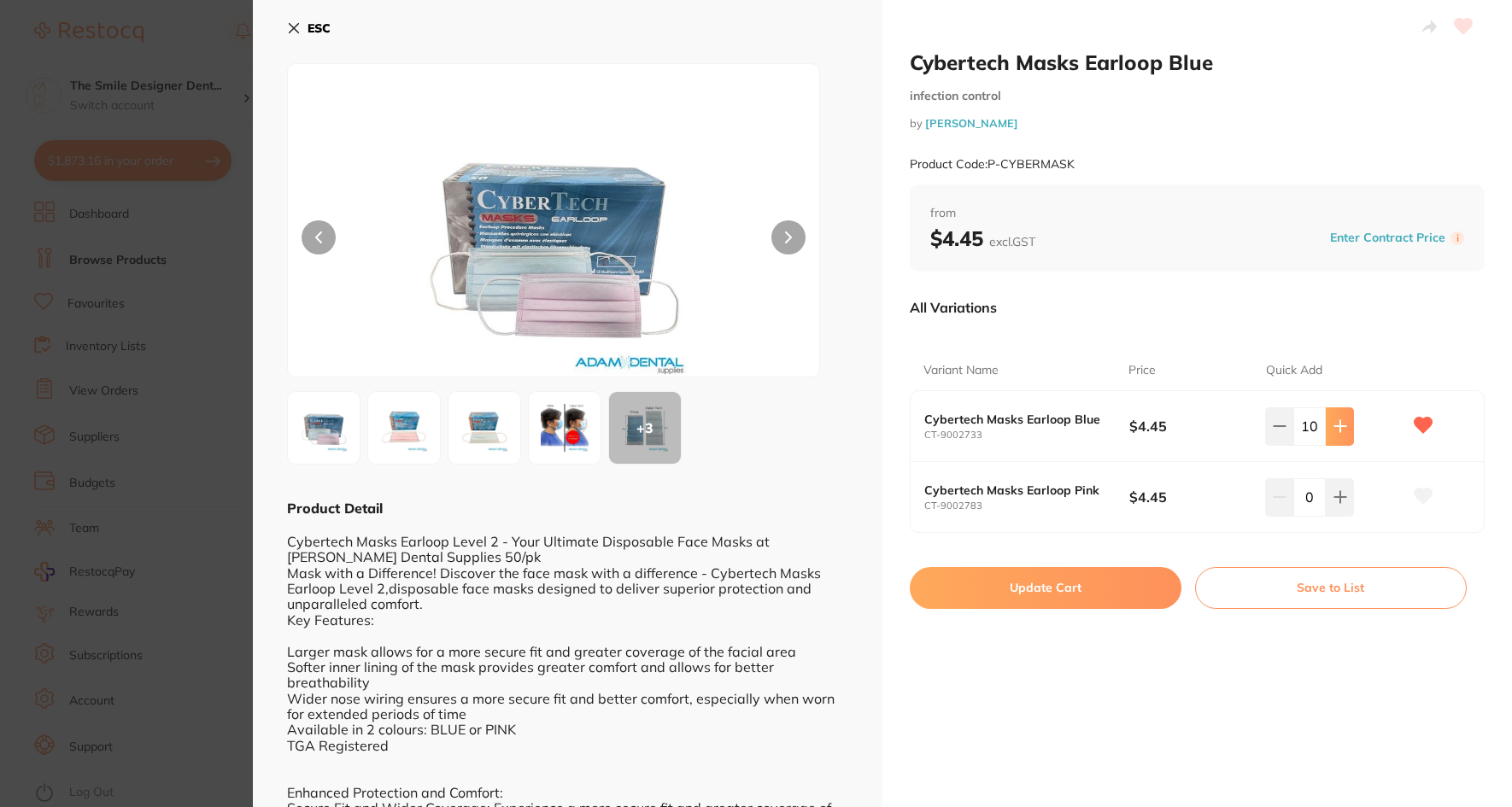
click at [1337, 430] on icon at bounding box center [1340, 427] width 11 height 11
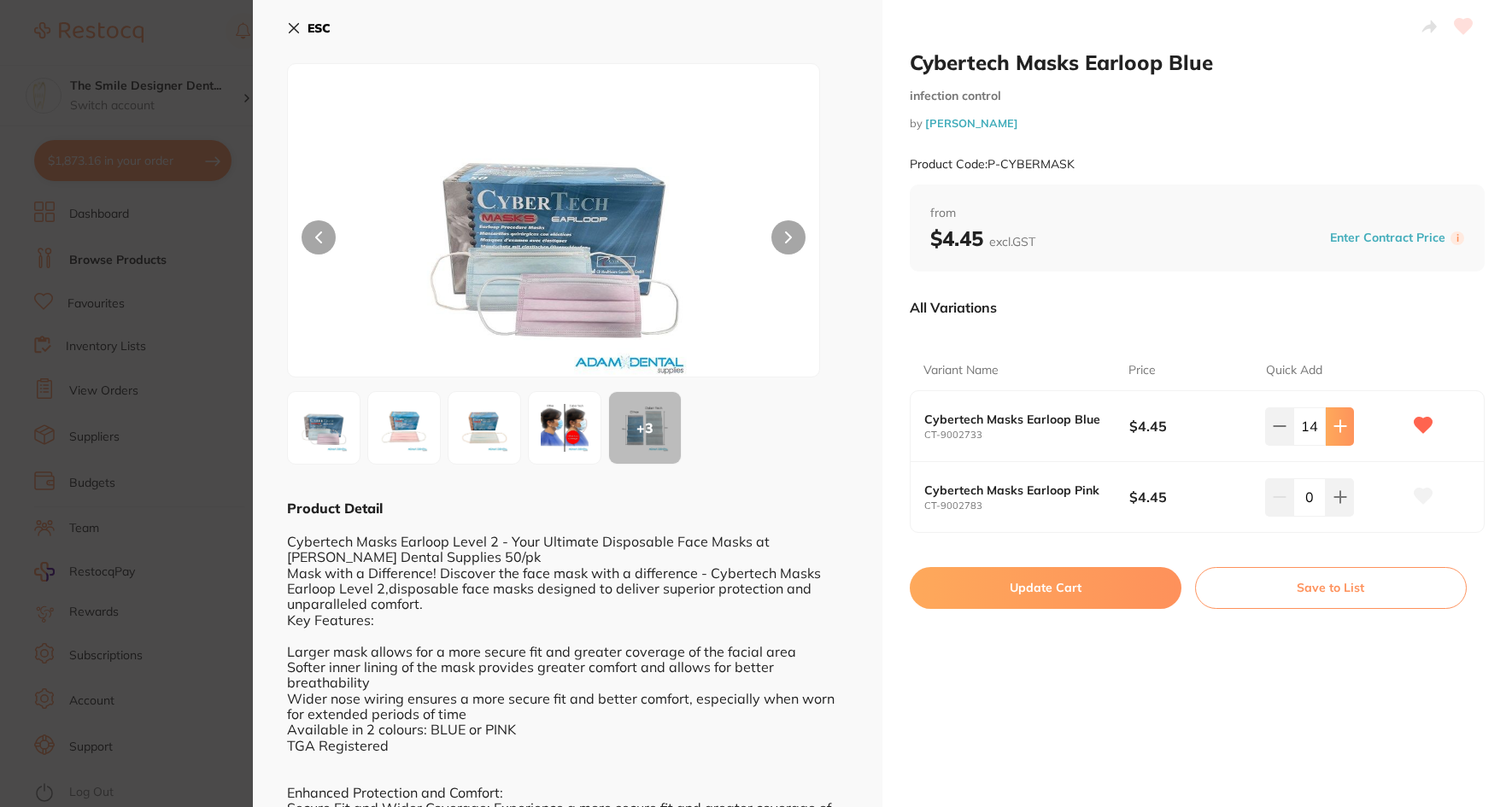
type input "15"
click at [1119, 595] on button "Update Cart" at bounding box center [1045, 587] width 271 height 41
checkbox input "false"
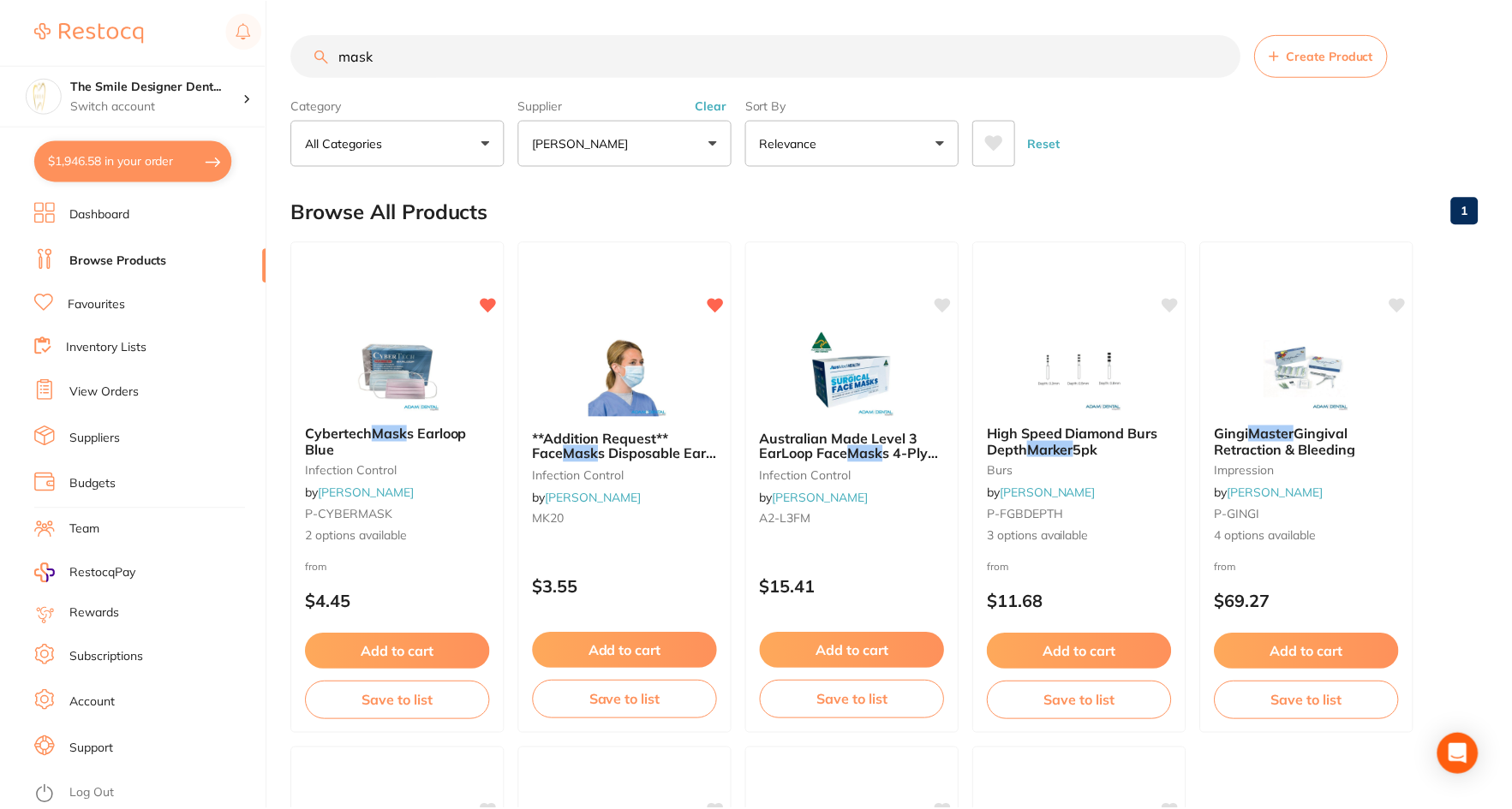
scroll to position [1, 0]
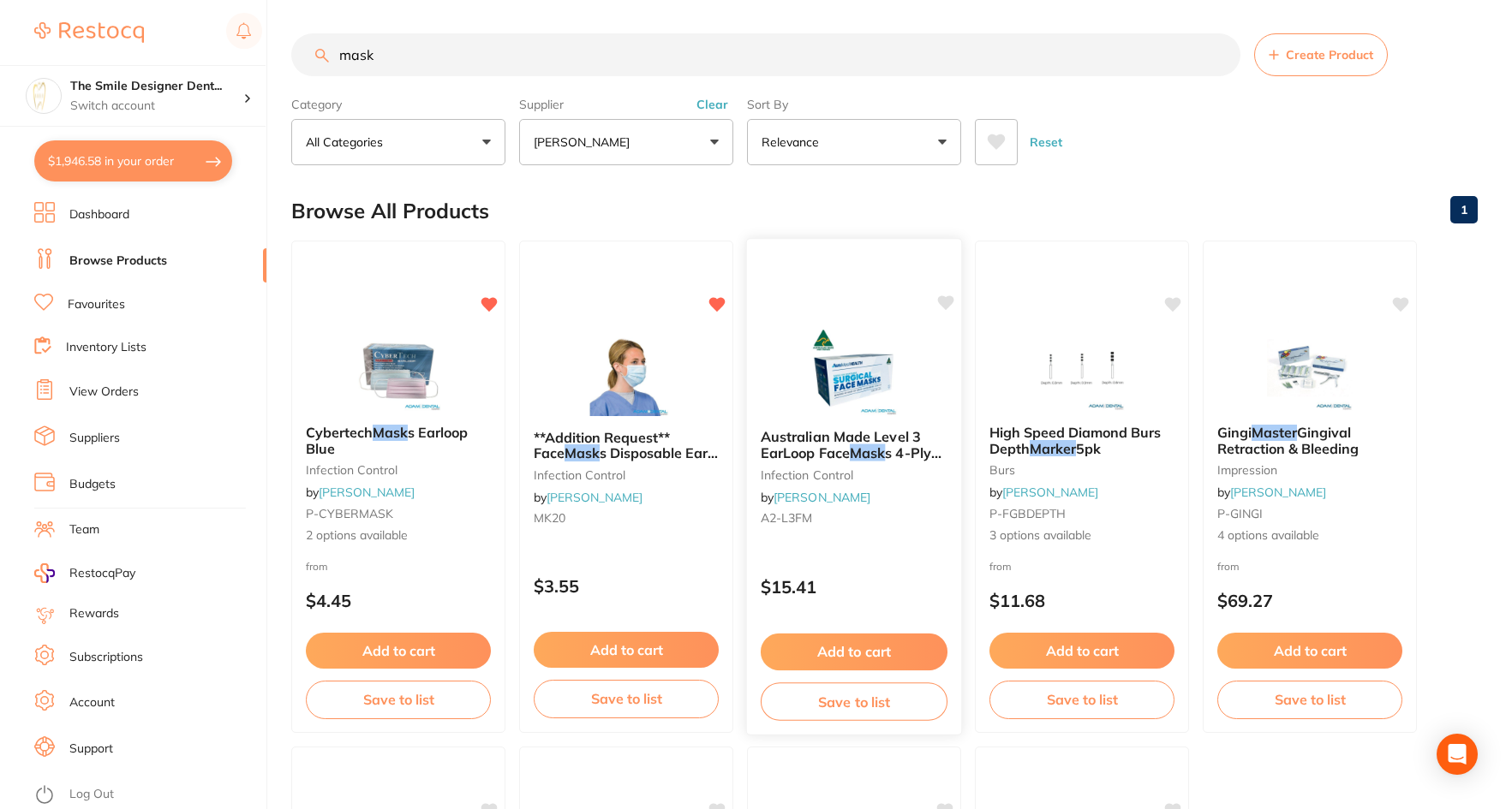
click at [933, 452] on span "s 4-Ply 50/pk" at bounding box center [851, 461] width 181 height 34
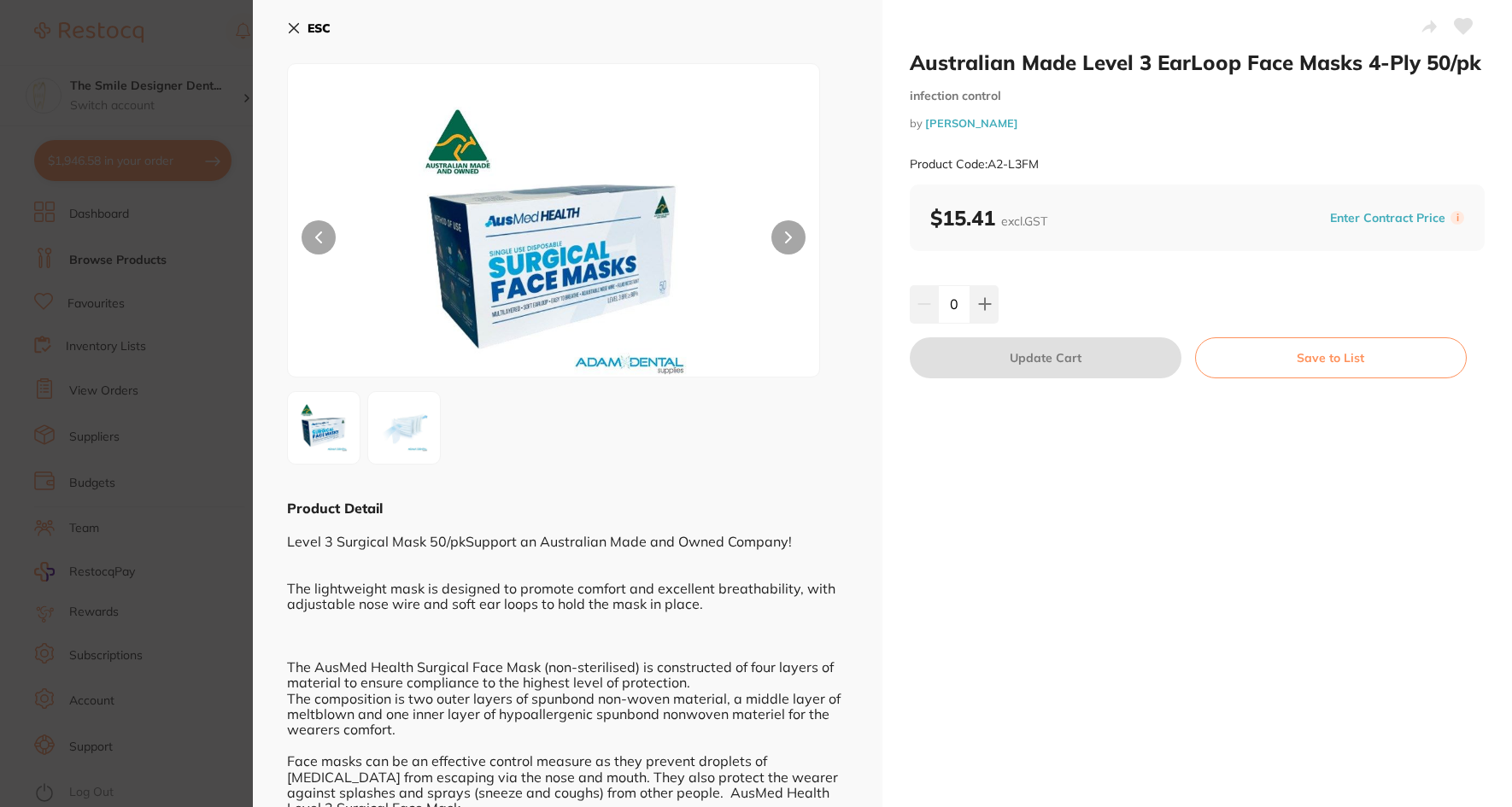
click at [401, 416] on img at bounding box center [405, 428] width 62 height 62
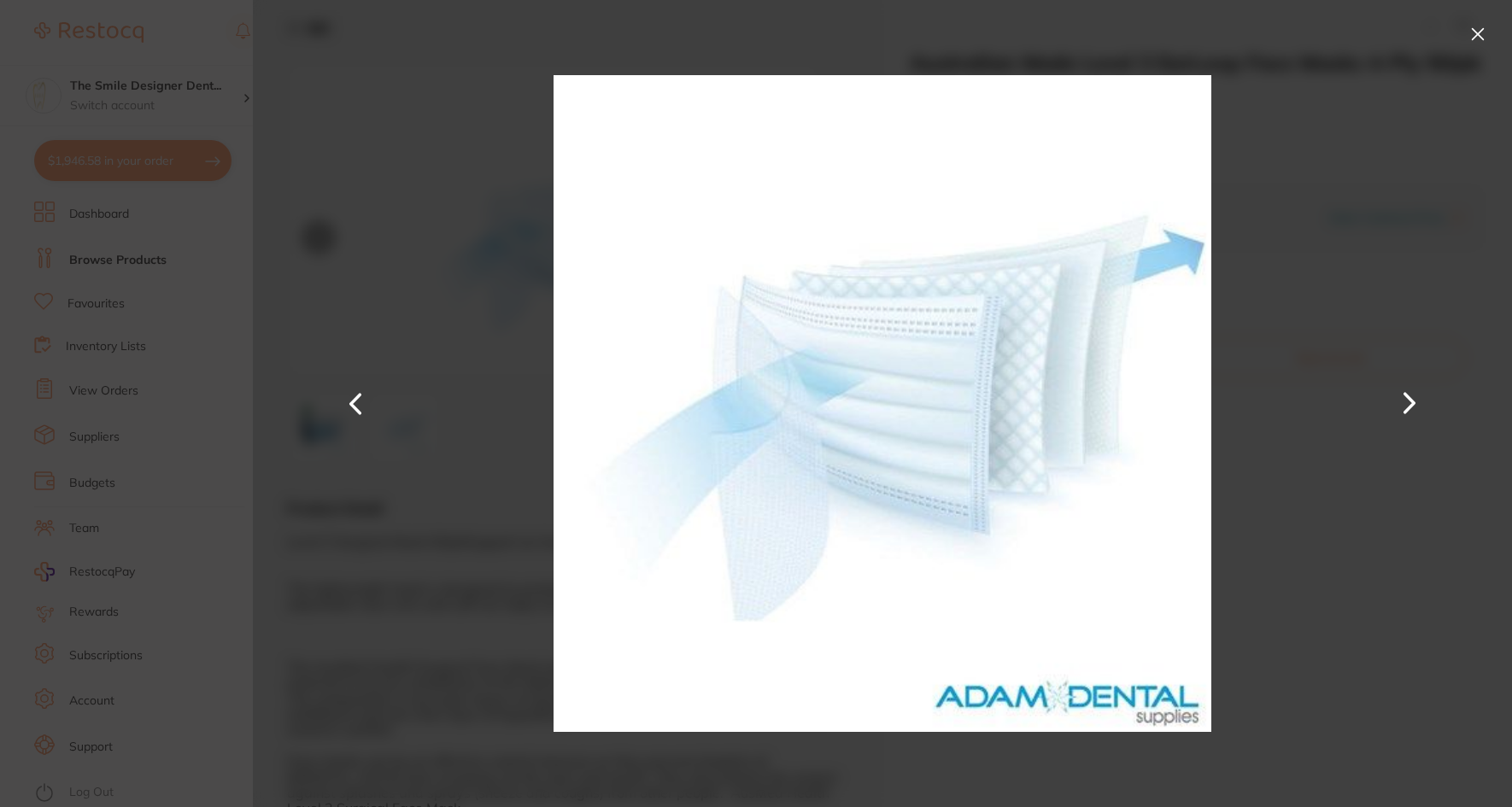
click at [233, 438] on section "Australian Made Level 3 EarLoop Face Masks 4-Ply 50/pk infection control by [PE…" at bounding box center [756, 404] width 1512 height 807
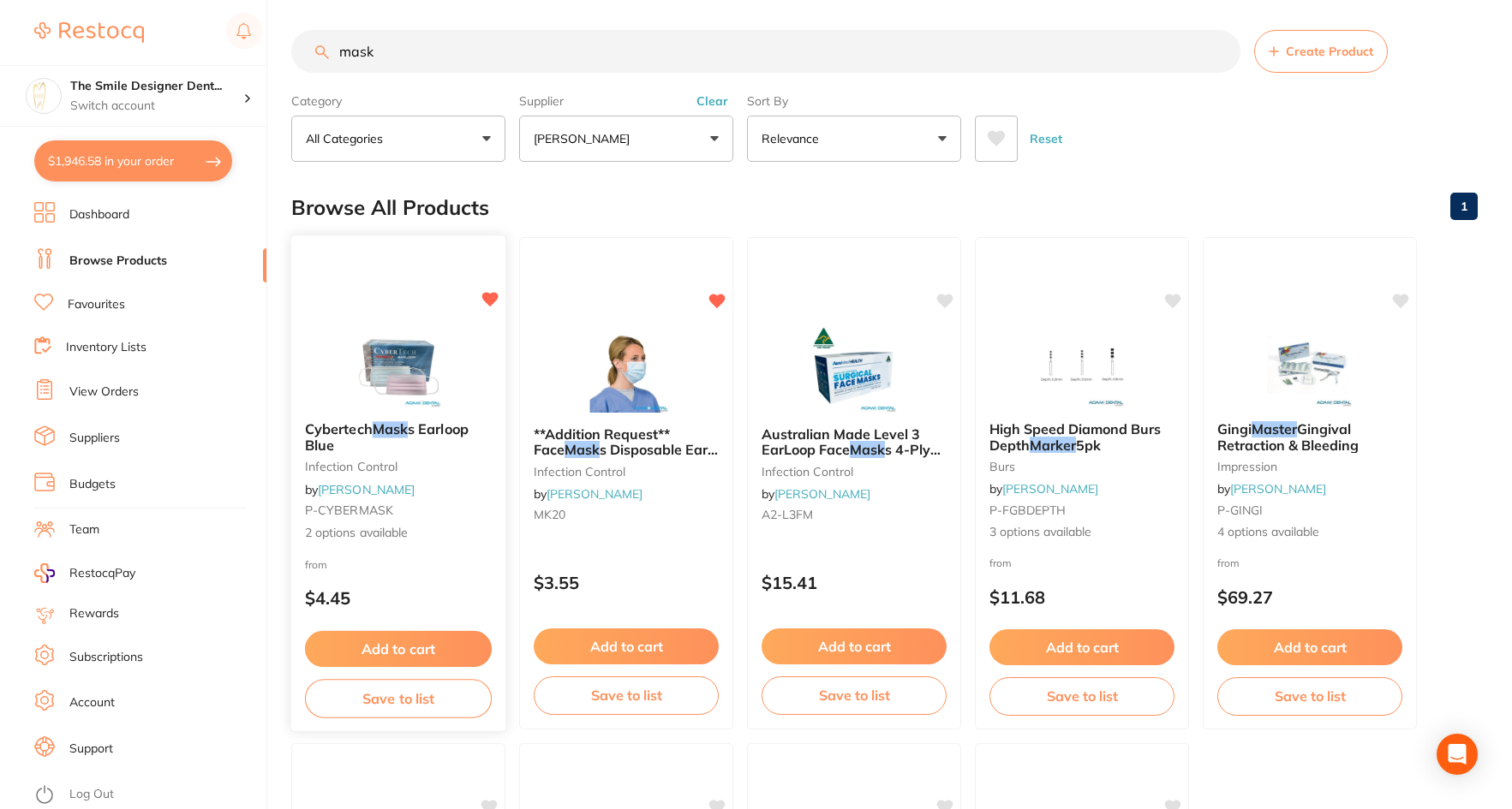
scroll to position [1, 0]
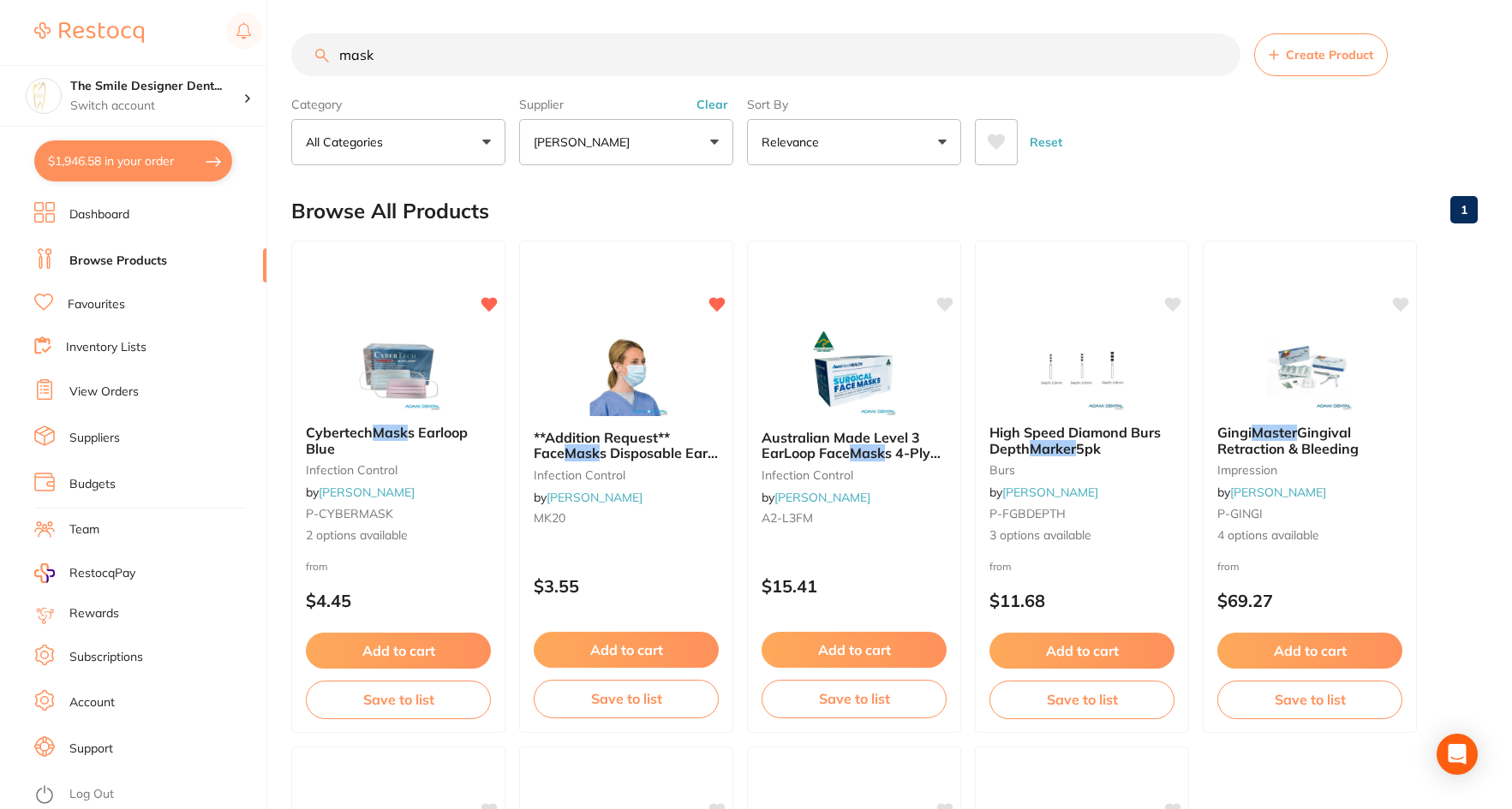
click at [143, 172] on button "$1,946.58 in your order" at bounding box center [133, 161] width 198 height 41
checkbox input "true"
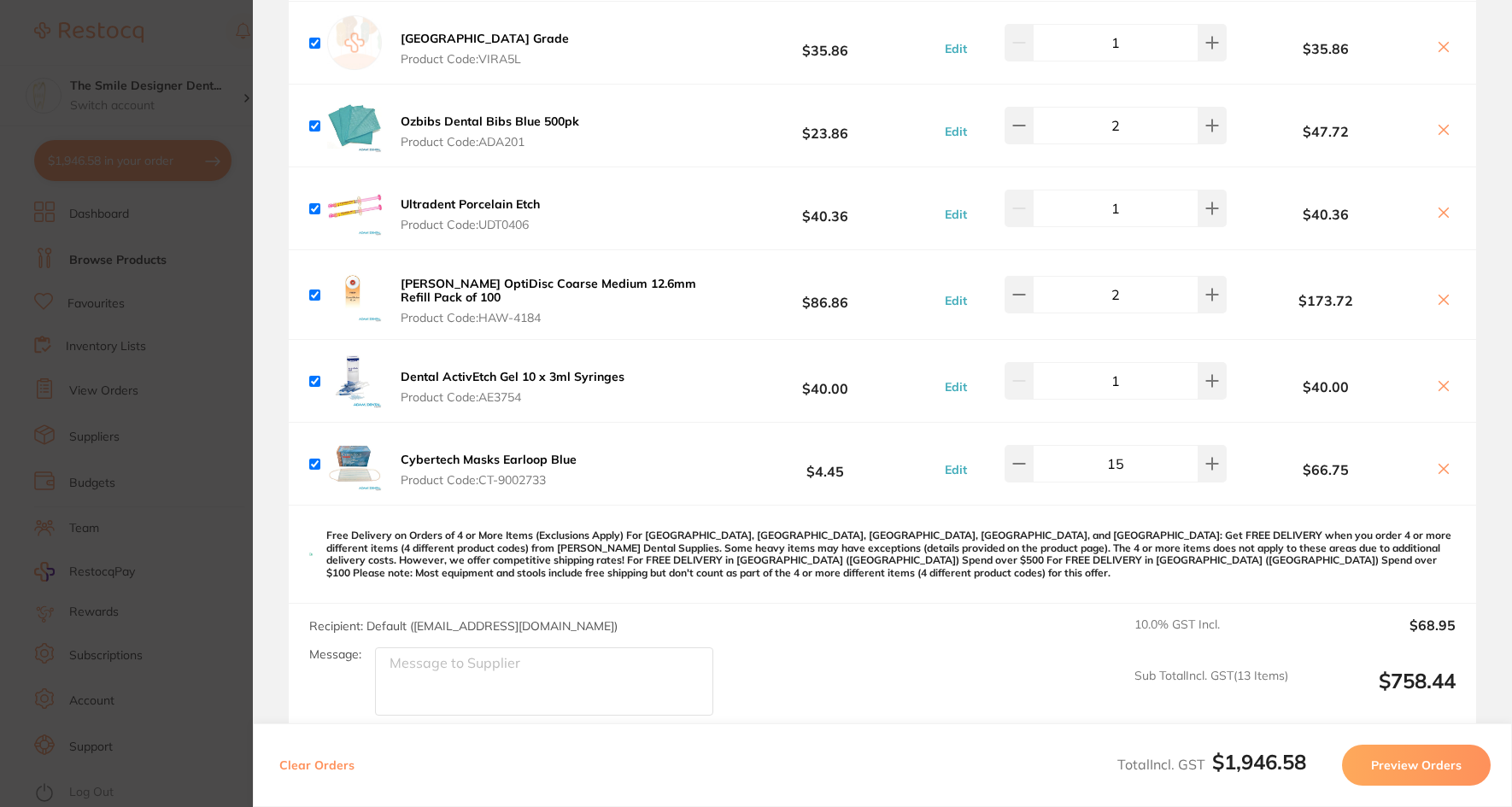
scroll to position [1709, 0]
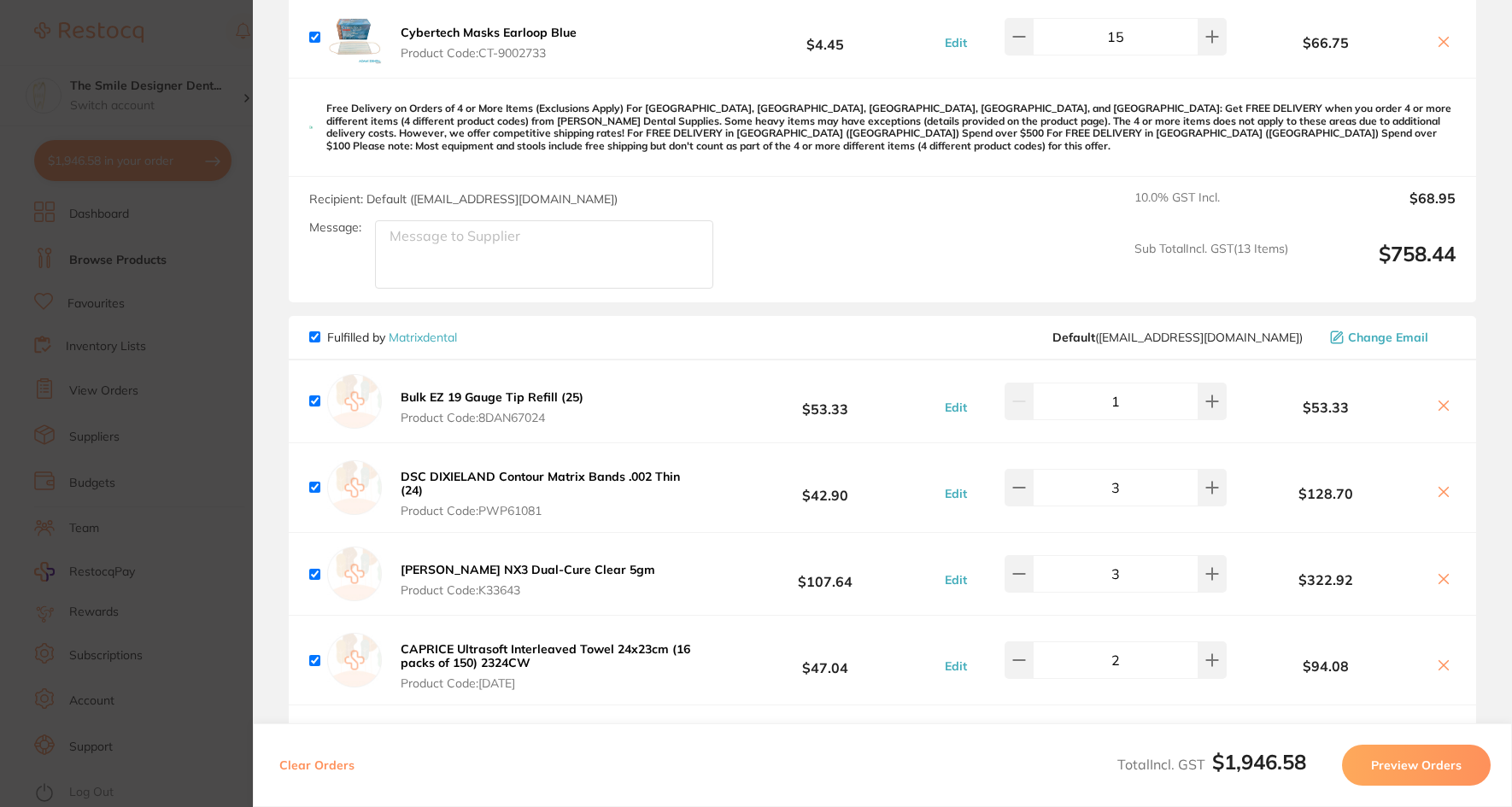
click at [220, 437] on section "Update RRP Set your pre negotiated price for this item. Item Agreed RRP (excl. …" at bounding box center [756, 404] width 1512 height 807
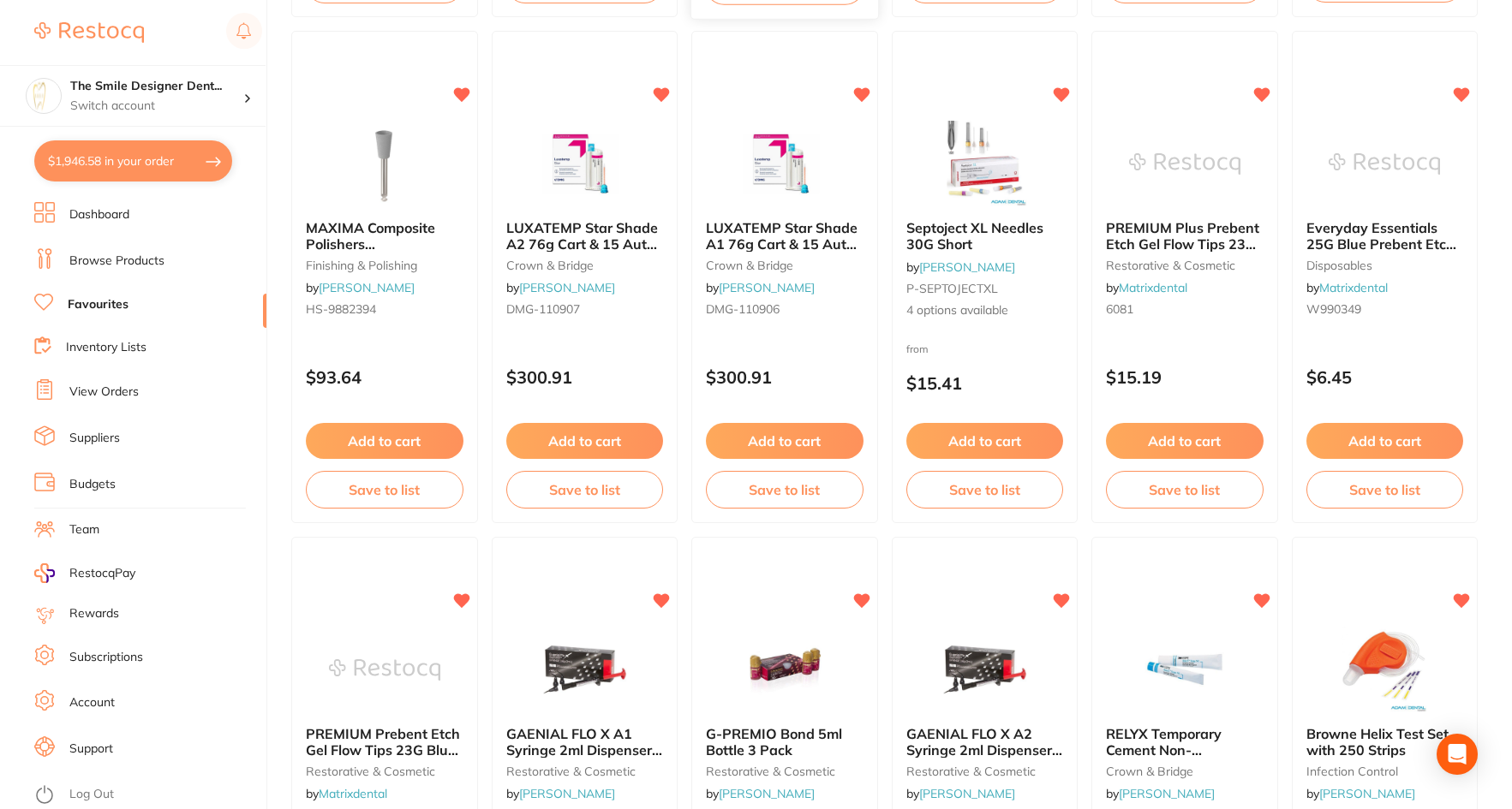
scroll to position [2740, 0]
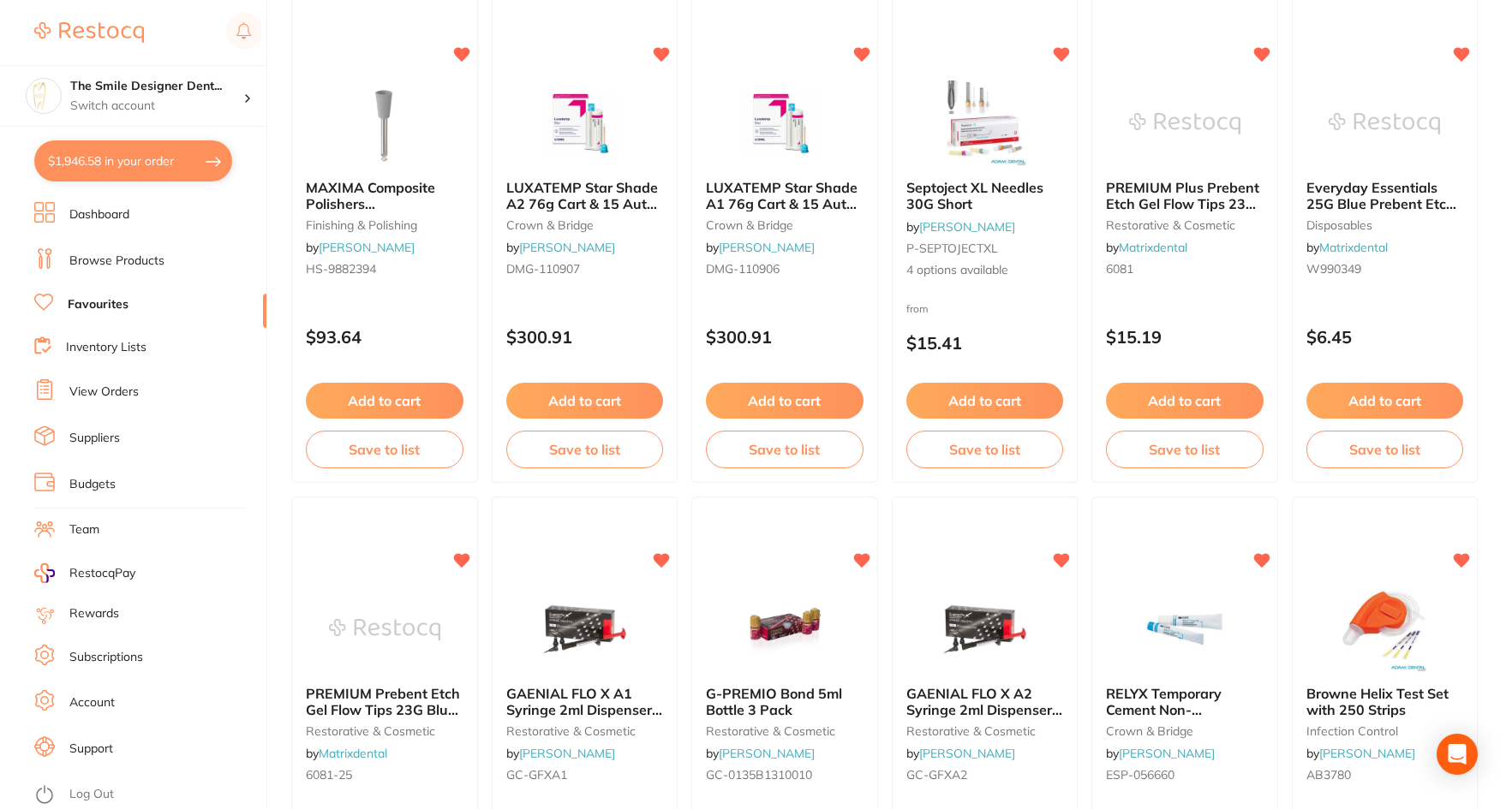
drag, startPoint x: 121, startPoint y: 260, endPoint x: 159, endPoint y: 239, distance: 43.4
click at [121, 260] on link "Browse Products" at bounding box center [117, 262] width 95 height 17
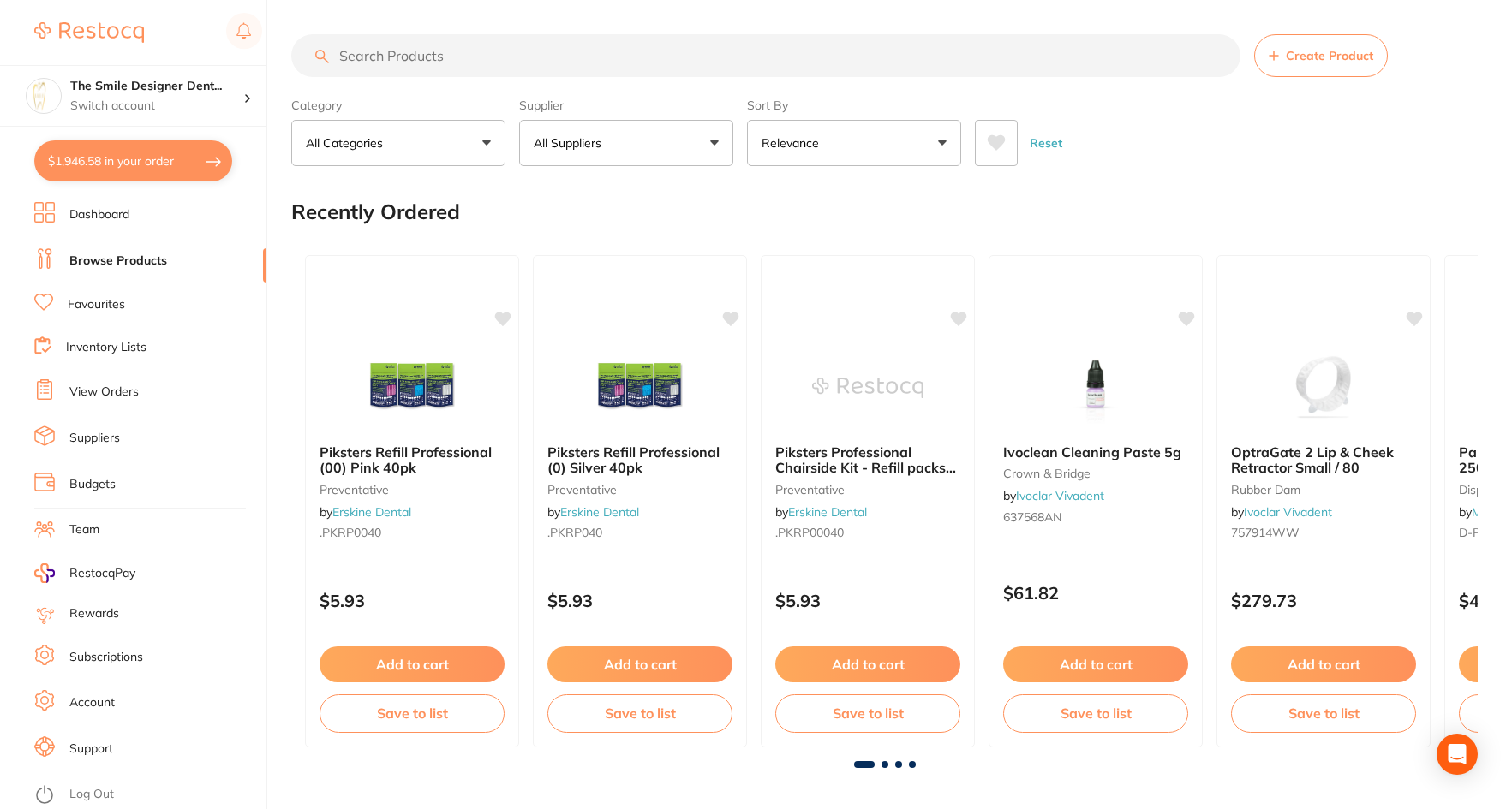
click at [518, 56] on input "search" at bounding box center [765, 56] width 949 height 43
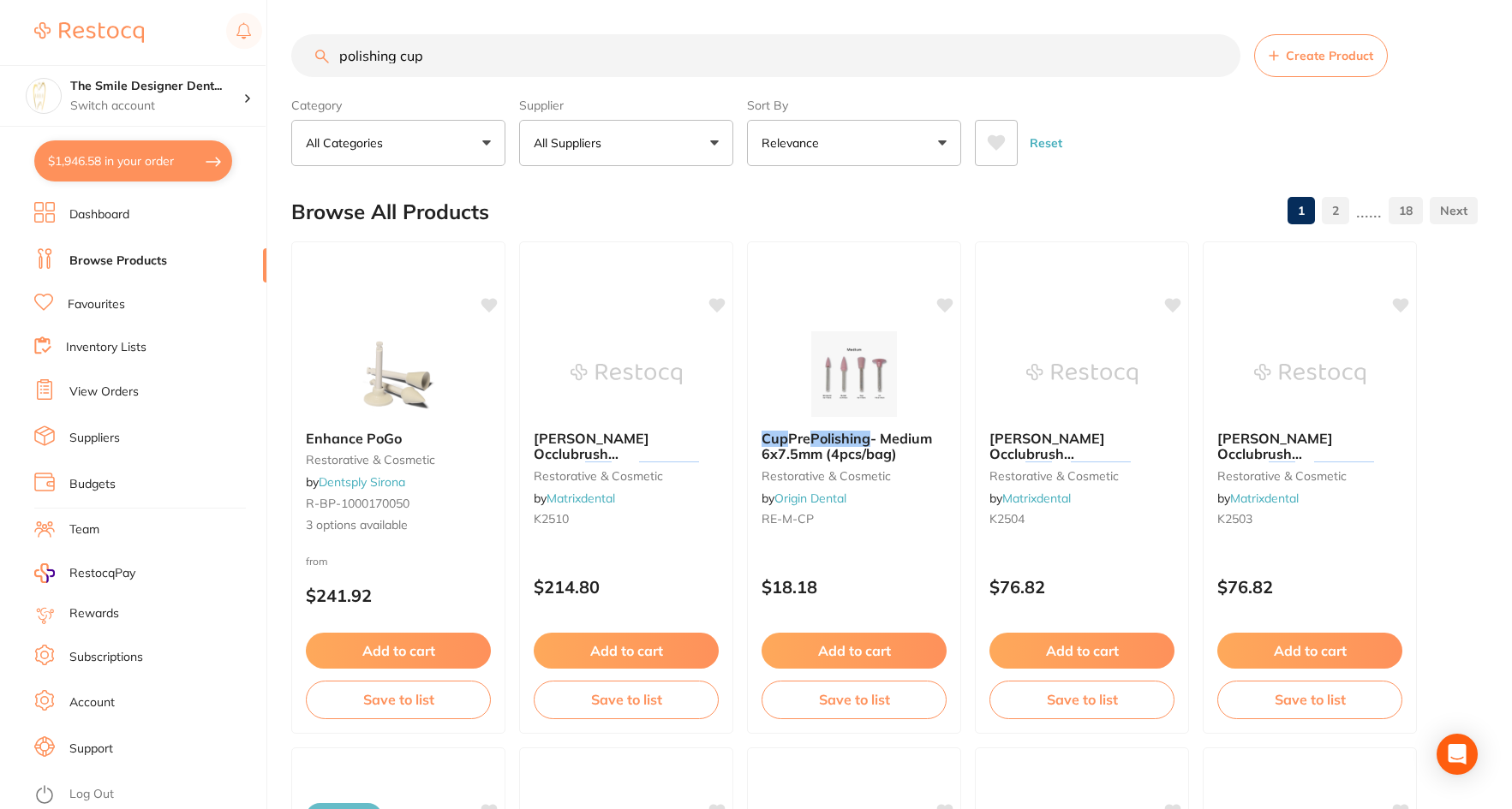
drag, startPoint x: 517, startPoint y: 52, endPoint x: 386, endPoint y: 52, distance: 131.0
click at [386, 52] on input "polishing cup" at bounding box center [765, 56] width 949 height 43
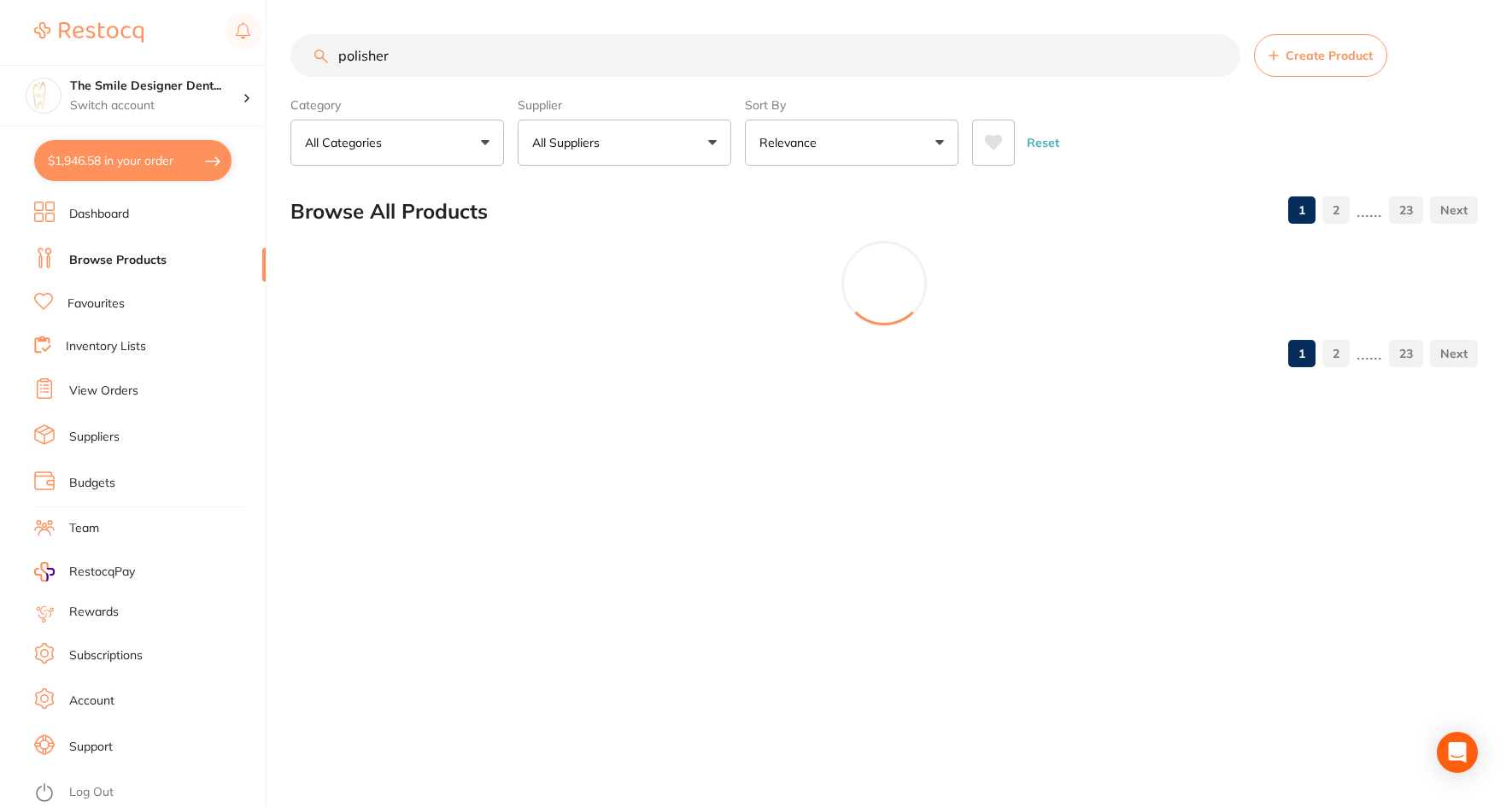
type input "polisher"
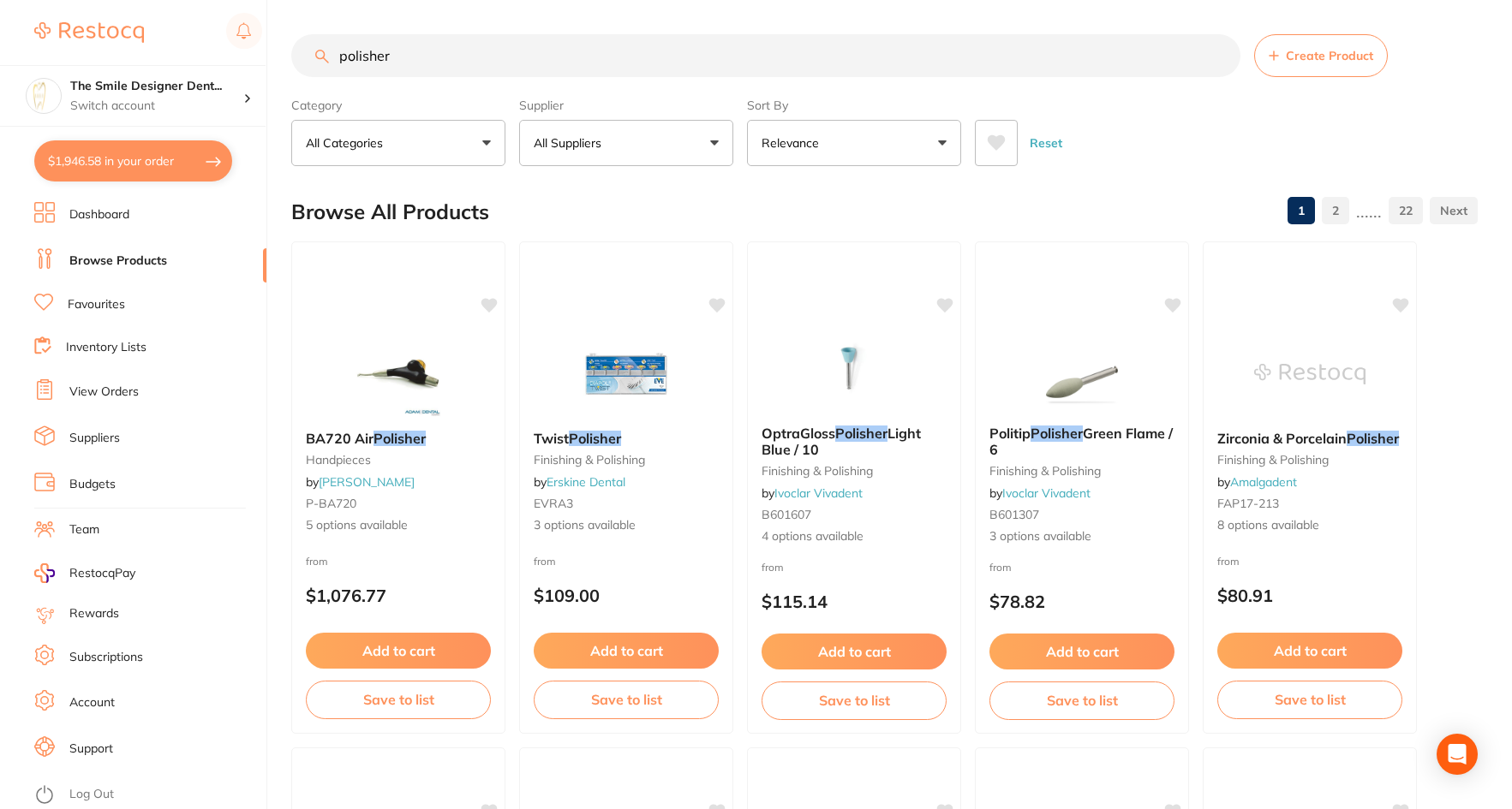
click at [618, 145] on button "All Suppliers" at bounding box center [627, 142] width 215 height 46
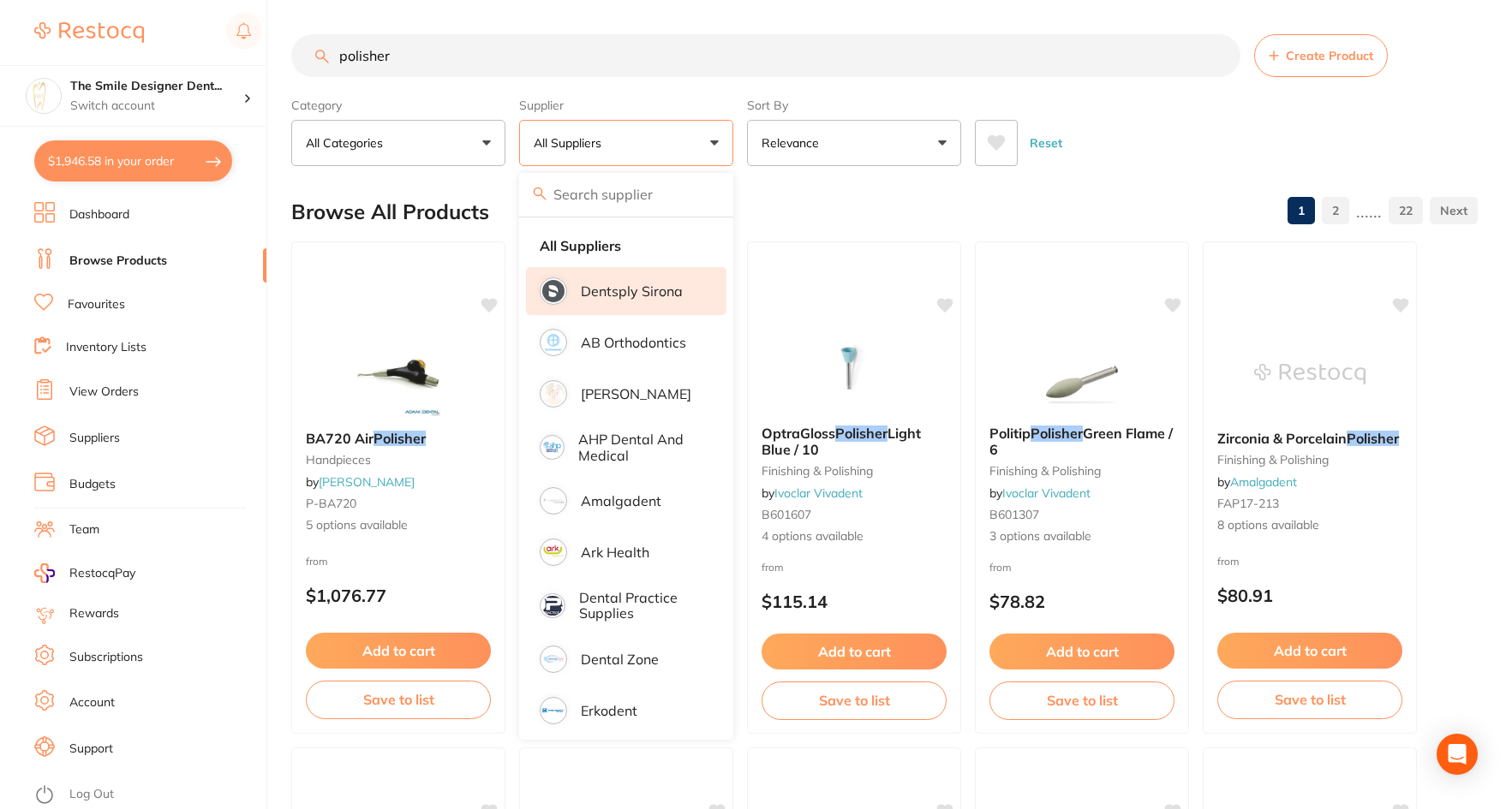
click at [629, 288] on p "Dentsply Sirona" at bounding box center [631, 291] width 102 height 15
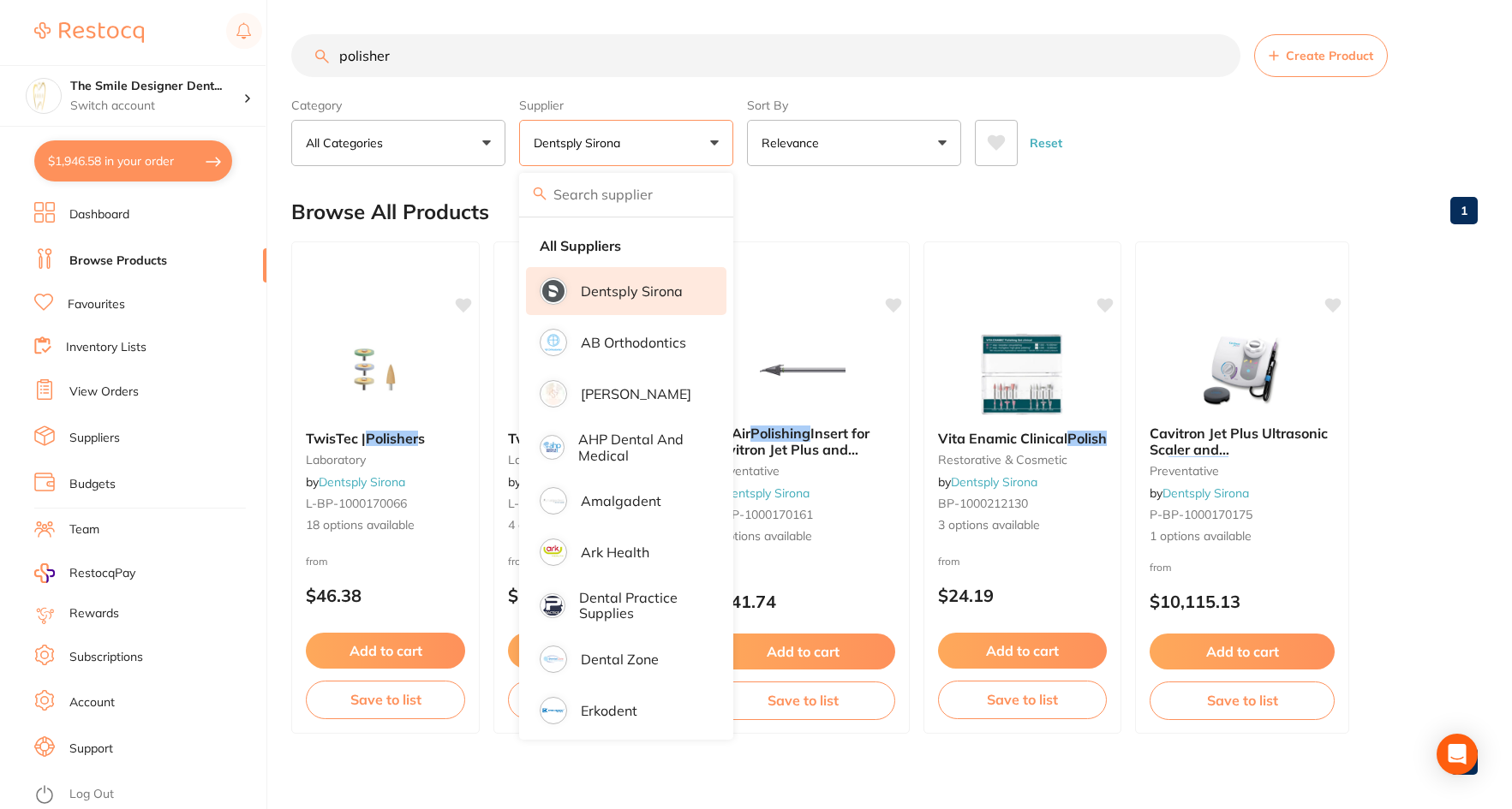
click at [634, 146] on span at bounding box center [629, 142] width 7 height 7
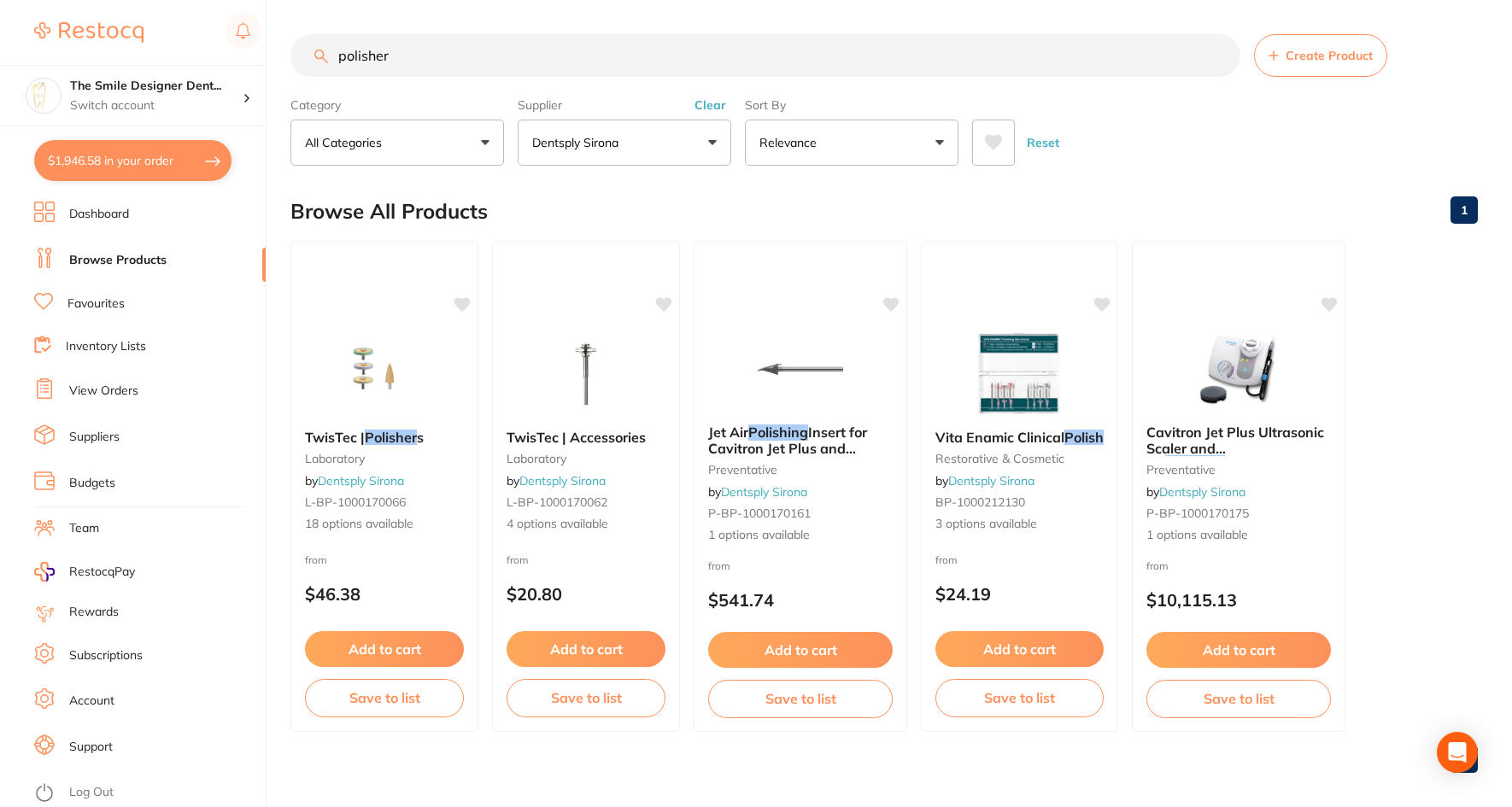
click at [633, 145] on span at bounding box center [628, 142] width 7 height 7
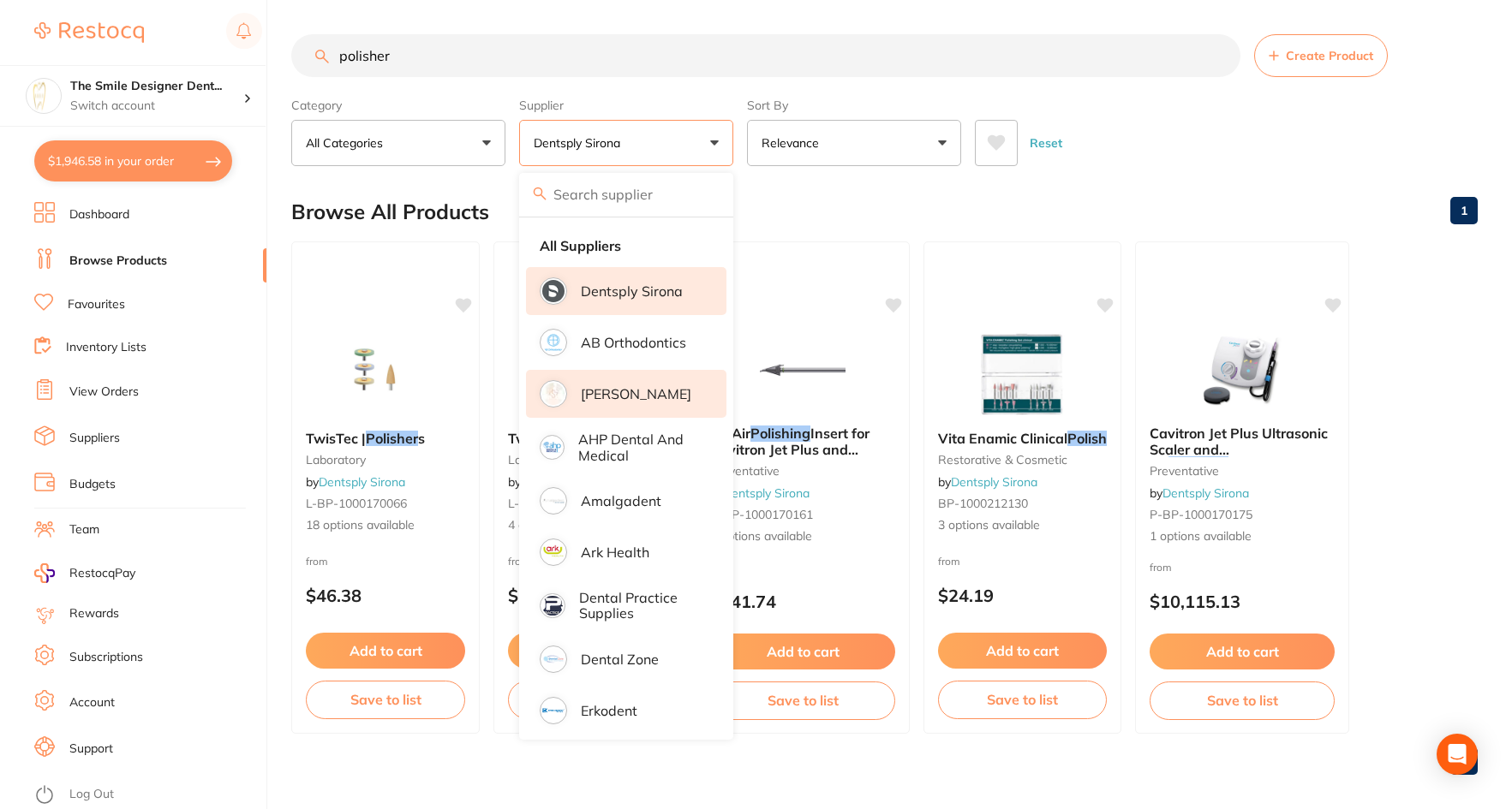
click at [658, 389] on p "[PERSON_NAME]" at bounding box center [635, 394] width 110 height 15
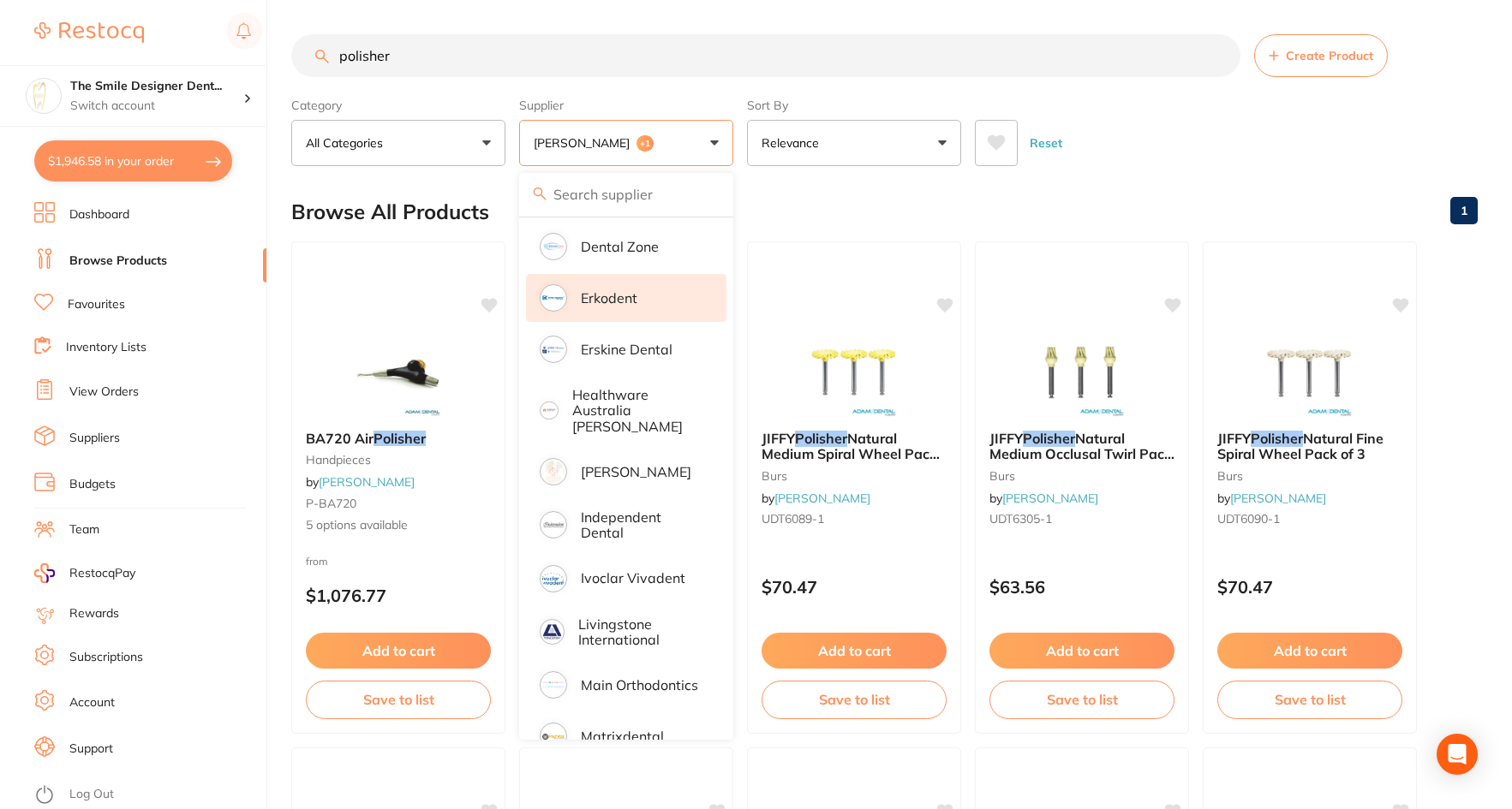
scroll to position [428, 0]
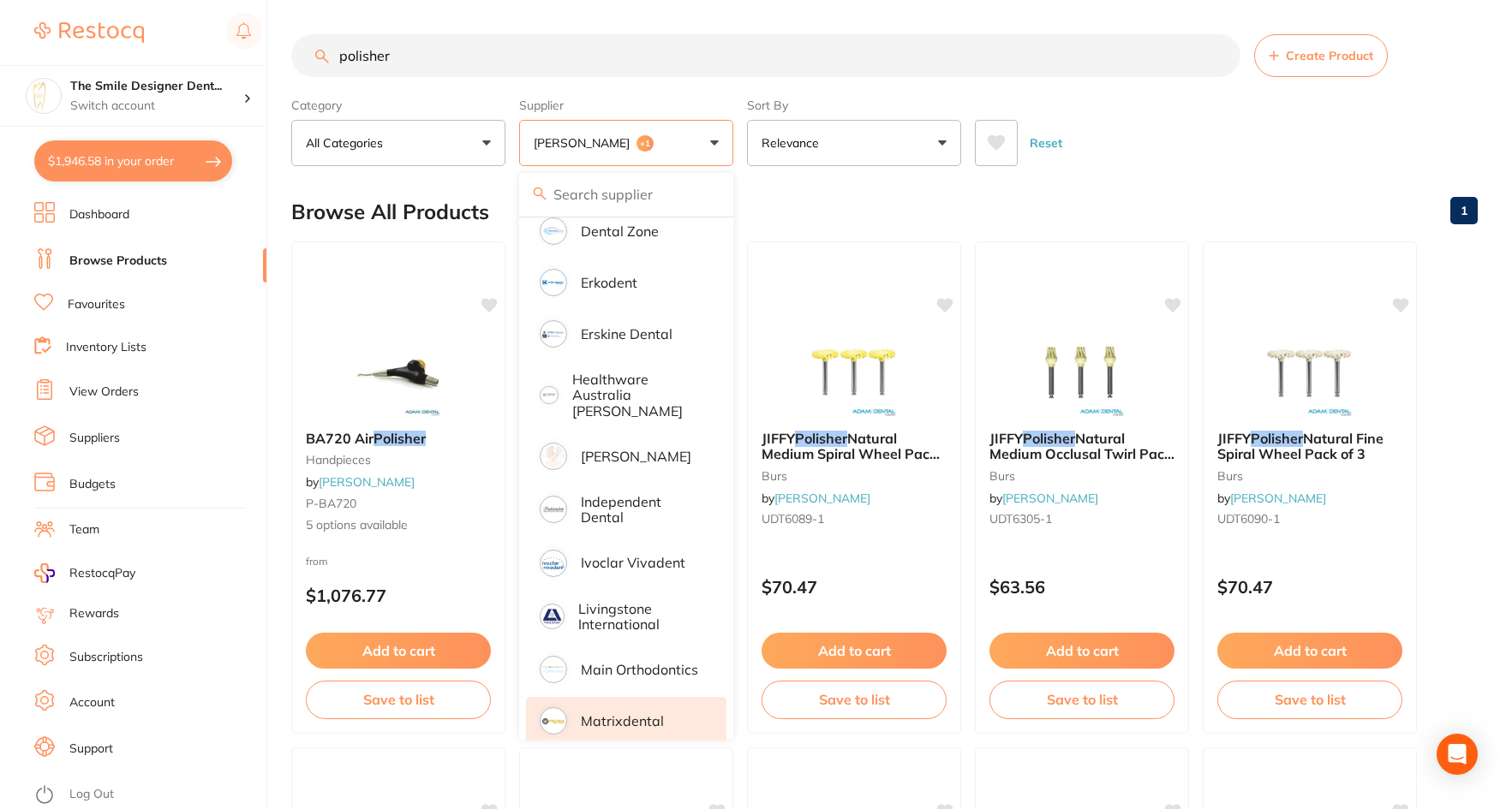
click at [613, 702] on li "Matrixdental" at bounding box center [626, 721] width 200 height 48
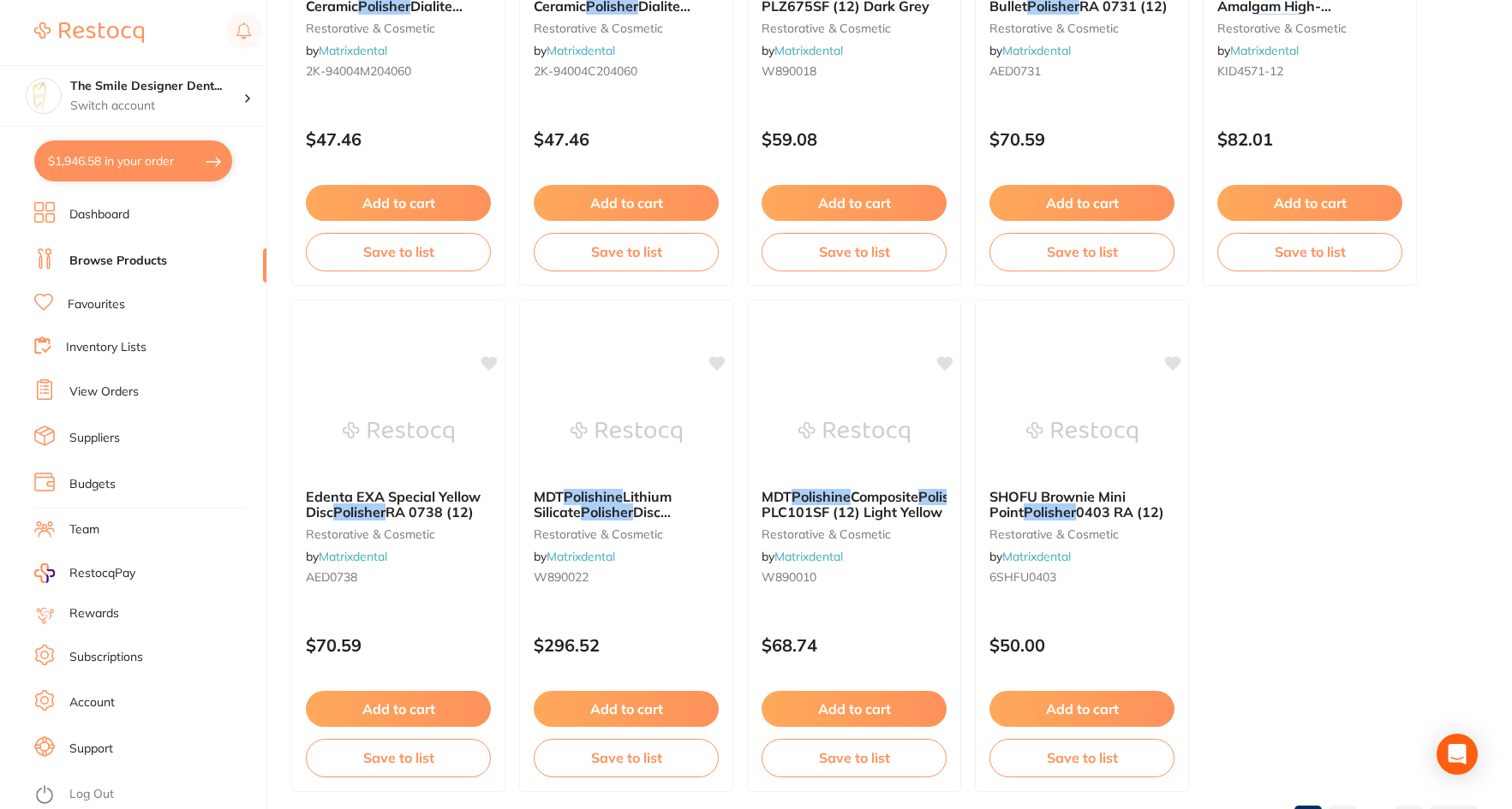
scroll to position [5074, 0]
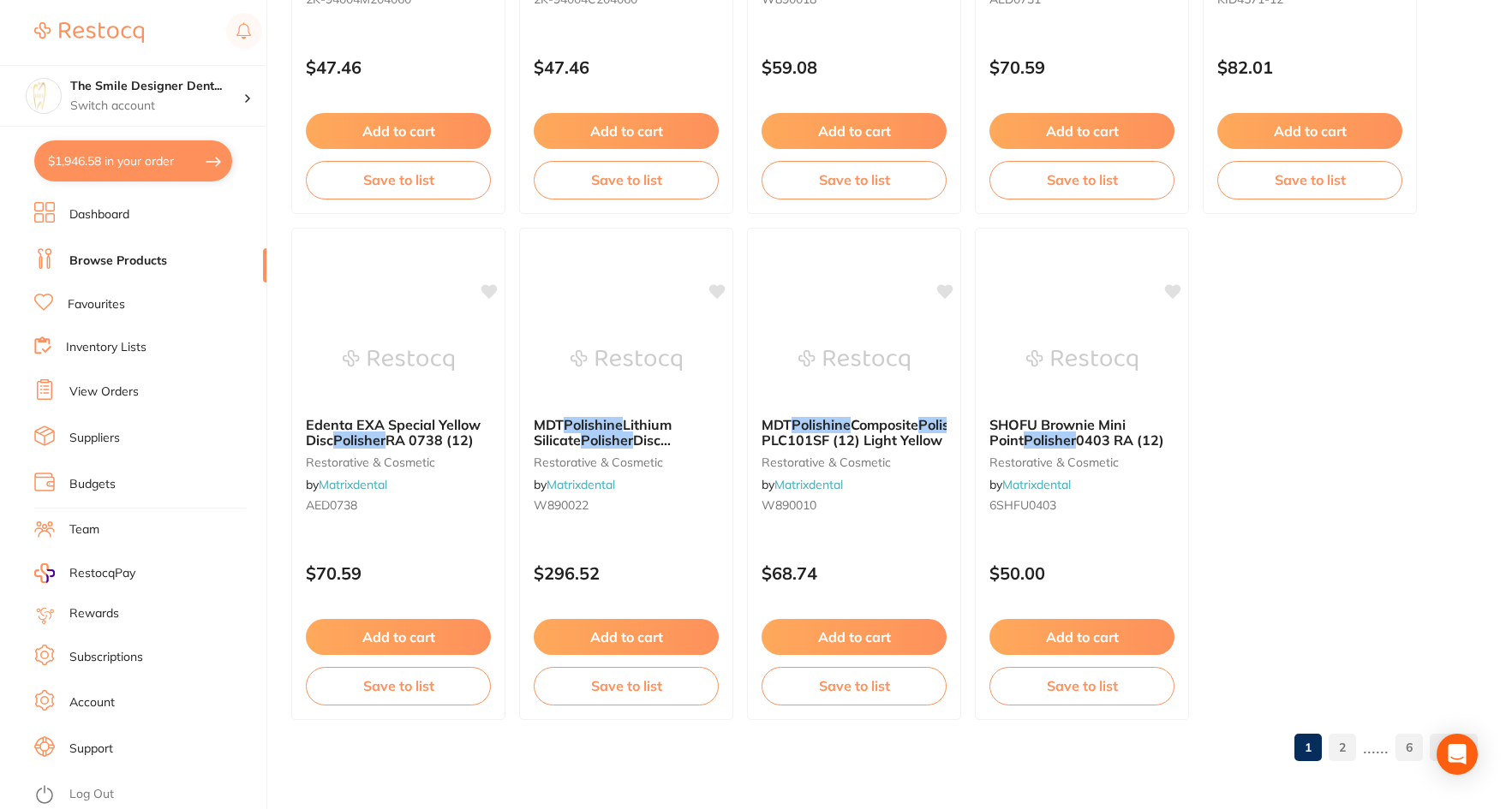
click at [1352, 747] on link "2" at bounding box center [1342, 747] width 27 height 34
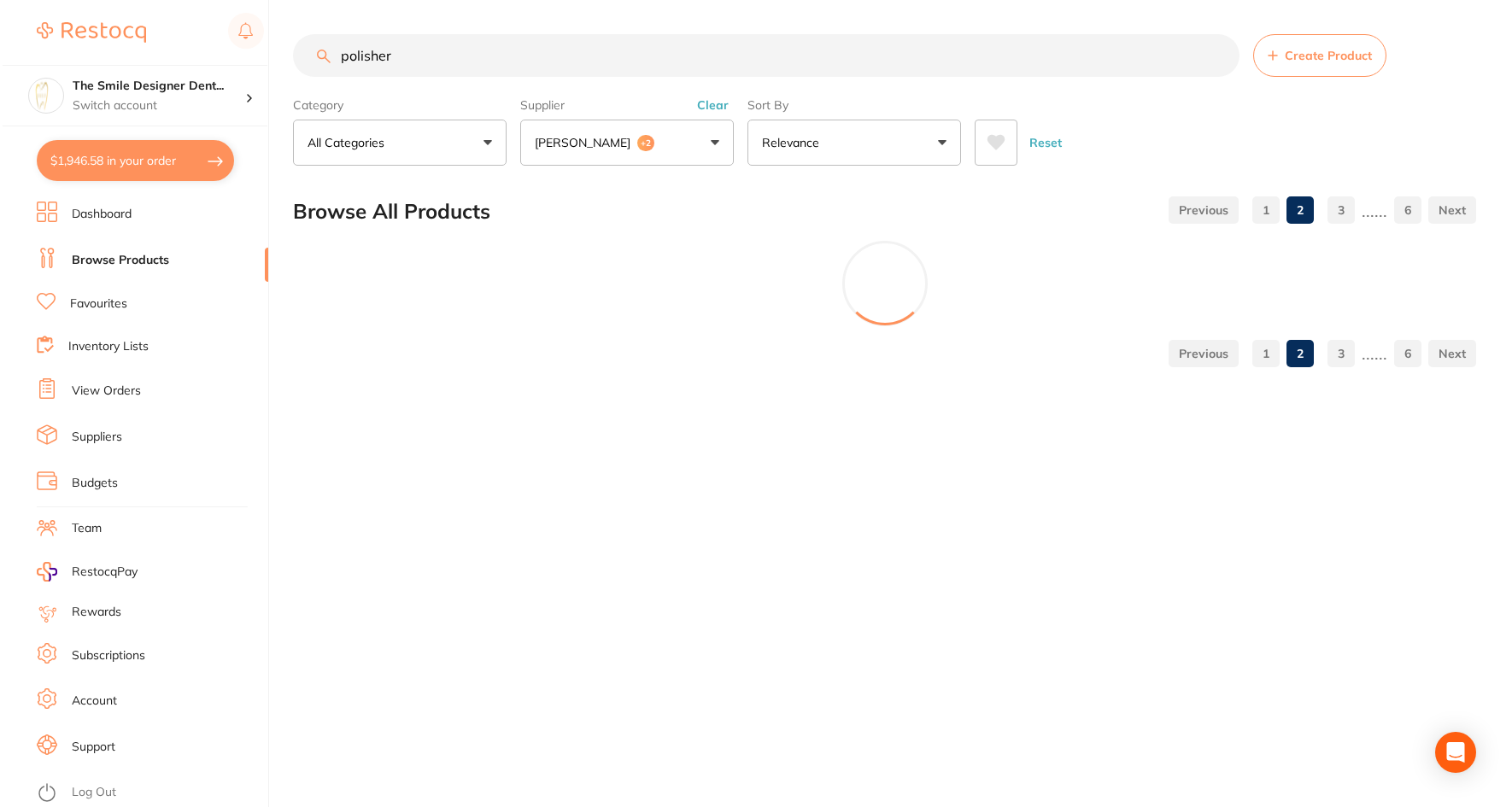
scroll to position [0, 0]
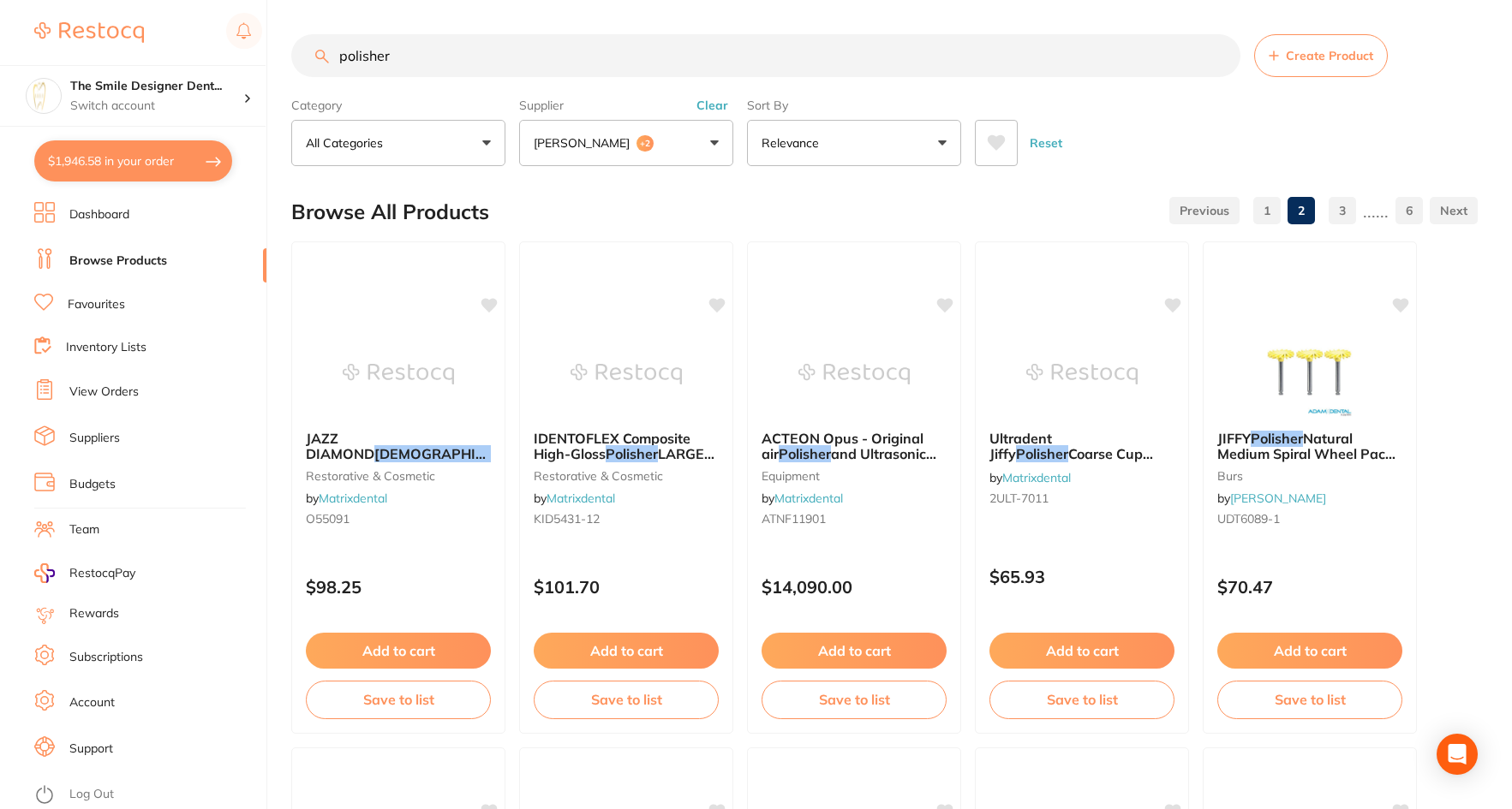
click at [136, 164] on button "$1,946.58 in your order" at bounding box center [133, 161] width 198 height 41
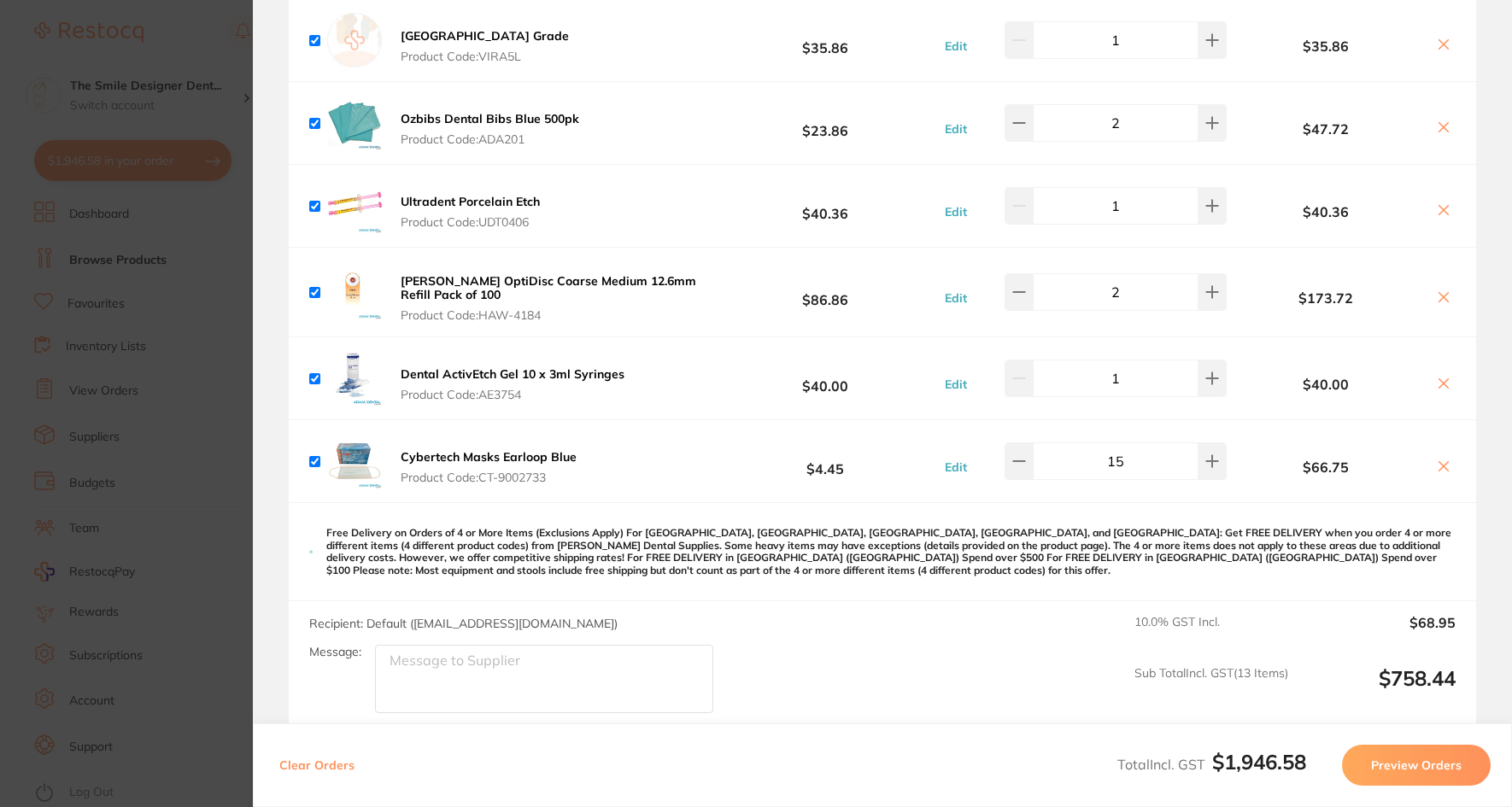
scroll to position [1281, 0]
